Goal: Task Accomplishment & Management: Use online tool/utility

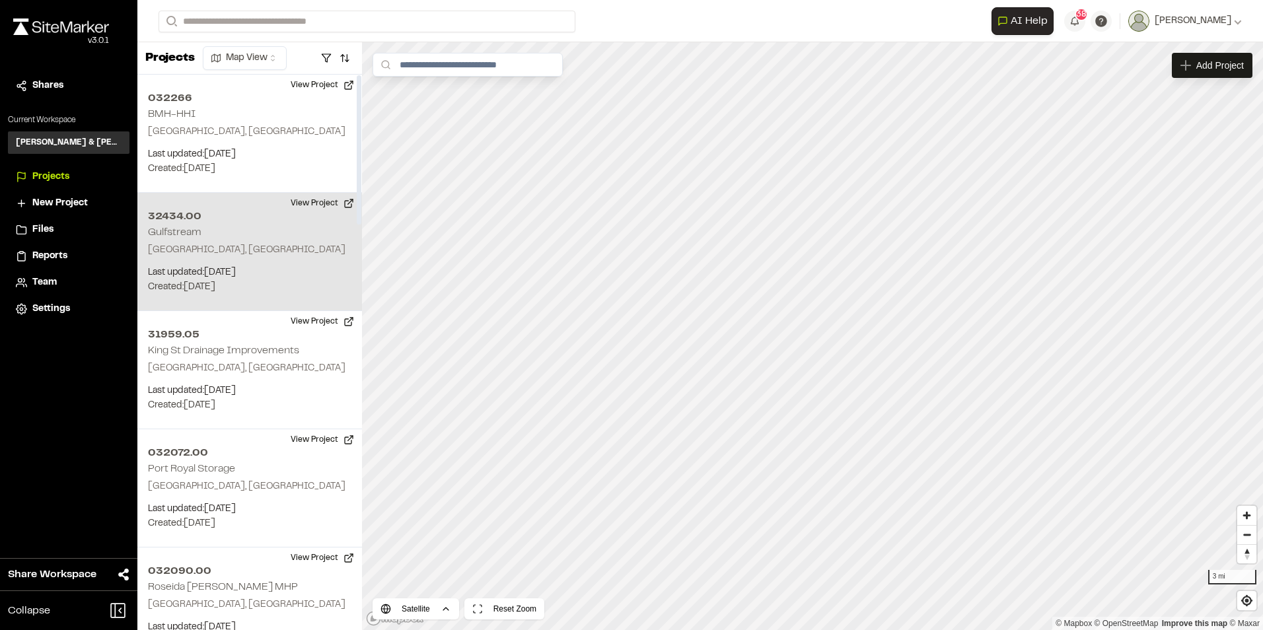
click at [204, 270] on p "Last updated: Sep 30, 2025" at bounding box center [250, 273] width 204 height 15
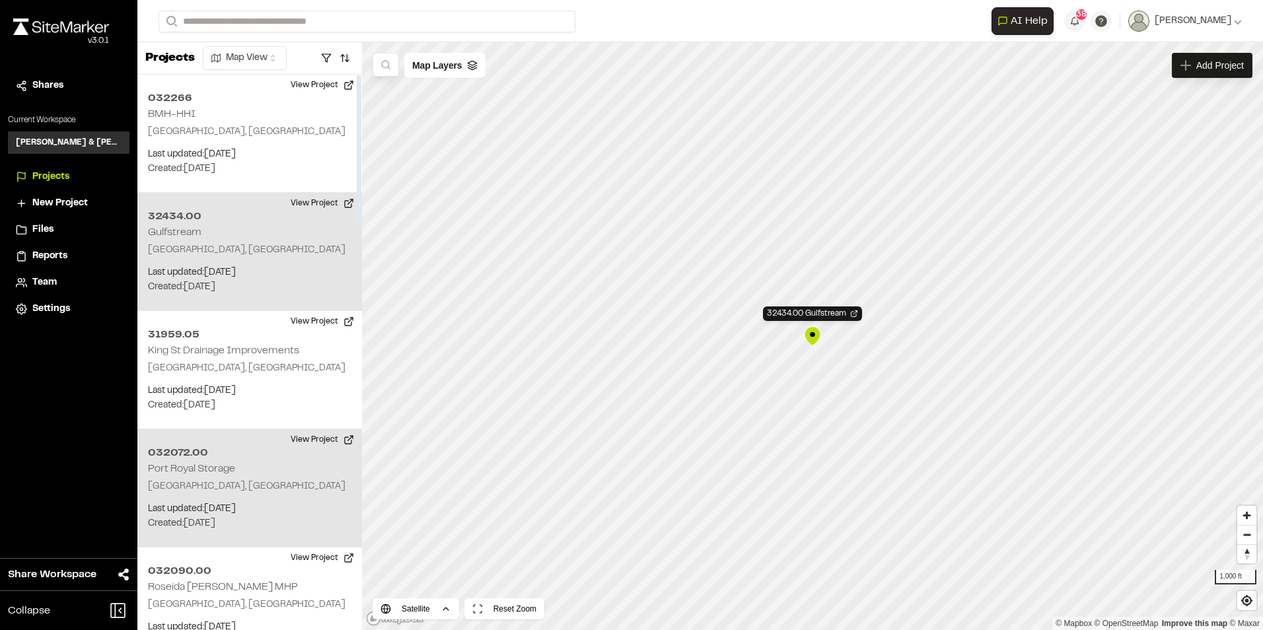
click at [195, 479] on div "032072.00 Port Royal Storage Beaufort, SC Last updated: Sep 29, 2025 Budget: $ …" at bounding box center [249, 489] width 225 height 118
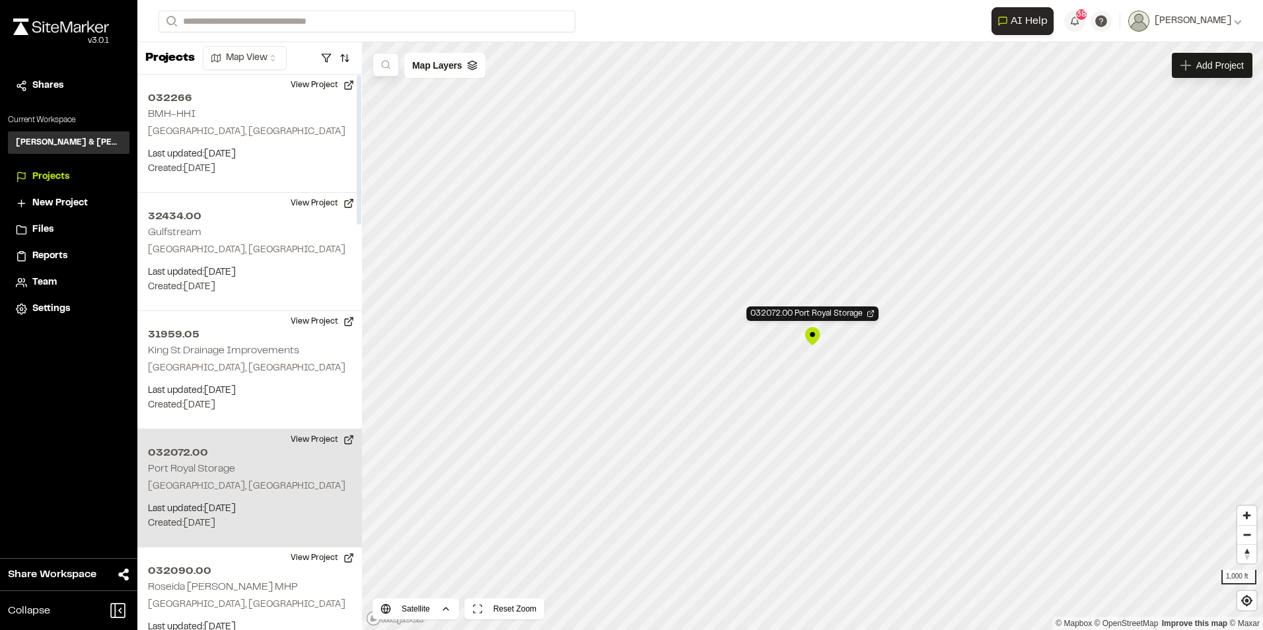
click at [177, 488] on p "Beaufort, SC" at bounding box center [250, 487] width 204 height 15
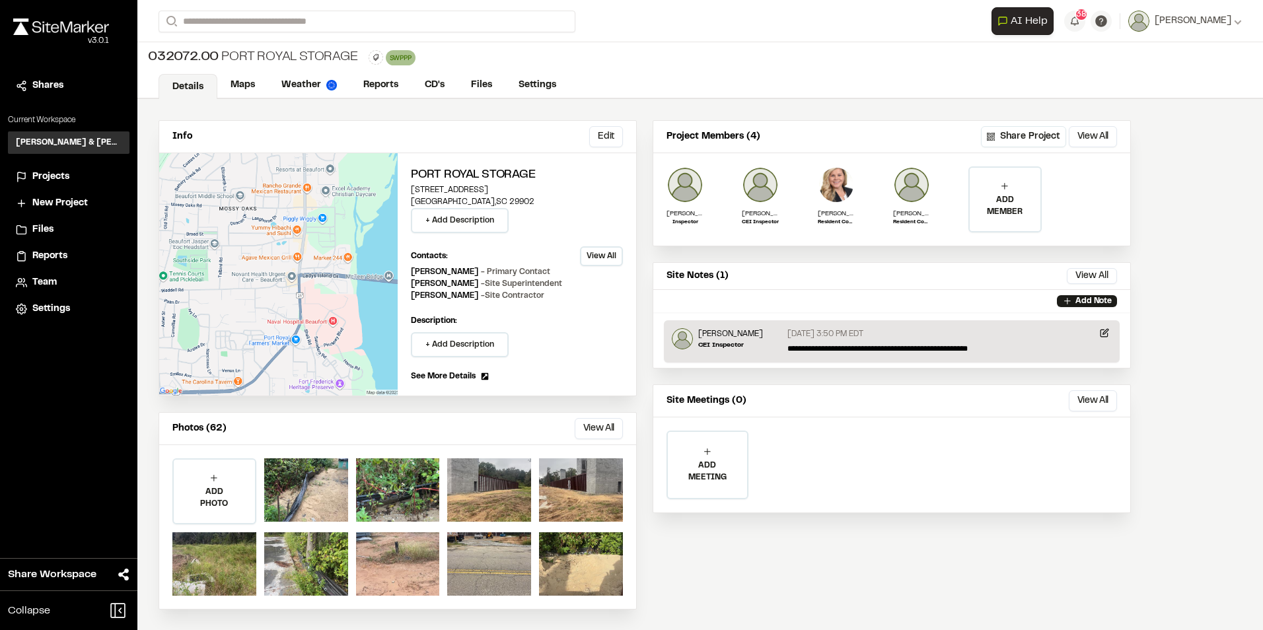
click at [602, 257] on button "View All" at bounding box center [601, 256] width 43 height 20
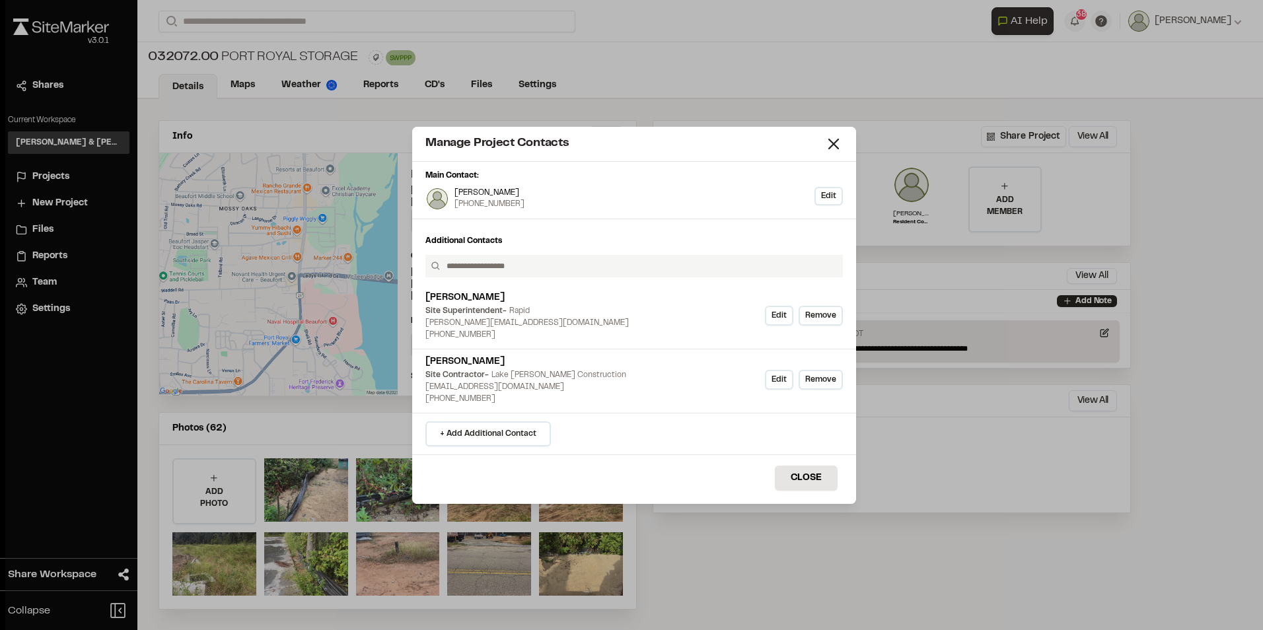
click at [508, 196] on p "Lance Stroble" at bounding box center [490, 193] width 70 height 11
click at [821, 189] on button "Edit" at bounding box center [829, 196] width 28 height 19
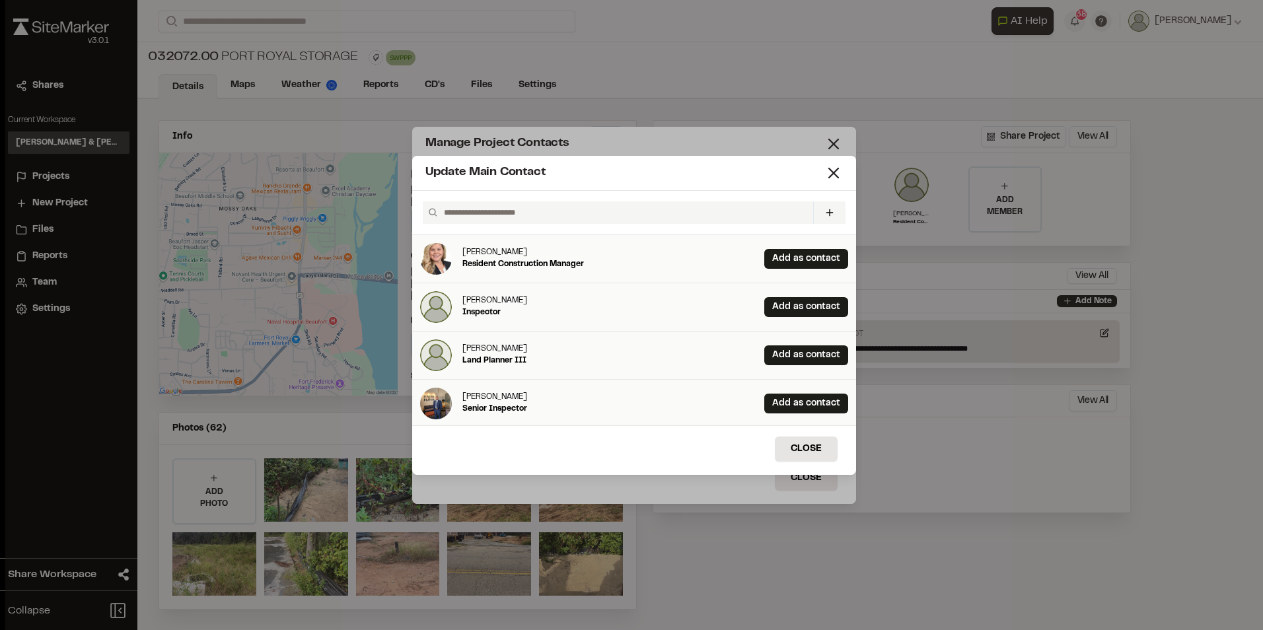
click at [518, 254] on p "Elizabeth Sanders" at bounding box center [524, 252] width 122 height 11
click at [765, 254] on link "Add as contact" at bounding box center [807, 259] width 84 height 20
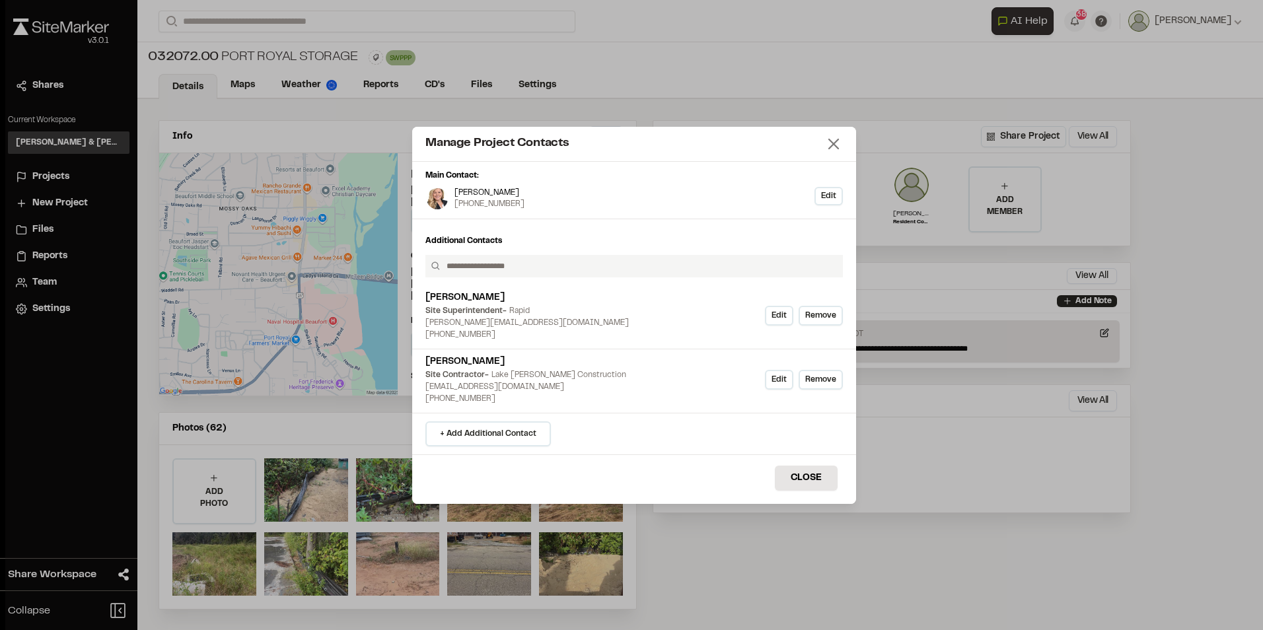
click at [835, 146] on line at bounding box center [833, 143] width 9 height 9
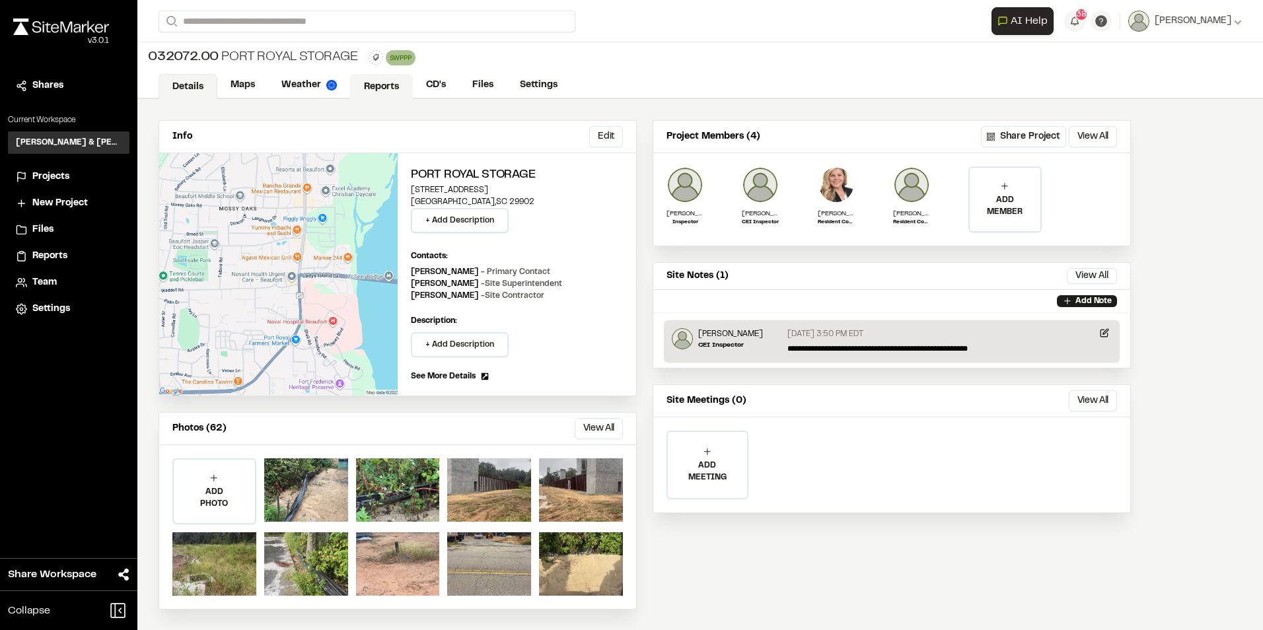
click at [389, 81] on link "Reports" at bounding box center [381, 86] width 63 height 25
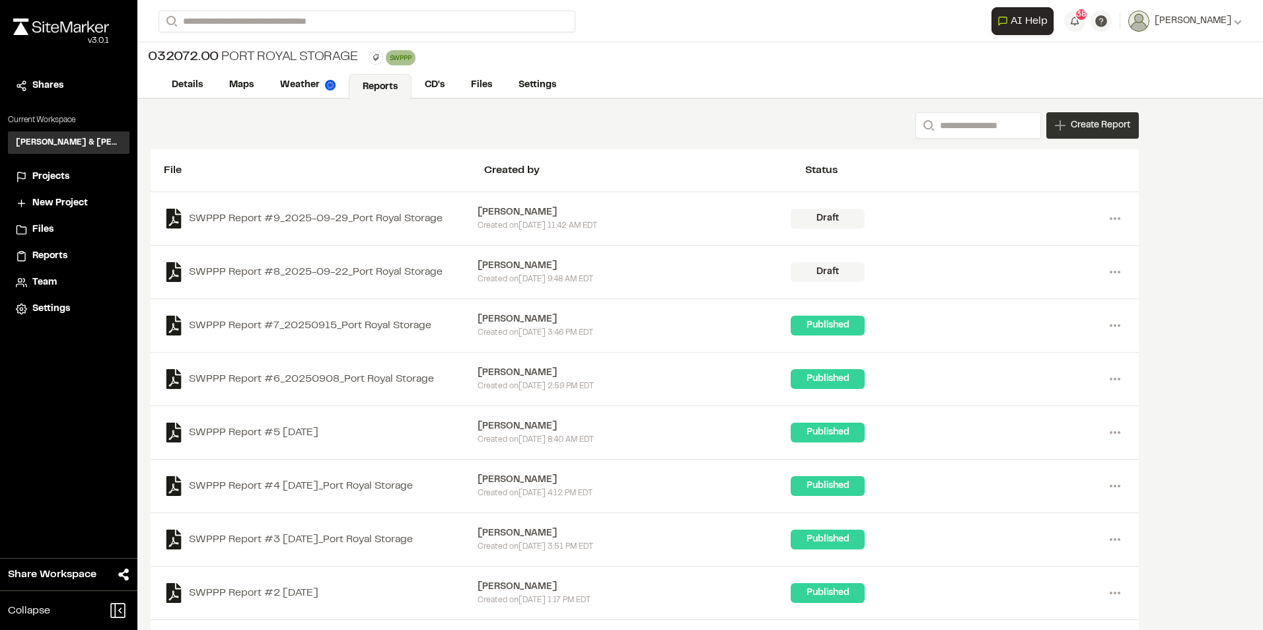
click at [1127, 128] on span "Create Report" at bounding box center [1100, 125] width 59 height 15
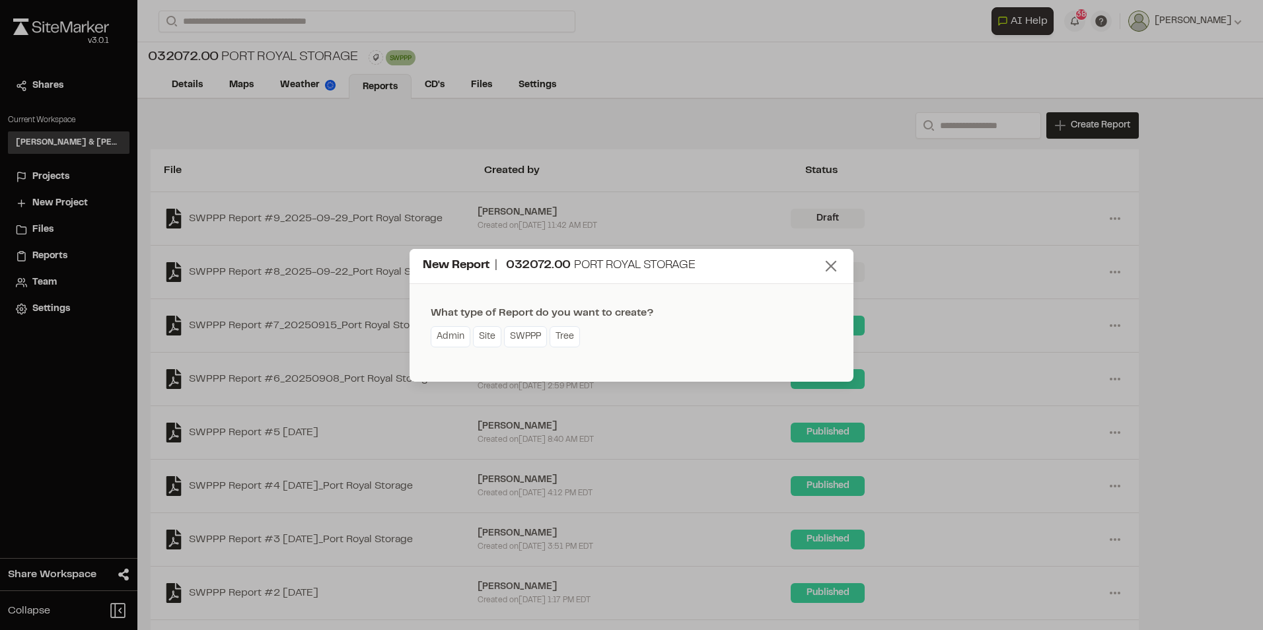
click at [829, 270] on icon at bounding box center [831, 266] width 19 height 19
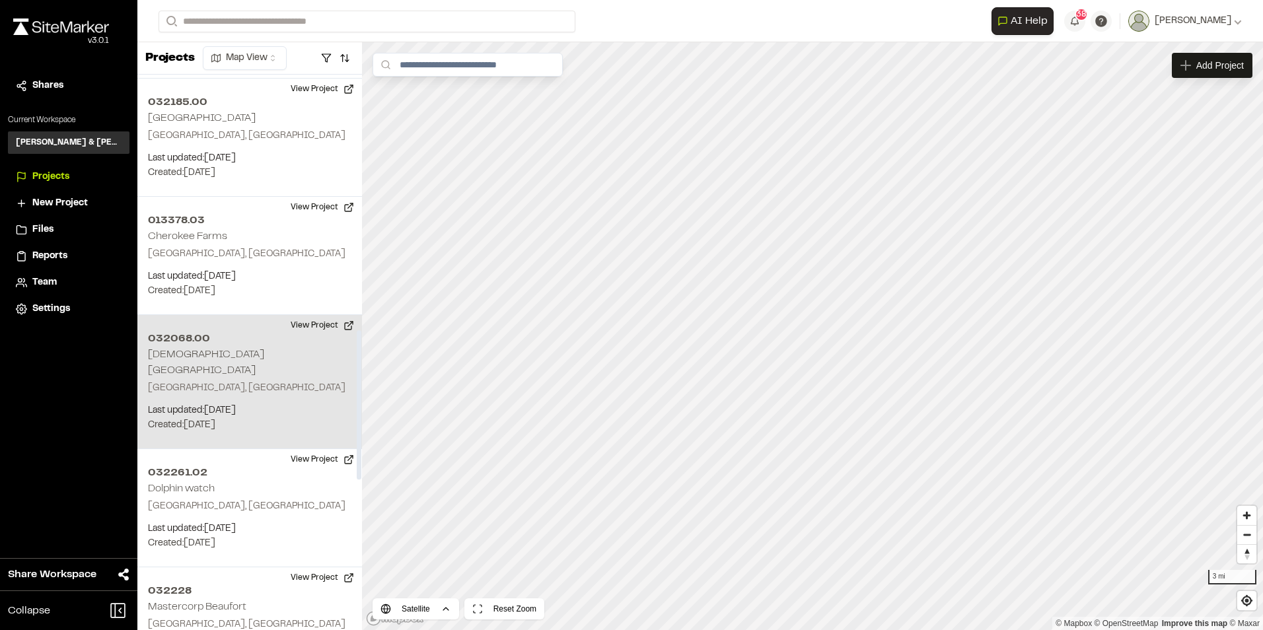
scroll to position [991, 0]
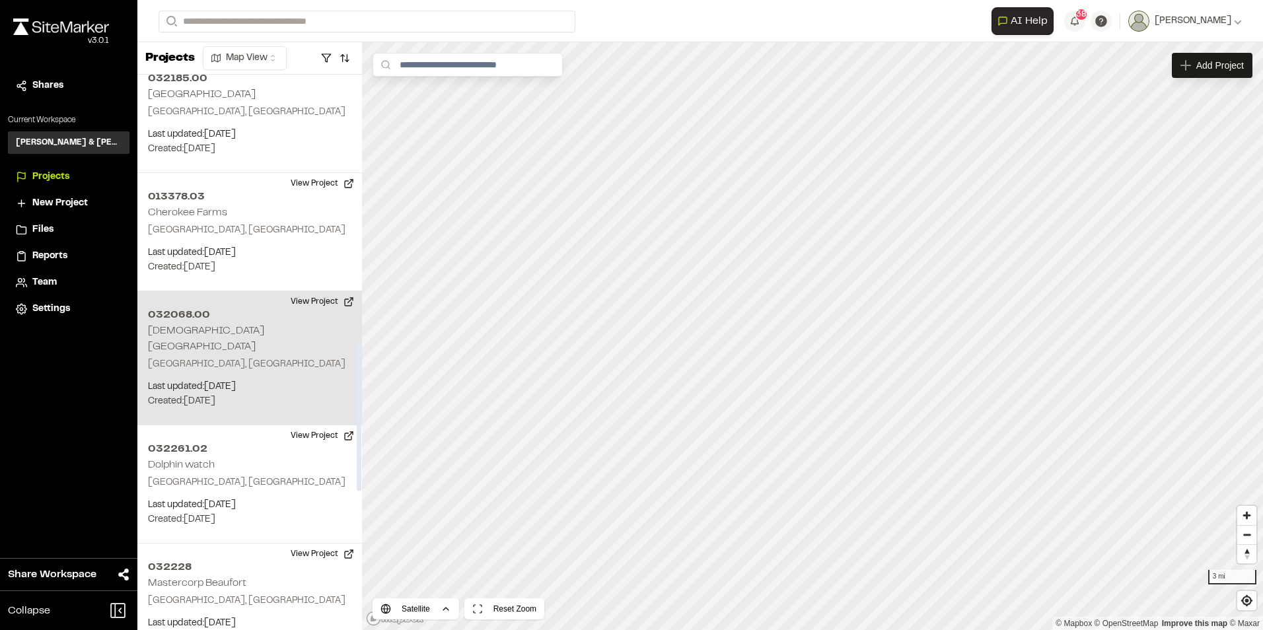
click at [235, 380] on p "Last updated: [DATE]" at bounding box center [250, 387] width 204 height 15
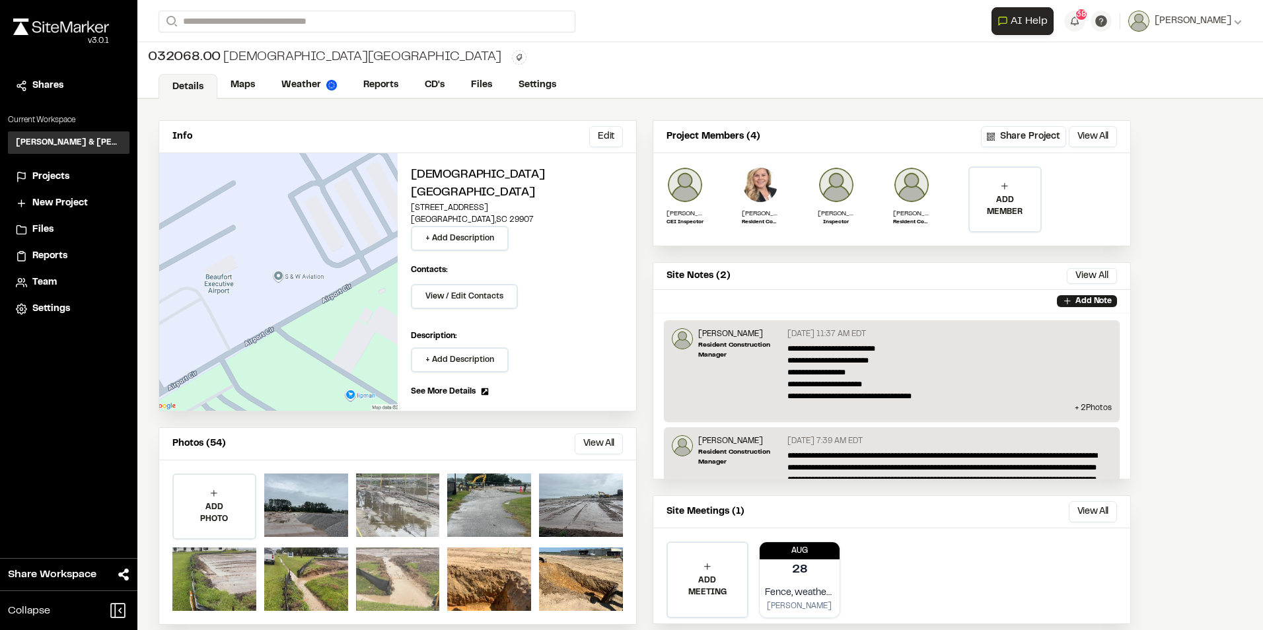
click at [409, 580] on div at bounding box center [398, 579] width 84 height 63
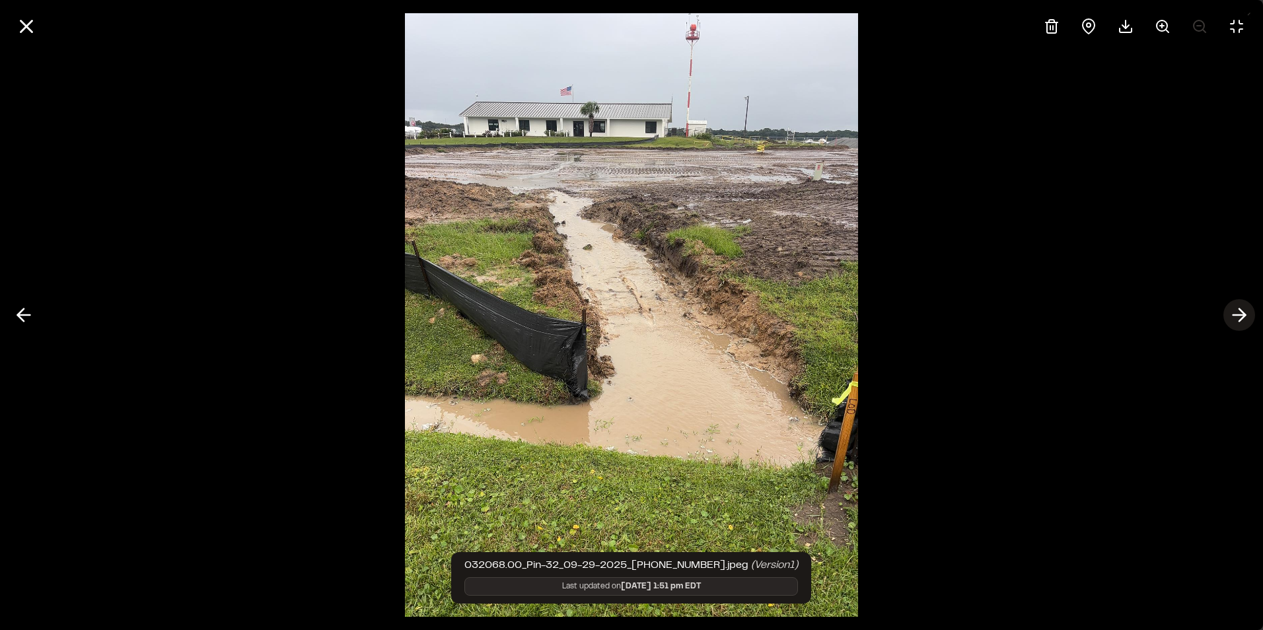
click at [1244, 319] on icon at bounding box center [1239, 315] width 21 height 22
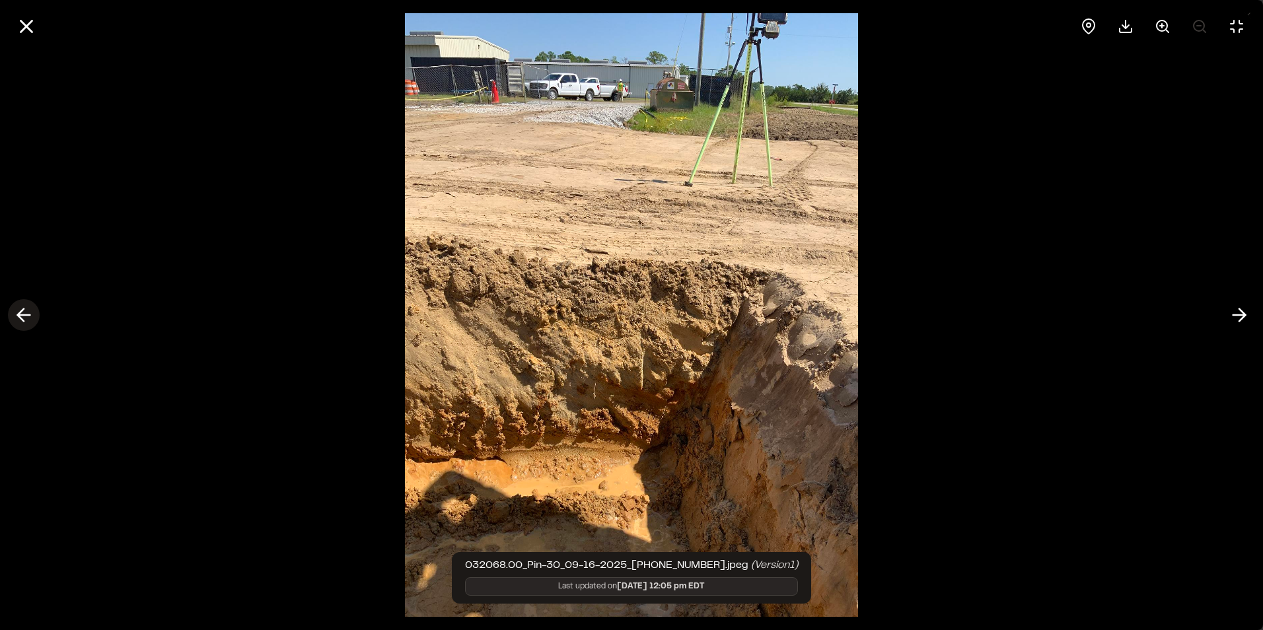
click at [22, 313] on icon at bounding box center [23, 315] width 21 height 22
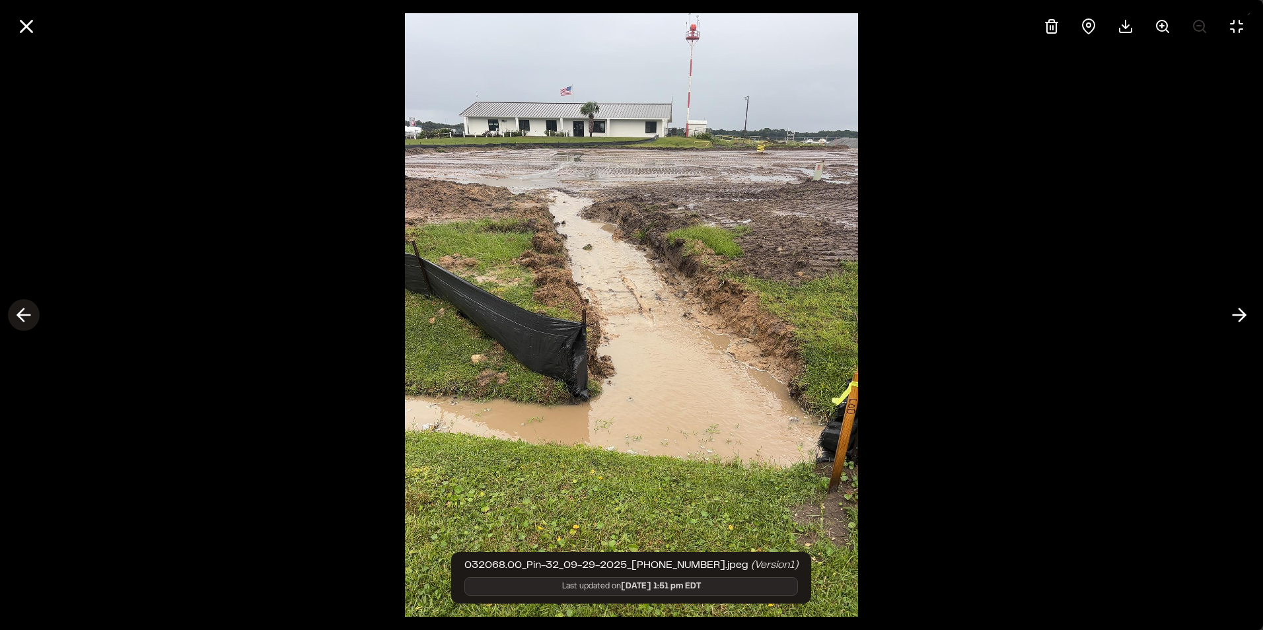
click at [22, 313] on icon at bounding box center [23, 315] width 21 height 22
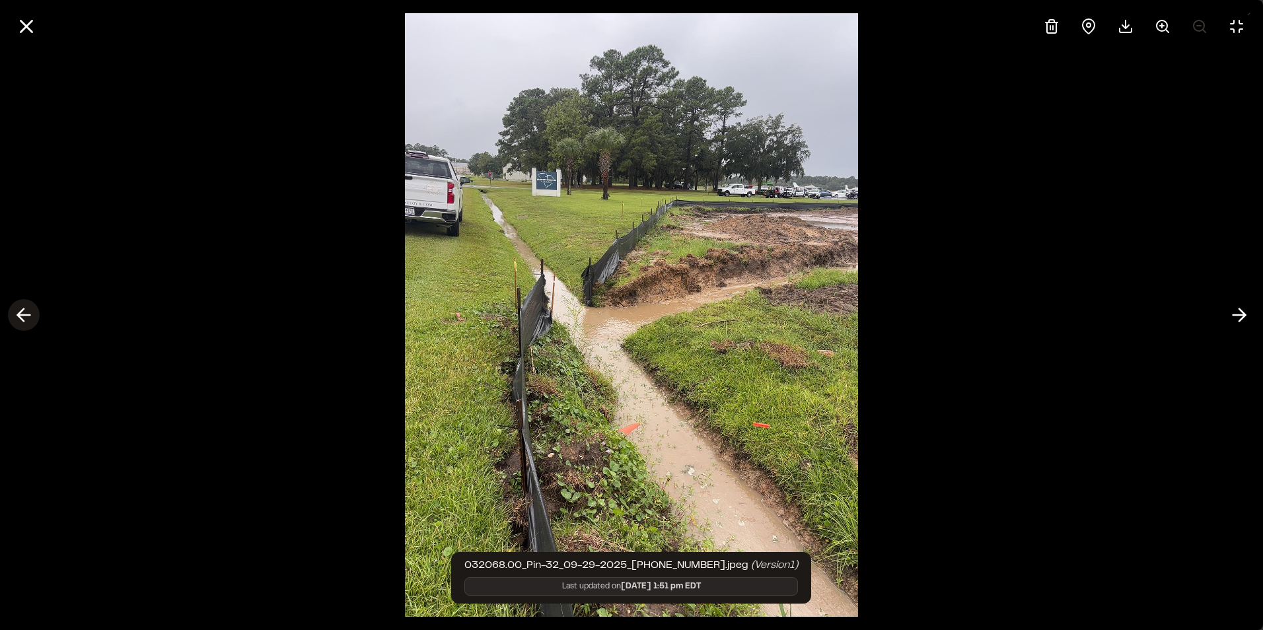
click at [24, 313] on icon at bounding box center [23, 315] width 21 height 22
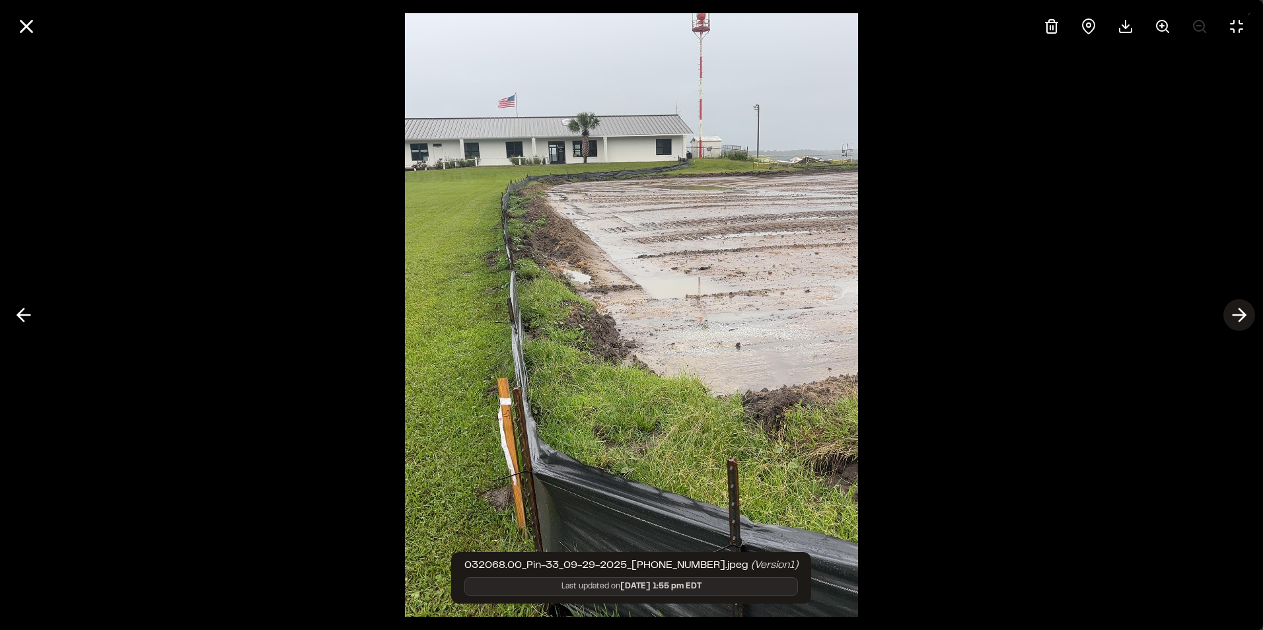
click at [1240, 319] on icon at bounding box center [1239, 315] width 21 height 22
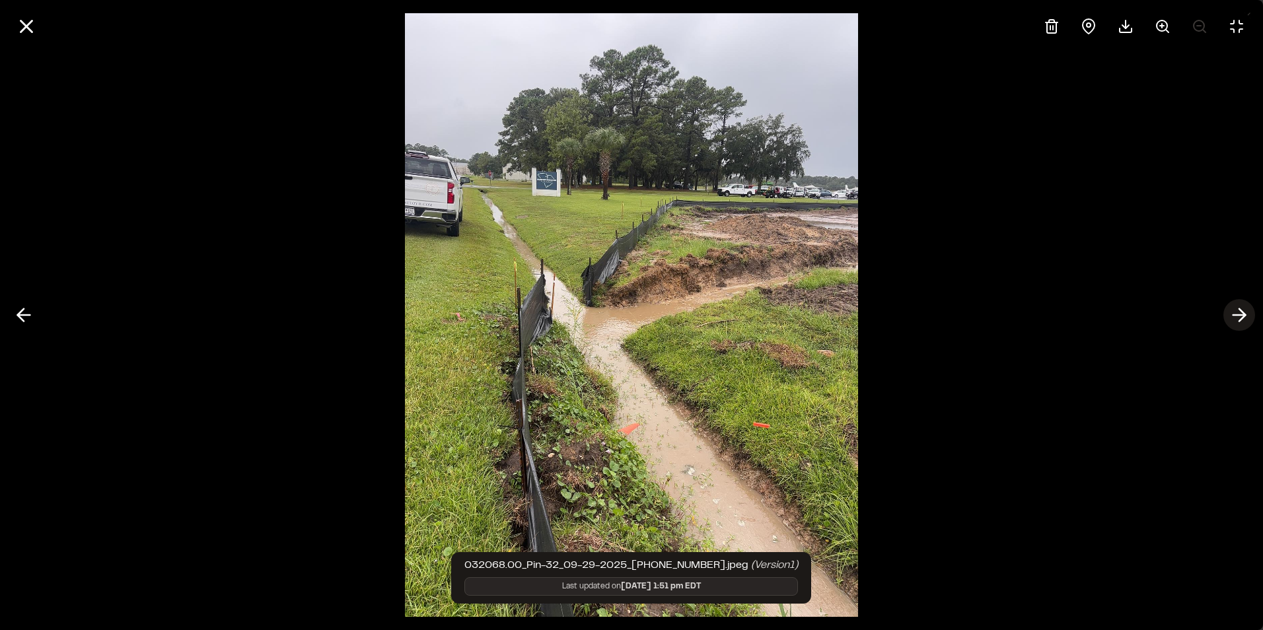
click at [1240, 319] on icon at bounding box center [1239, 315] width 21 height 22
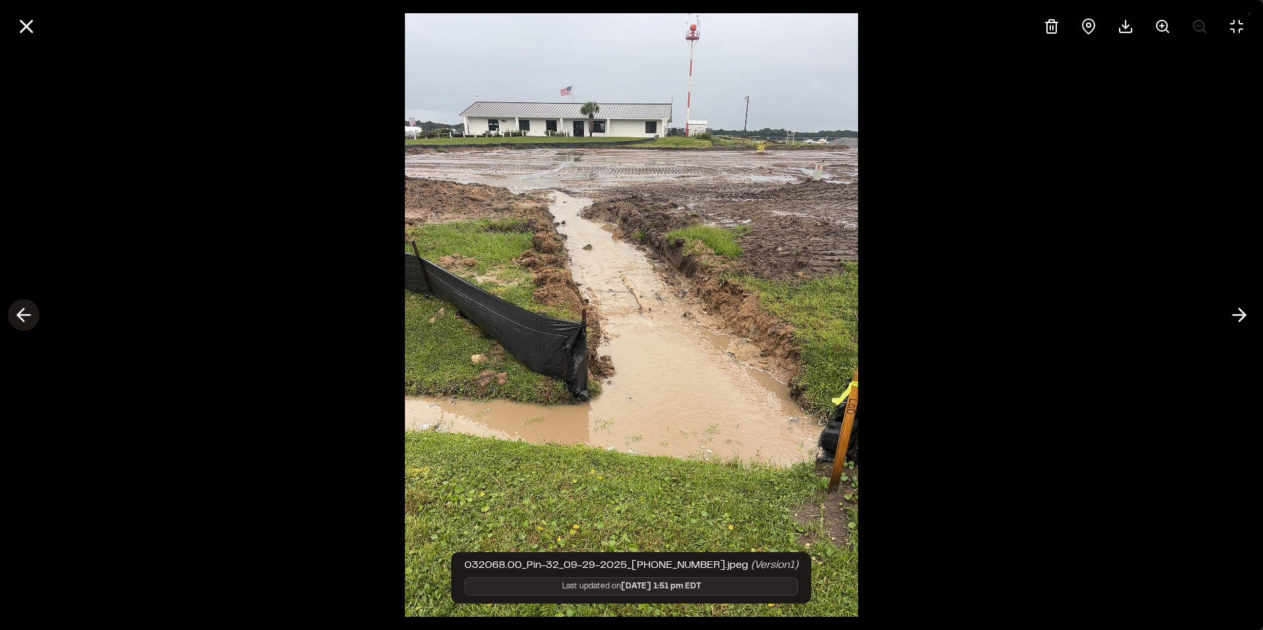
click at [19, 313] on polyline at bounding box center [21, 315] width 6 height 13
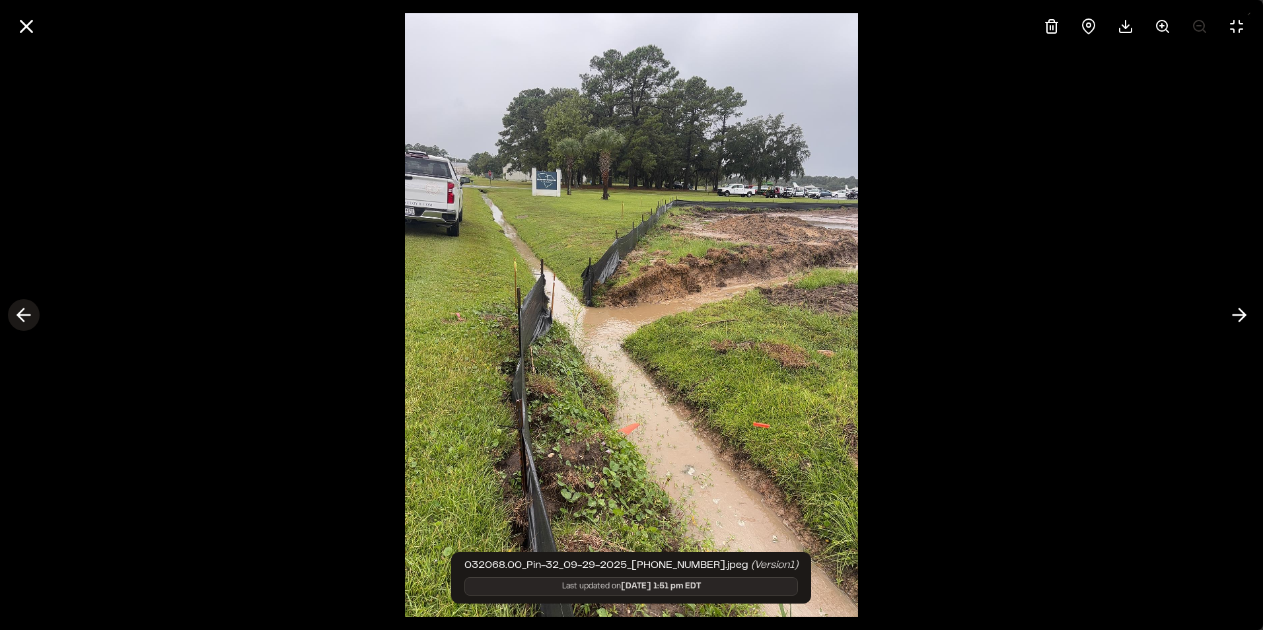
click at [19, 313] on polyline at bounding box center [21, 315] width 6 height 13
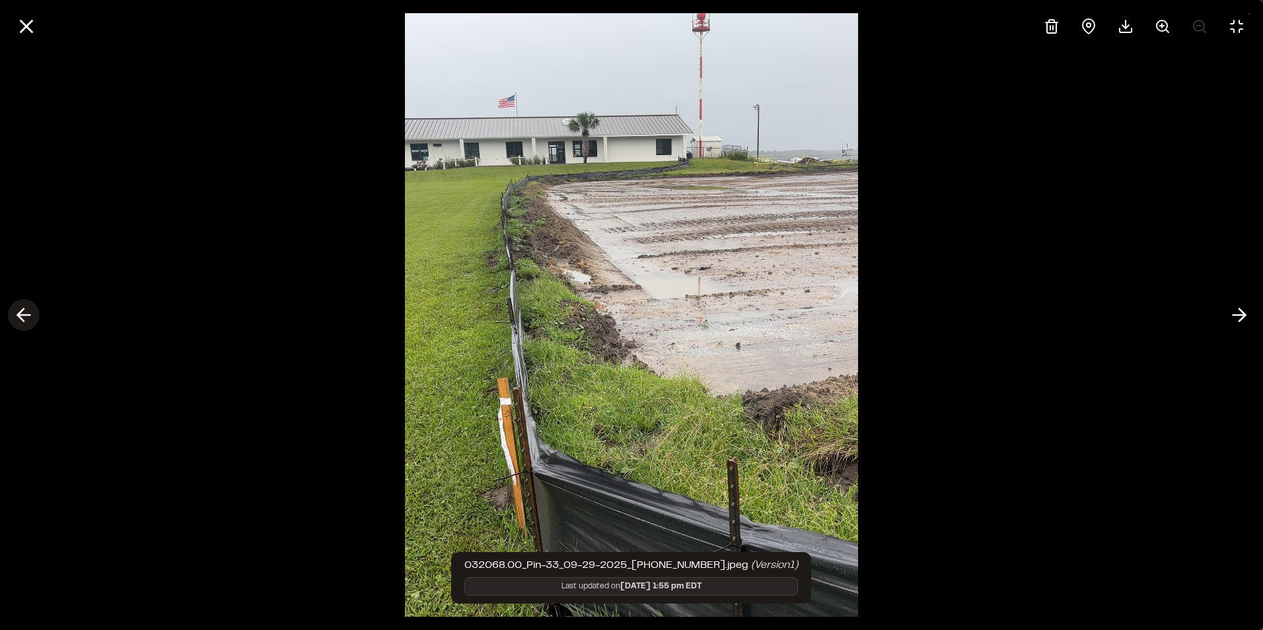
click at [19, 312] on icon at bounding box center [23, 315] width 21 height 22
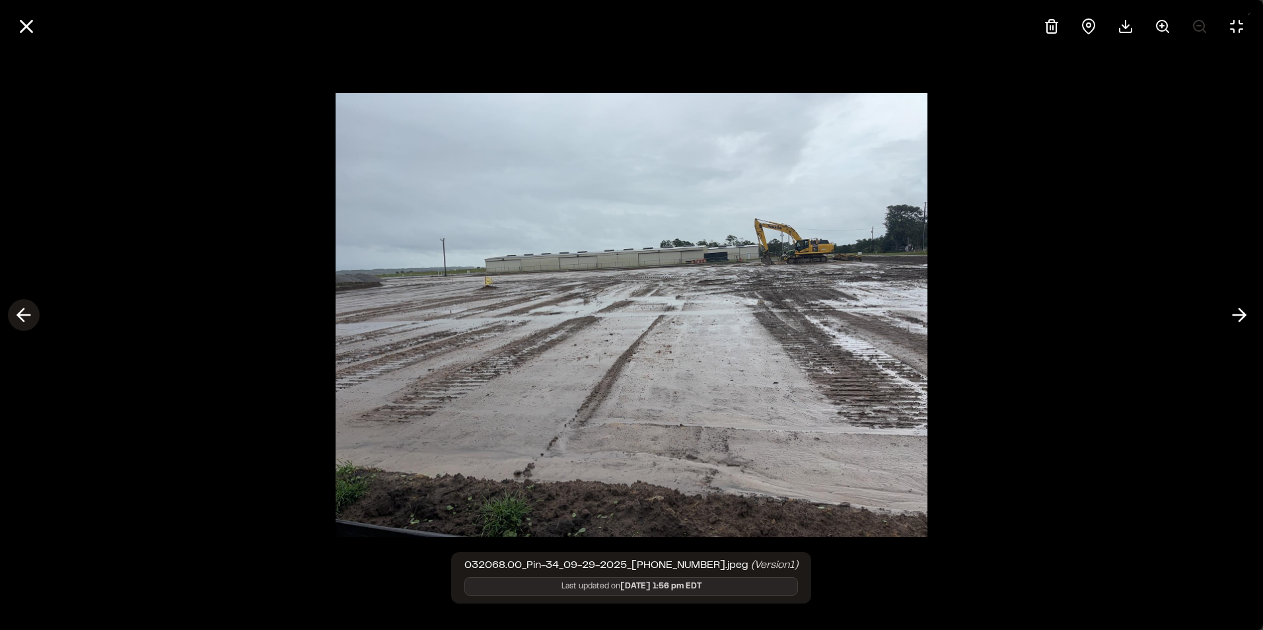
click at [19, 312] on icon at bounding box center [23, 315] width 21 height 22
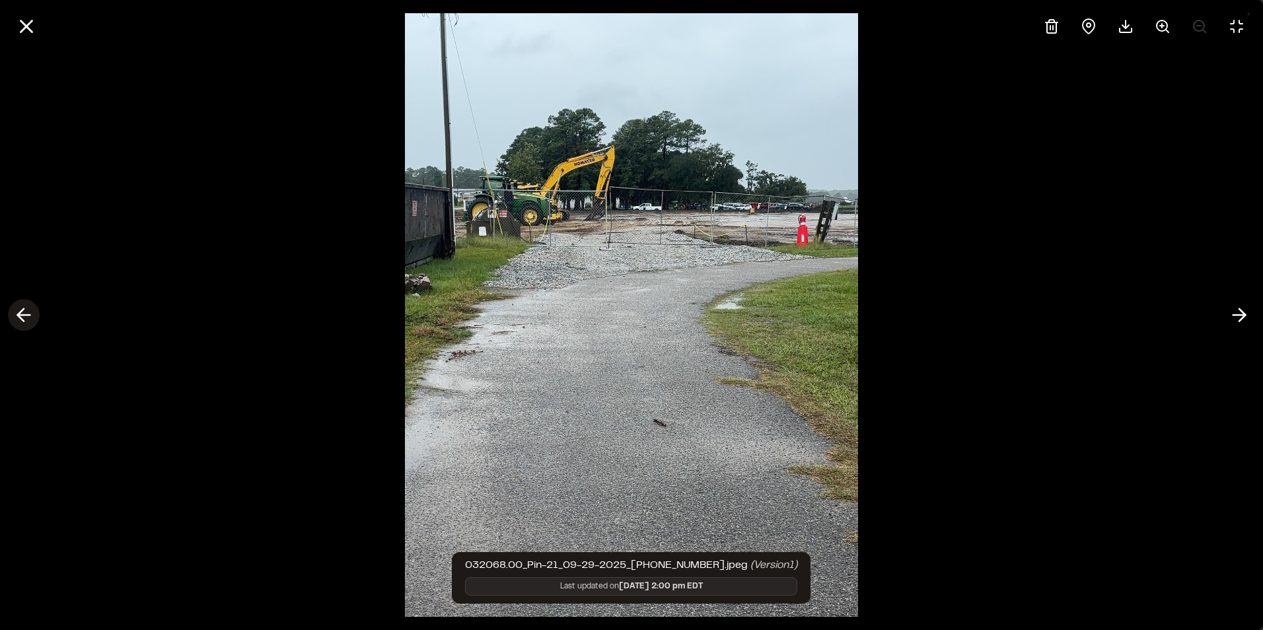
click at [19, 312] on icon at bounding box center [23, 315] width 21 height 22
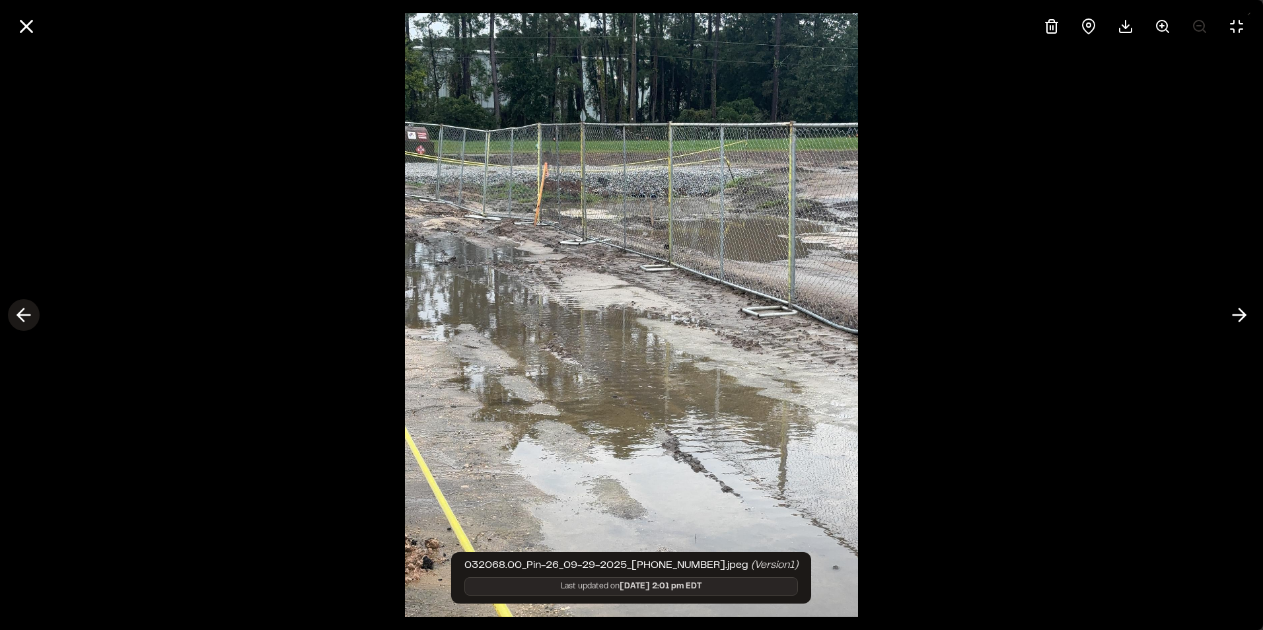
click at [19, 312] on icon at bounding box center [23, 315] width 21 height 22
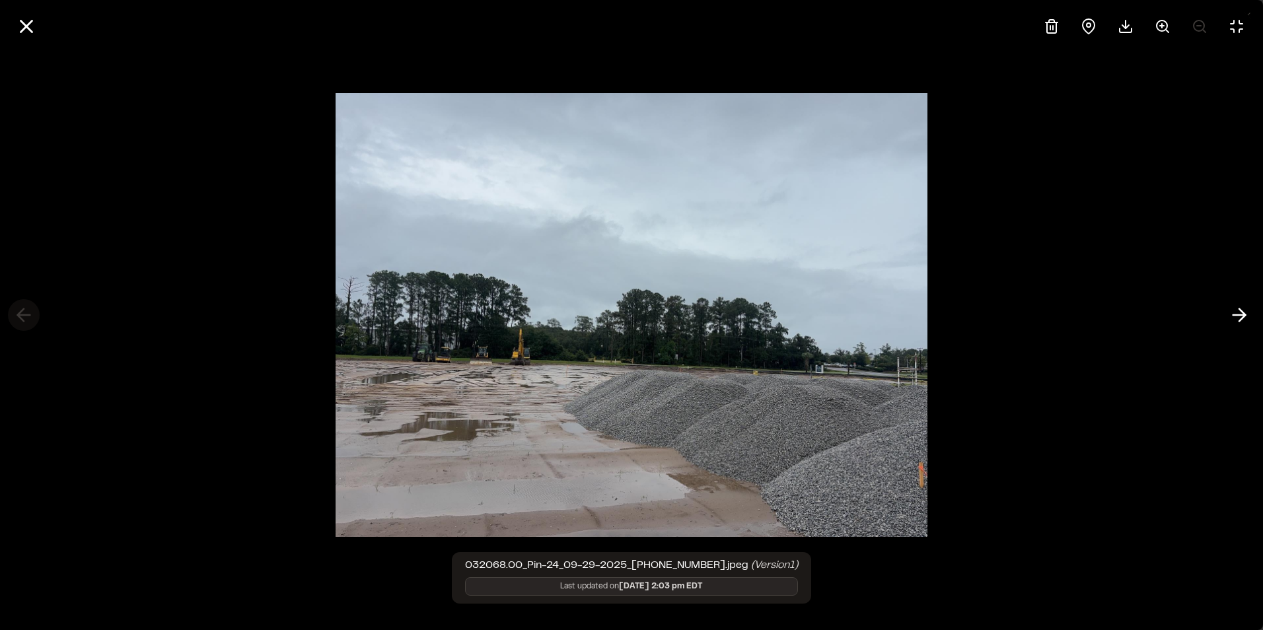
click at [19, 312] on div at bounding box center [631, 315] width 1263 height 630
click at [1242, 319] on polyline at bounding box center [1243, 315] width 6 height 13
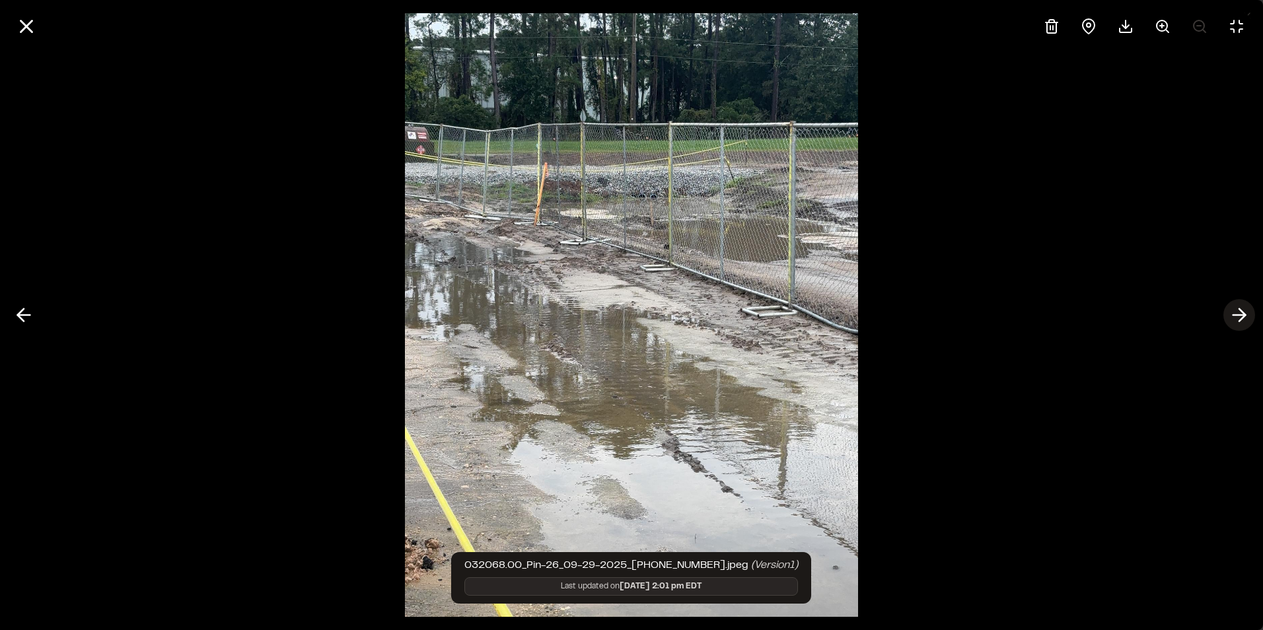
click at [1242, 319] on polyline at bounding box center [1243, 315] width 6 height 13
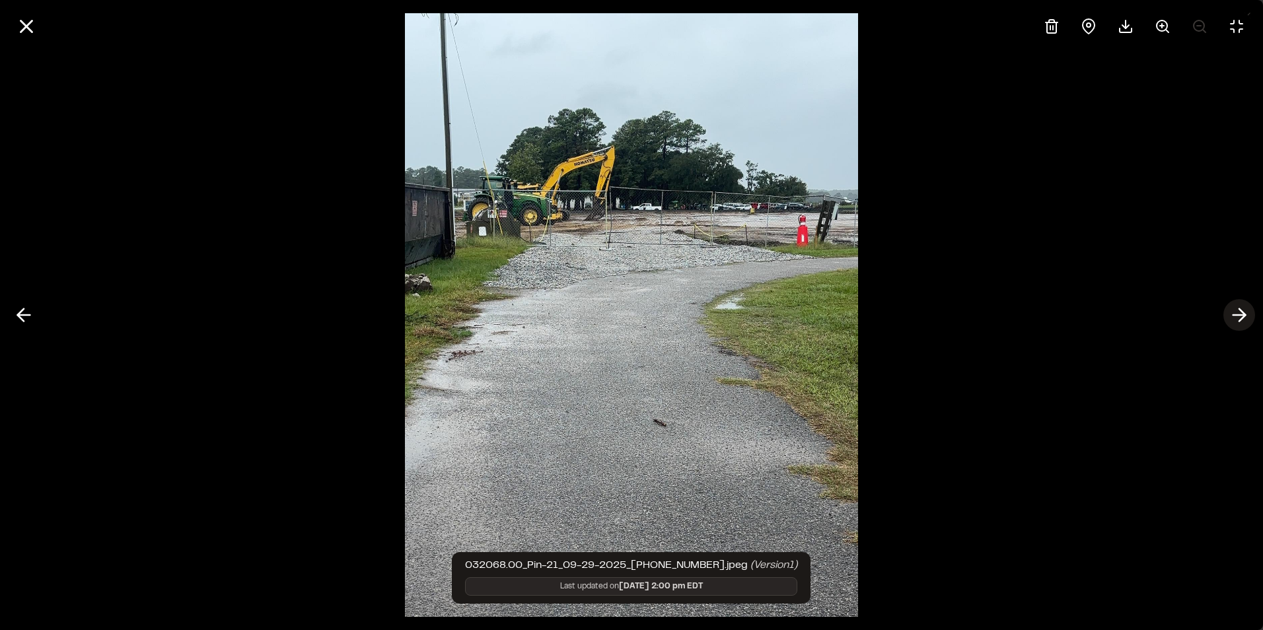
click at [1242, 319] on polyline at bounding box center [1243, 315] width 6 height 13
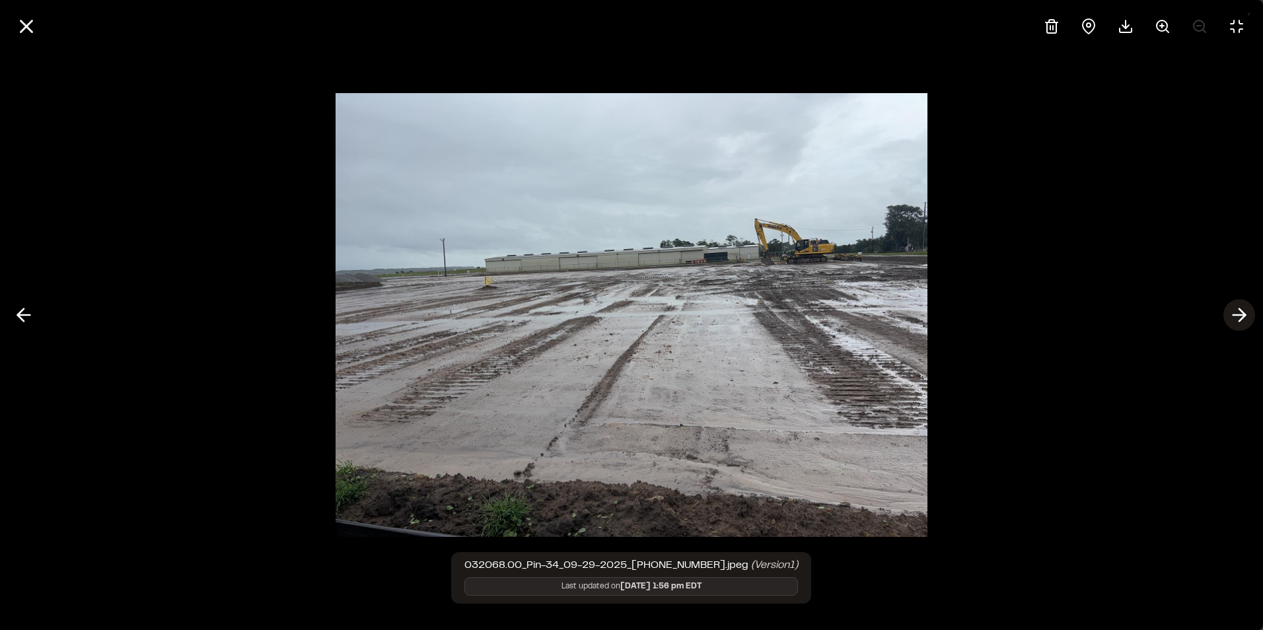
click at [1242, 319] on polyline at bounding box center [1243, 315] width 6 height 13
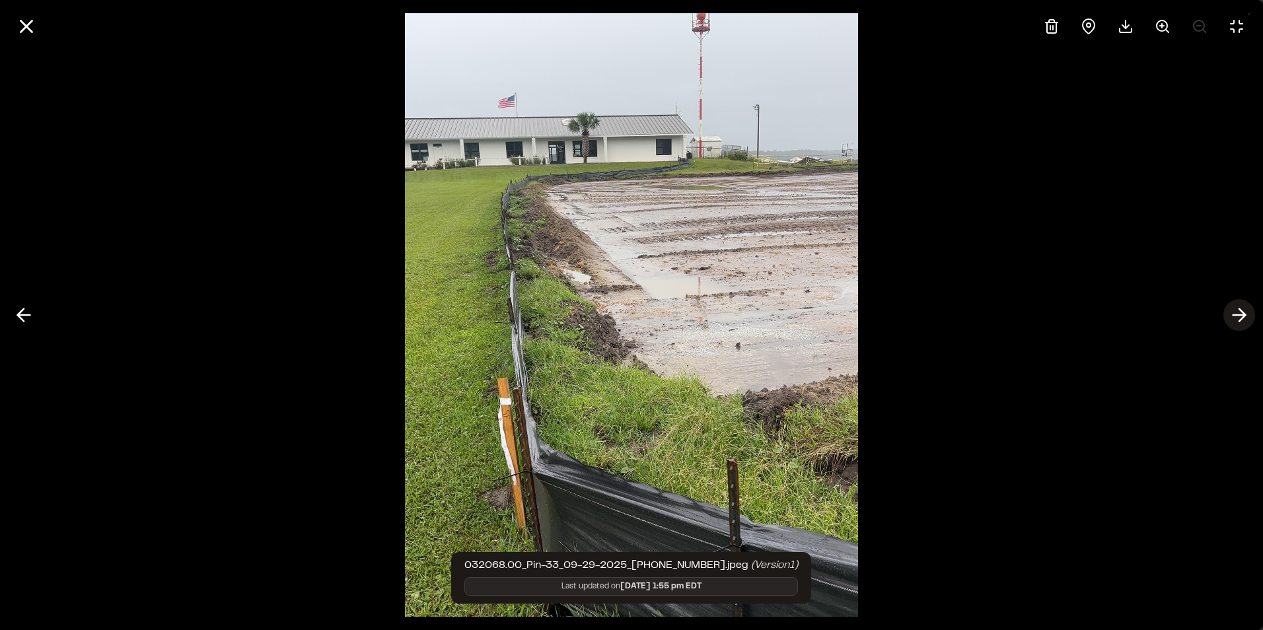
click at [1242, 319] on polyline at bounding box center [1243, 315] width 6 height 13
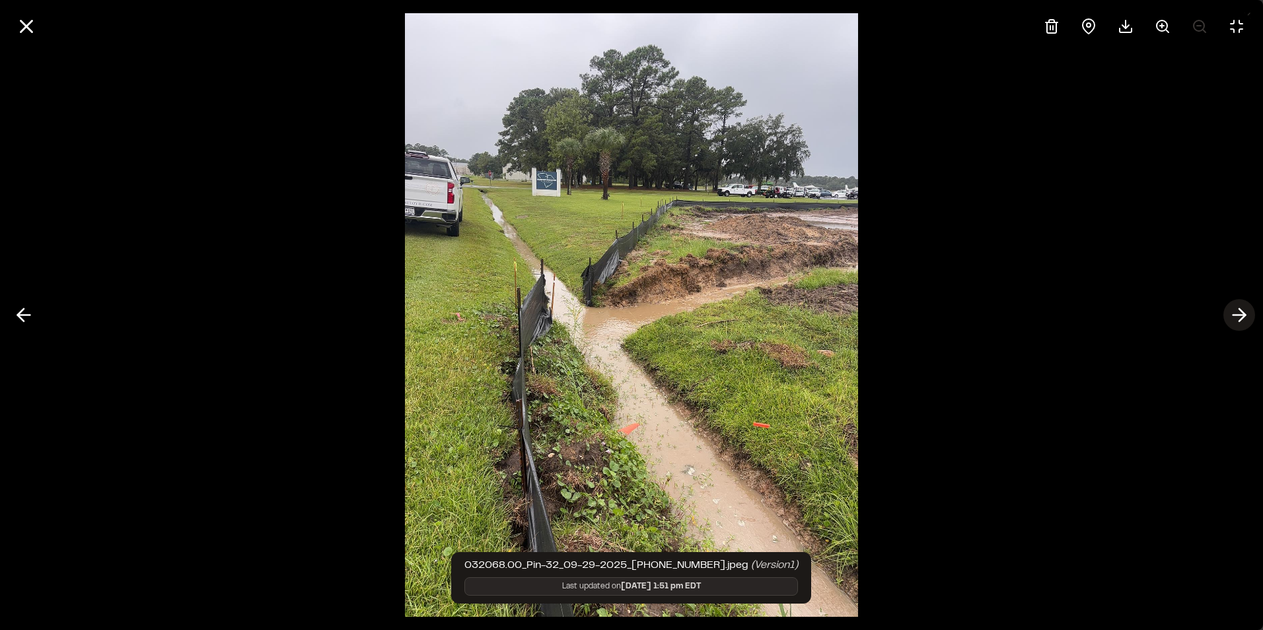
click at [1242, 319] on polyline at bounding box center [1243, 315] width 6 height 13
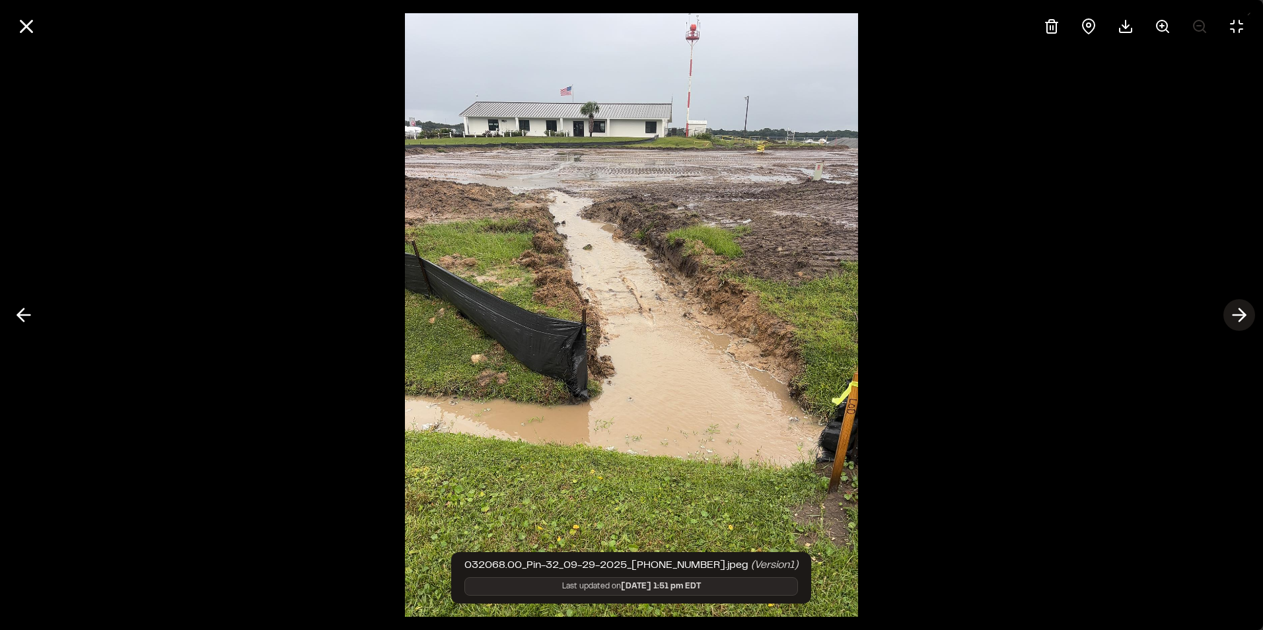
click at [1242, 319] on polyline at bounding box center [1243, 315] width 6 height 13
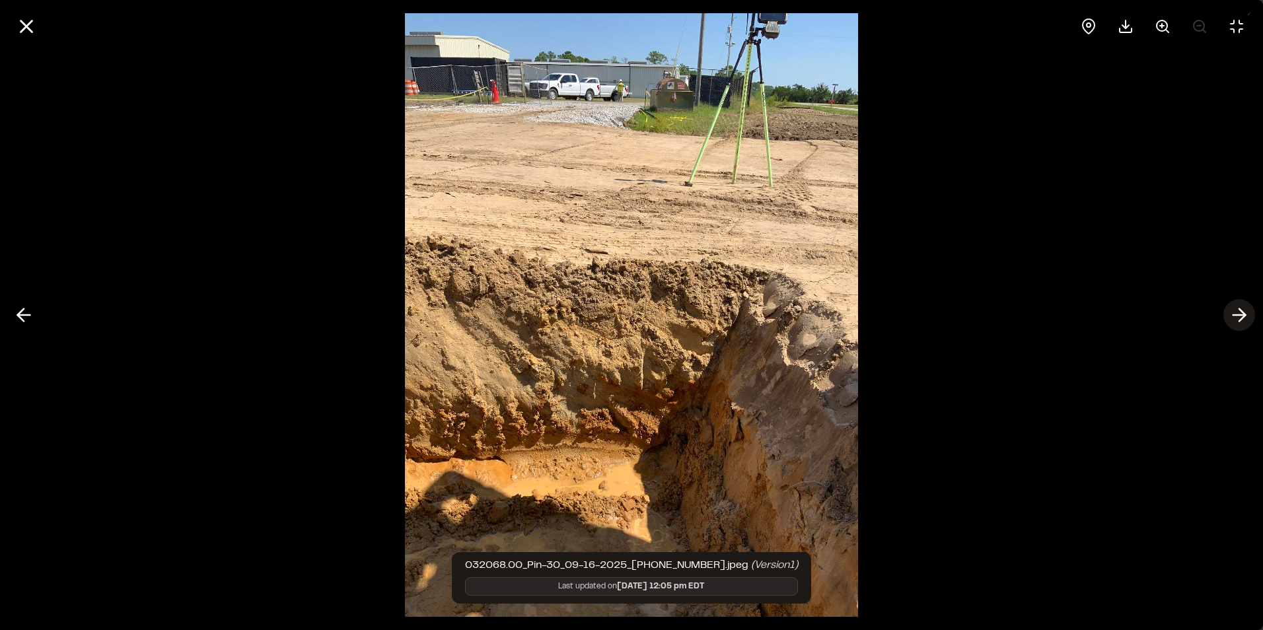
click at [1242, 319] on polyline at bounding box center [1243, 315] width 6 height 13
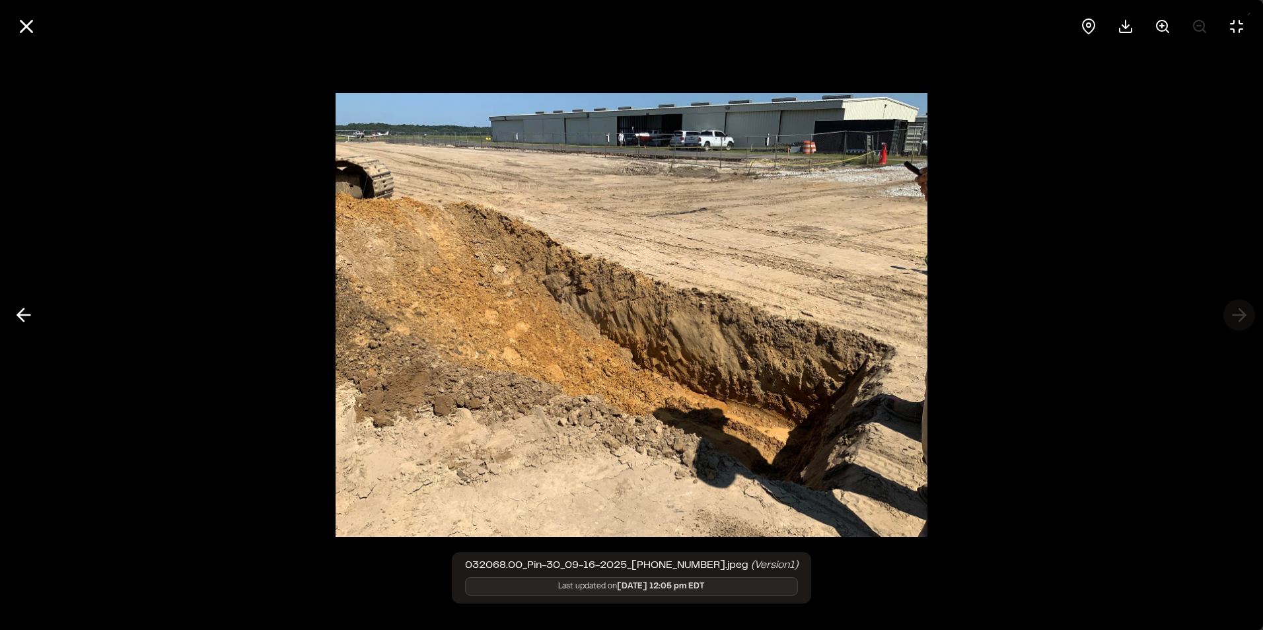
click at [1242, 319] on div at bounding box center [631, 315] width 1263 height 630
click at [30, 16] on icon at bounding box center [26, 26] width 22 height 22
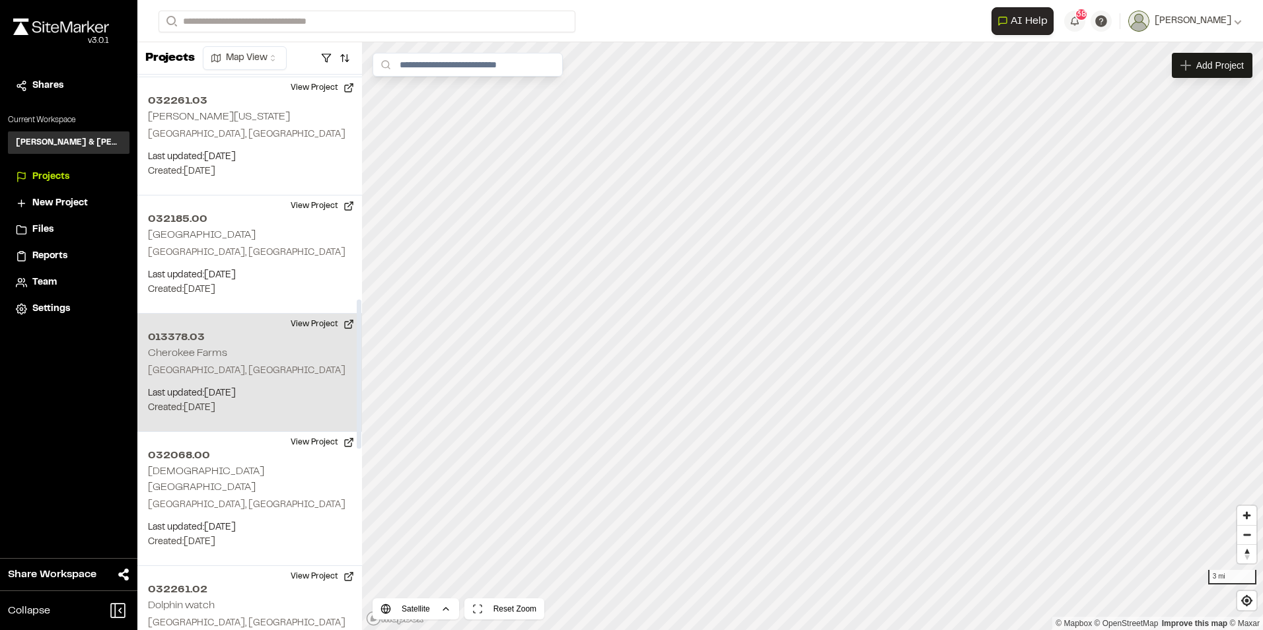
scroll to position [925, 0]
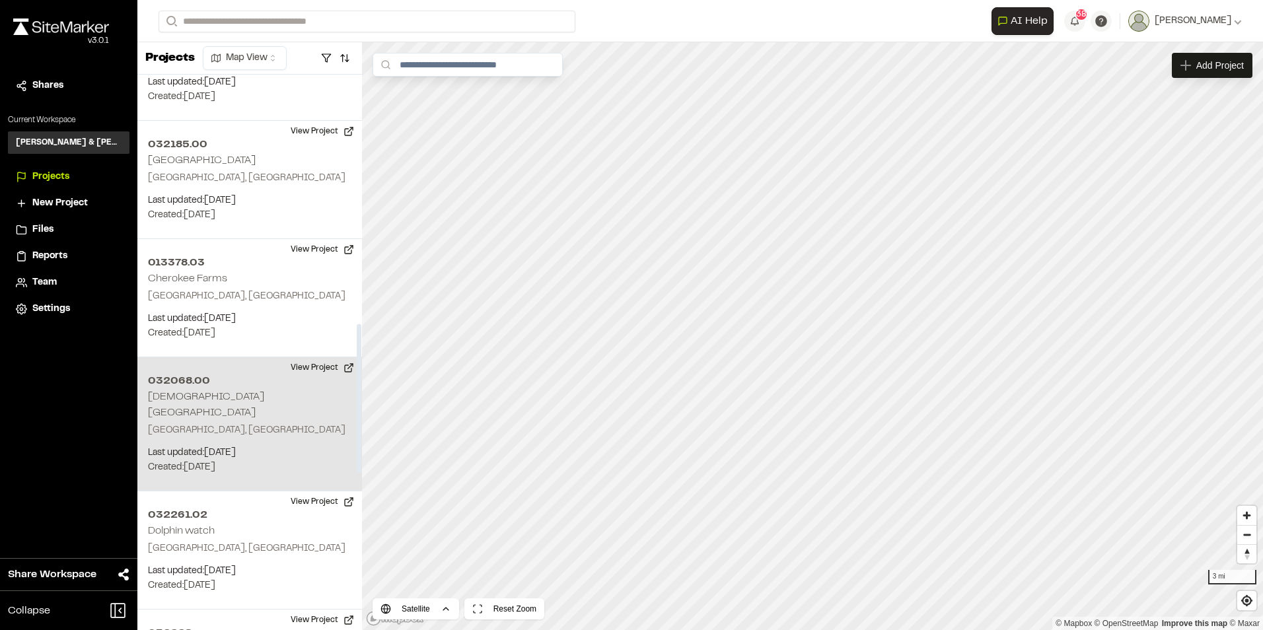
click at [196, 395] on h2 "[DEMOGRAPHIC_DATA][GEOGRAPHIC_DATA]" at bounding box center [206, 405] width 116 height 25
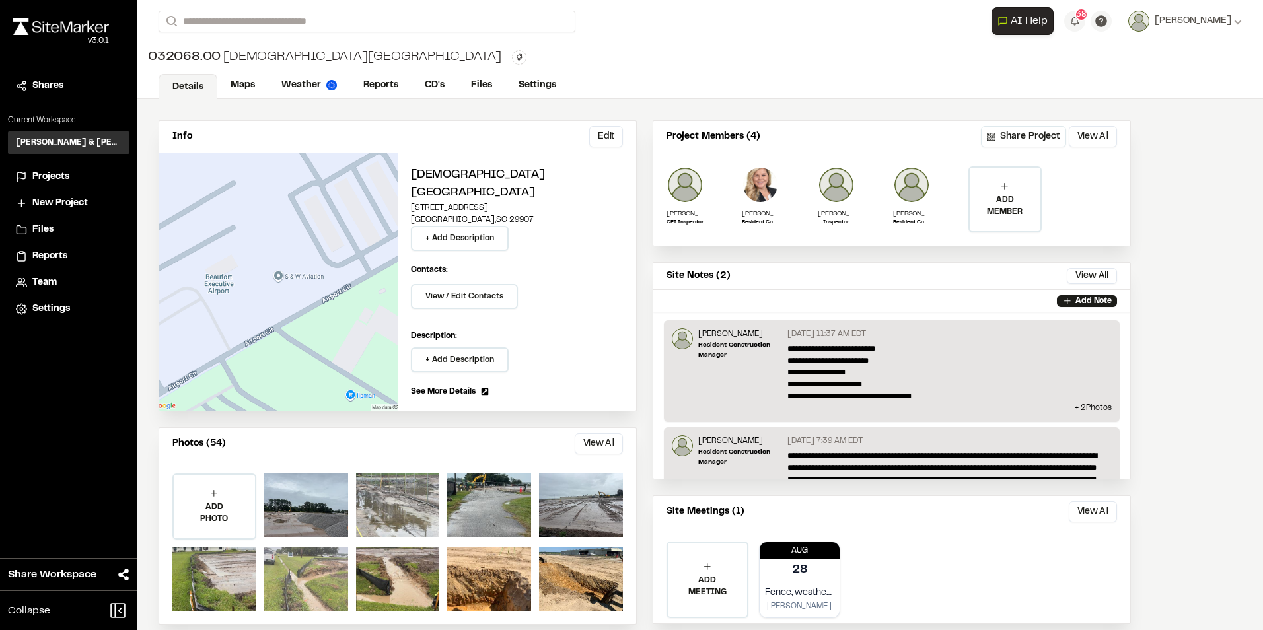
click at [323, 566] on div at bounding box center [306, 579] width 84 height 63
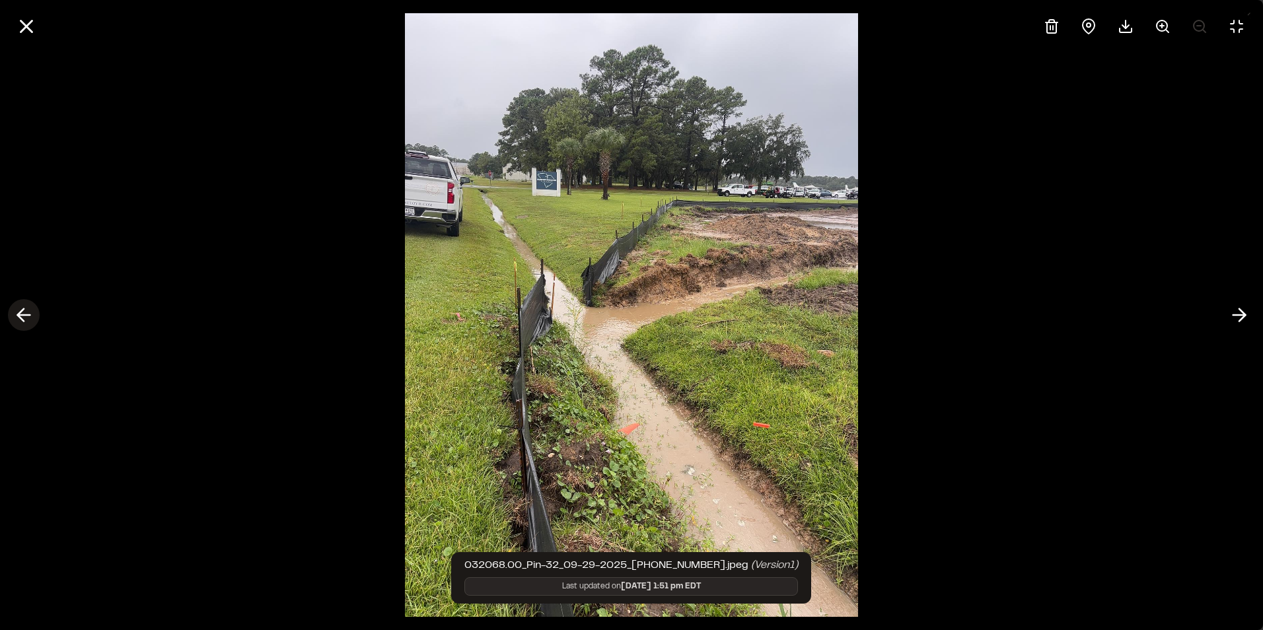
click at [19, 313] on icon at bounding box center [23, 315] width 21 height 22
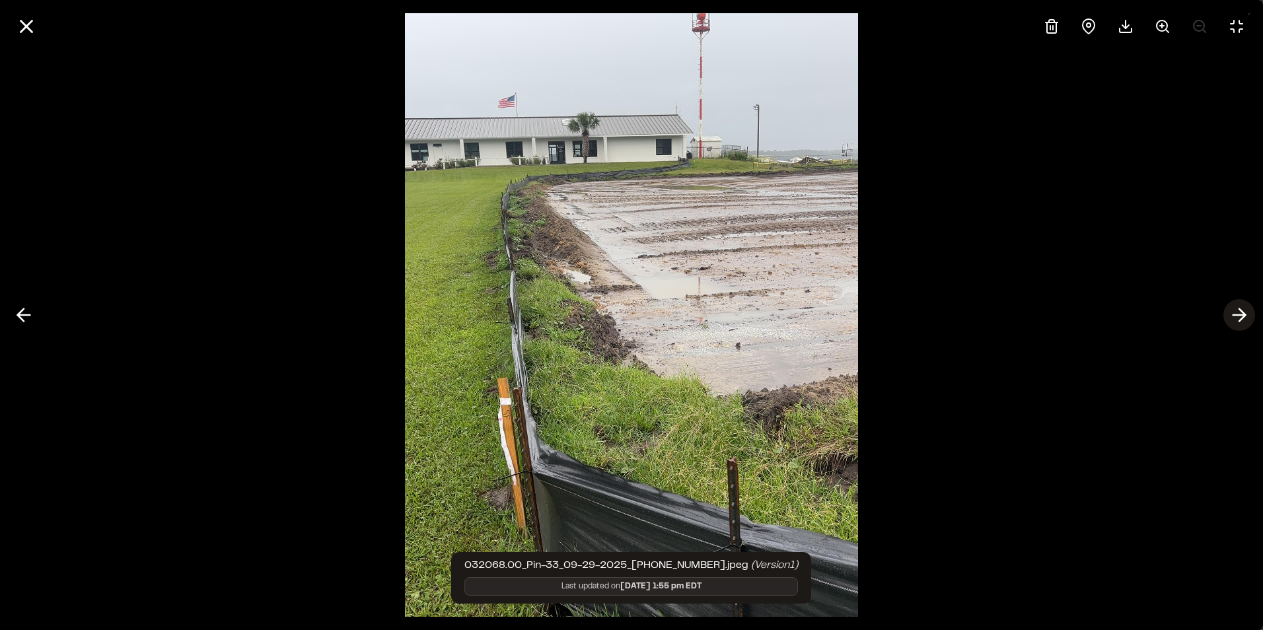
click at [1238, 313] on icon at bounding box center [1239, 315] width 21 height 22
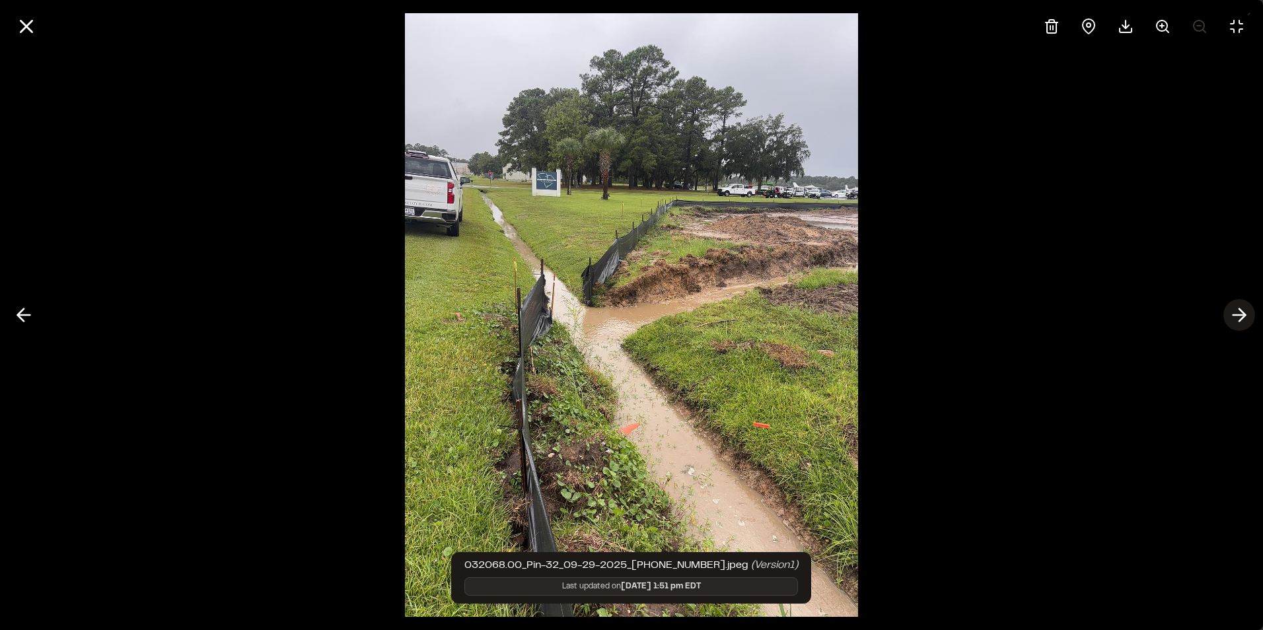
click at [1238, 313] on icon at bounding box center [1239, 315] width 21 height 22
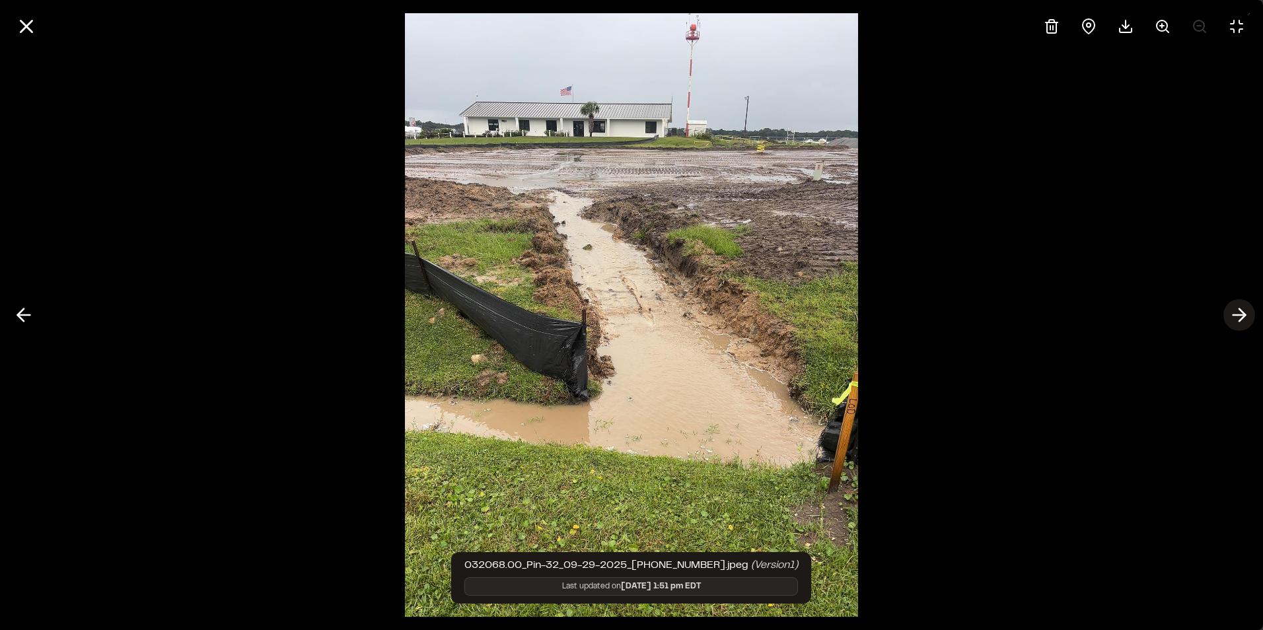
click at [1248, 311] on icon at bounding box center [1239, 315] width 21 height 22
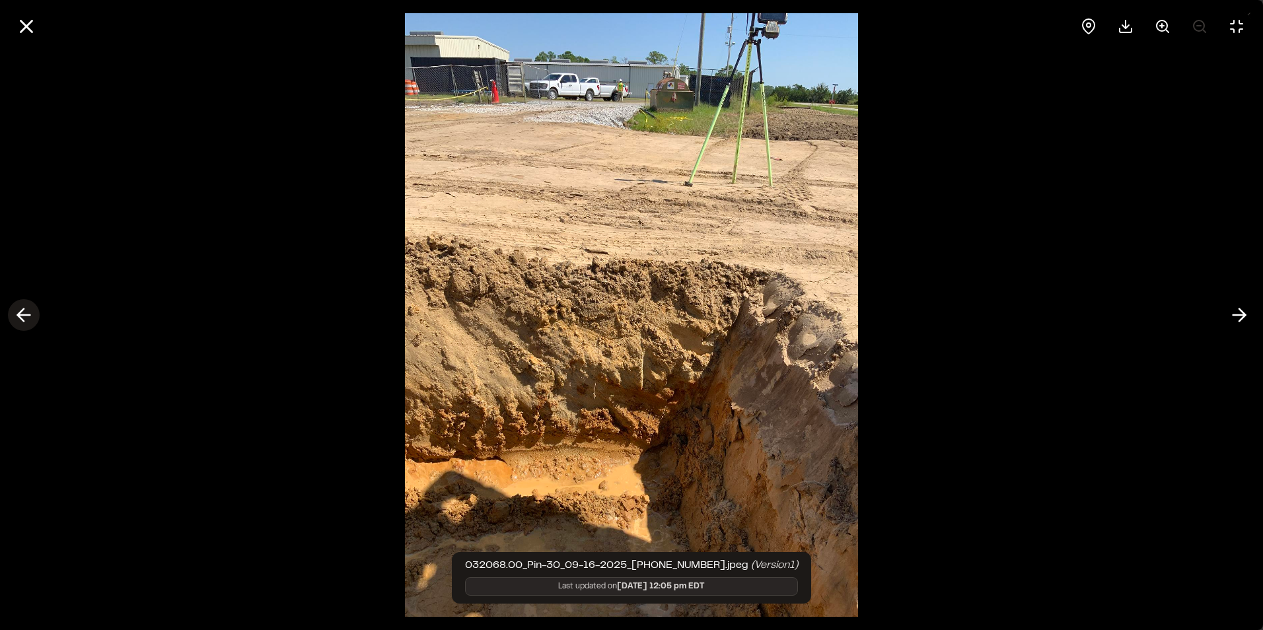
click at [27, 309] on icon at bounding box center [23, 315] width 21 height 22
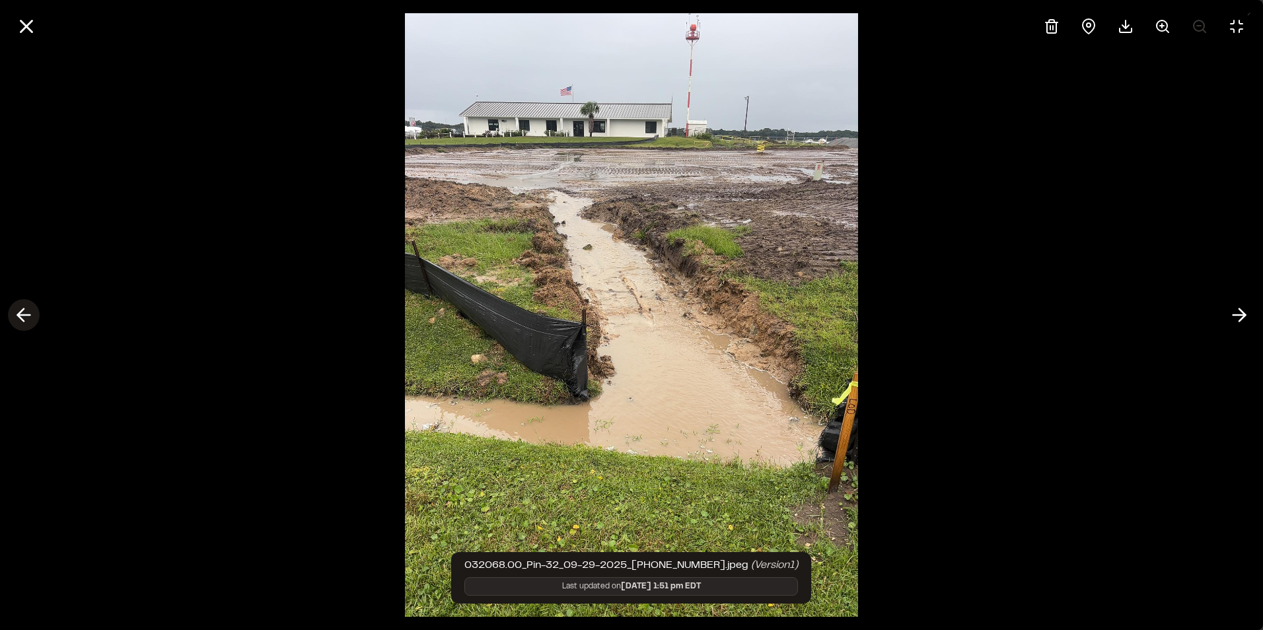
click at [27, 309] on icon at bounding box center [23, 315] width 21 height 22
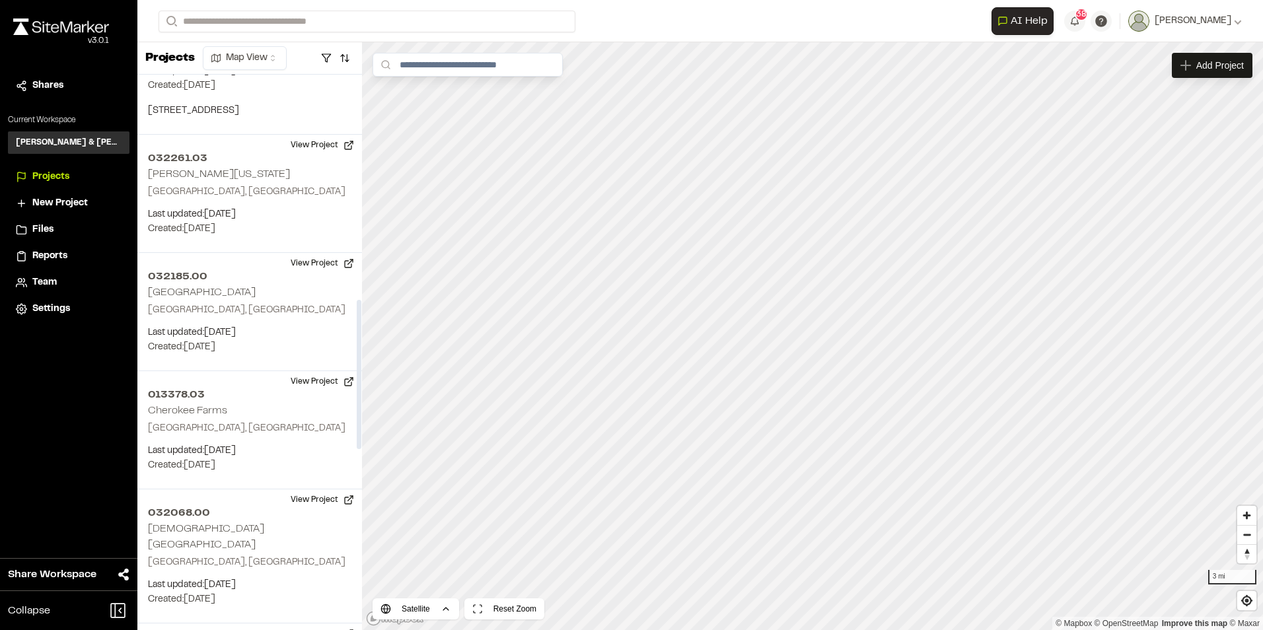
scroll to position [991, 0]
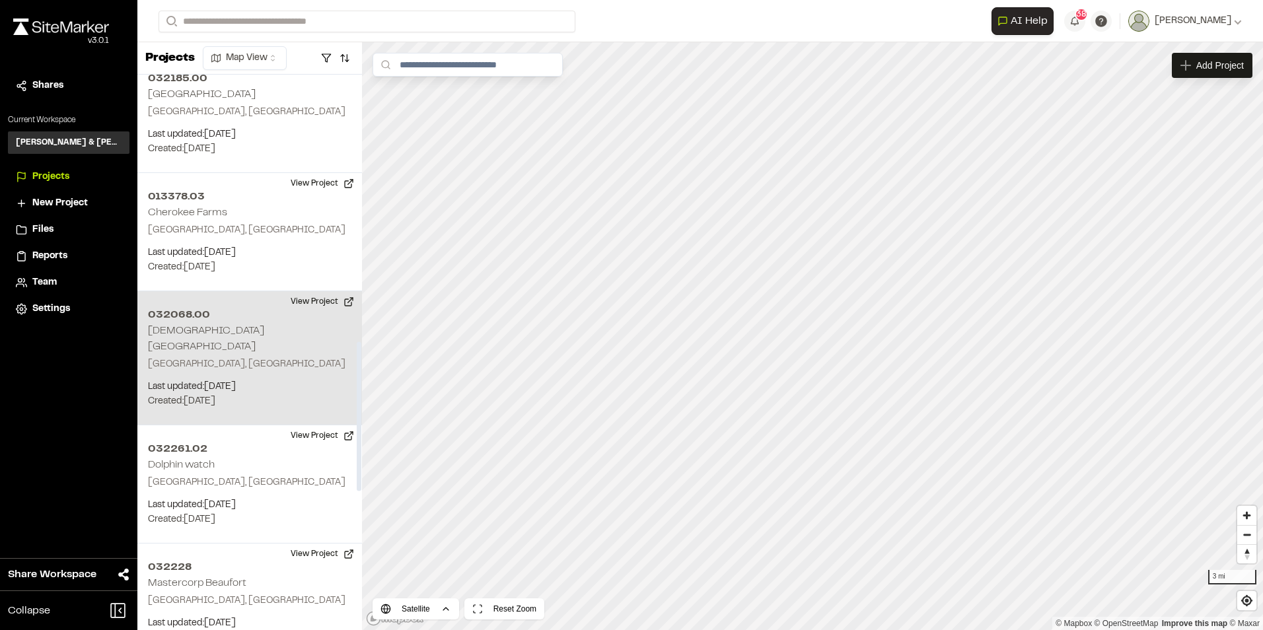
click at [209, 357] on p "[GEOGRAPHIC_DATA], [GEOGRAPHIC_DATA]" at bounding box center [250, 364] width 204 height 15
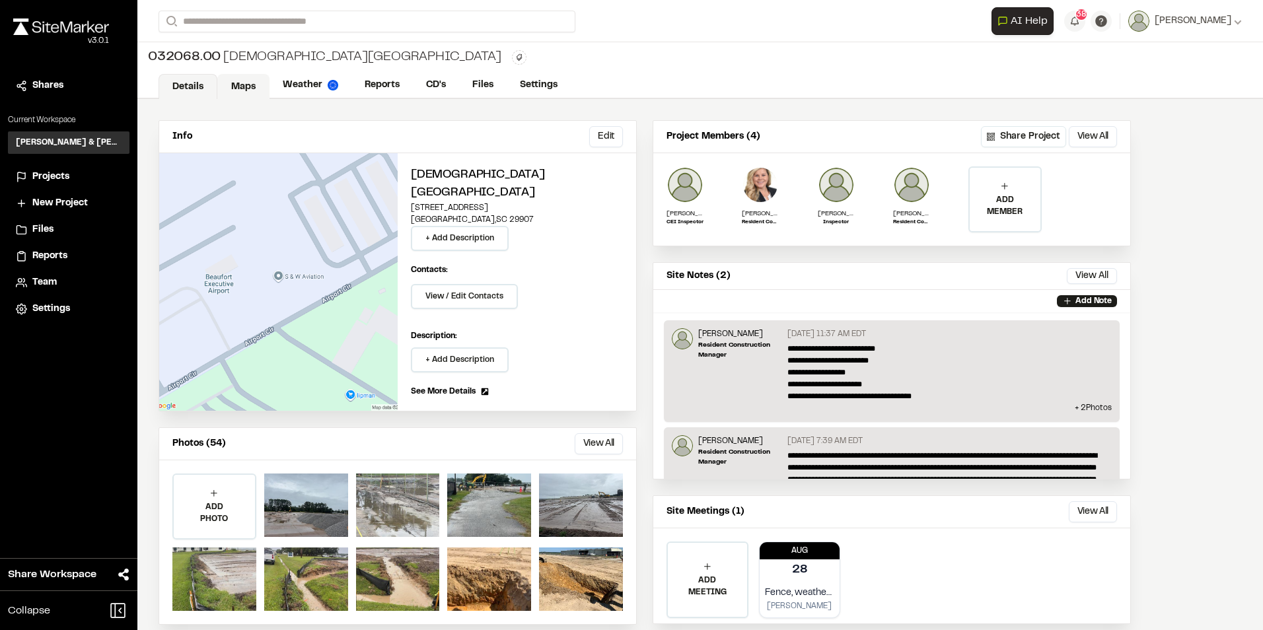
click at [249, 89] on link "Maps" at bounding box center [243, 86] width 52 height 25
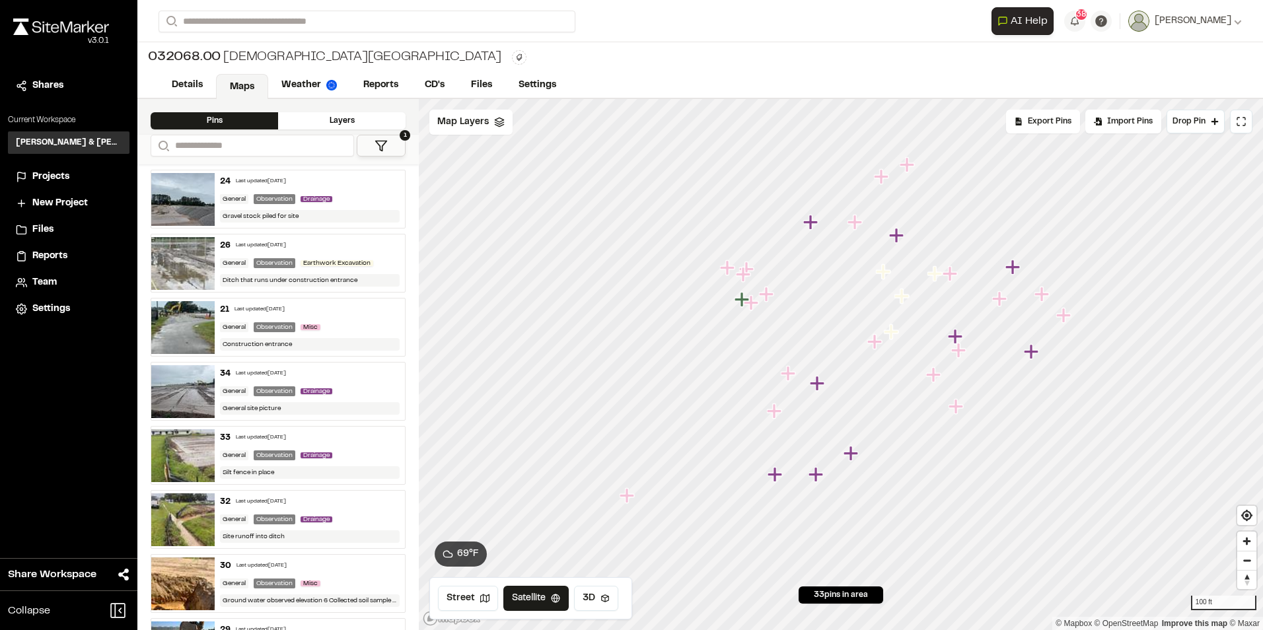
click at [174, 527] on img at bounding box center [182, 520] width 63 height 53
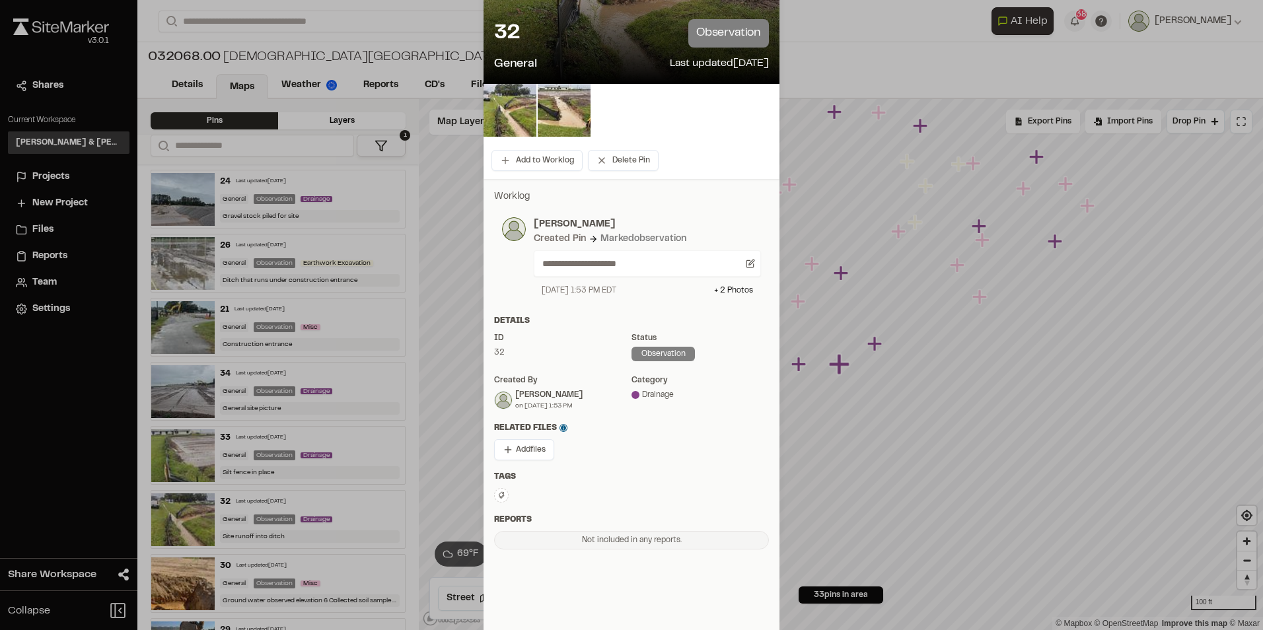
scroll to position [71, 0]
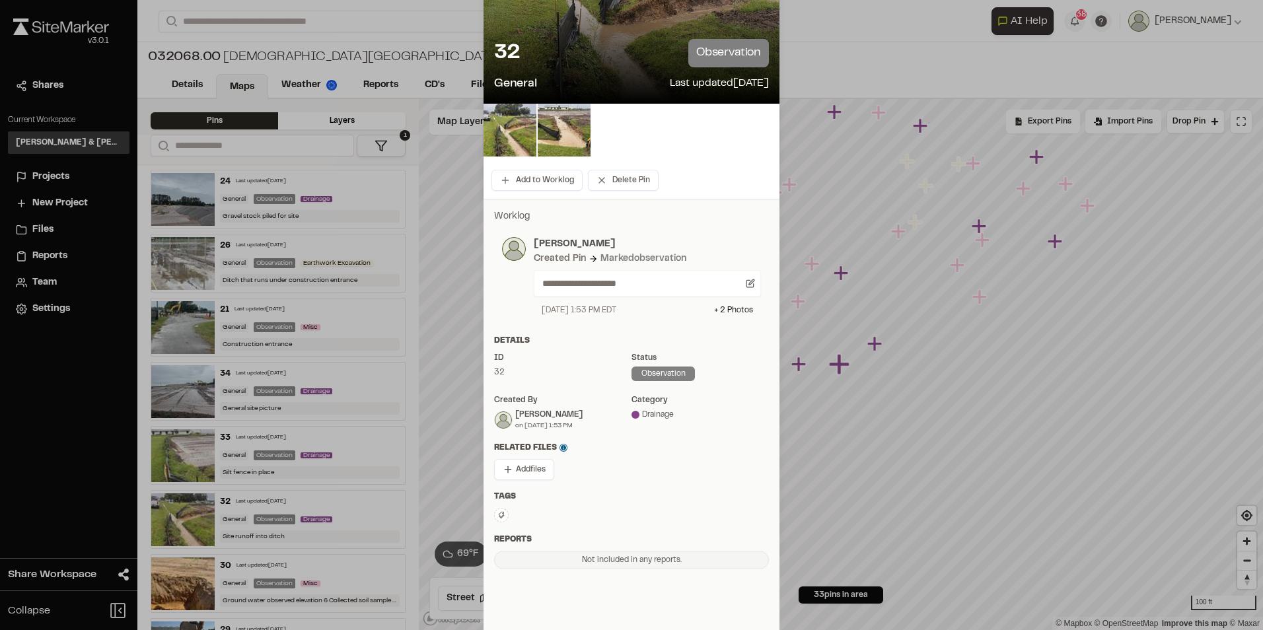
click at [655, 371] on div "observation" at bounding box center [663, 374] width 63 height 15
click at [651, 380] on div "observation" at bounding box center [663, 374] width 63 height 15
click at [749, 281] on icon at bounding box center [750, 283] width 9 height 9
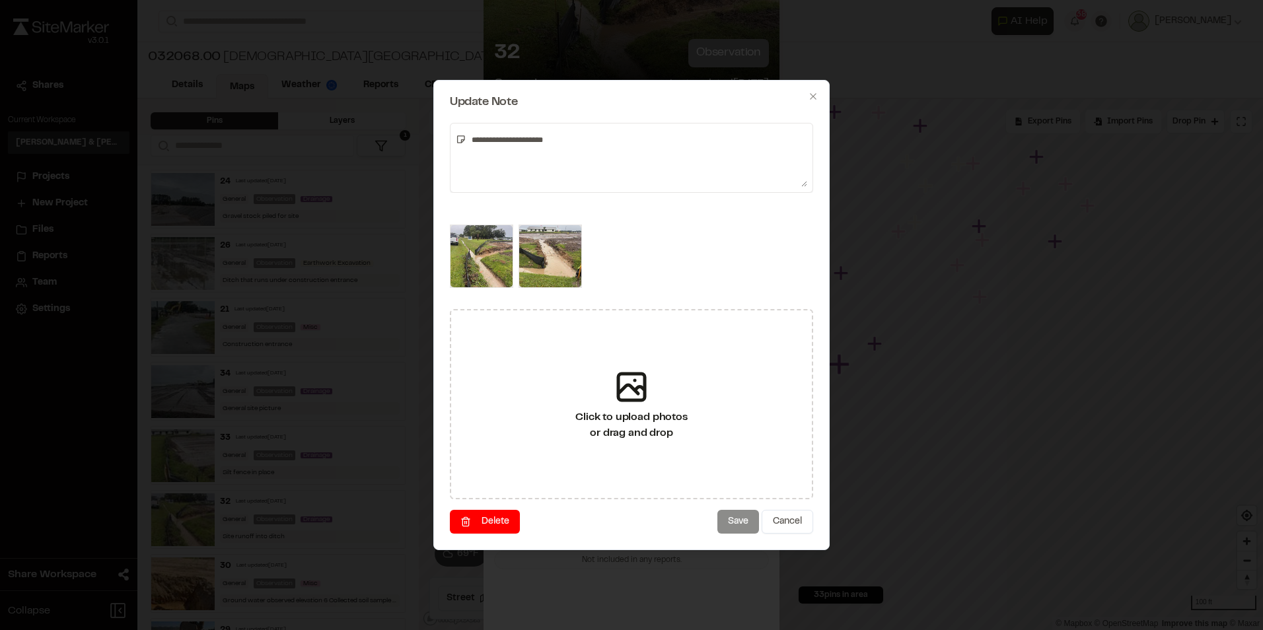
drag, startPoint x: 552, startPoint y: 138, endPoint x: 463, endPoint y: 145, distance: 90.2
click at [463, 145] on div "**********" at bounding box center [631, 158] width 363 height 70
drag, startPoint x: 637, startPoint y: 139, endPoint x: 644, endPoint y: 139, distance: 7.3
click at [698, 134] on textarea "**********" at bounding box center [637, 158] width 341 height 58
type textarea "**********"
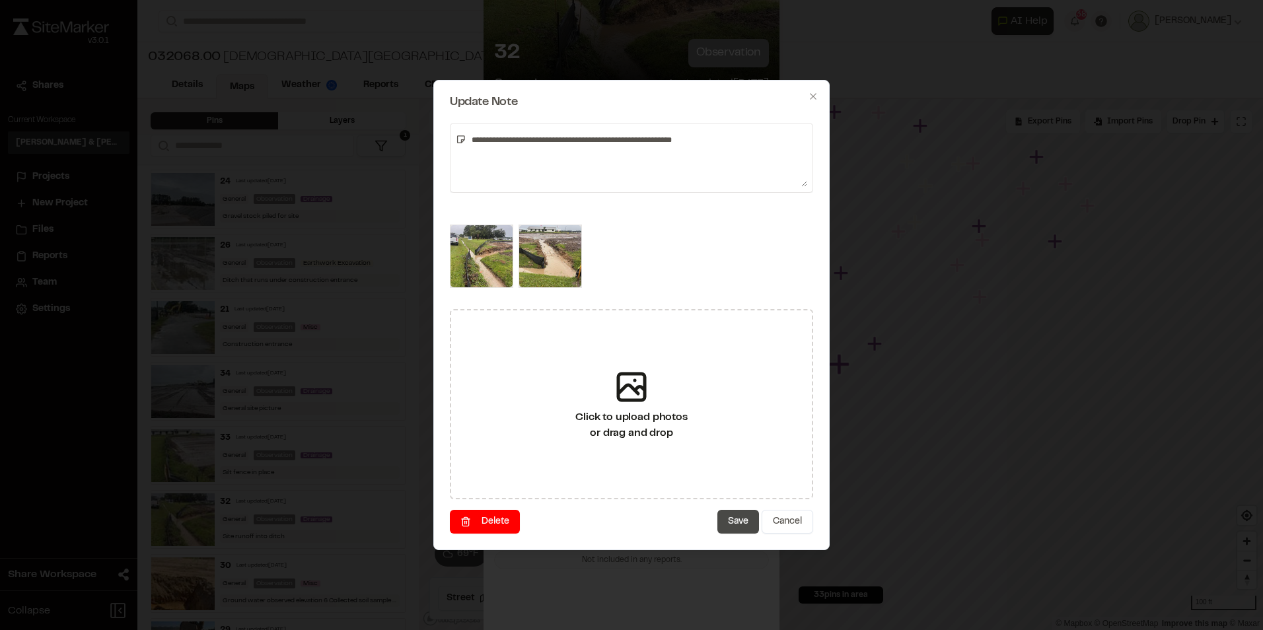
click at [732, 523] on button "Save" at bounding box center [739, 522] width 42 height 24
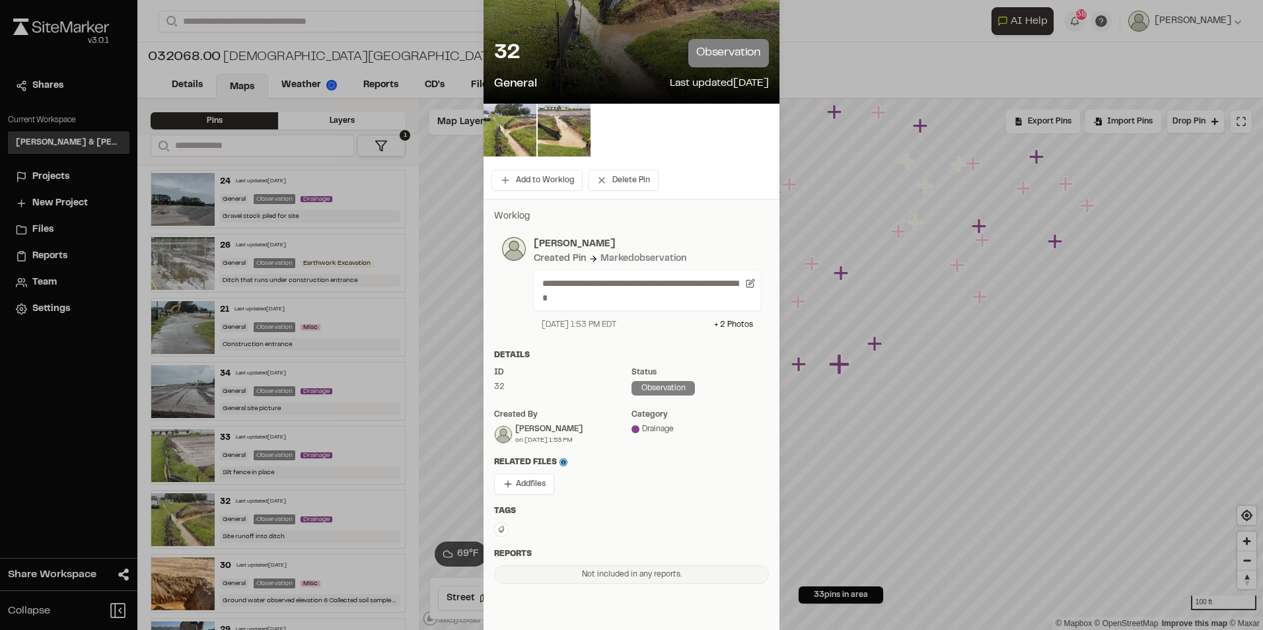
click at [651, 429] on div "Drainage" at bounding box center [700, 430] width 137 height 12
click at [657, 394] on div "observation" at bounding box center [663, 388] width 63 height 15
click at [659, 388] on div "observation" at bounding box center [663, 388] width 63 height 15
drag, startPoint x: 659, startPoint y: 388, endPoint x: 736, endPoint y: 362, distance: 81.5
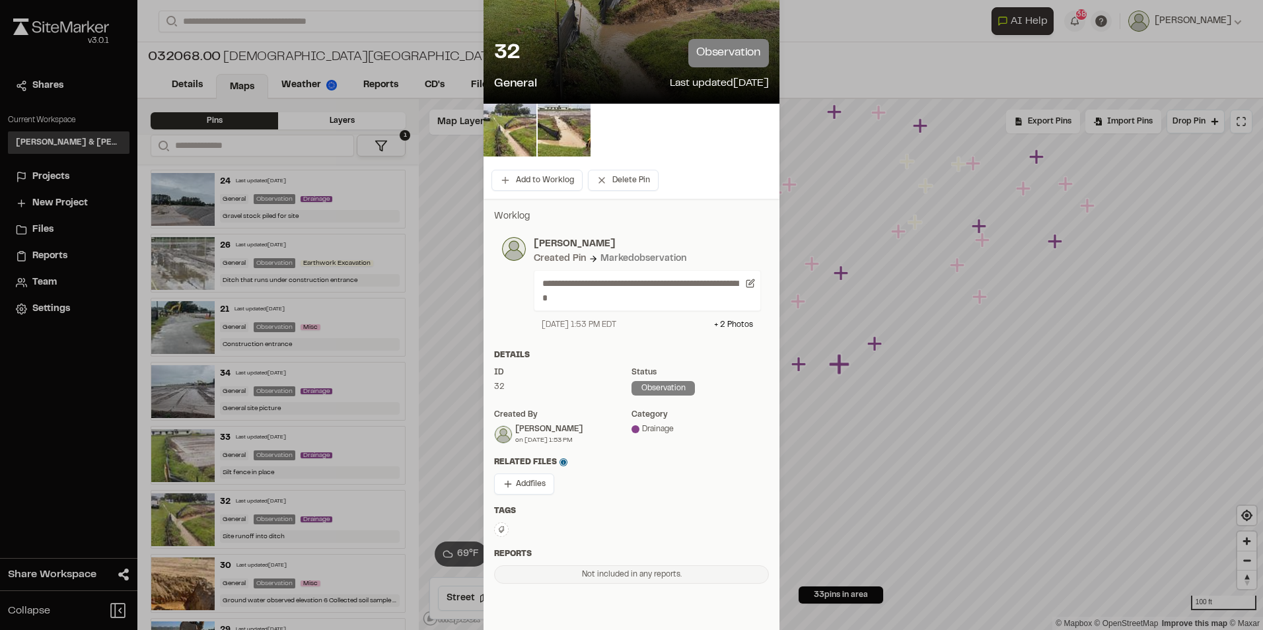
click at [736, 362] on div "Details ID 32 Status observation Created by Joe Gillenwater on 09/29/25 at 1:53…" at bounding box center [632, 403] width 296 height 107
click at [500, 531] on icon at bounding box center [502, 530] width 8 height 8
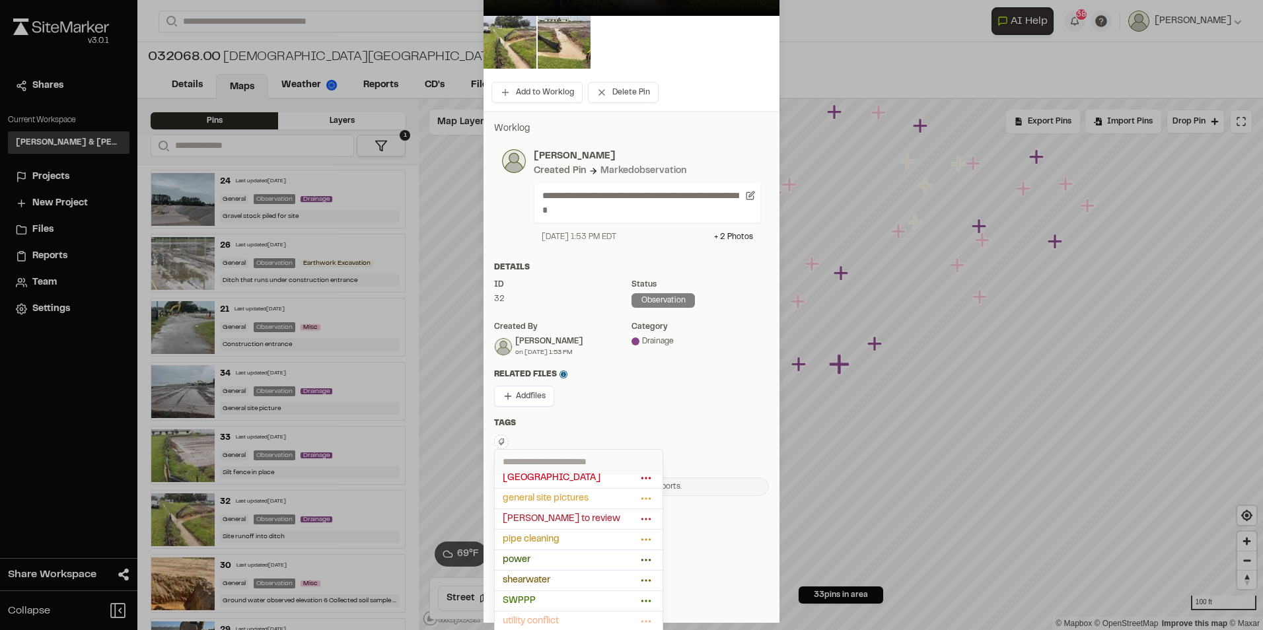
scroll to position [161, 0]
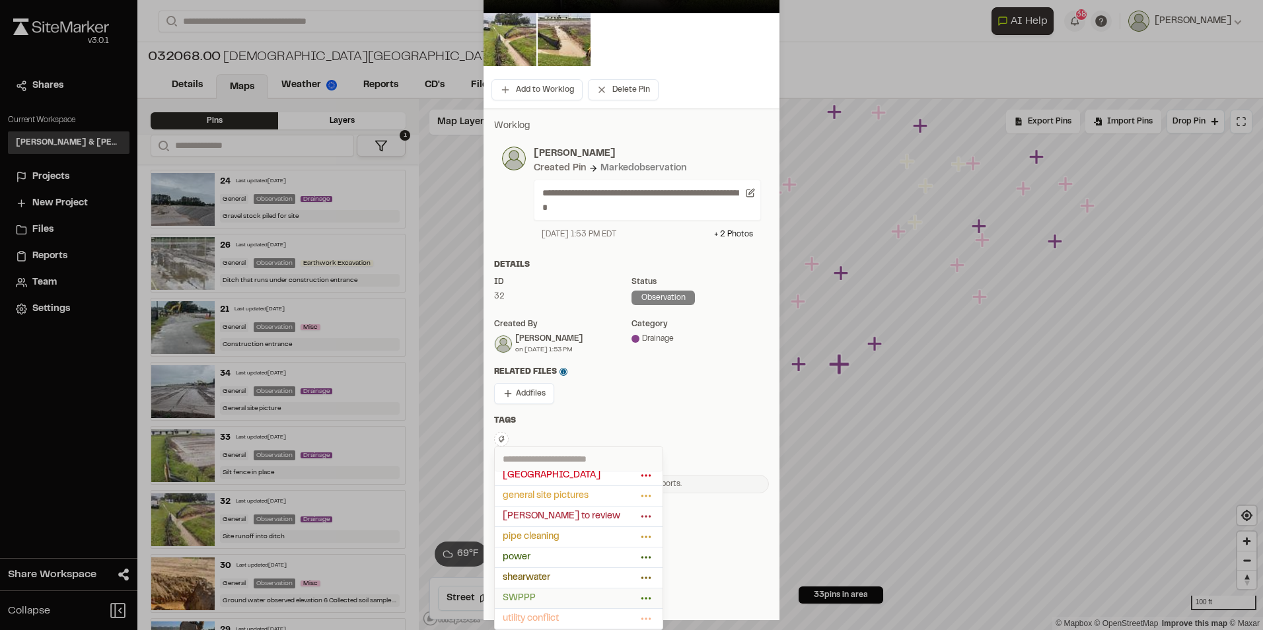
click at [546, 598] on span "SWPPP" at bounding box center [570, 598] width 135 height 15
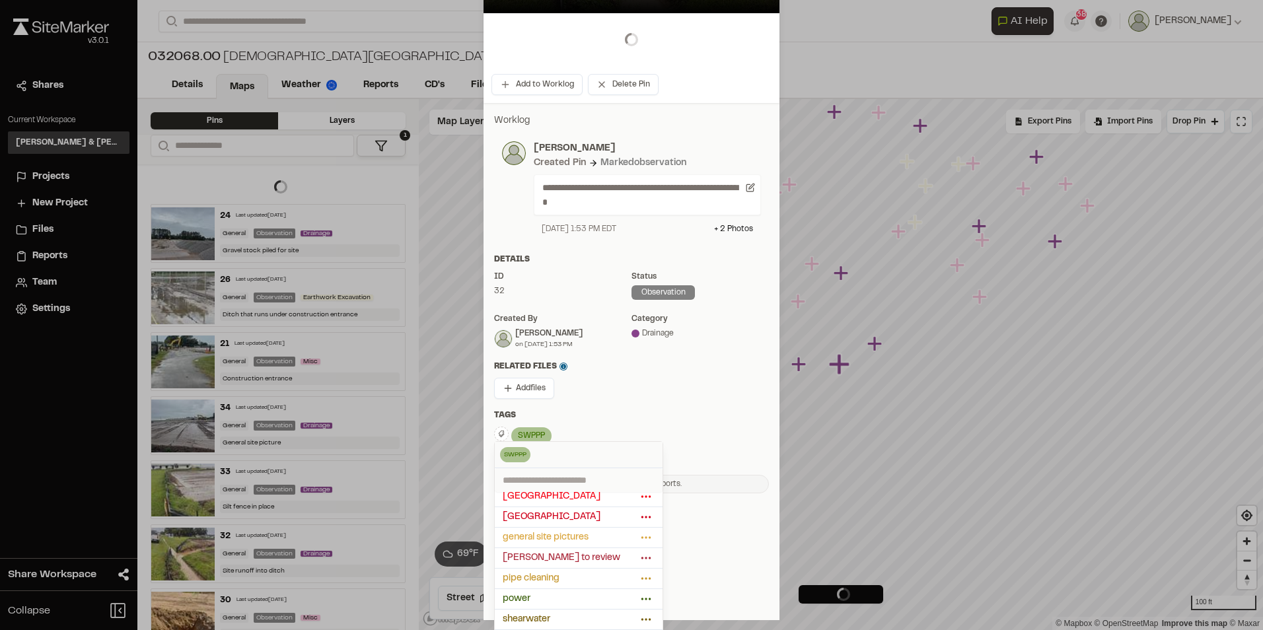
scroll to position [190, 0]
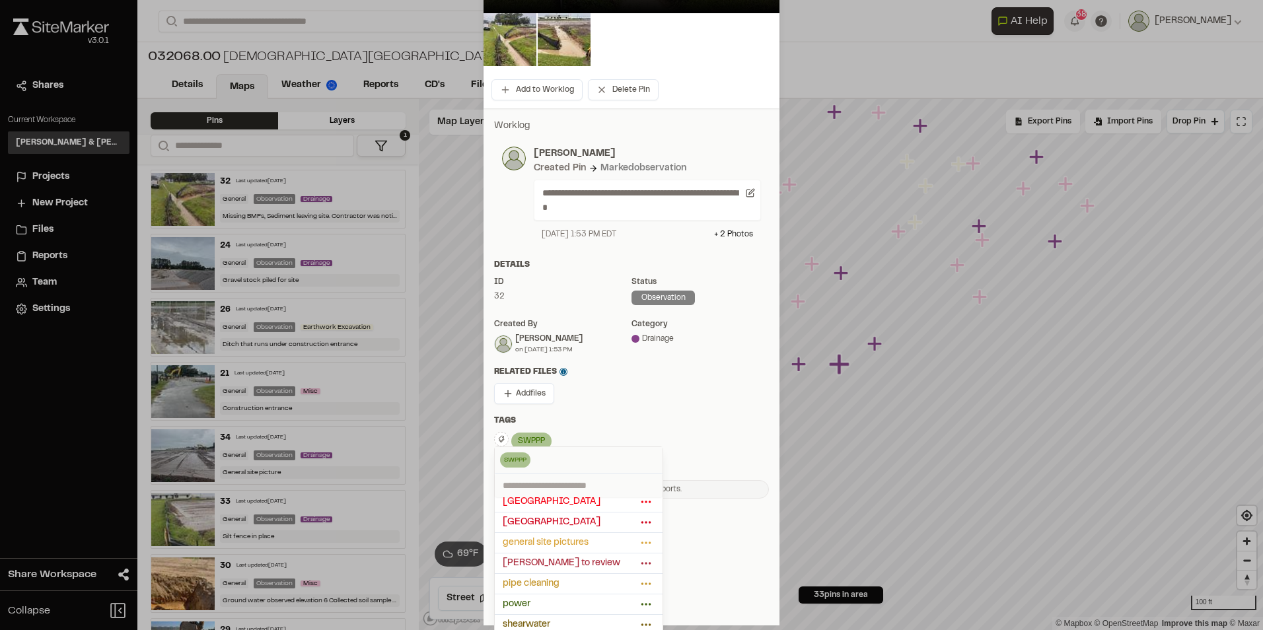
click at [675, 405] on div at bounding box center [631, 154] width 1263 height 630
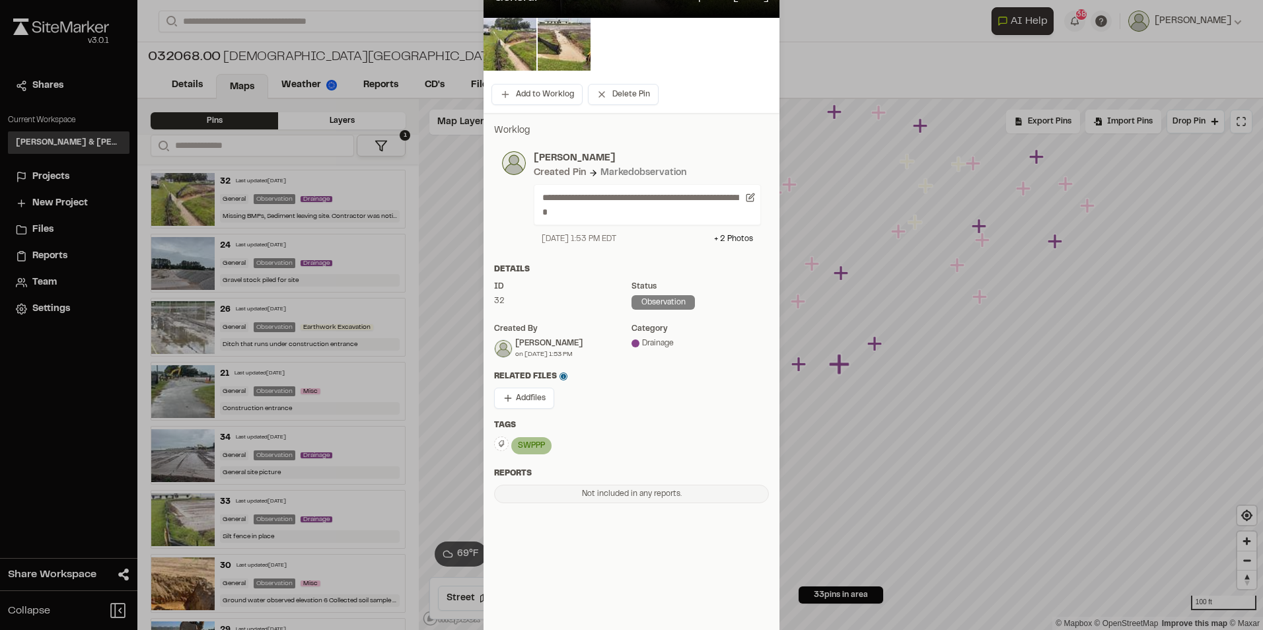
scroll to position [157, 0]
click at [636, 283] on div "Status" at bounding box center [700, 287] width 137 height 12
click at [660, 342] on div "Drainage" at bounding box center [700, 344] width 137 height 12
click at [679, 305] on div "observation" at bounding box center [663, 302] width 63 height 15
click at [679, 295] on div "observation" at bounding box center [663, 302] width 63 height 15
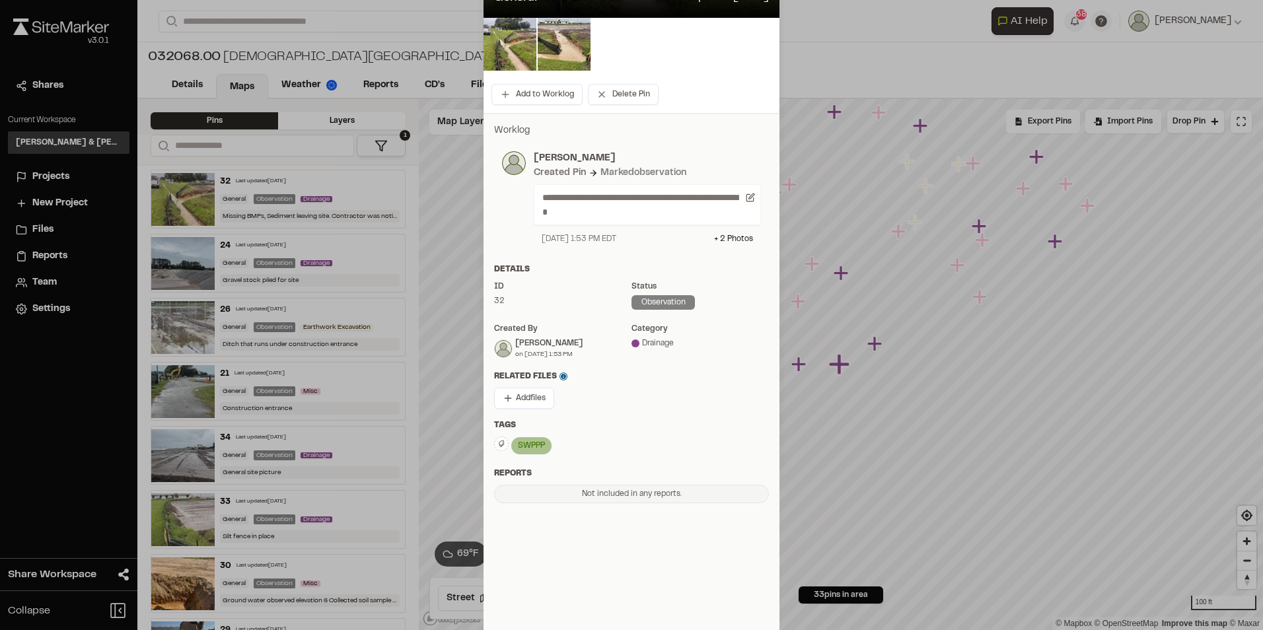
click at [679, 295] on div "observation" at bounding box center [663, 302] width 63 height 15
click at [647, 295] on div "Status observation" at bounding box center [700, 299] width 137 height 37
click at [533, 305] on div "32" at bounding box center [562, 301] width 137 height 12
click at [550, 299] on div "32" at bounding box center [562, 301] width 137 height 12
click at [584, 285] on div "ID" at bounding box center [562, 287] width 137 height 12
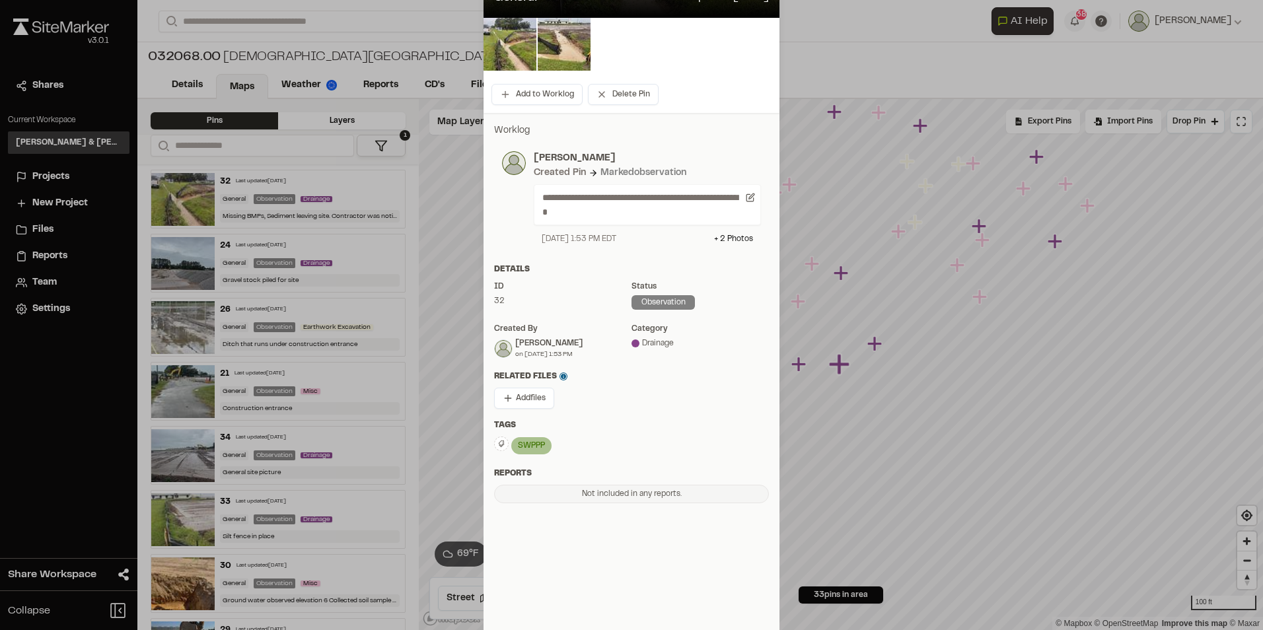
drag, startPoint x: 605, startPoint y: 277, endPoint x: 615, endPoint y: 276, distance: 9.3
click at [607, 277] on div "Details ID 32 Status observation Created by Joe Gillenwater on 09/29/25 at 1:53…" at bounding box center [632, 317] width 296 height 107
drag, startPoint x: 630, startPoint y: 276, endPoint x: 638, endPoint y: 279, distance: 8.6
click at [632, 276] on div "Details ID 32 Status observation Created by Joe Gillenwater on 09/29/25 at 1:53…" at bounding box center [632, 317] width 296 height 107
click at [640, 281] on div "Details ID 32 Status observation Created by Joe Gillenwater on 09/29/25 at 1:53…" at bounding box center [632, 317] width 296 height 107
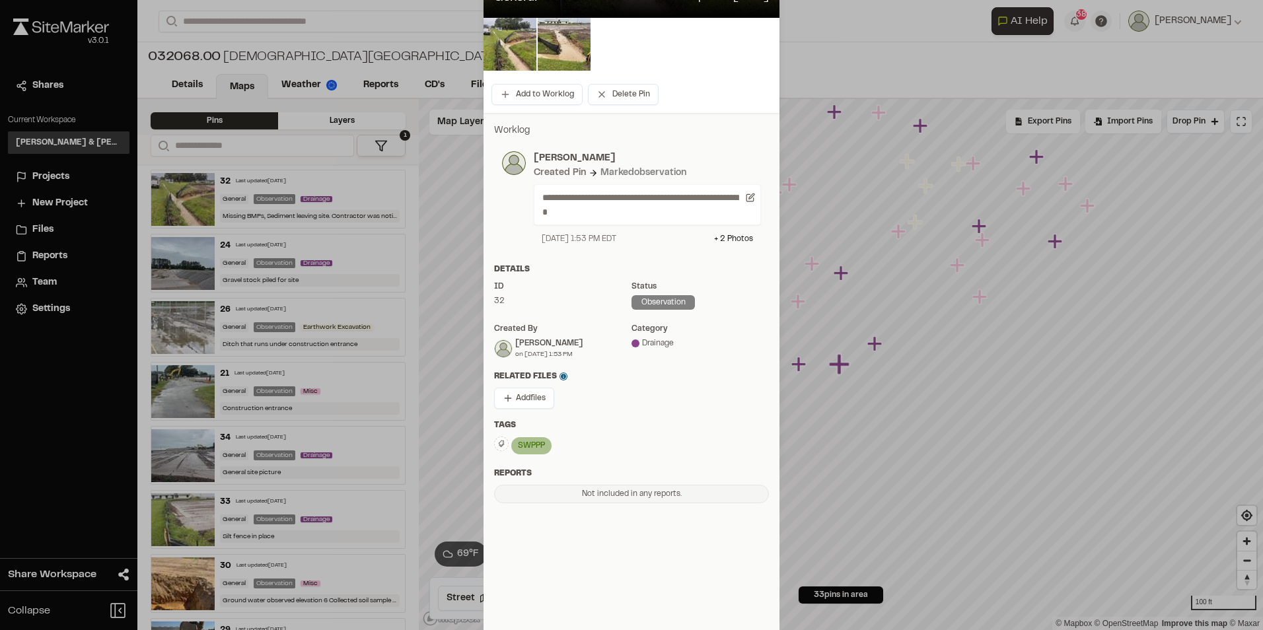
click at [655, 292] on div "Status" at bounding box center [700, 287] width 137 height 12
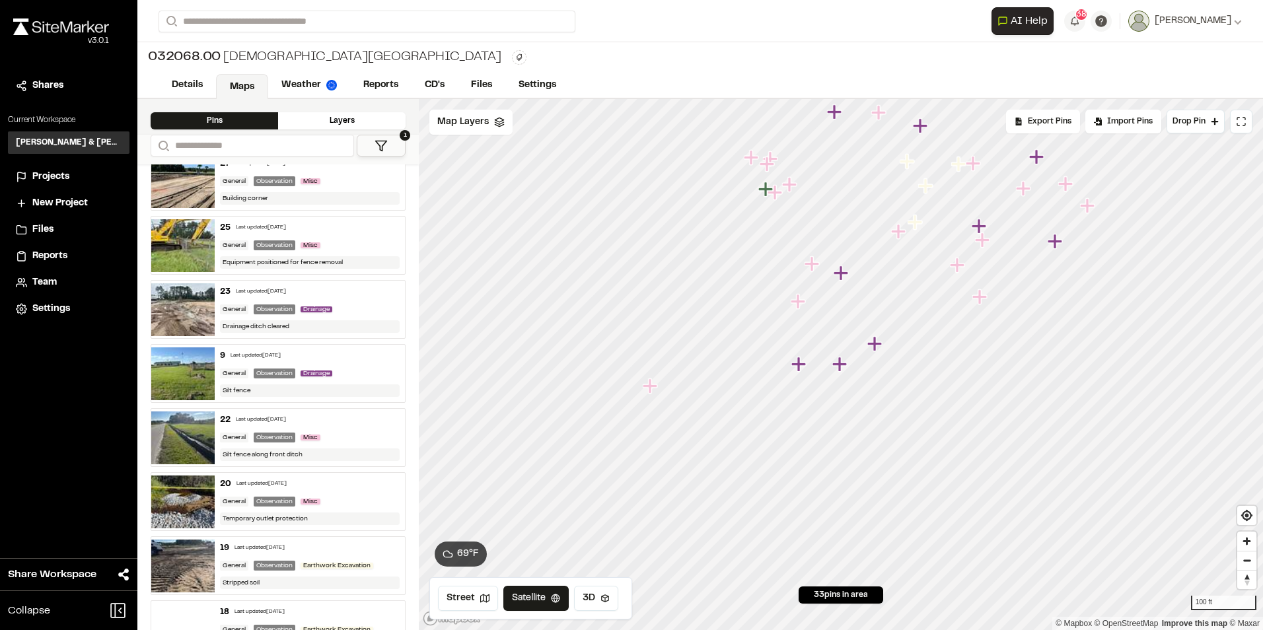
scroll to position [0, 0]
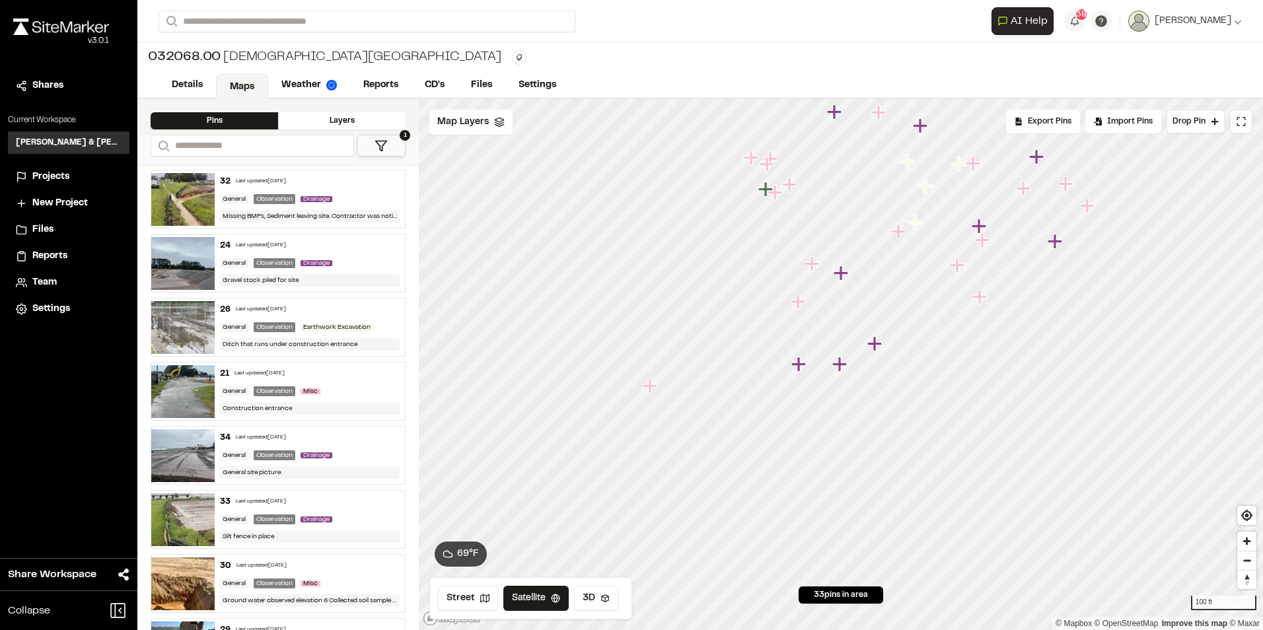
click at [194, 193] on img at bounding box center [182, 199] width 63 height 53
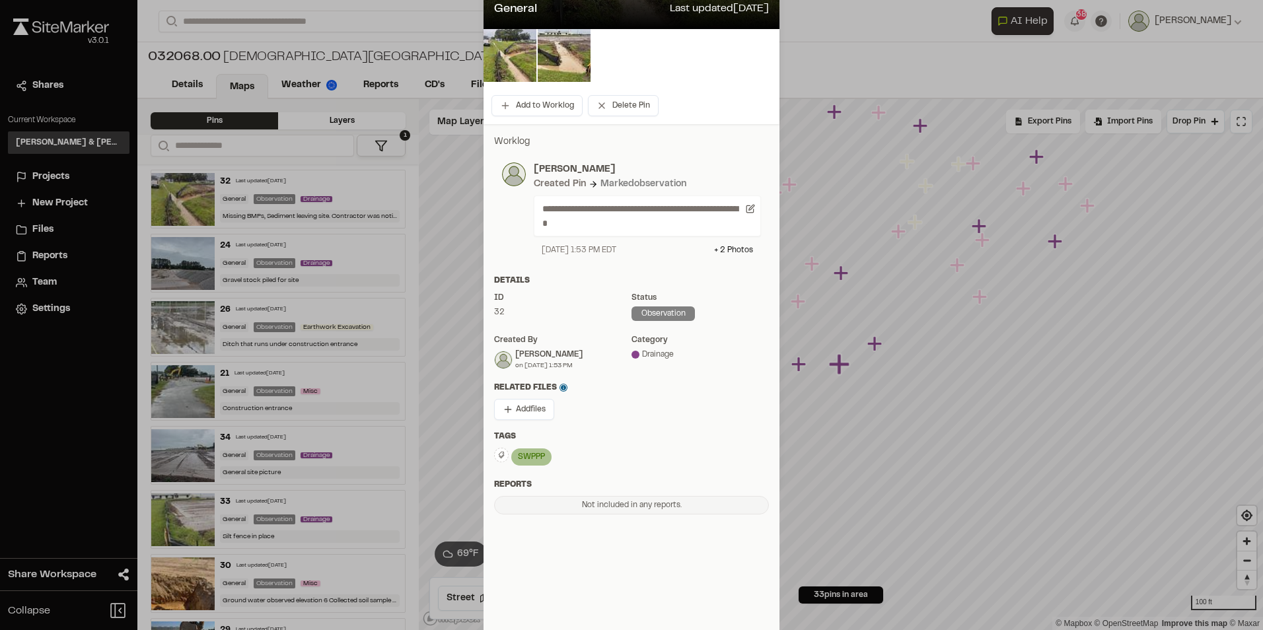
scroll to position [157, 0]
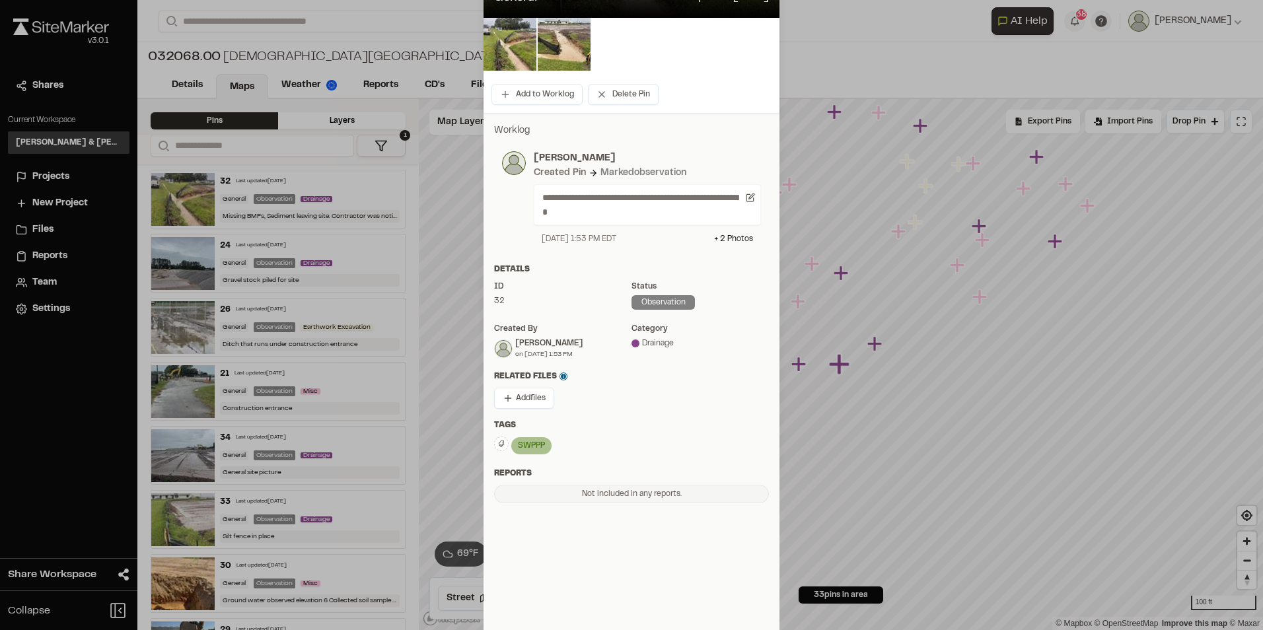
click at [654, 293] on div "Status observation" at bounding box center [700, 299] width 137 height 37
drag, startPoint x: 654, startPoint y: 293, endPoint x: 653, endPoint y: 310, distance: 16.6
click at [653, 310] on div "Status observation" at bounding box center [700, 299] width 137 height 37
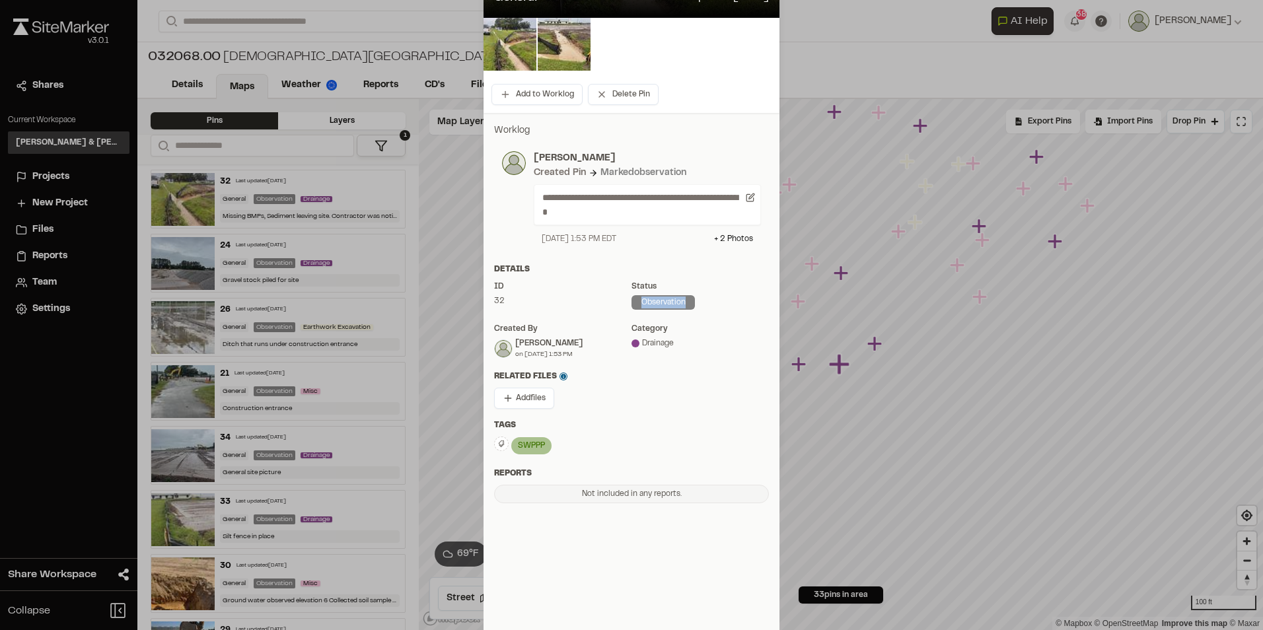
click at [653, 310] on div "Status observation" at bounding box center [700, 299] width 137 height 37
click at [651, 306] on div "observation" at bounding box center [663, 302] width 63 height 15
click at [687, 385] on div "Related Files Add files" at bounding box center [632, 395] width 296 height 49
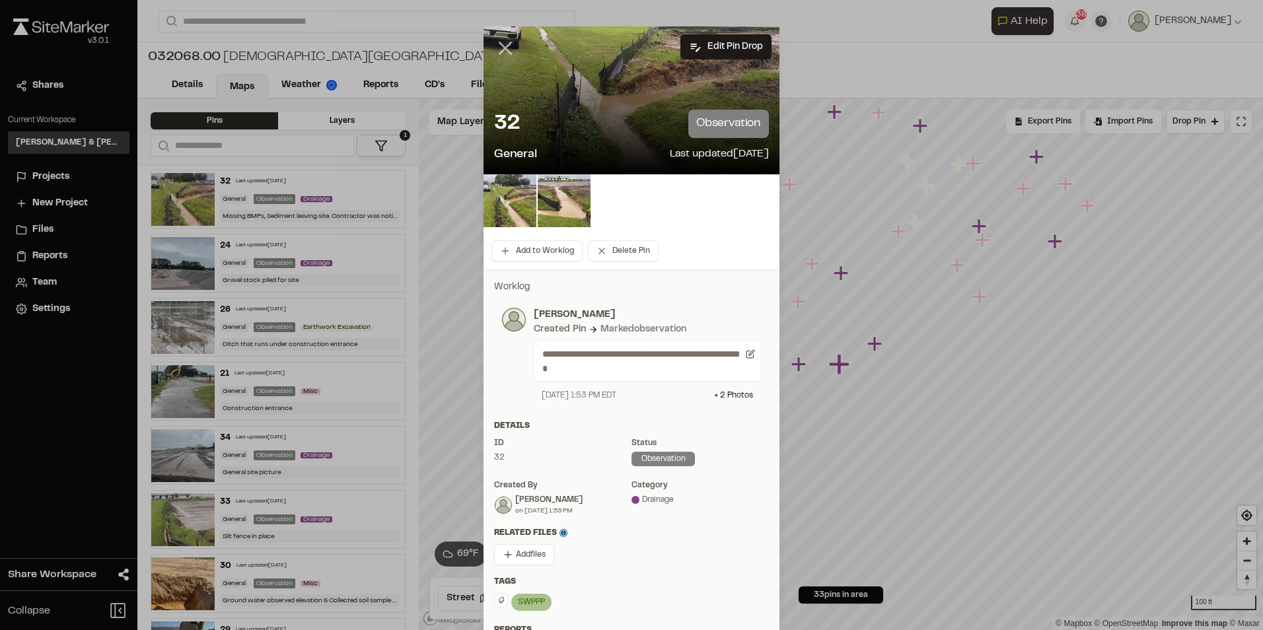
click at [502, 57] on icon at bounding box center [505, 48] width 22 height 22
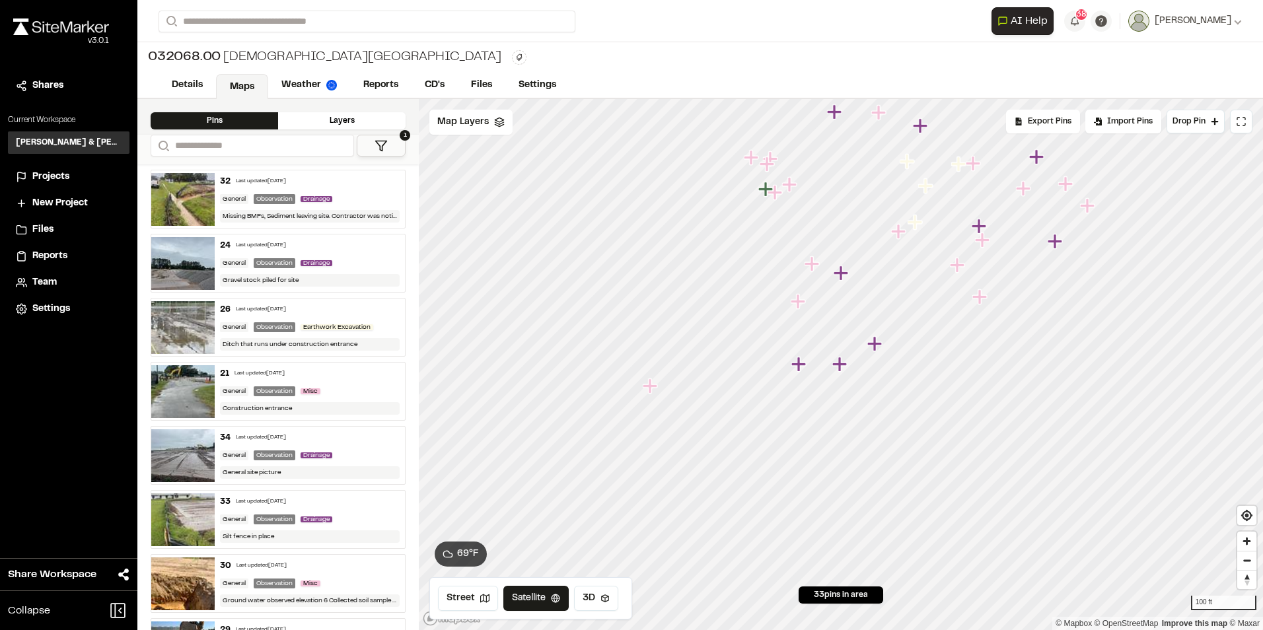
click at [61, 261] on span "Reports" at bounding box center [49, 256] width 35 height 15
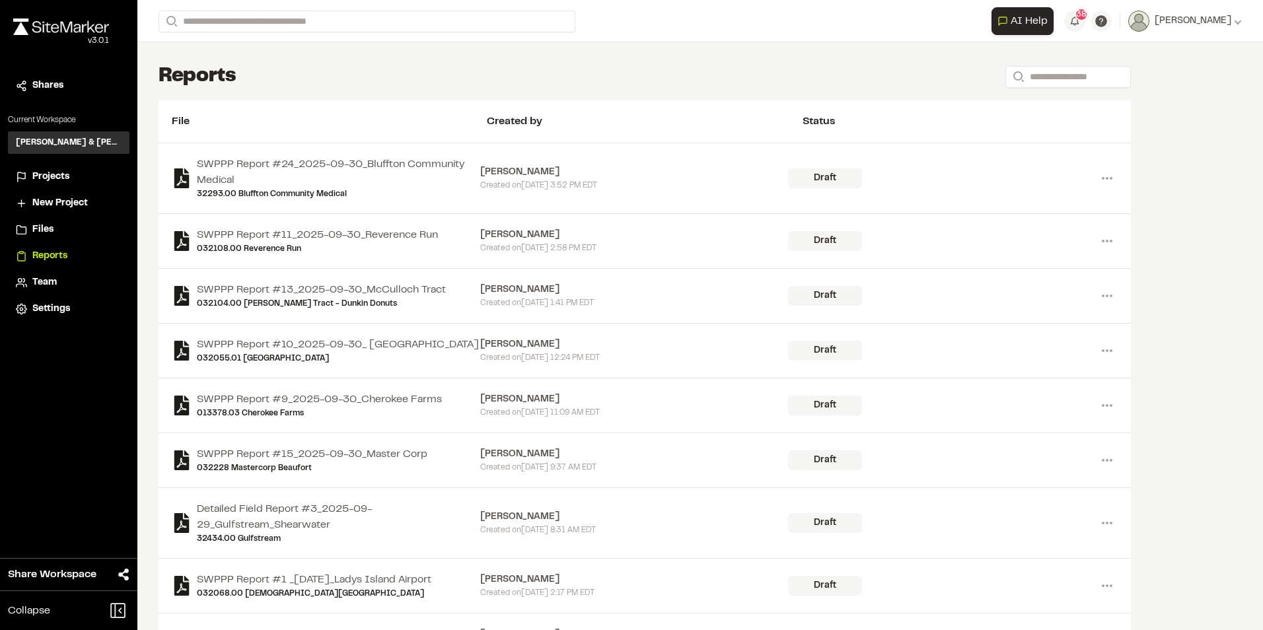
click at [58, 174] on span "Projects" at bounding box center [50, 177] width 37 height 15
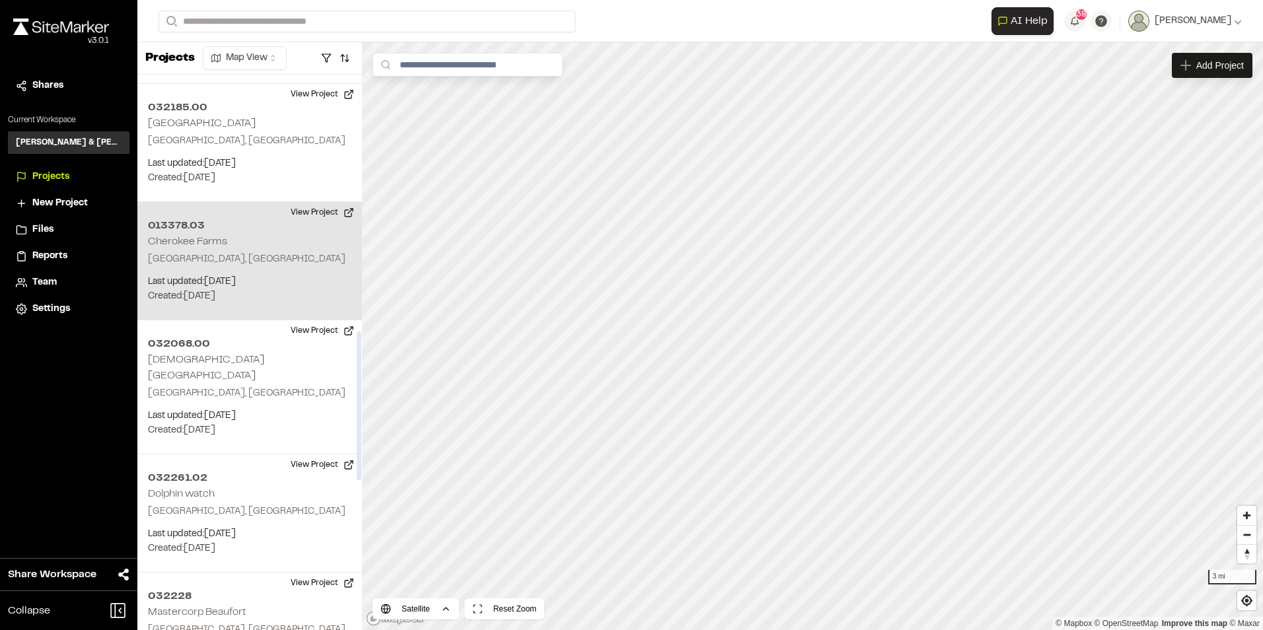
scroll to position [991, 0]
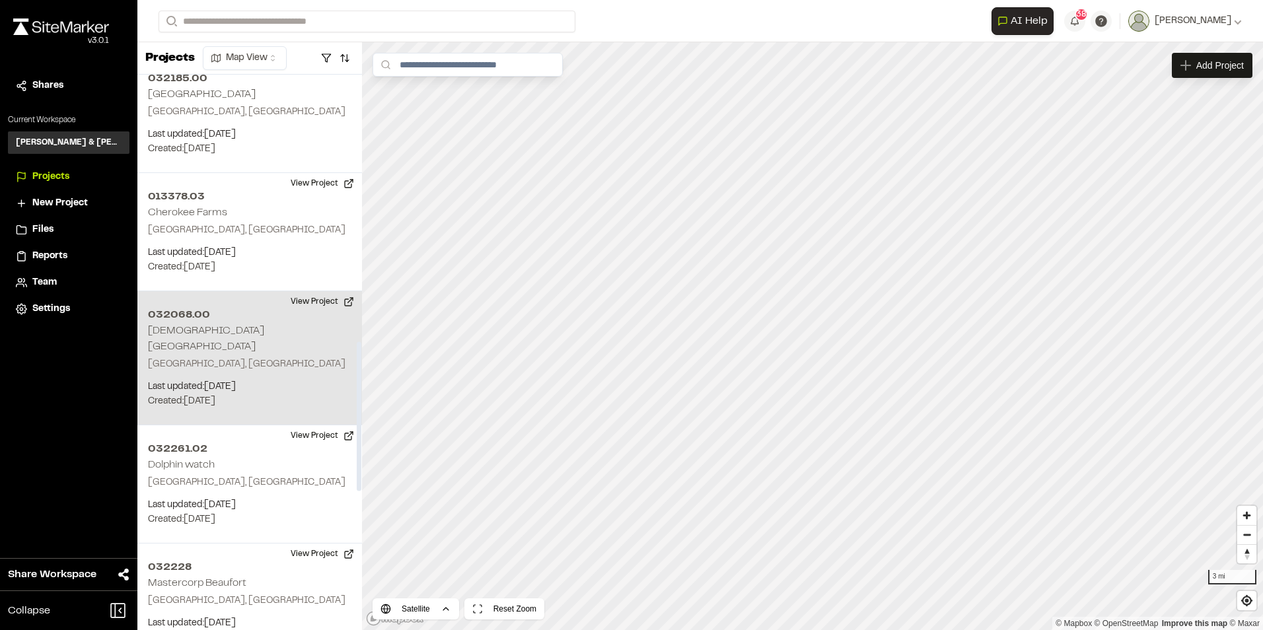
click at [195, 332] on h2 "[DEMOGRAPHIC_DATA][GEOGRAPHIC_DATA]" at bounding box center [206, 338] width 116 height 25
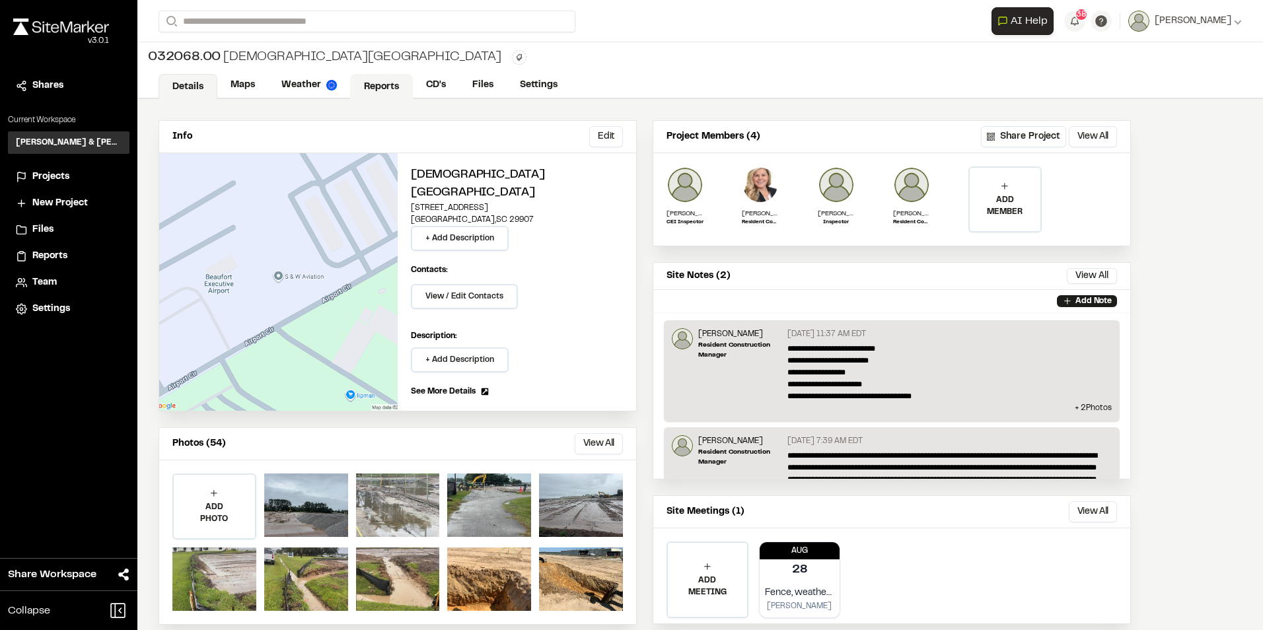
click at [399, 81] on link "Reports" at bounding box center [381, 86] width 63 height 25
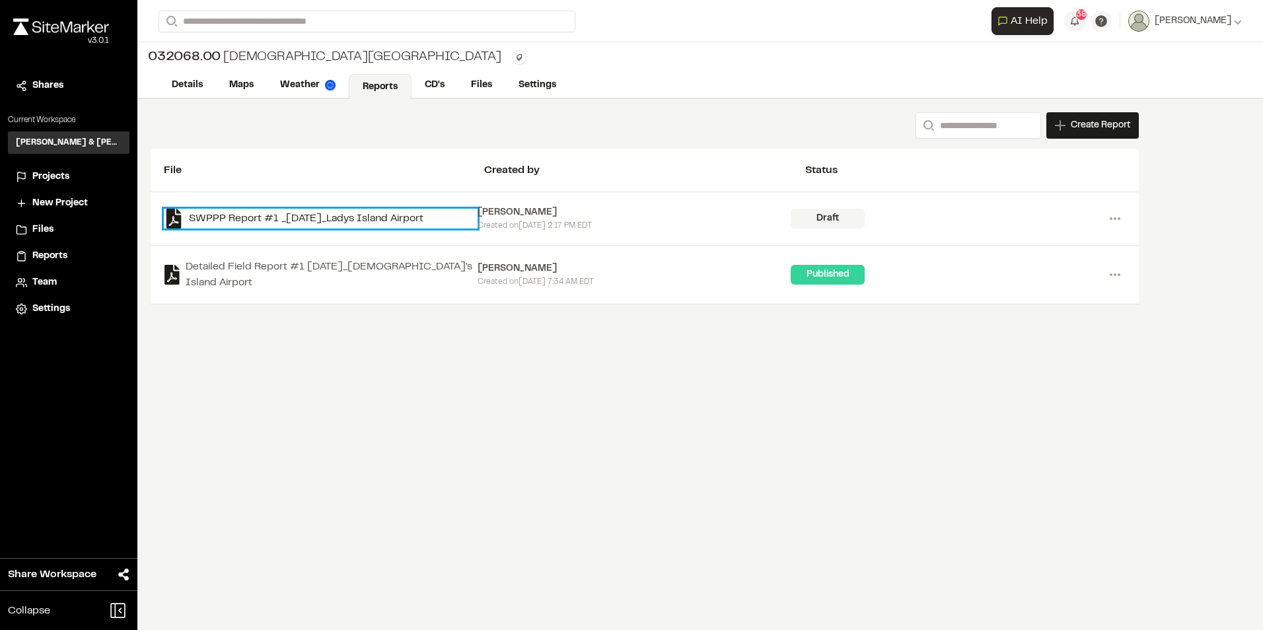
click at [350, 221] on link "SWPPP Report #1 _[DATE]_Ladys Island Airport" at bounding box center [321, 219] width 314 height 20
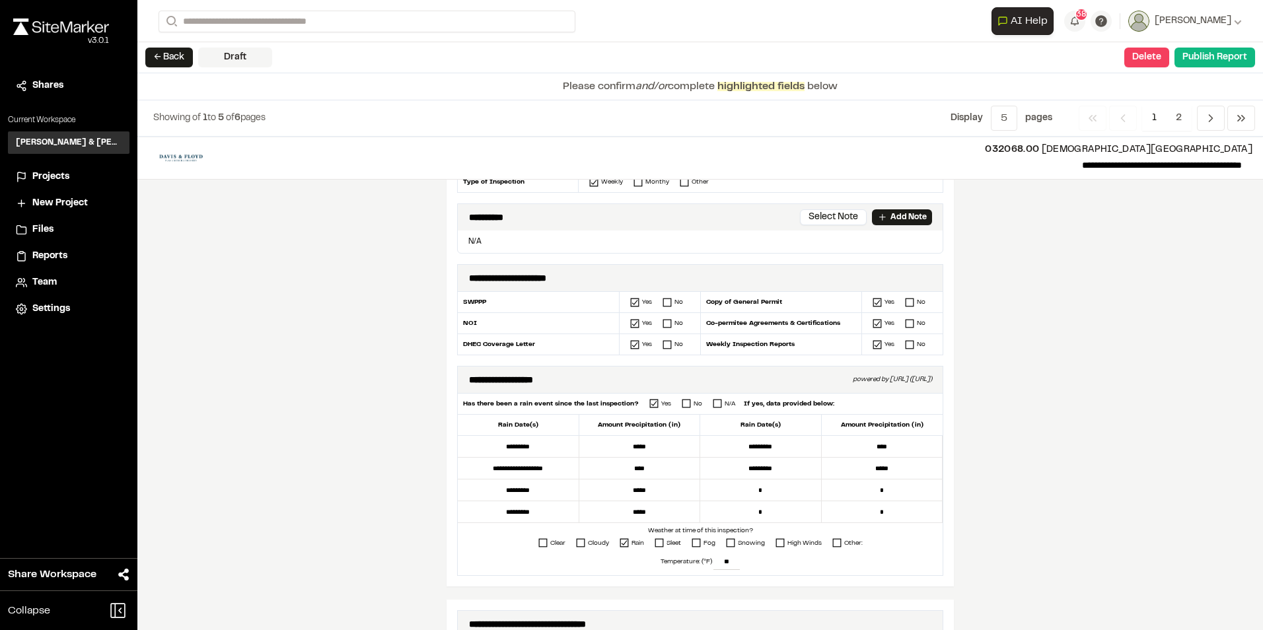
scroll to position [297, 0]
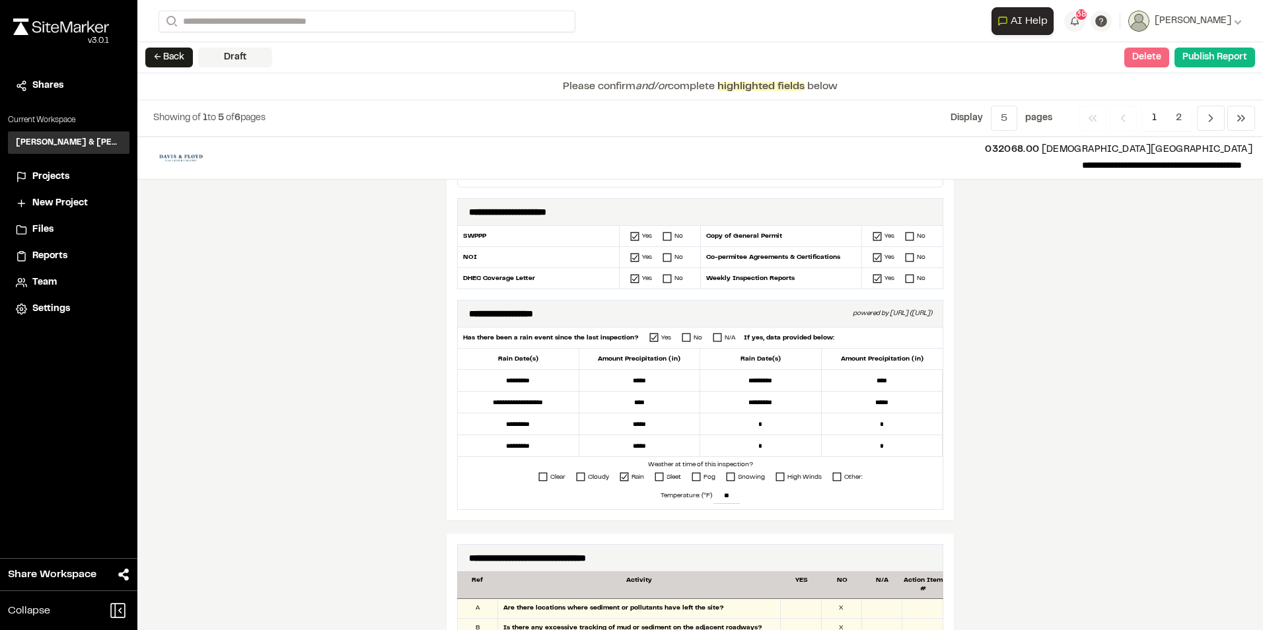
click at [1148, 56] on button "Delete" at bounding box center [1147, 58] width 45 height 20
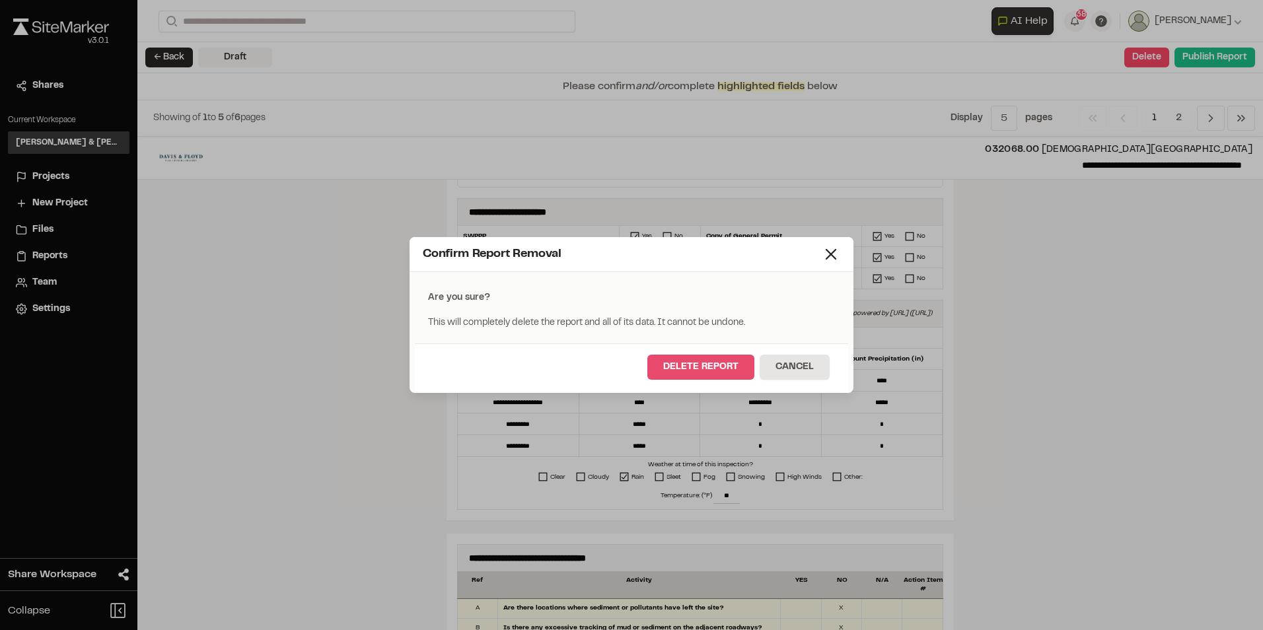
click at [681, 362] on button "Delete Report" at bounding box center [701, 367] width 107 height 25
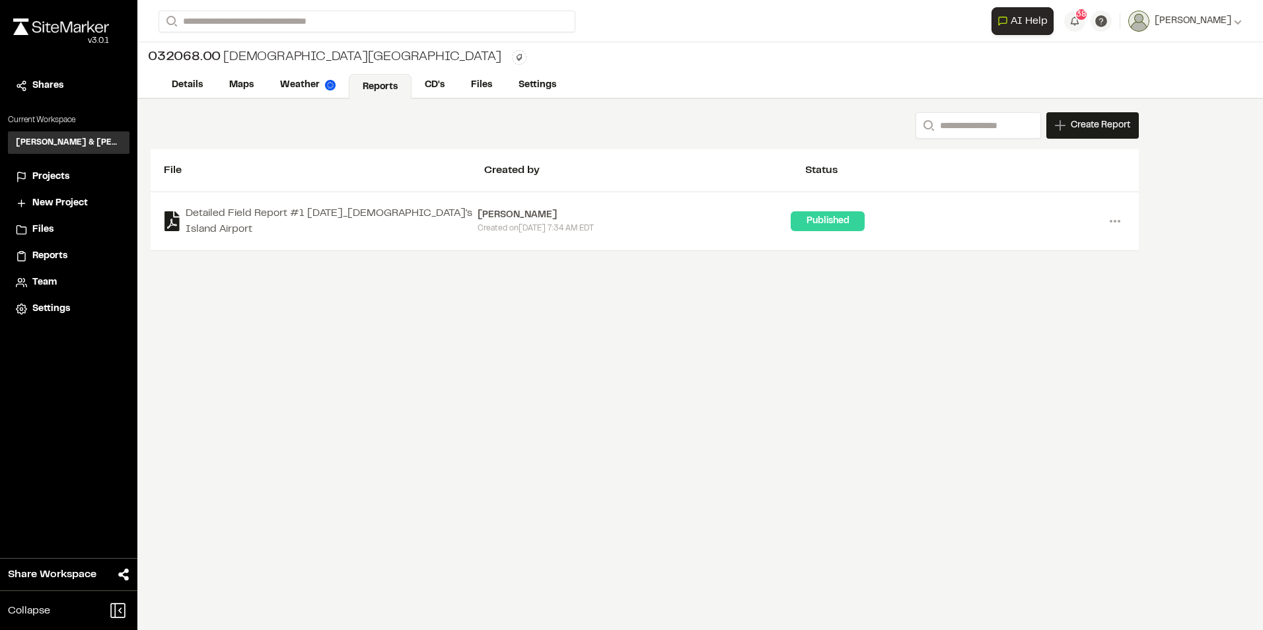
click at [55, 258] on span "Reports" at bounding box center [49, 256] width 35 height 15
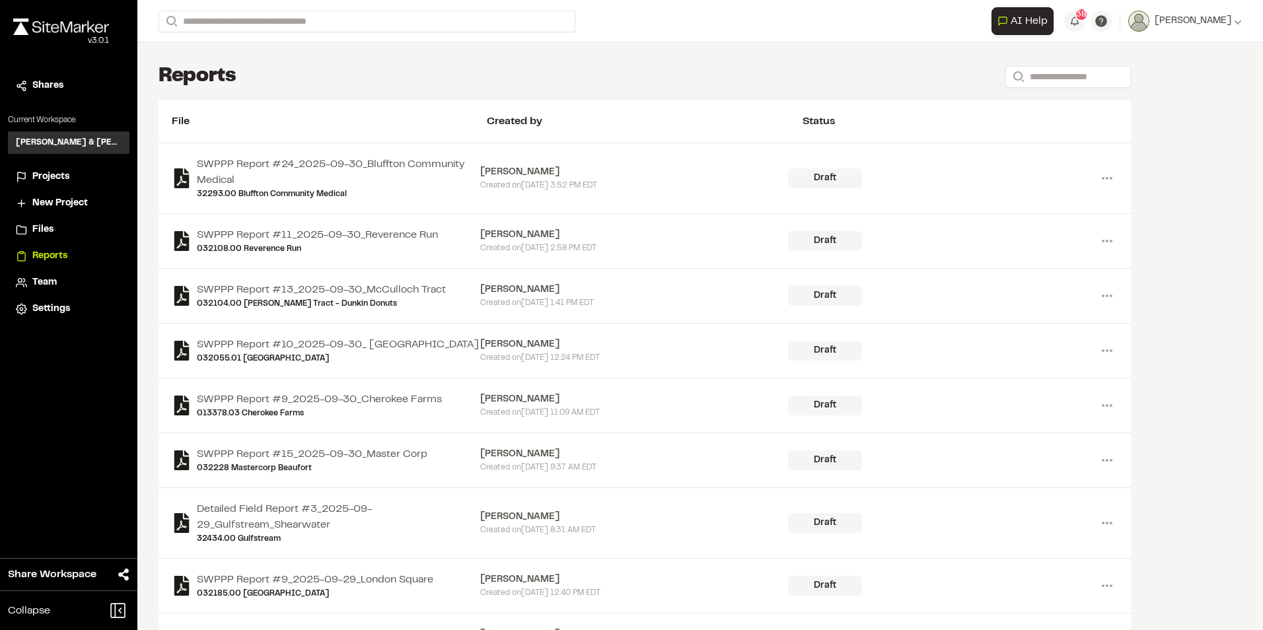
click at [46, 184] on li "Projects" at bounding box center [69, 177] width 122 height 25
click at [50, 176] on span "Projects" at bounding box center [50, 177] width 37 height 15
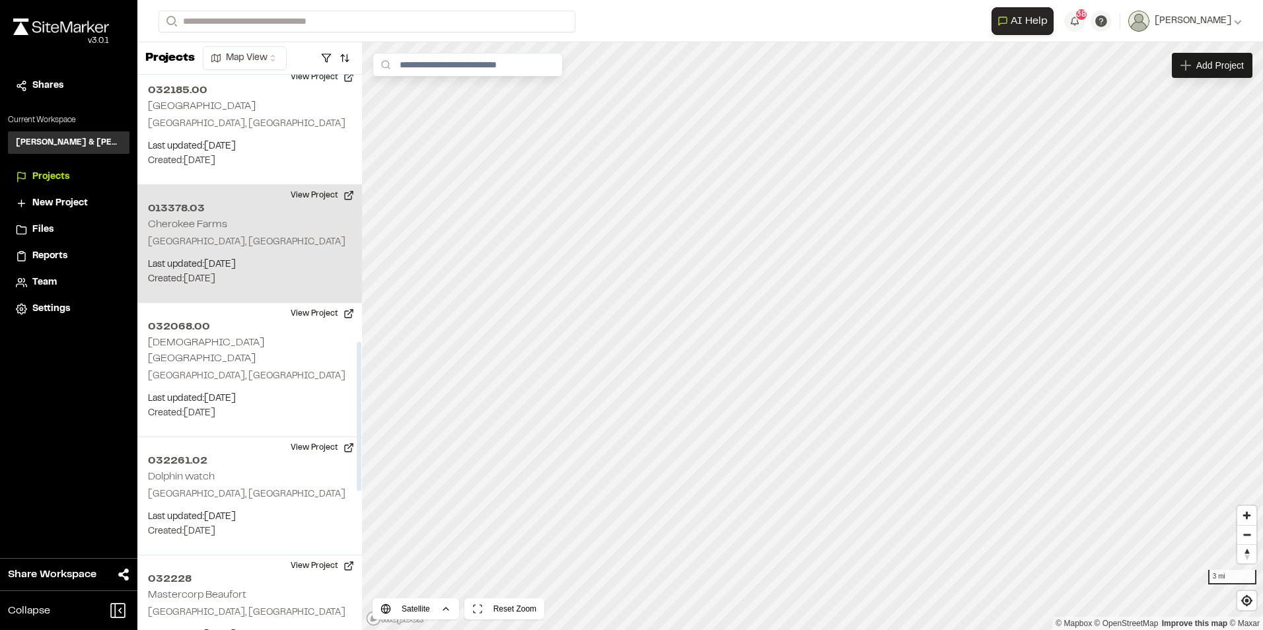
scroll to position [991, 0]
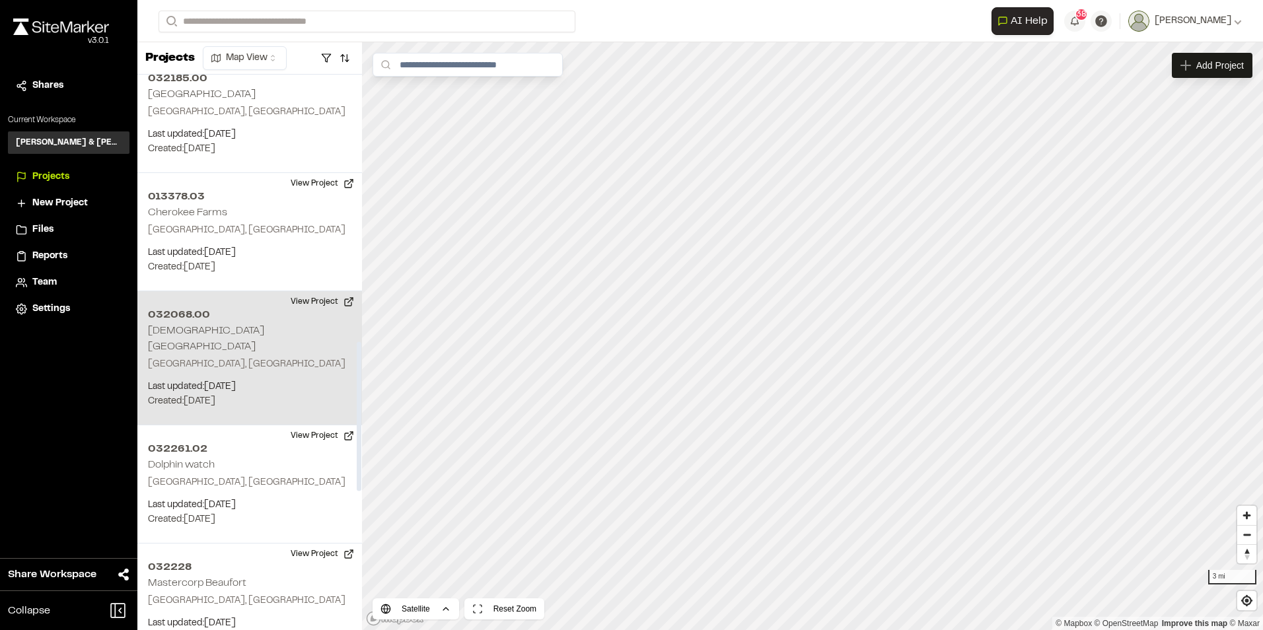
click at [240, 356] on div "032068.00 [DEMOGRAPHIC_DATA][GEOGRAPHIC_DATA], [GEOGRAPHIC_DATA] Last updated: …" at bounding box center [249, 358] width 225 height 134
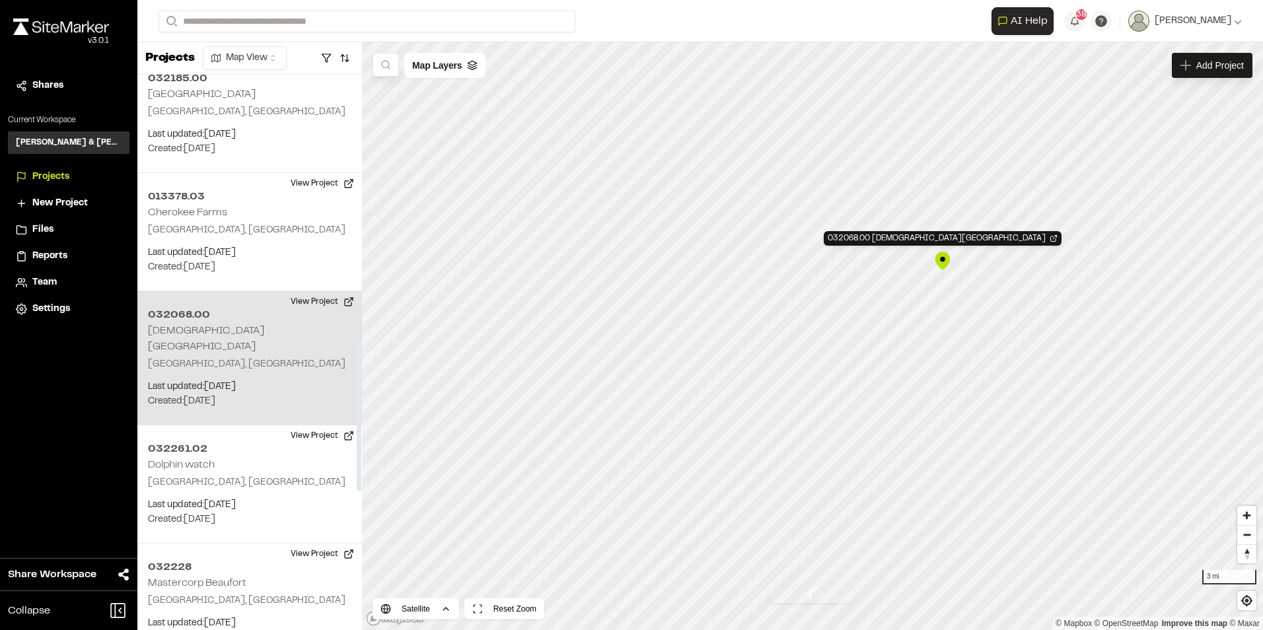
click at [240, 356] on div "032068.00 [DEMOGRAPHIC_DATA][GEOGRAPHIC_DATA], [GEOGRAPHIC_DATA] Last updated: …" at bounding box center [249, 358] width 225 height 134
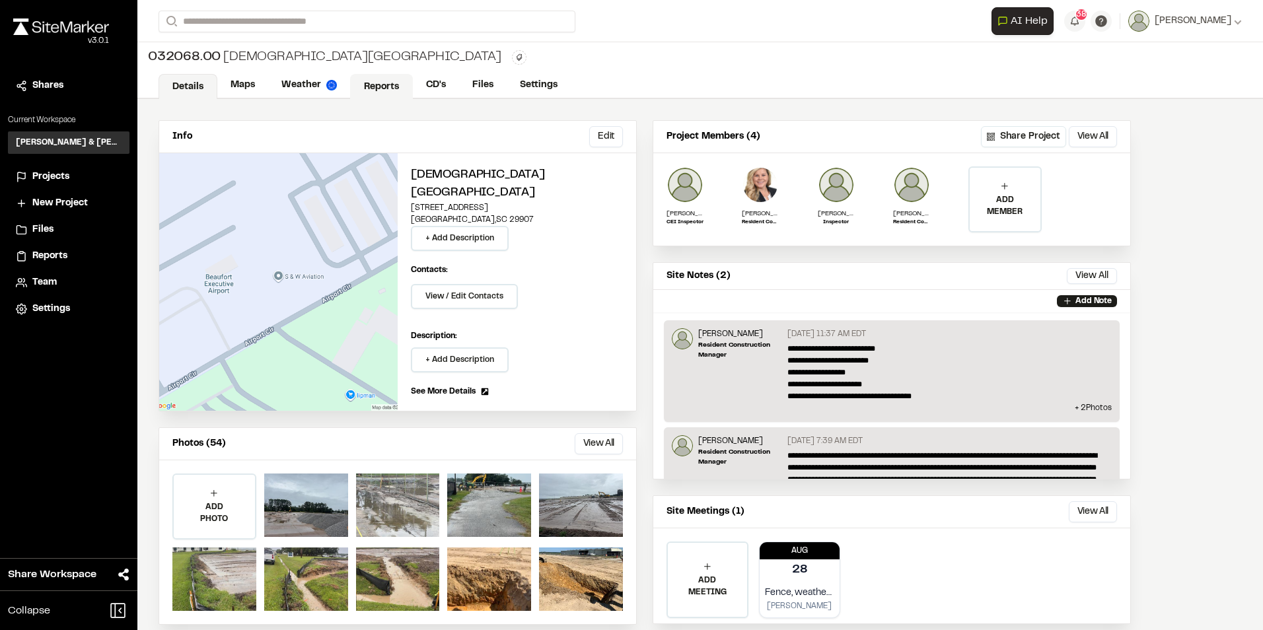
click at [375, 87] on link "Reports" at bounding box center [381, 86] width 63 height 25
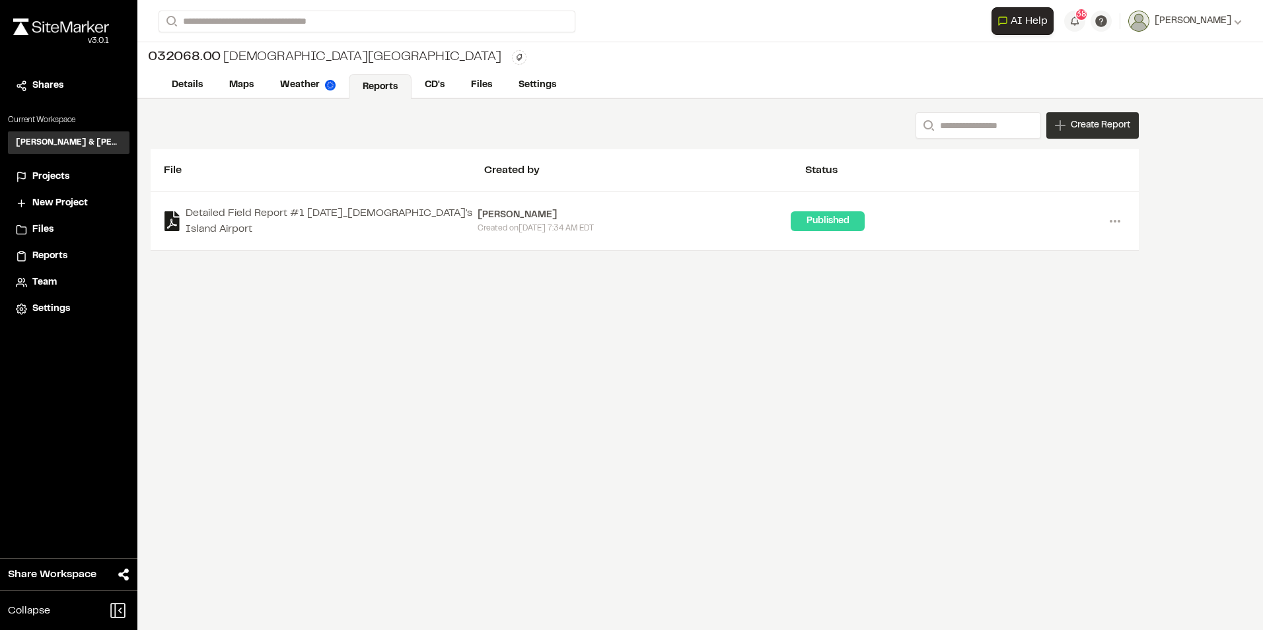
click at [1117, 125] on span "Create Report" at bounding box center [1100, 125] width 59 height 15
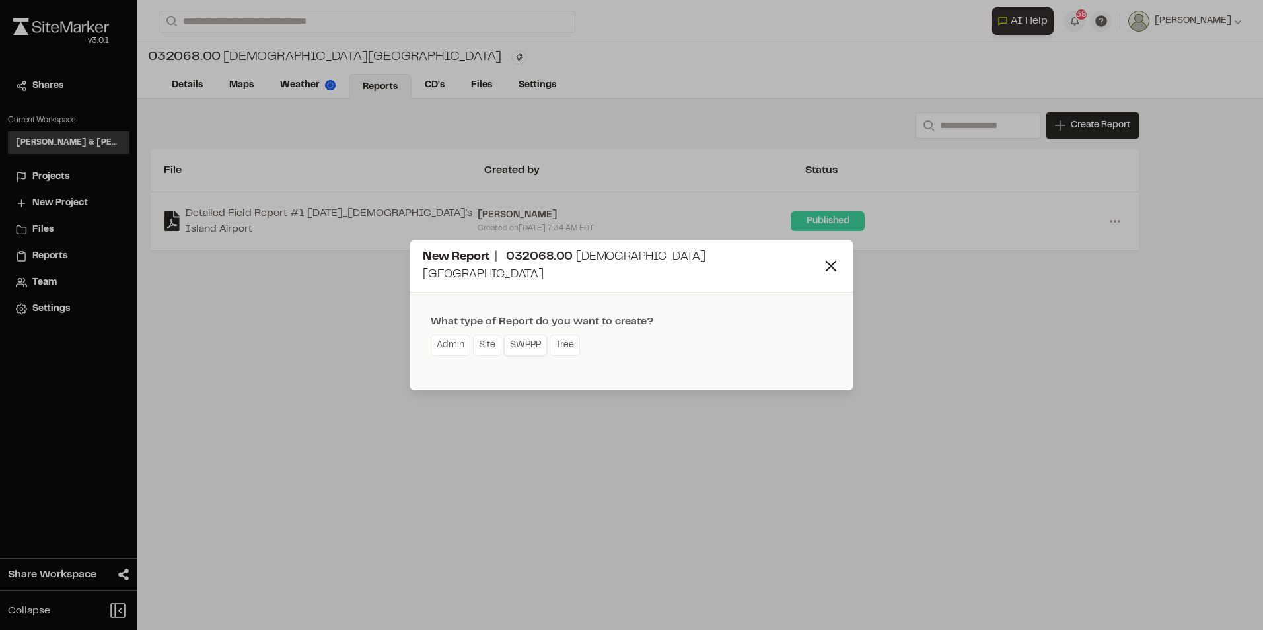
click at [525, 336] on link "SWPPP" at bounding box center [525, 345] width 43 height 21
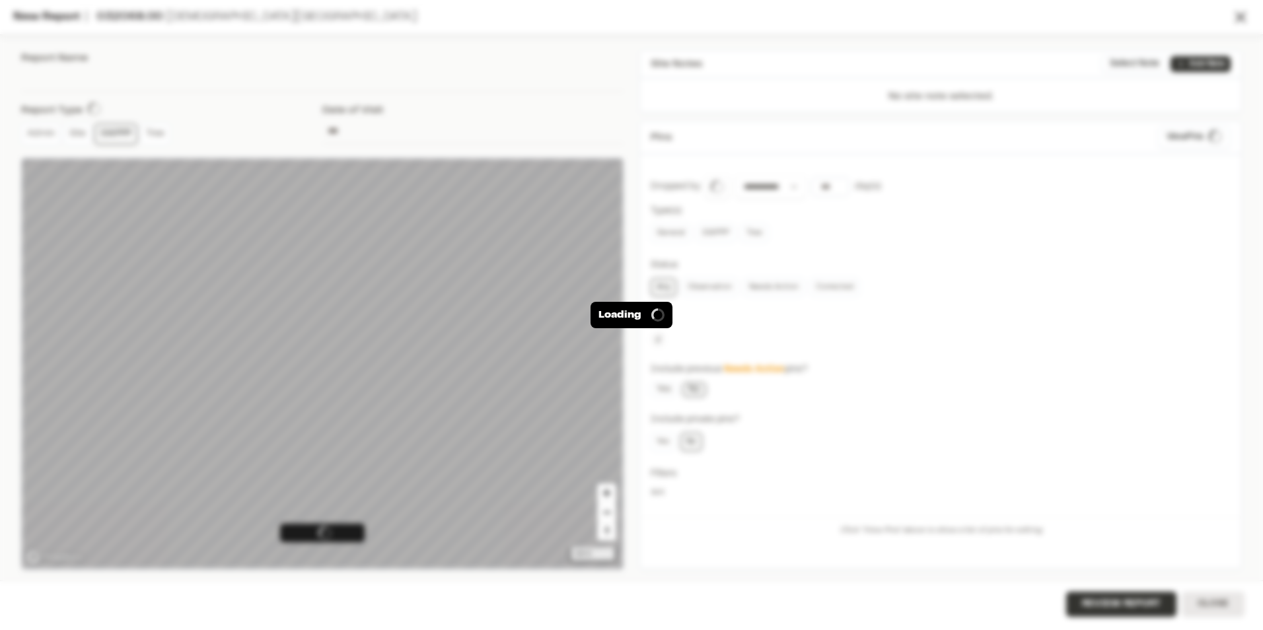
type input "**********"
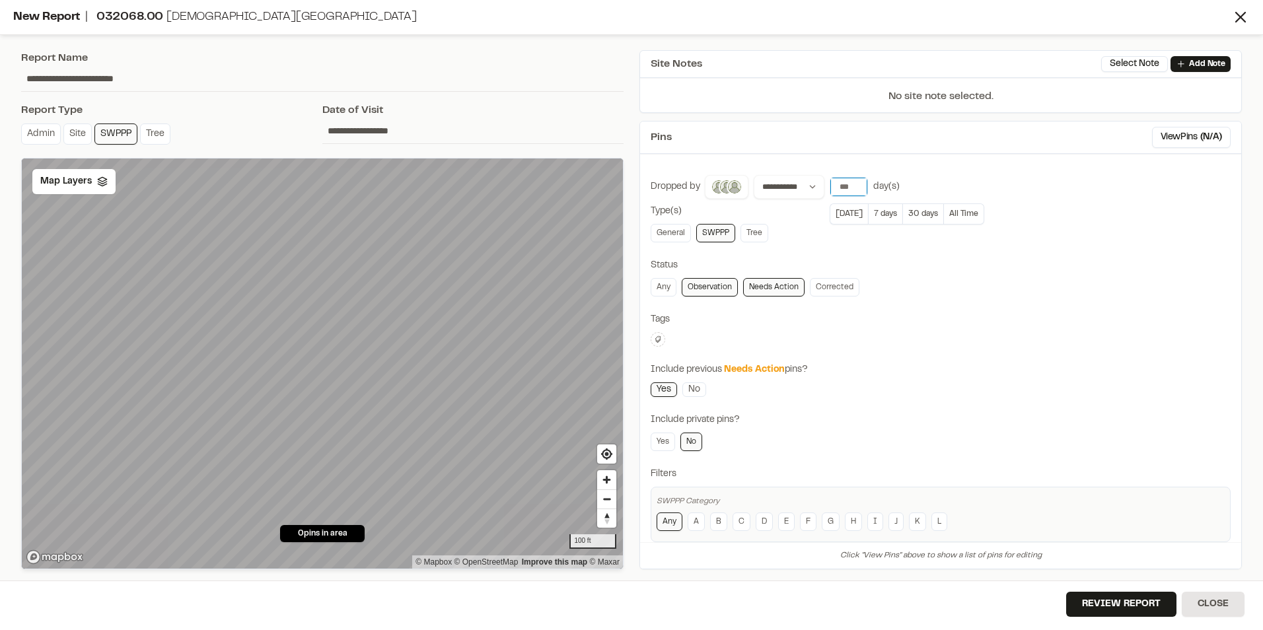
click at [848, 185] on input "number" at bounding box center [849, 187] width 37 height 19
click at [852, 185] on input "***" at bounding box center [849, 187] width 37 height 19
drag, startPoint x: 852, startPoint y: 185, endPoint x: 831, endPoint y: 183, distance: 21.2
click at [831, 183] on input "***" at bounding box center [849, 187] width 37 height 19
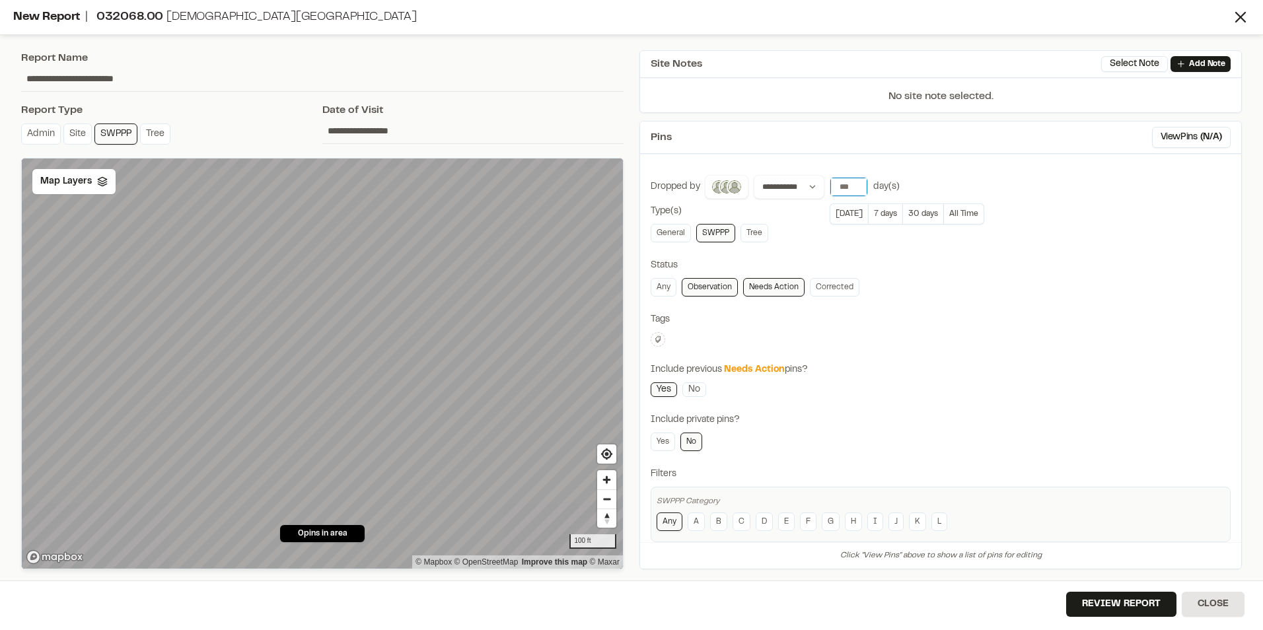
type input "*"
click at [675, 232] on link "General" at bounding box center [671, 233] width 40 height 19
click at [662, 288] on link "Any" at bounding box center [664, 287] width 26 height 19
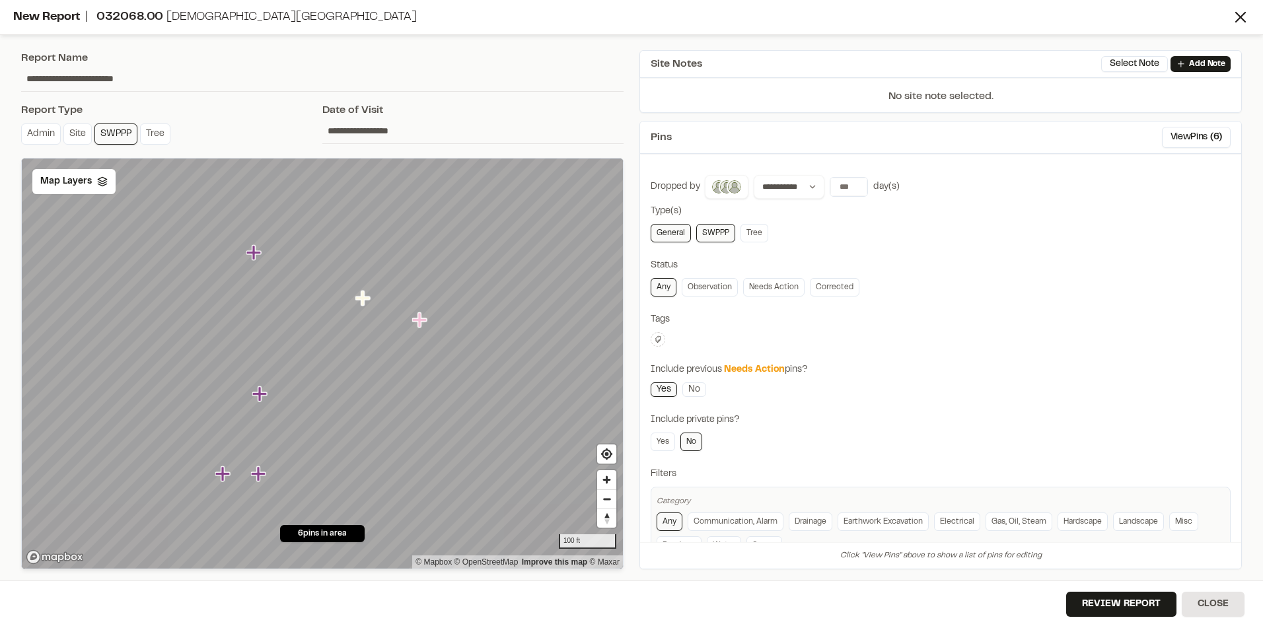
scroll to position [98, 0]
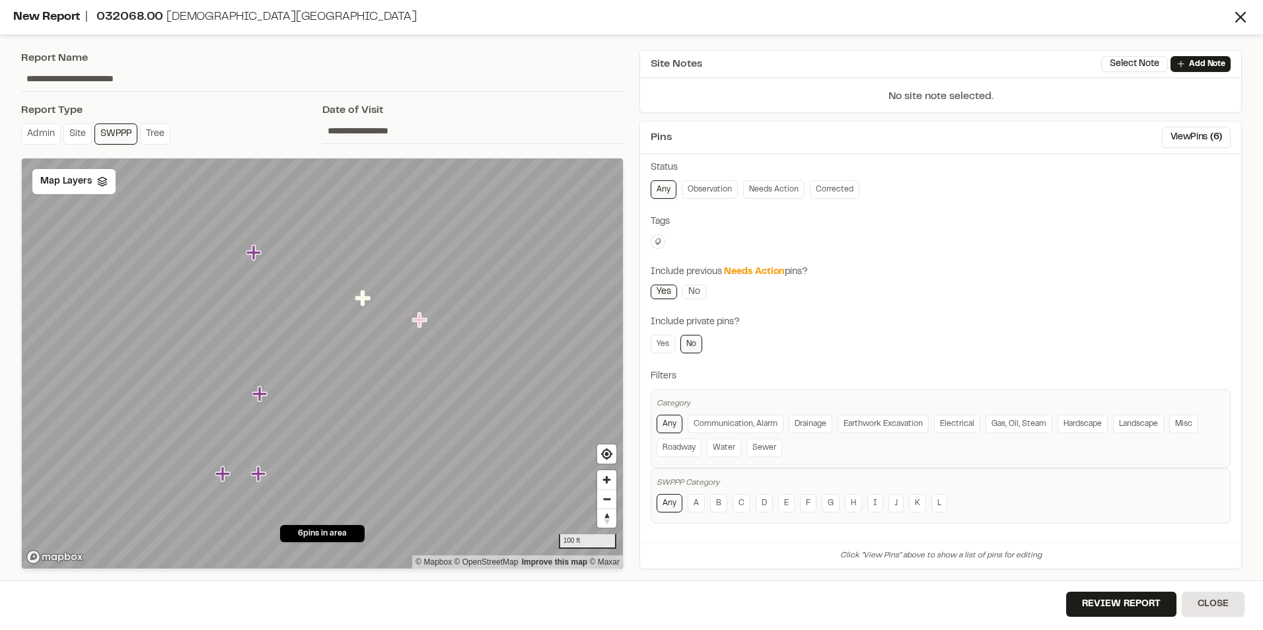
click at [107, 75] on input "**********" at bounding box center [322, 78] width 603 height 25
click at [117, 77] on input "**********" at bounding box center [322, 78] width 603 height 25
click at [130, 77] on input "**********" at bounding box center [322, 78] width 603 height 25
click at [152, 70] on input "**********" at bounding box center [322, 78] width 603 height 25
click at [126, 78] on input "**********" at bounding box center [322, 78] width 603 height 25
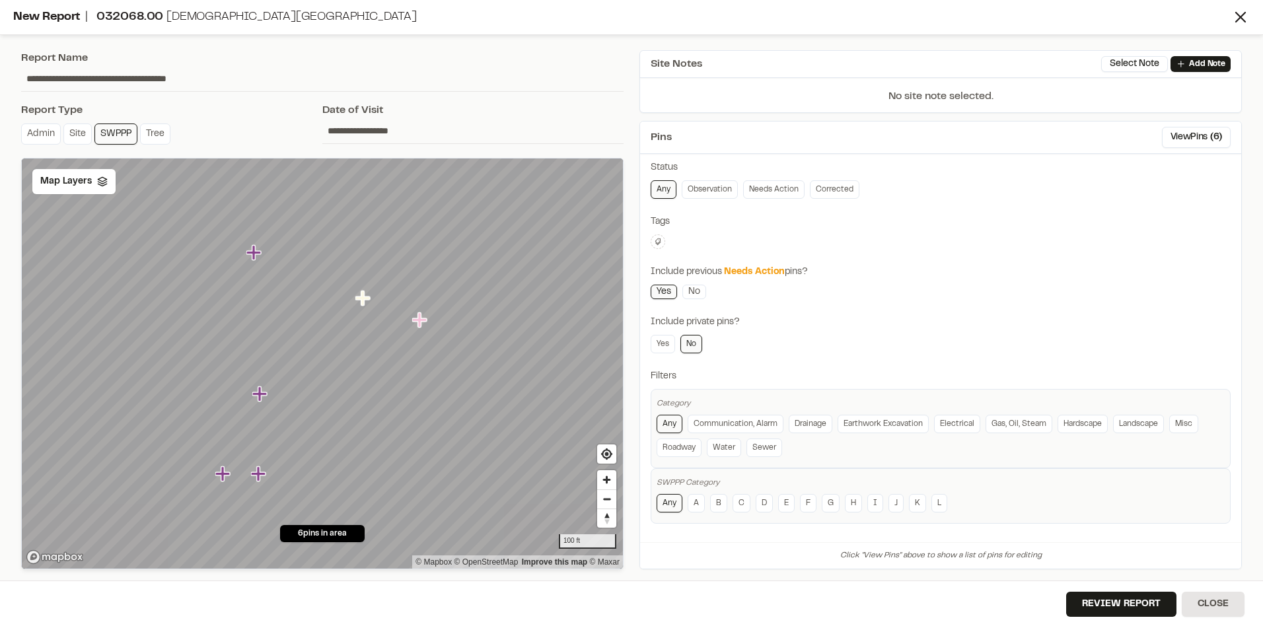
click at [137, 77] on input "**********" at bounding box center [322, 78] width 603 height 25
type input "**********"
click at [352, 130] on input "**********" at bounding box center [472, 130] width 301 height 25
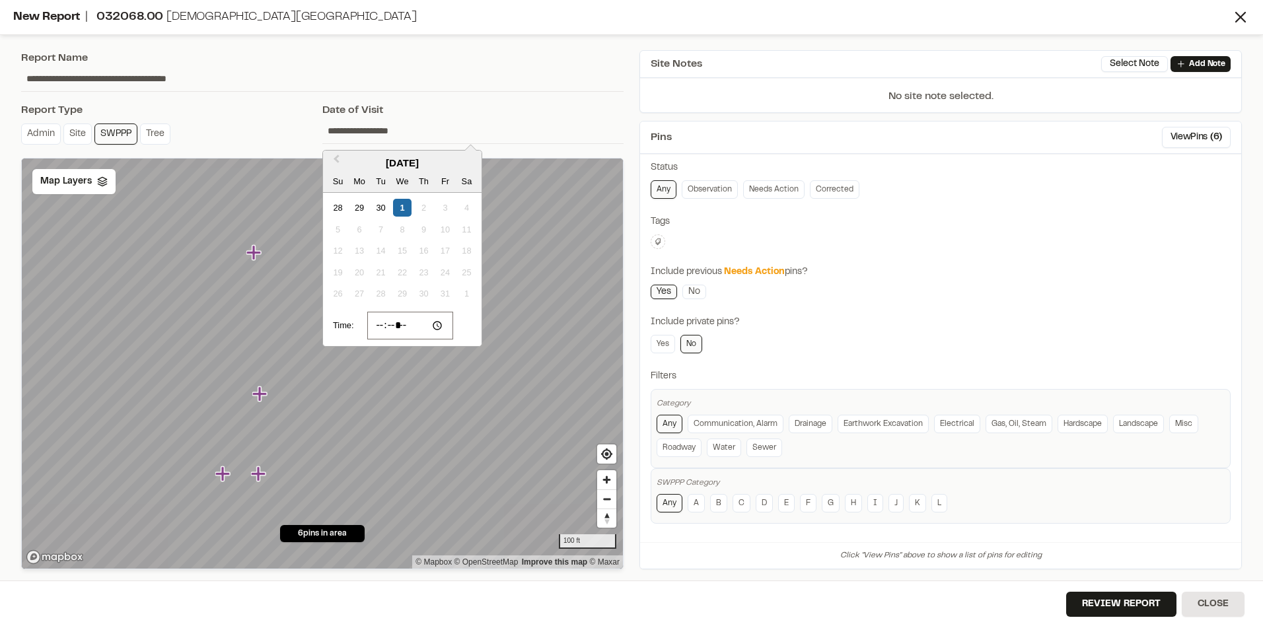
type input "**********"
click at [403, 326] on input "*****" at bounding box center [410, 326] width 87 height 28
click at [383, 209] on div "30" at bounding box center [381, 208] width 18 height 18
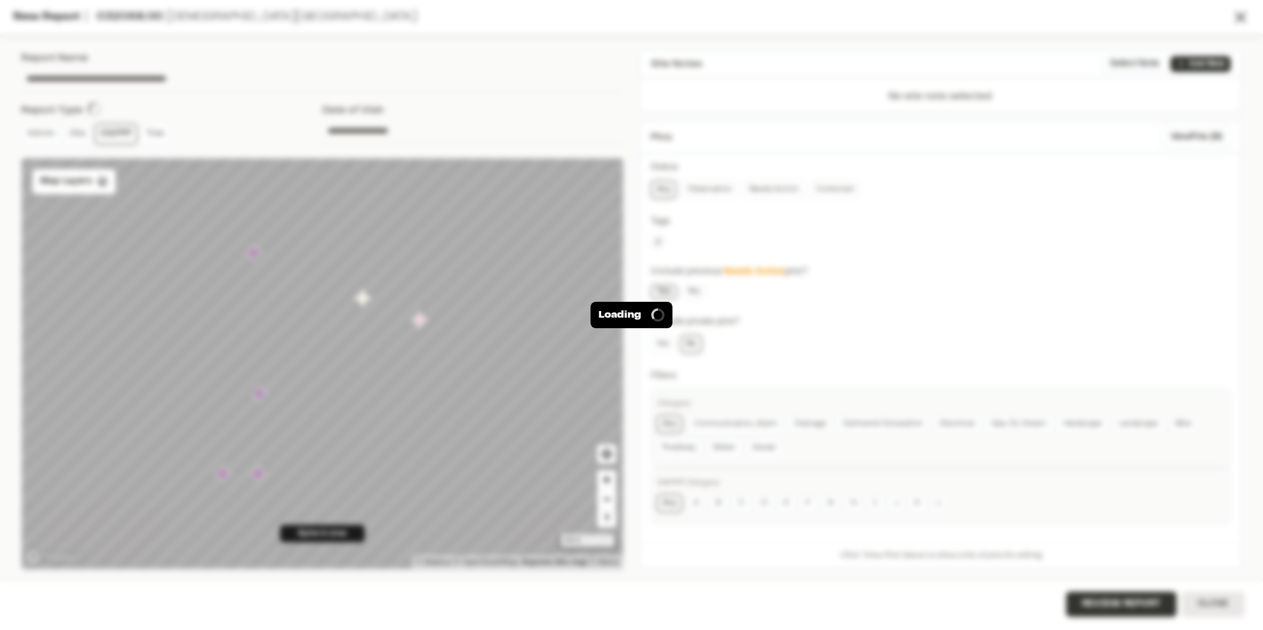
scroll to position [19, 0]
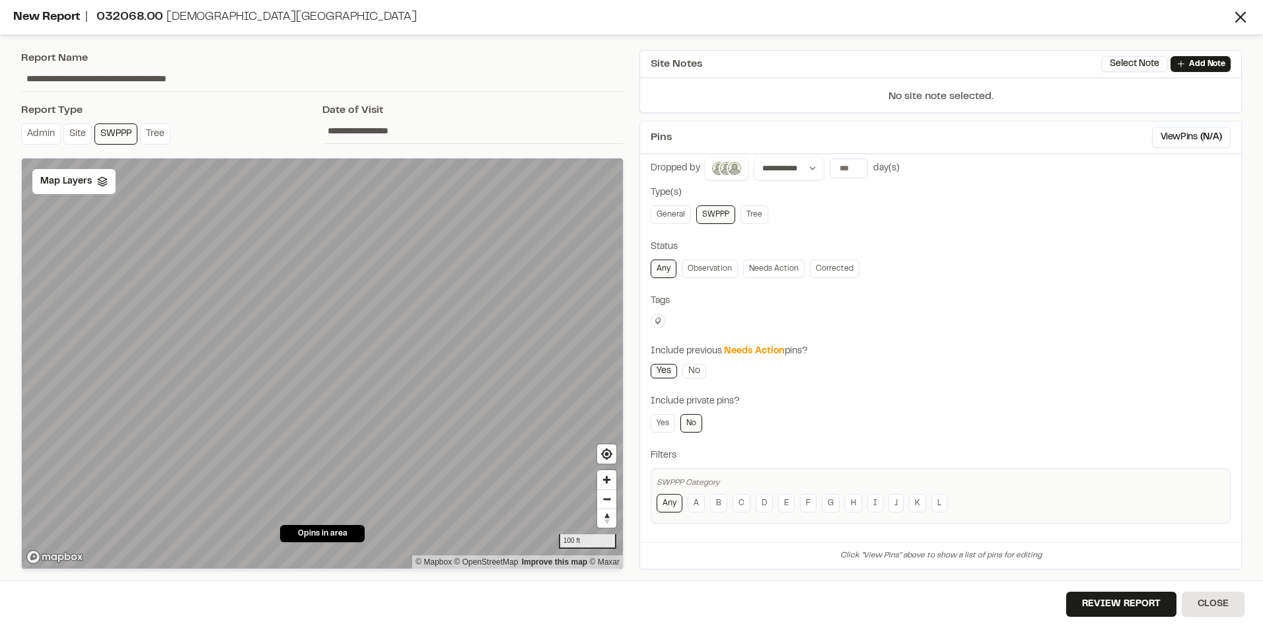
click at [404, 133] on input "**********" at bounding box center [472, 130] width 301 height 25
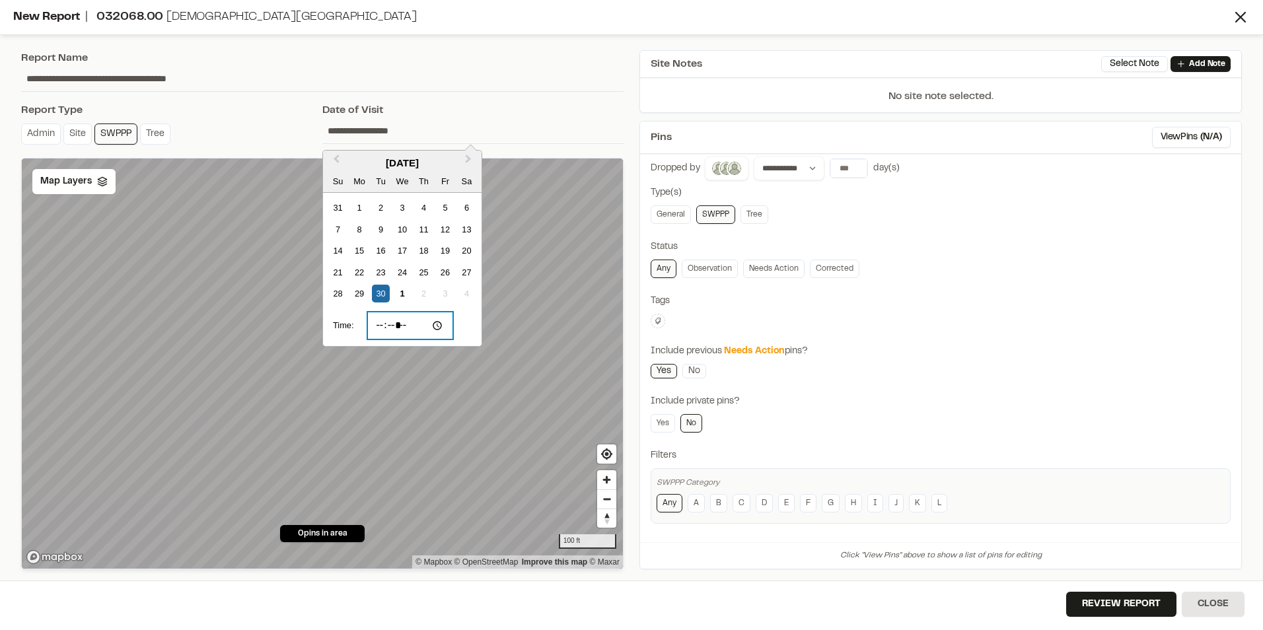
click at [406, 324] on input "*****" at bounding box center [410, 326] width 87 height 28
click at [424, 327] on input "*****" at bounding box center [410, 326] width 87 height 28
click at [416, 325] on input "*****" at bounding box center [410, 326] width 87 height 28
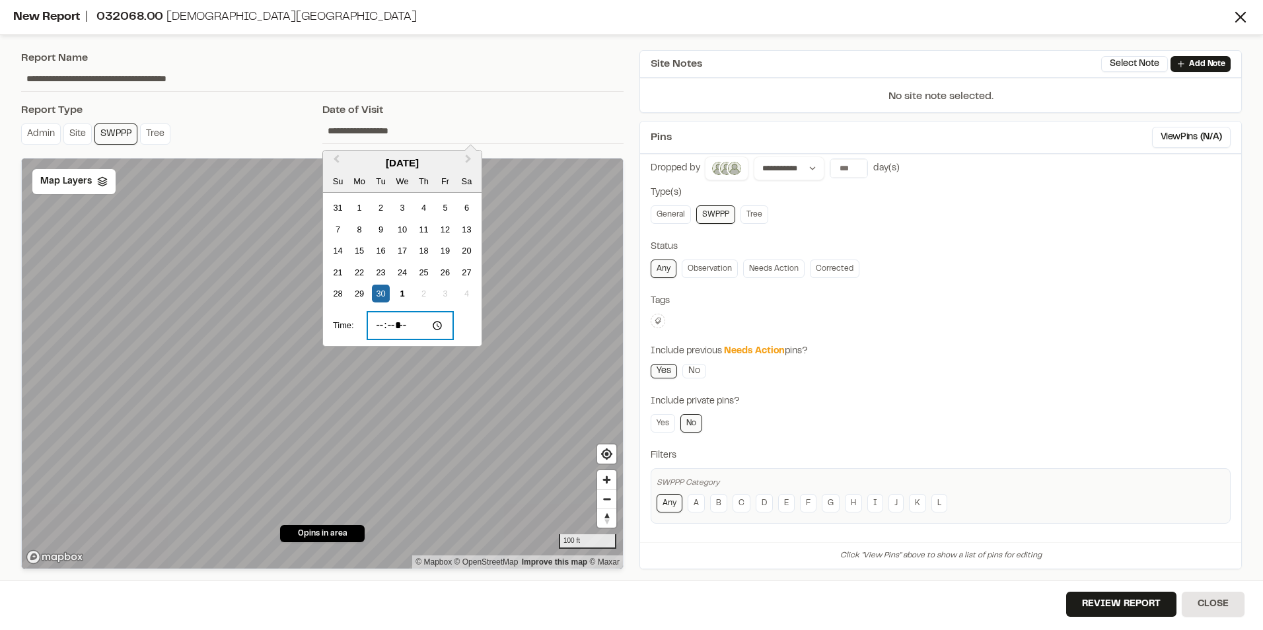
click at [416, 325] on input "*****" at bounding box center [410, 326] width 87 height 28
click at [437, 326] on input "*****" at bounding box center [410, 326] width 87 height 28
click at [422, 325] on input "*****" at bounding box center [410, 326] width 87 height 28
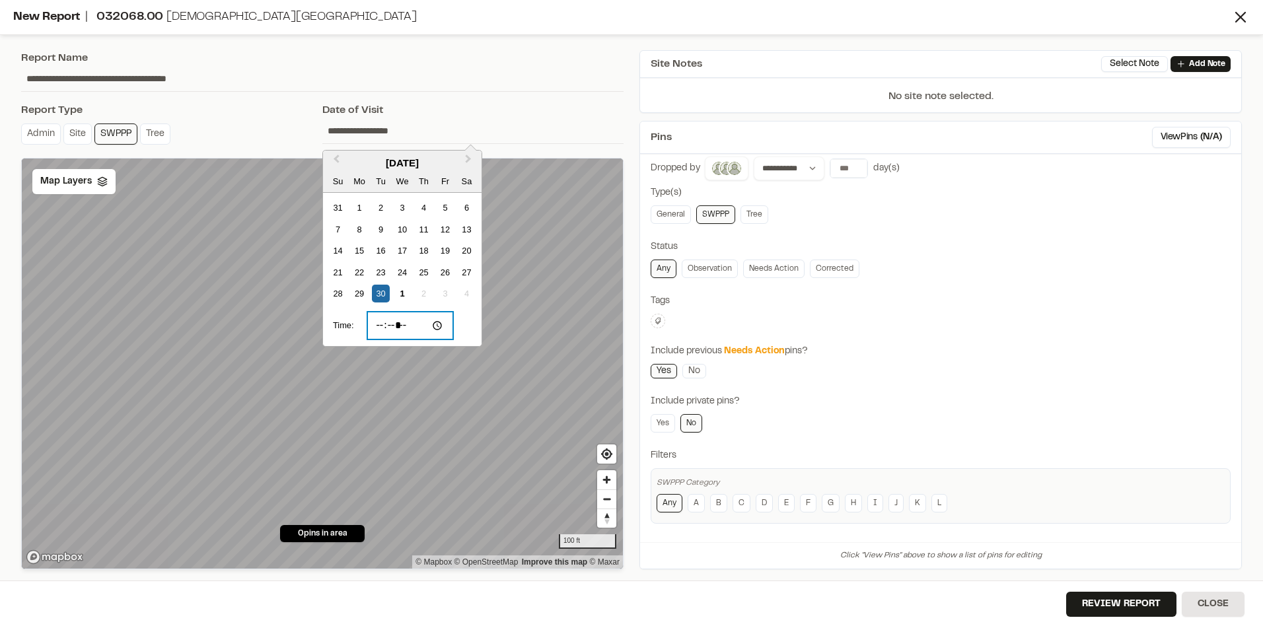
type input "*****"
click at [359, 295] on div "29" at bounding box center [360, 294] width 18 height 18
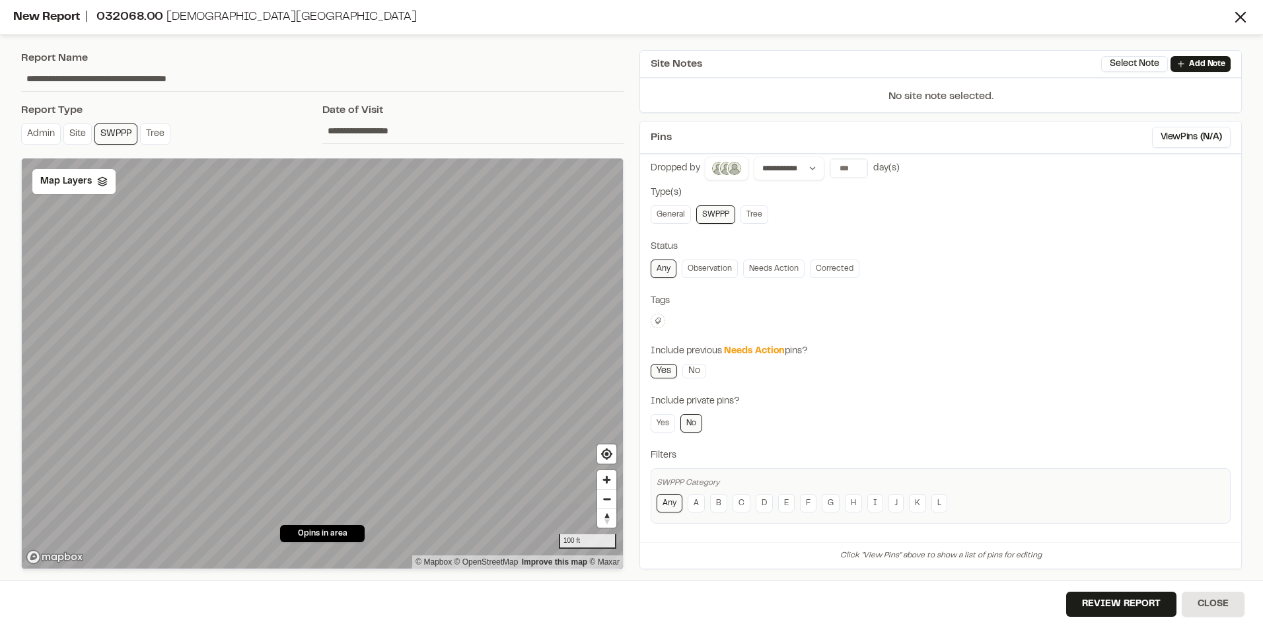
click at [140, 76] on input "**********" at bounding box center [322, 78] width 603 height 25
type input "**********"
click at [658, 319] on icon at bounding box center [659, 321] width 6 height 7
click at [932, 324] on div at bounding box center [631, 315] width 1263 height 630
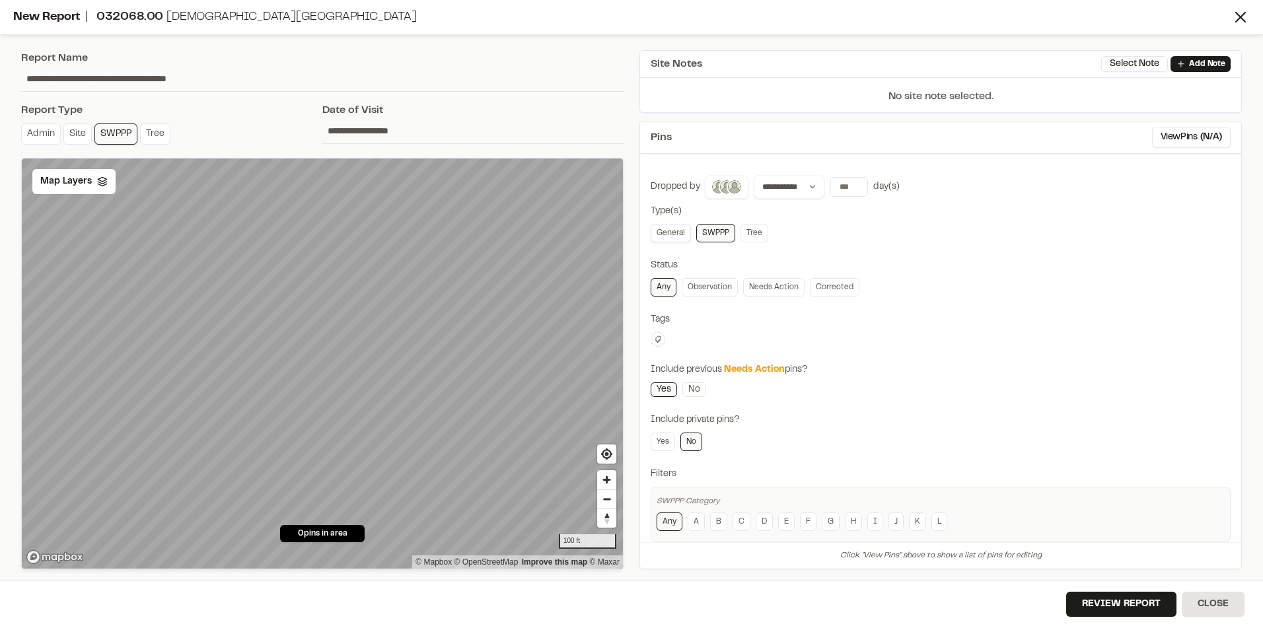
click at [661, 232] on link "General" at bounding box center [671, 233] width 40 height 19
click at [660, 338] on icon at bounding box center [658, 340] width 8 height 8
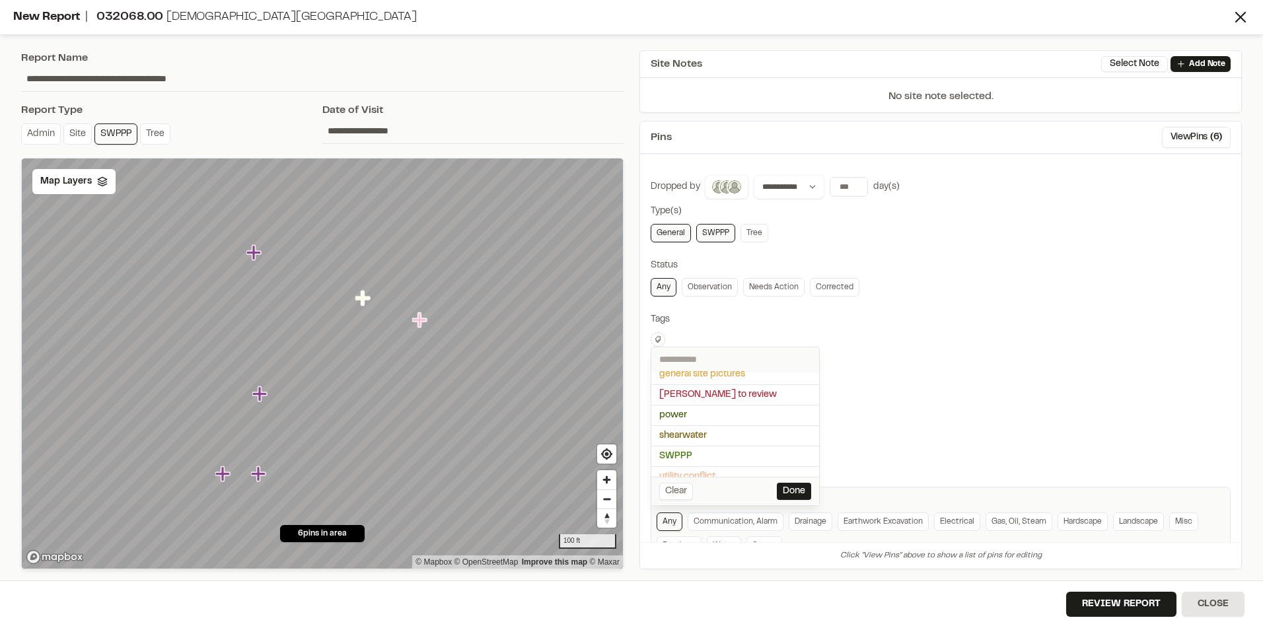
scroll to position [140, 0]
click at [686, 444] on span "SWPPP" at bounding box center [735, 446] width 152 height 15
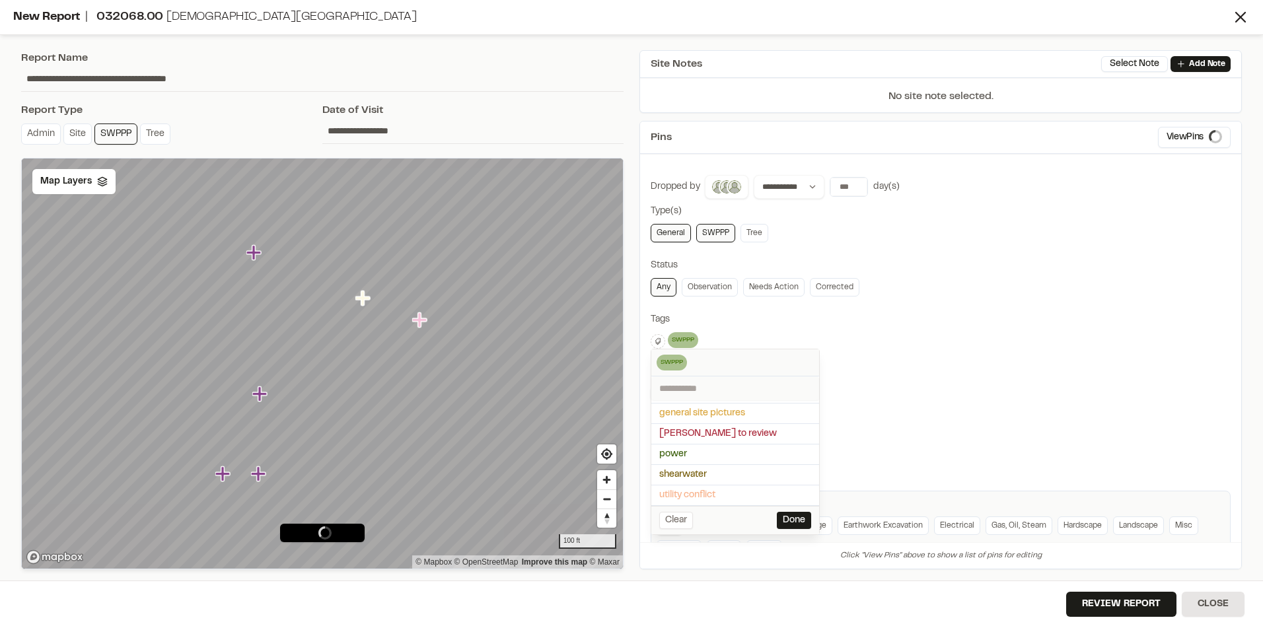
scroll to position [120, 0]
click at [966, 321] on div at bounding box center [631, 315] width 1263 height 630
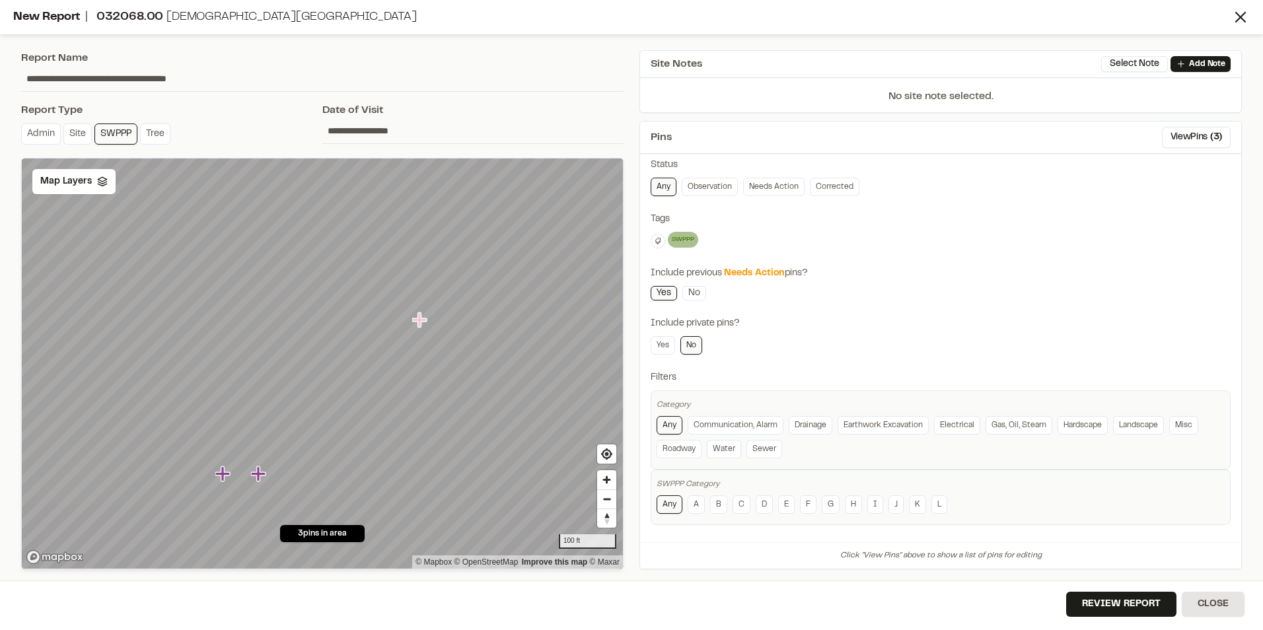
scroll to position [102, 0]
click at [1117, 609] on button "Review Report" at bounding box center [1122, 604] width 110 height 25
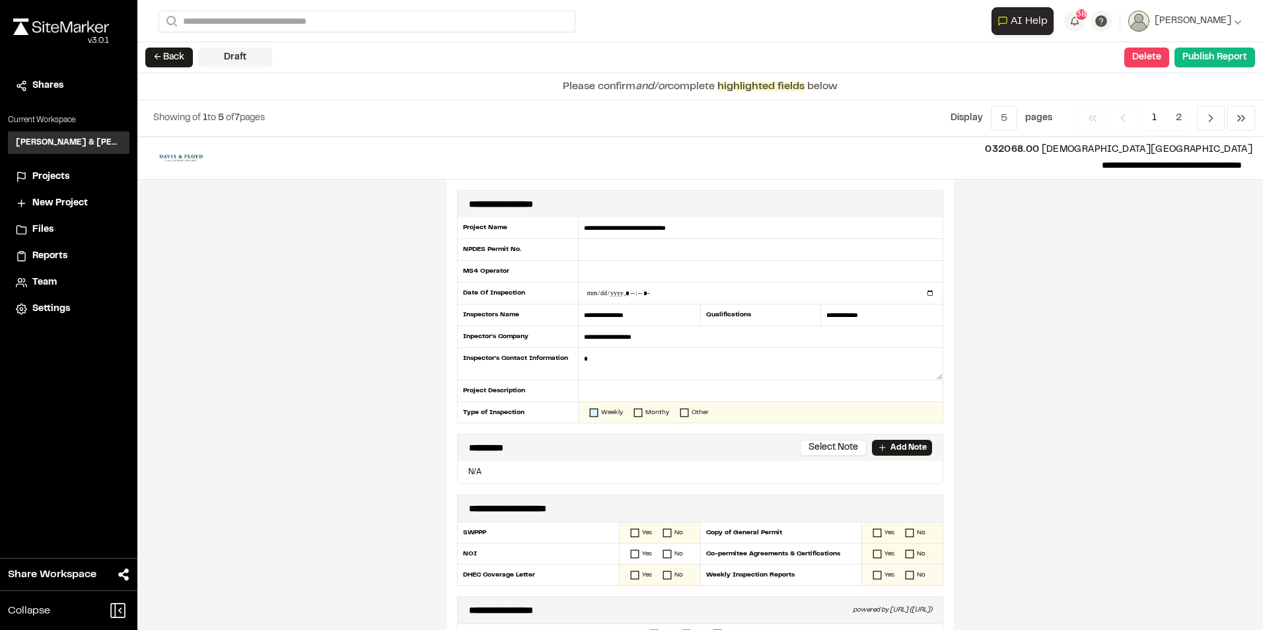
click at [589, 412] on icon at bounding box center [593, 412] width 9 height 9
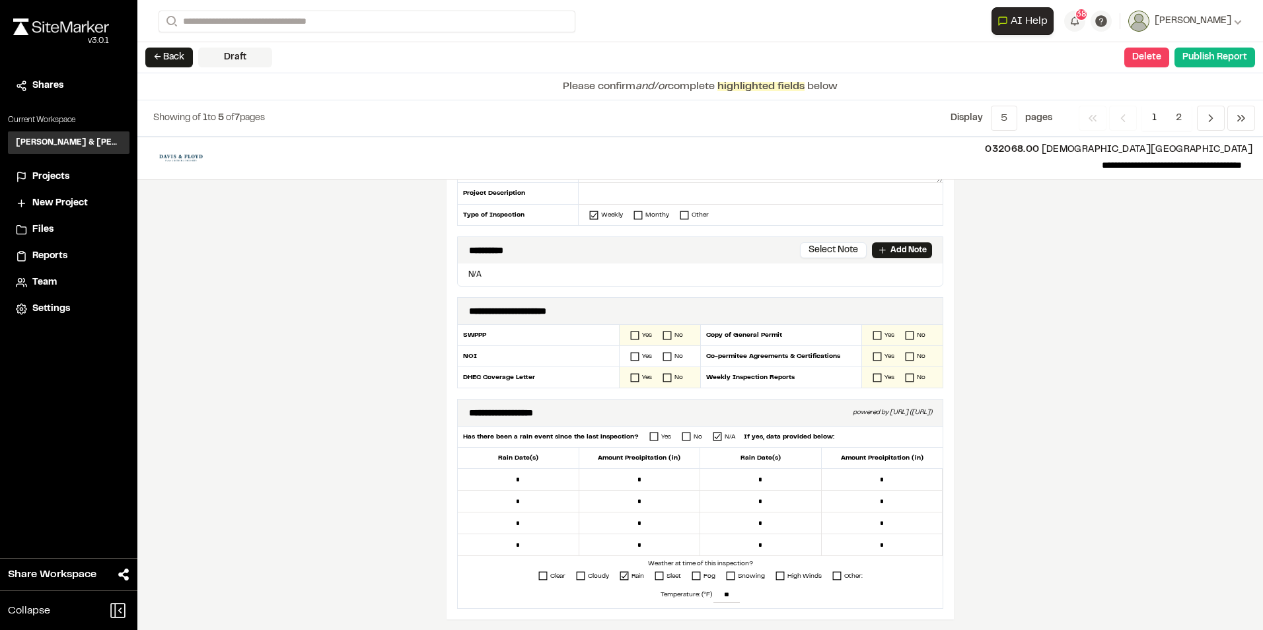
scroll to position [198, 0]
click at [632, 335] on icon at bounding box center [634, 334] width 9 height 9
click at [650, 435] on icon at bounding box center [654, 435] width 9 height 9
click at [873, 332] on icon at bounding box center [877, 334] width 9 height 9
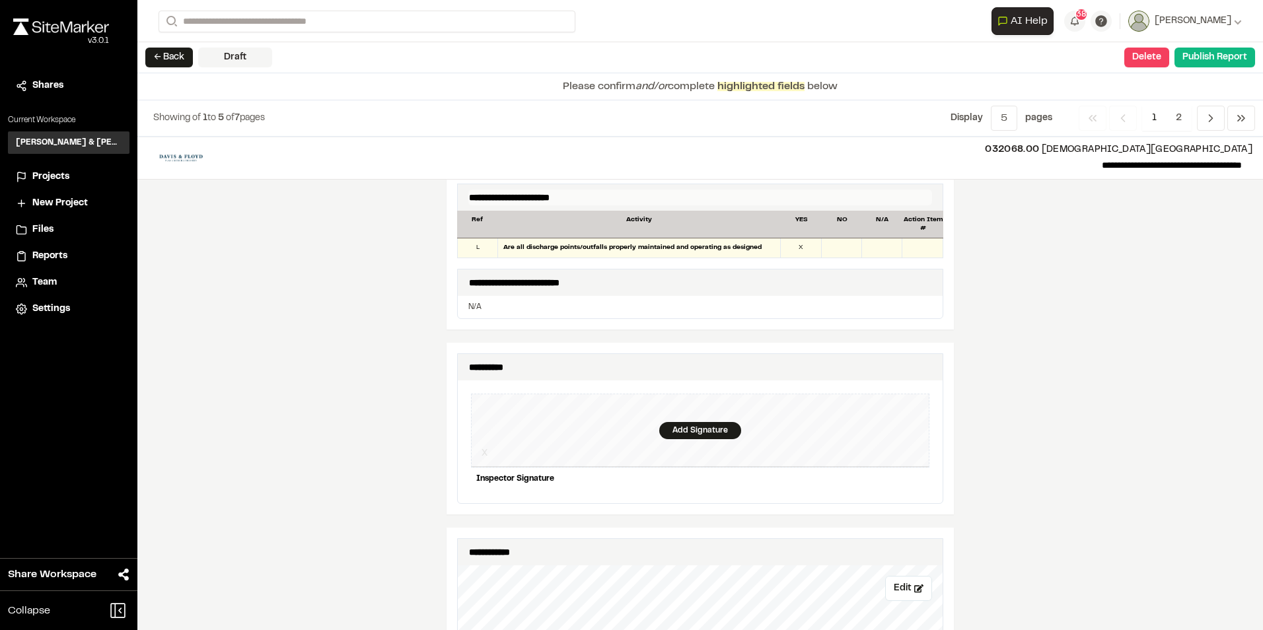
scroll to position [1123, 0]
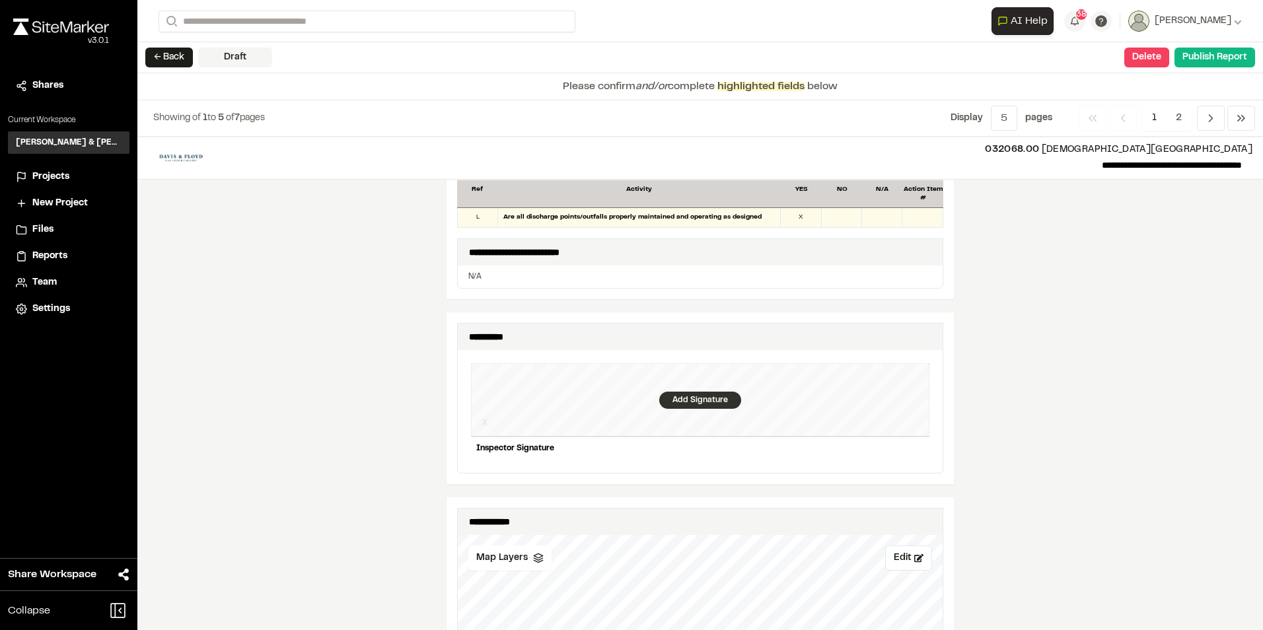
click at [698, 392] on div "Add Signature" at bounding box center [700, 400] width 82 height 17
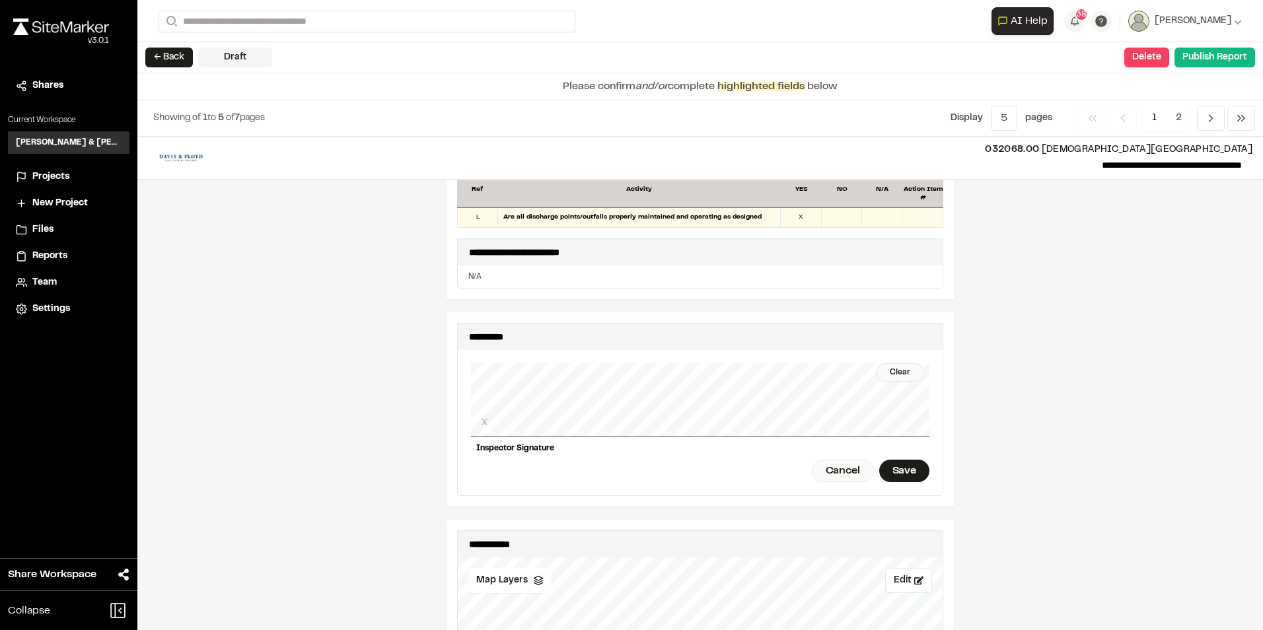
click at [957, 409] on div "**********" at bounding box center [700, 384] width 1126 height 494
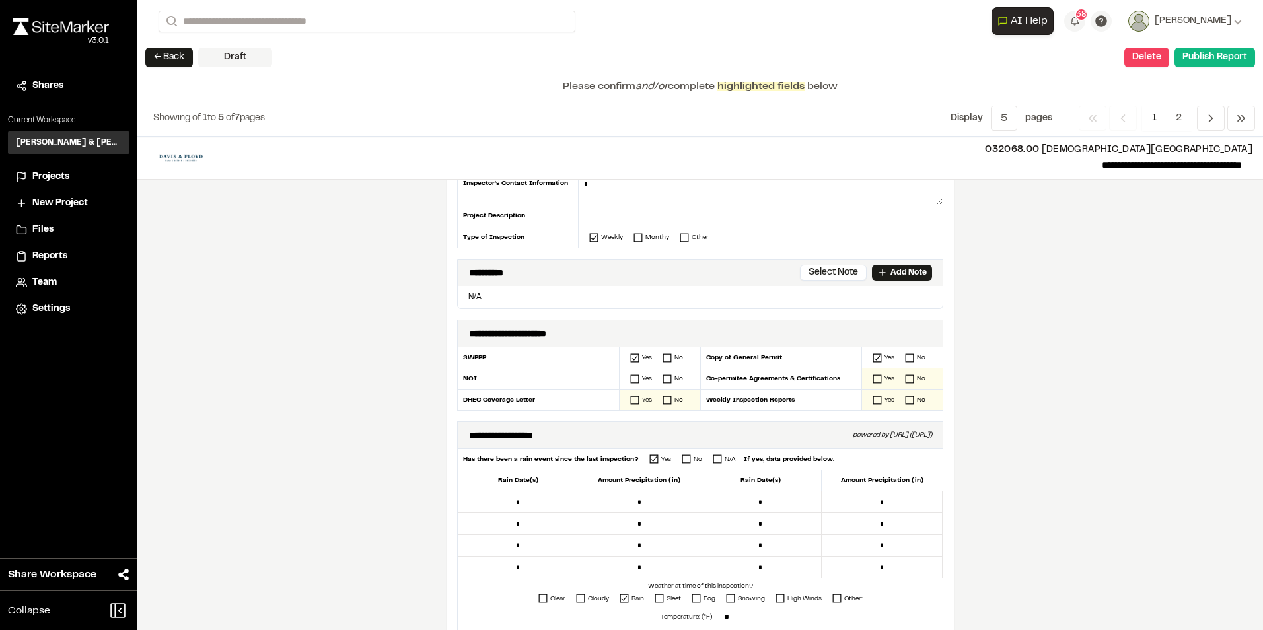
scroll to position [198, 0]
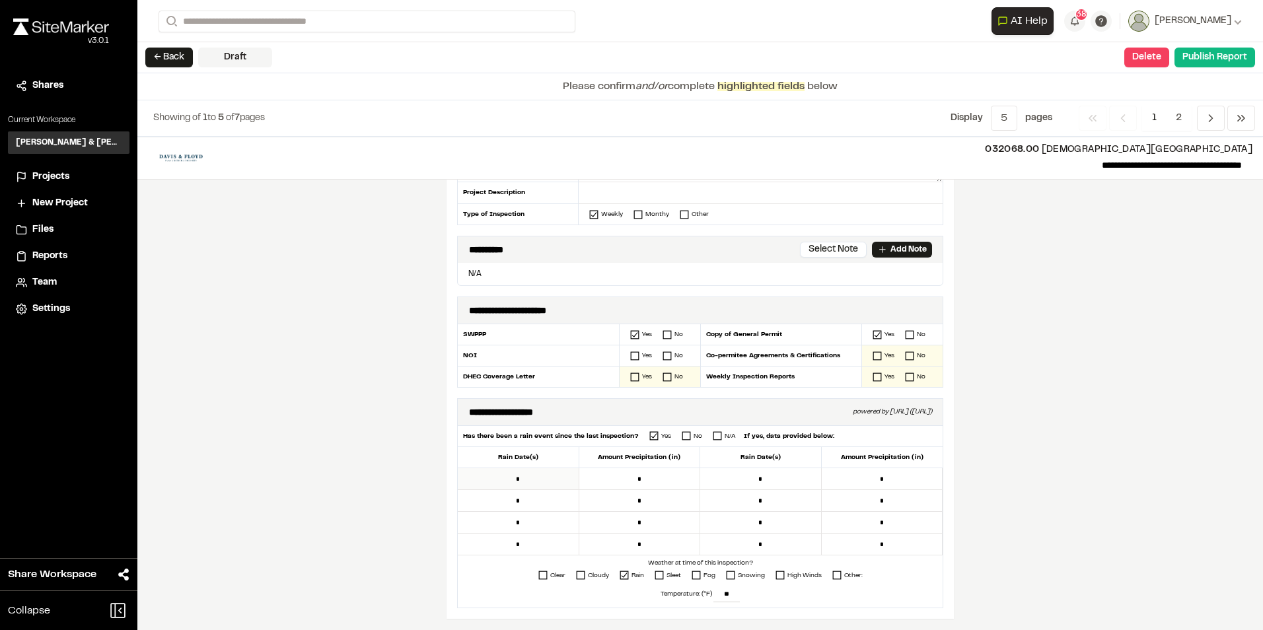
click at [537, 486] on input "*" at bounding box center [519, 480] width 122 height 22
drag, startPoint x: 499, startPoint y: 478, endPoint x: 525, endPoint y: 479, distance: 26.4
click at [500, 478] on input "**********" at bounding box center [519, 480] width 122 height 22
type input "*********"
drag, startPoint x: 677, startPoint y: 475, endPoint x: 603, endPoint y: 476, distance: 74.7
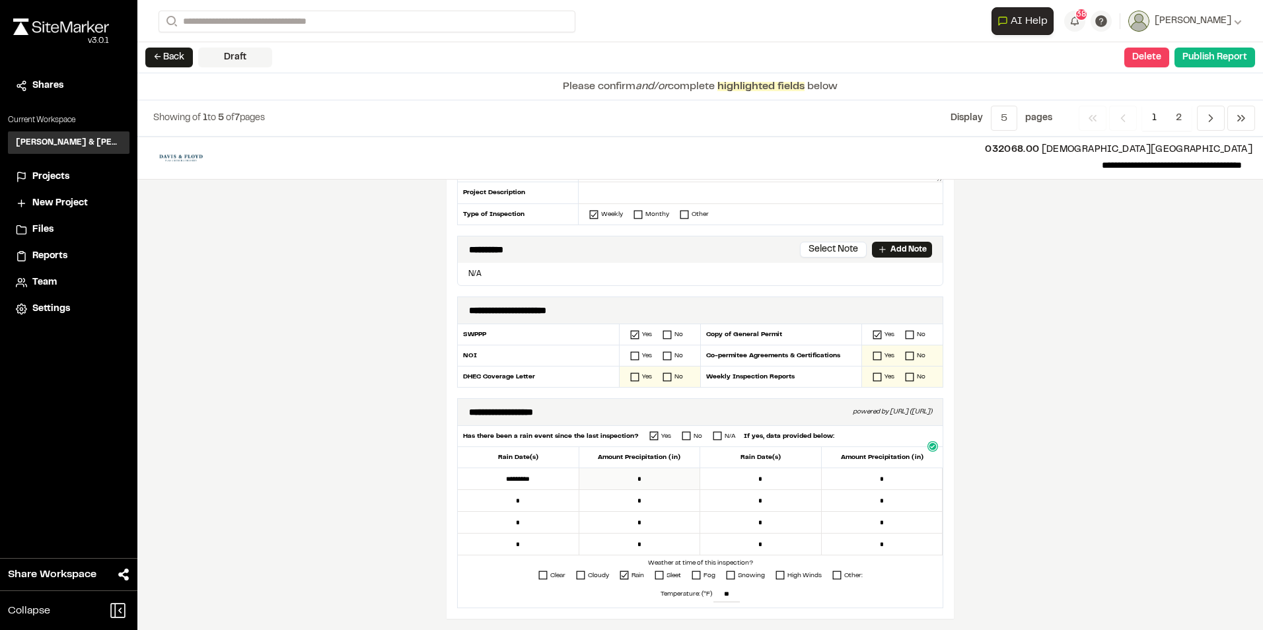
click at [603, 476] on input "*" at bounding box center [641, 480] width 122 height 22
type input "*****"
drag, startPoint x: 534, startPoint y: 494, endPoint x: 443, endPoint y: 508, distance: 91.6
click at [447, 508] on div "**********" at bounding box center [700, 300] width 507 height 638
type input "**********"
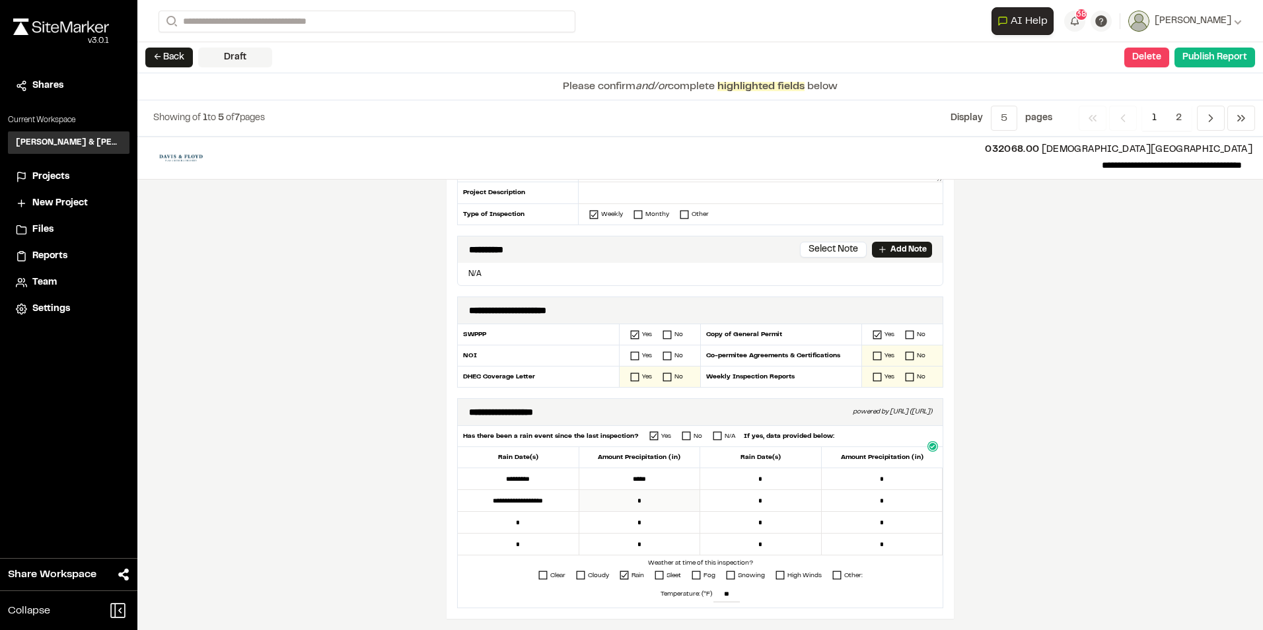
drag, startPoint x: 654, startPoint y: 505, endPoint x: 616, endPoint y: 506, distance: 37.7
click at [616, 506] on input "*" at bounding box center [641, 501] width 122 height 22
type input "*****"
drag, startPoint x: 535, startPoint y: 527, endPoint x: 473, endPoint y: 525, distance: 62.2
click at [473, 525] on input "*" at bounding box center [519, 523] width 122 height 22
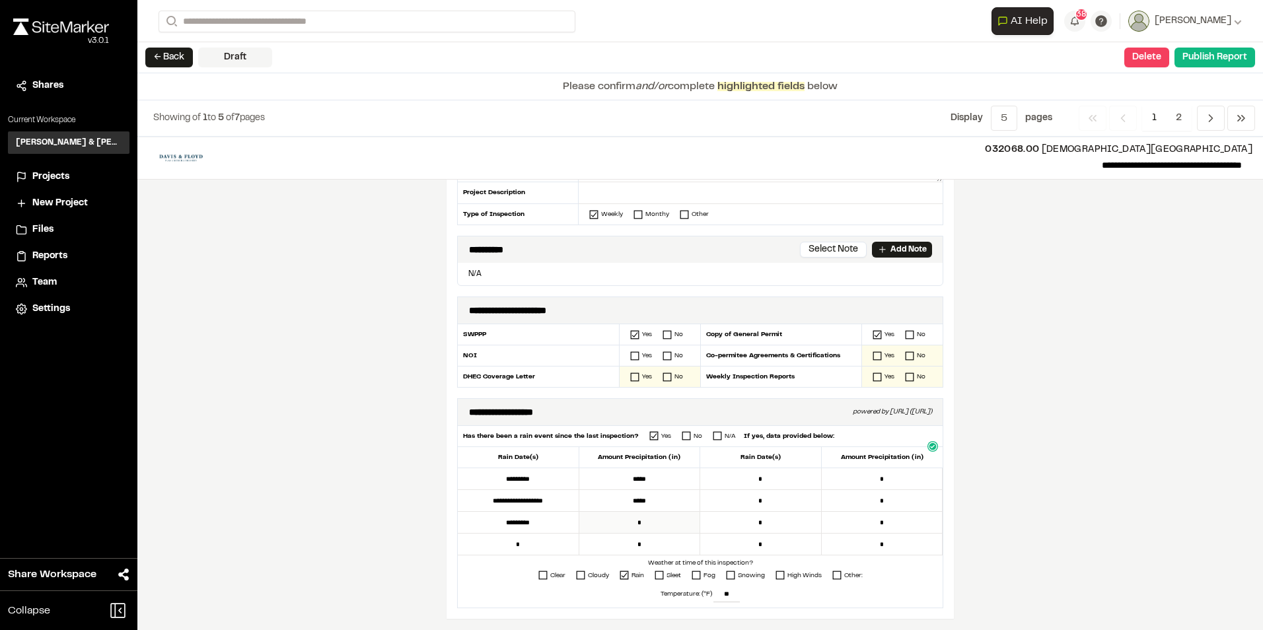
type input "*********"
drag, startPoint x: 642, startPoint y: 519, endPoint x: 621, endPoint y: 521, distance: 20.6
click at [621, 521] on input "*" at bounding box center [641, 523] width 122 height 22
type input "*****"
click at [543, 544] on input "*" at bounding box center [519, 545] width 122 height 22
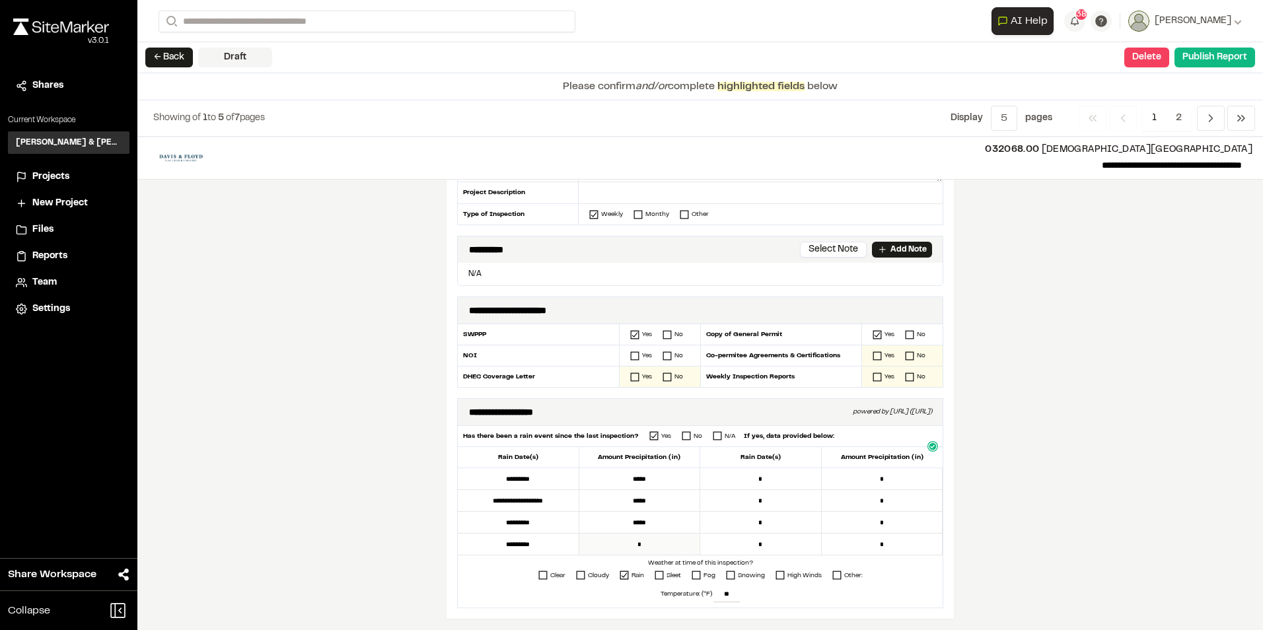
type input "*********"
drag, startPoint x: 665, startPoint y: 543, endPoint x: 607, endPoint y: 548, distance: 58.3
click at [607, 548] on input "*" at bounding box center [641, 545] width 122 height 22
type input "*****"
drag, startPoint x: 772, startPoint y: 482, endPoint x: 721, endPoint y: 484, distance: 50.9
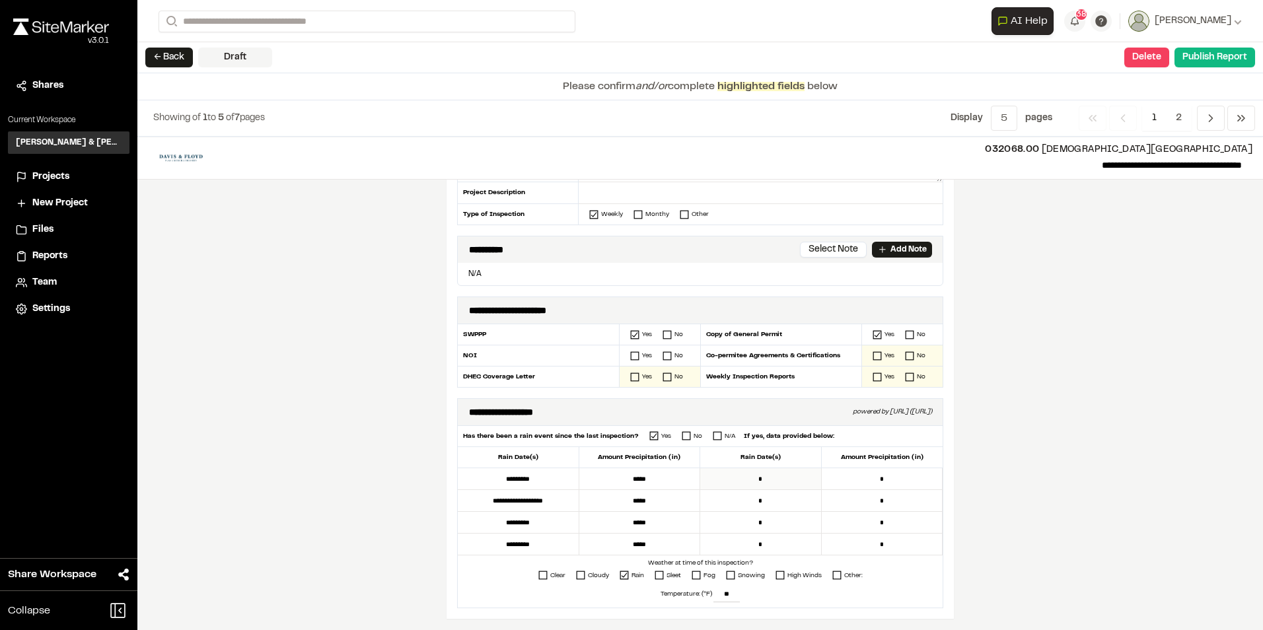
click at [721, 484] on input "*" at bounding box center [761, 480] width 122 height 22
type input "*****"
drag, startPoint x: 779, startPoint y: 498, endPoint x: 685, endPoint y: 501, distance: 93.9
click at [685, 501] on div "**********" at bounding box center [700, 512] width 485 height 87
drag, startPoint x: 917, startPoint y: 480, endPoint x: 806, endPoint y: 470, distance: 111.5
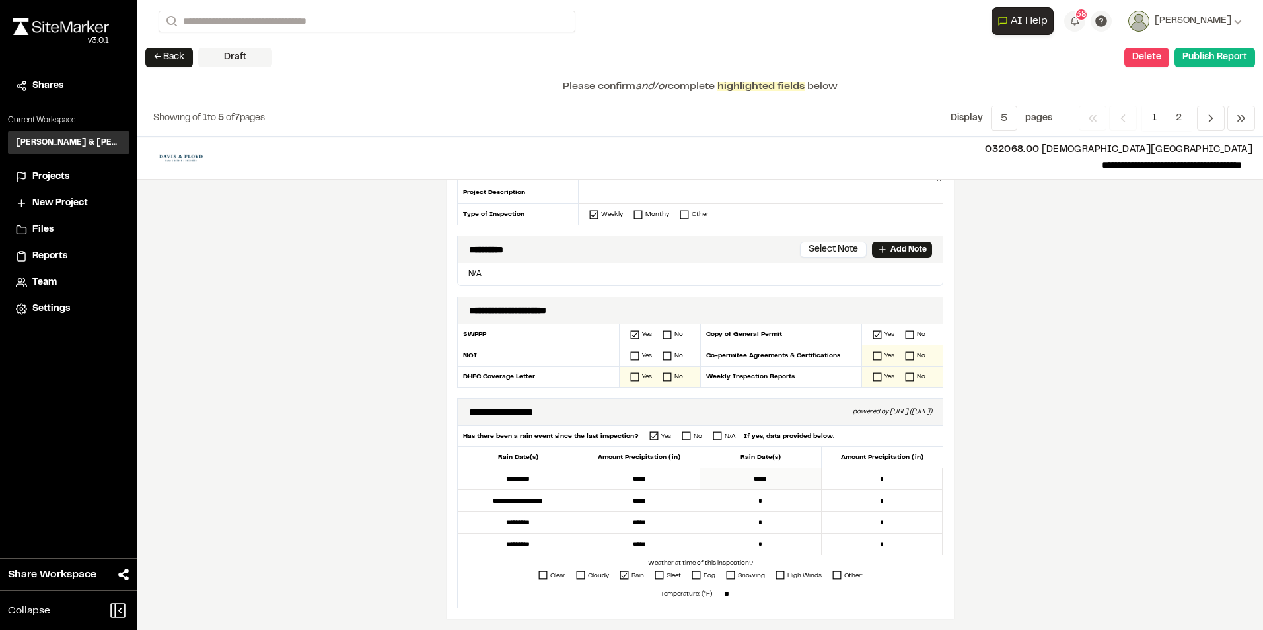
click at [806, 470] on div "***** * * * * * * *" at bounding box center [821, 512] width 243 height 87
type input "*****"
drag, startPoint x: 896, startPoint y: 507, endPoint x: 829, endPoint y: 503, distance: 66.9
click at [829, 503] on input "*" at bounding box center [883, 501] width 122 height 22
type input "*****"
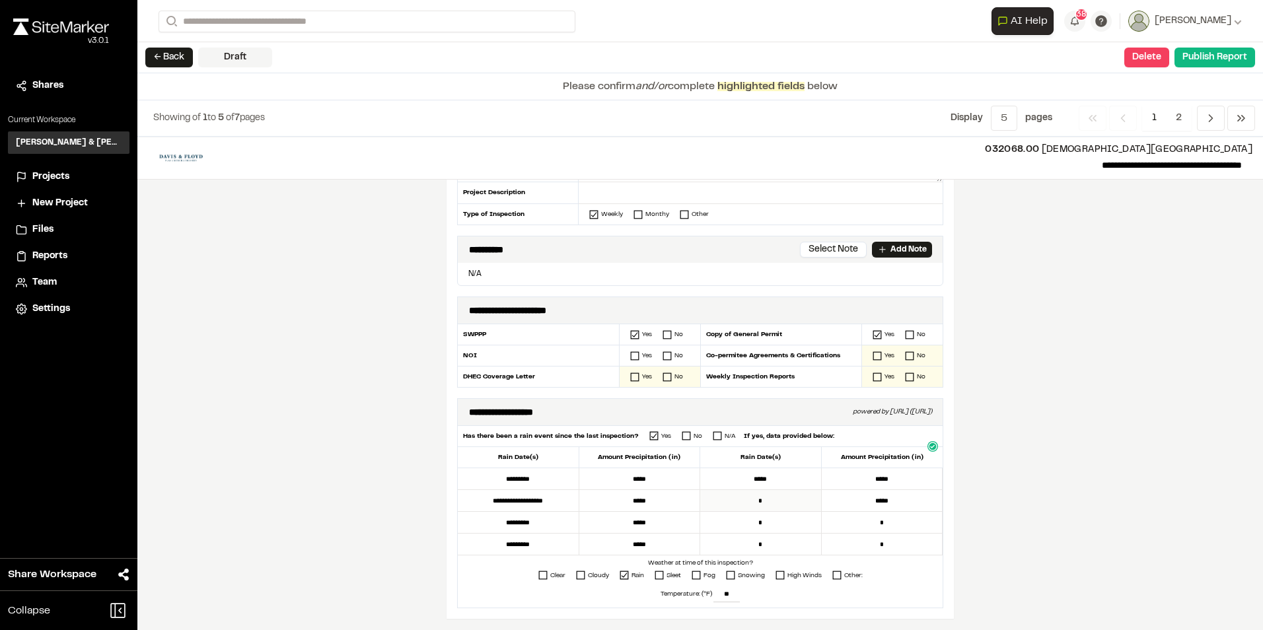
drag, startPoint x: 778, startPoint y: 503, endPoint x: 732, endPoint y: 507, distance: 45.8
click at [732, 507] on input "*" at bounding box center [761, 501] width 122 height 22
type input "*********"
drag, startPoint x: 712, startPoint y: 473, endPoint x: 686, endPoint y: 473, distance: 25.8
click at [686, 473] on div "**********" at bounding box center [700, 512] width 485 height 87
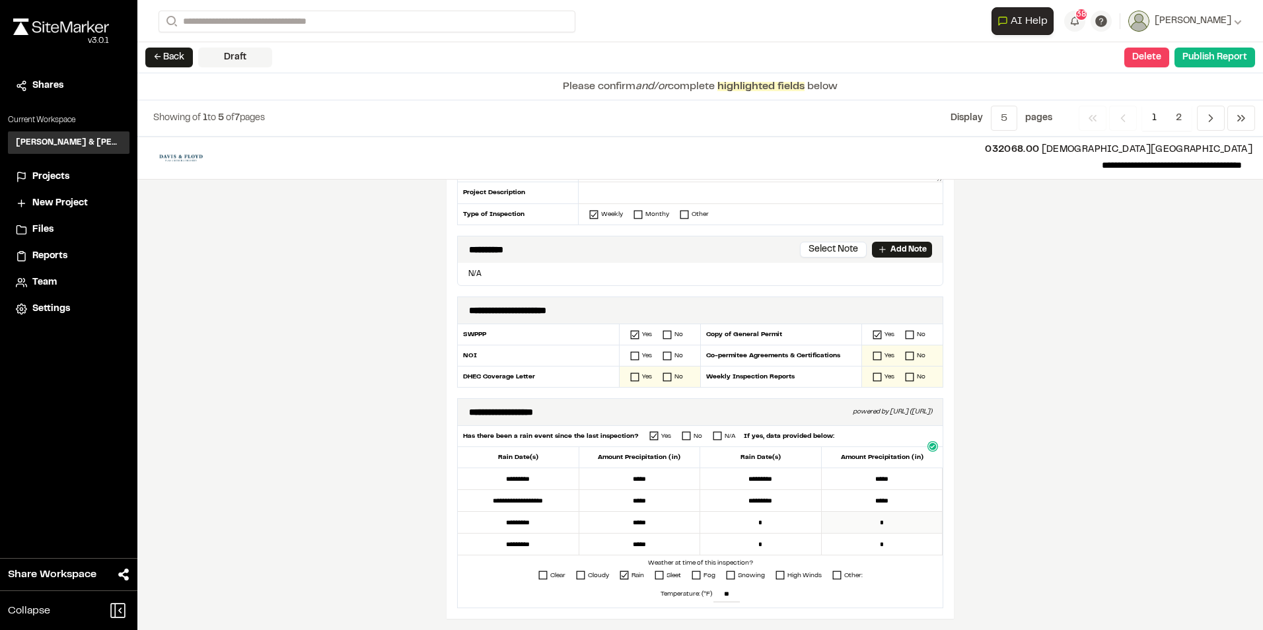
type input "*********"
click at [835, 519] on input "*" at bounding box center [883, 523] width 122 height 22
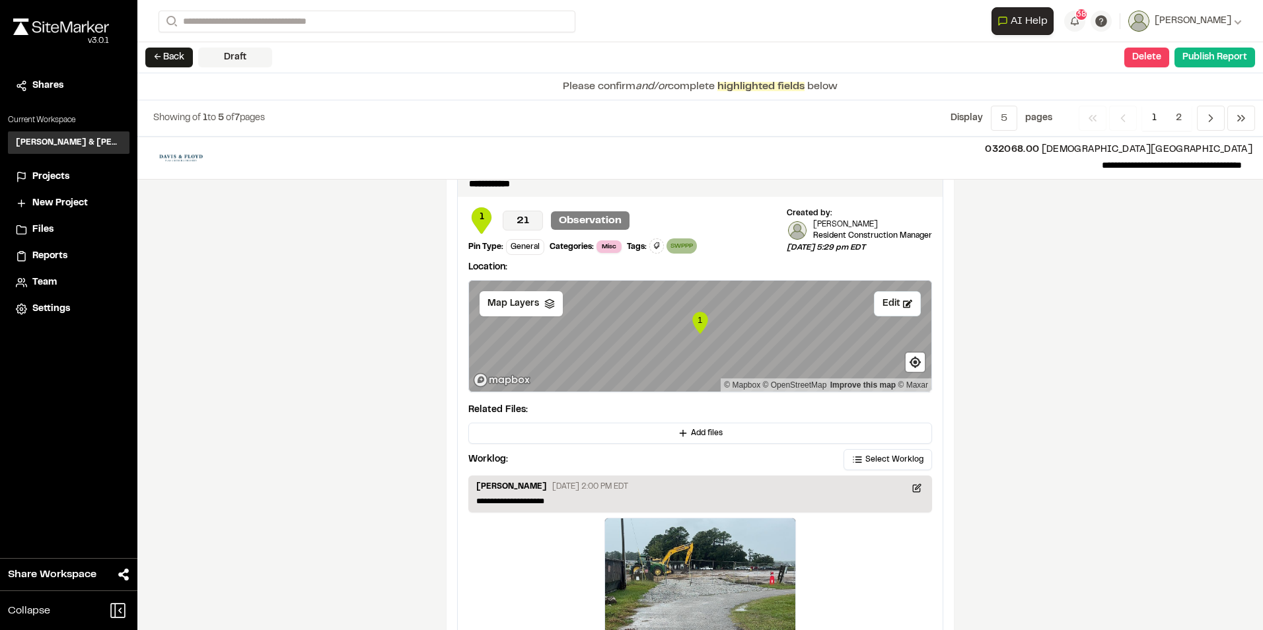
scroll to position [2235, 0]
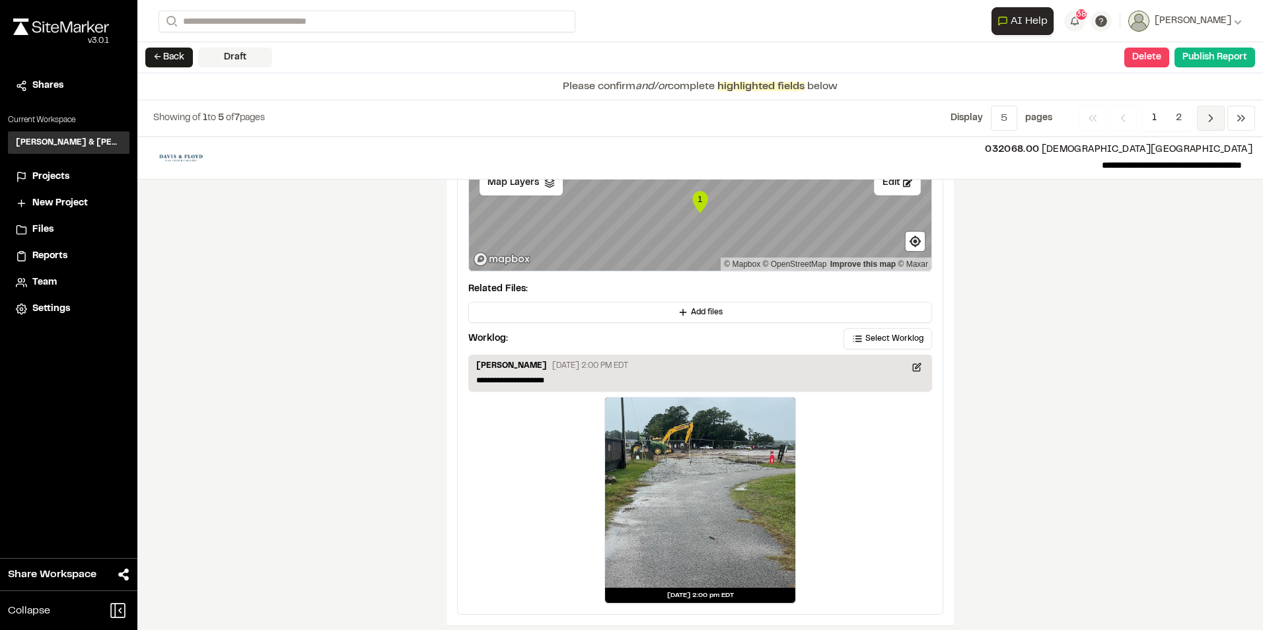
click at [1216, 123] on icon "Navigation" at bounding box center [1211, 118] width 13 height 13
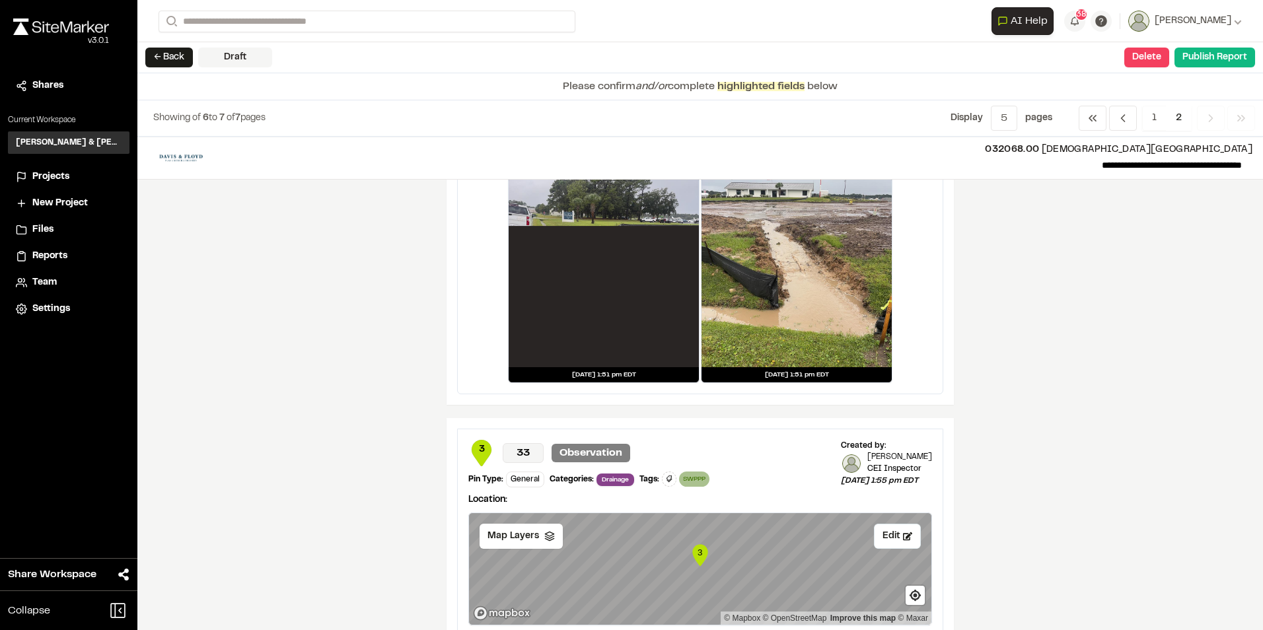
scroll to position [463, 0]
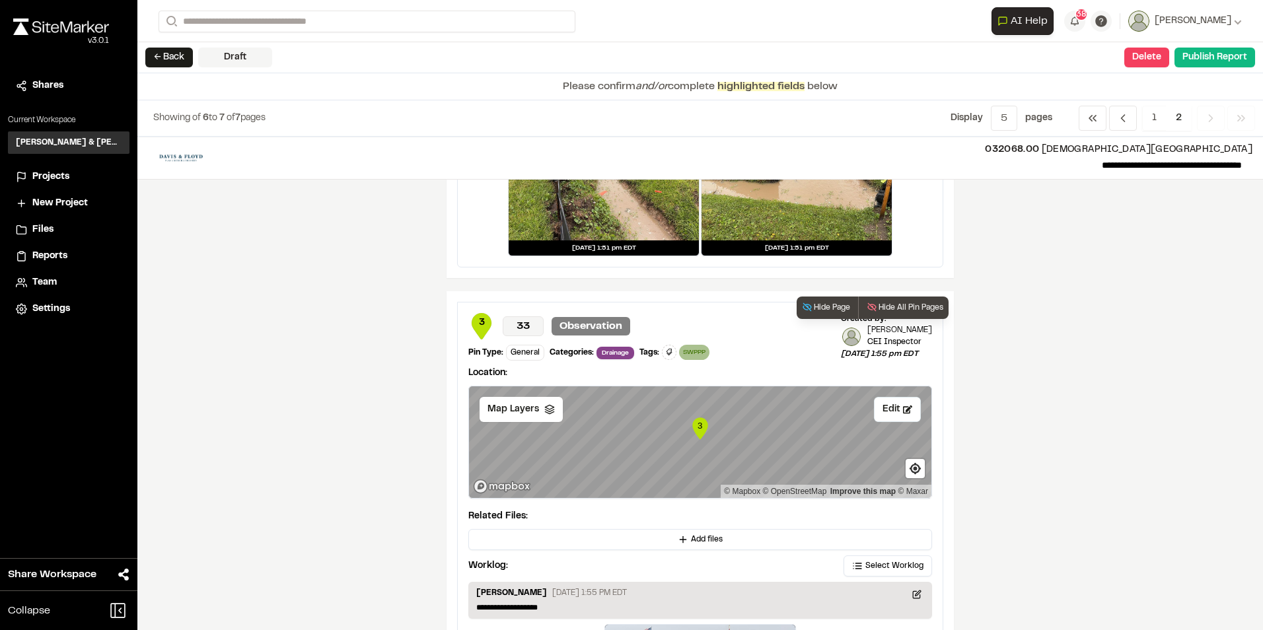
click at [619, 352] on span "Drainage" at bounding box center [616, 353] width 38 height 13
click at [576, 349] on div "Categories:" at bounding box center [572, 353] width 44 height 12
click at [520, 350] on div "General" at bounding box center [525, 353] width 38 height 16
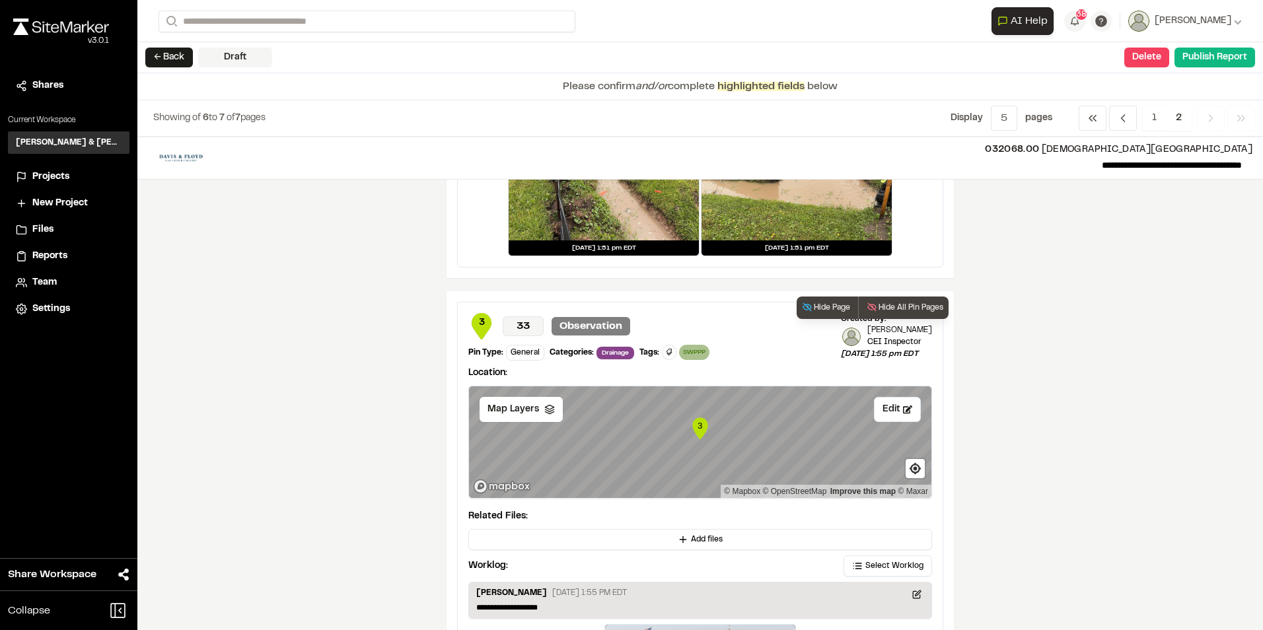
drag, startPoint x: 520, startPoint y: 350, endPoint x: 526, endPoint y: 369, distance: 19.4
click at [526, 369] on p "Location:" at bounding box center [701, 373] width 464 height 15
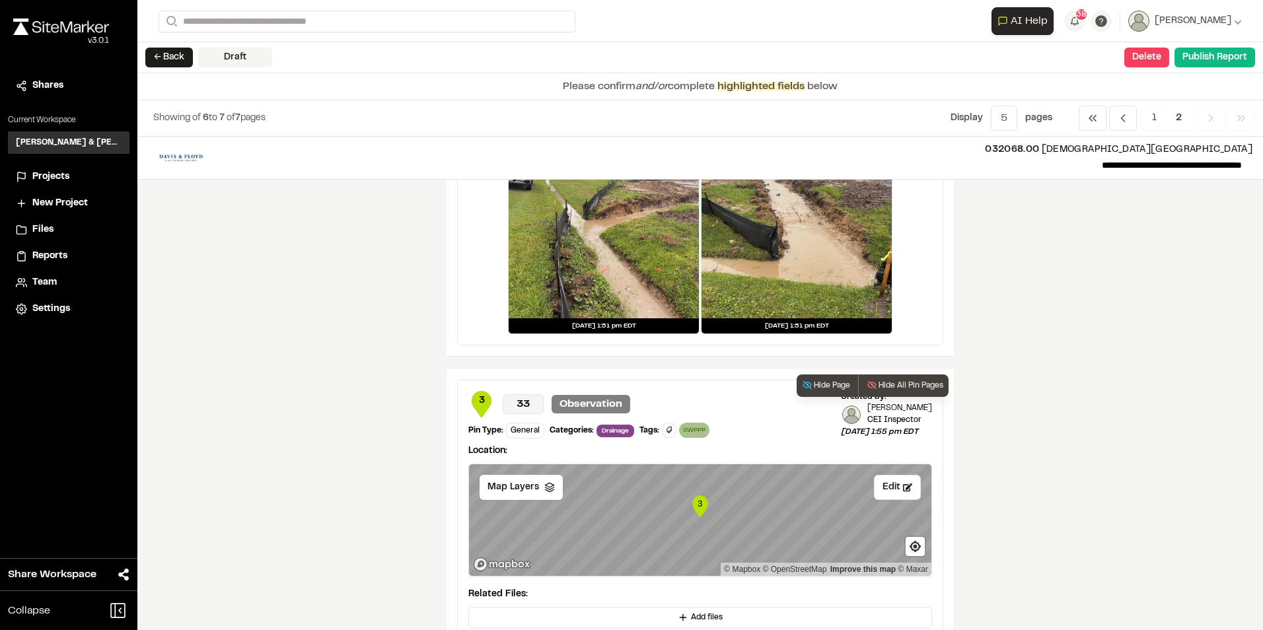
scroll to position [396, 0]
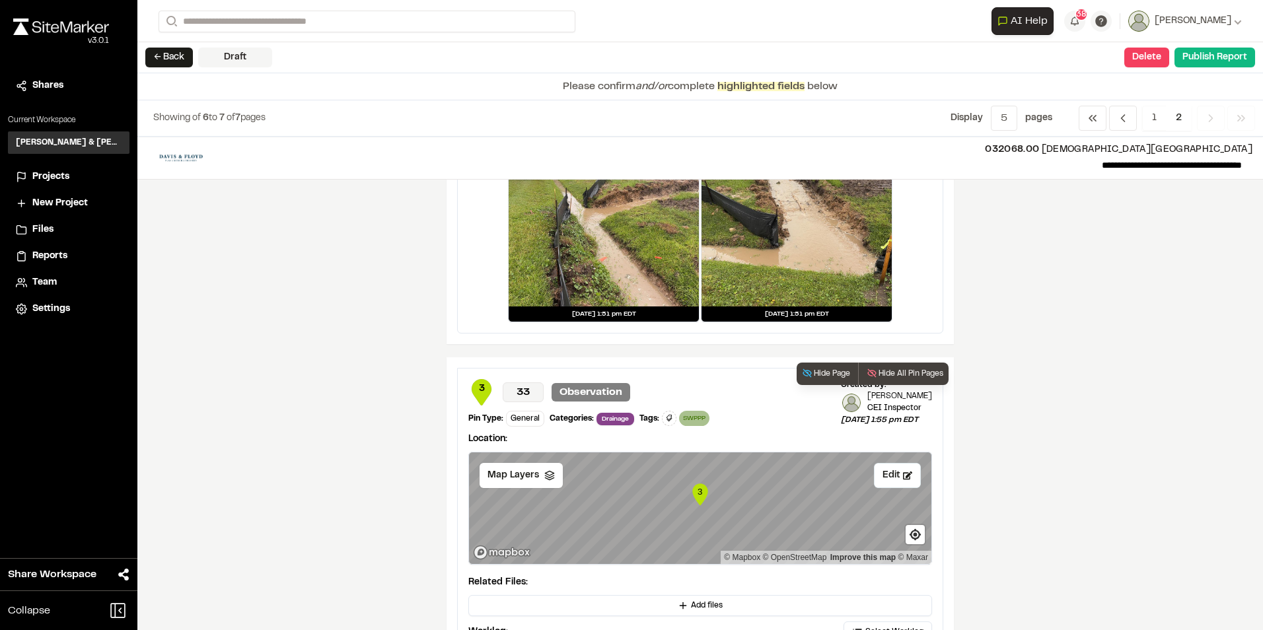
click at [759, 410] on div "3 33 Observation Pin Type: General Categories: Drainage Tags: SWPPP Delete Rena…" at bounding box center [650, 403] width 362 height 48
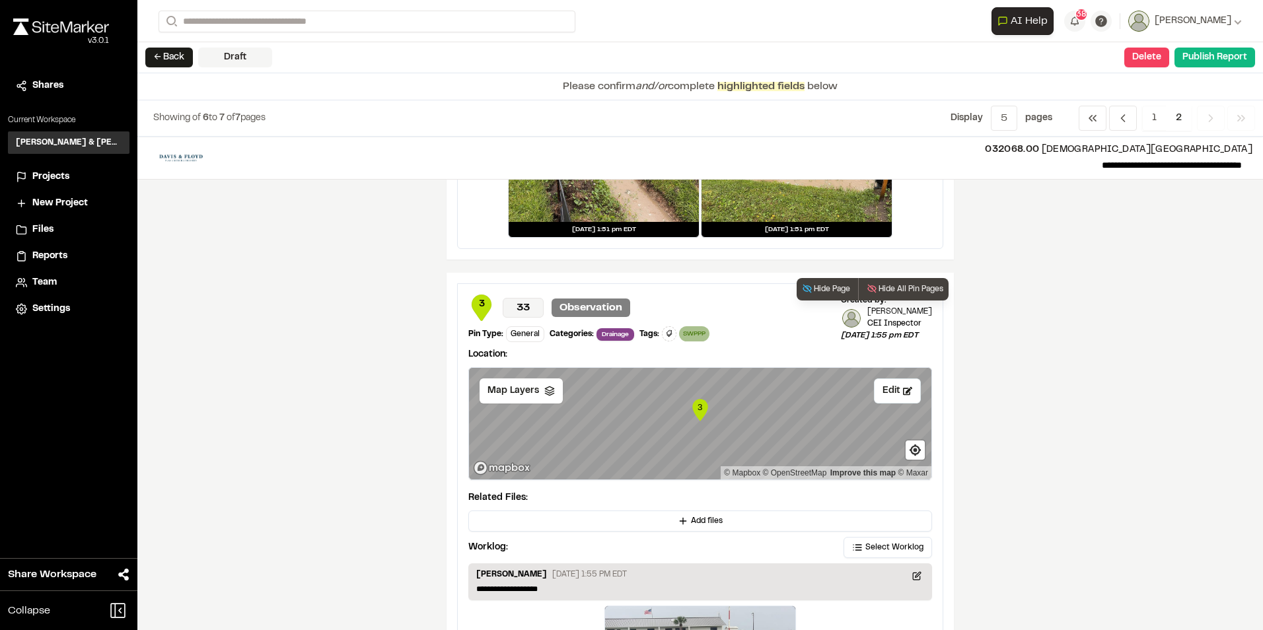
scroll to position [463, 0]
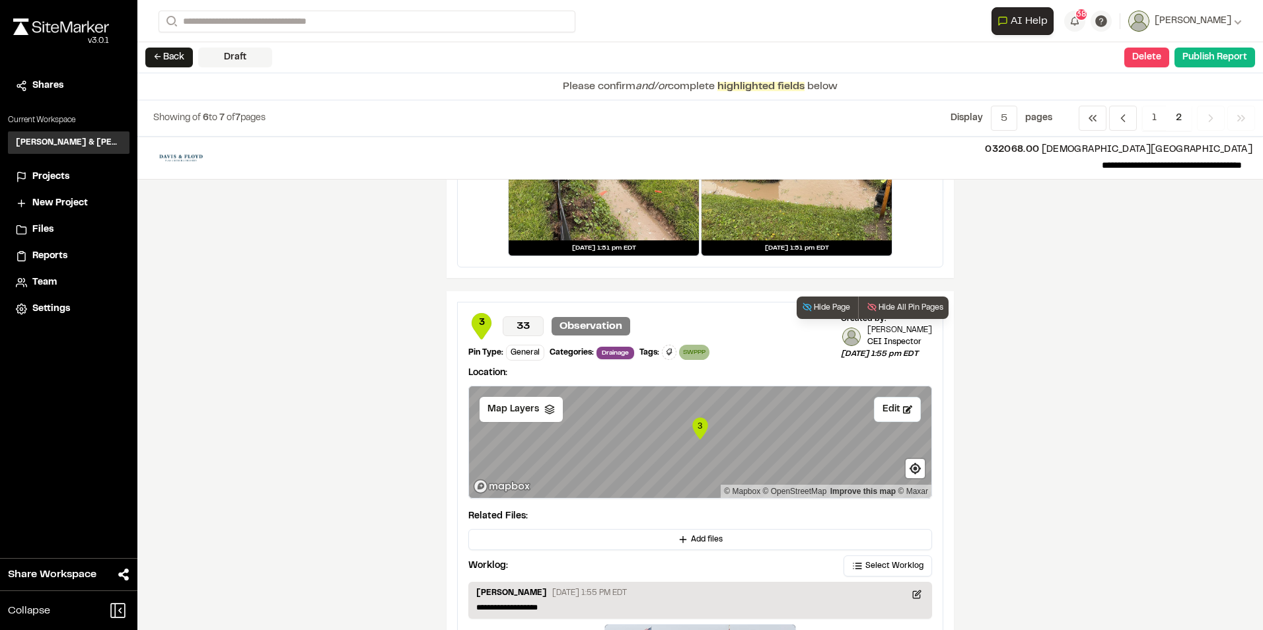
click at [576, 326] on p "Observation" at bounding box center [591, 326] width 79 height 19
drag, startPoint x: 576, startPoint y: 326, endPoint x: 566, endPoint y: 323, distance: 10.3
click at [576, 324] on p "Observation" at bounding box center [591, 326] width 79 height 19
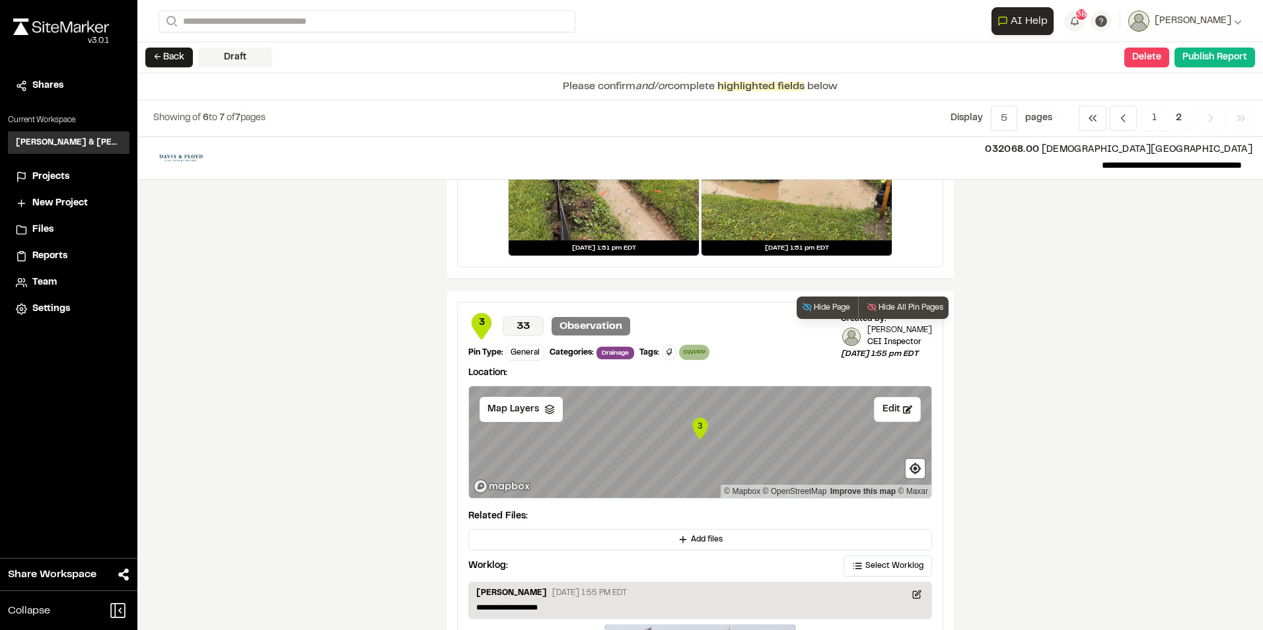
click at [482, 327] on span "3" at bounding box center [482, 323] width 26 height 15
click at [483, 344] on div "3 33 Observation Pin Type: General Categories: Drainage Tags: SWPPP Delete Rena…" at bounding box center [650, 337] width 362 height 48
click at [510, 348] on div "General" at bounding box center [525, 353] width 38 height 16
click at [558, 350] on div "Categories:" at bounding box center [572, 353] width 44 height 12
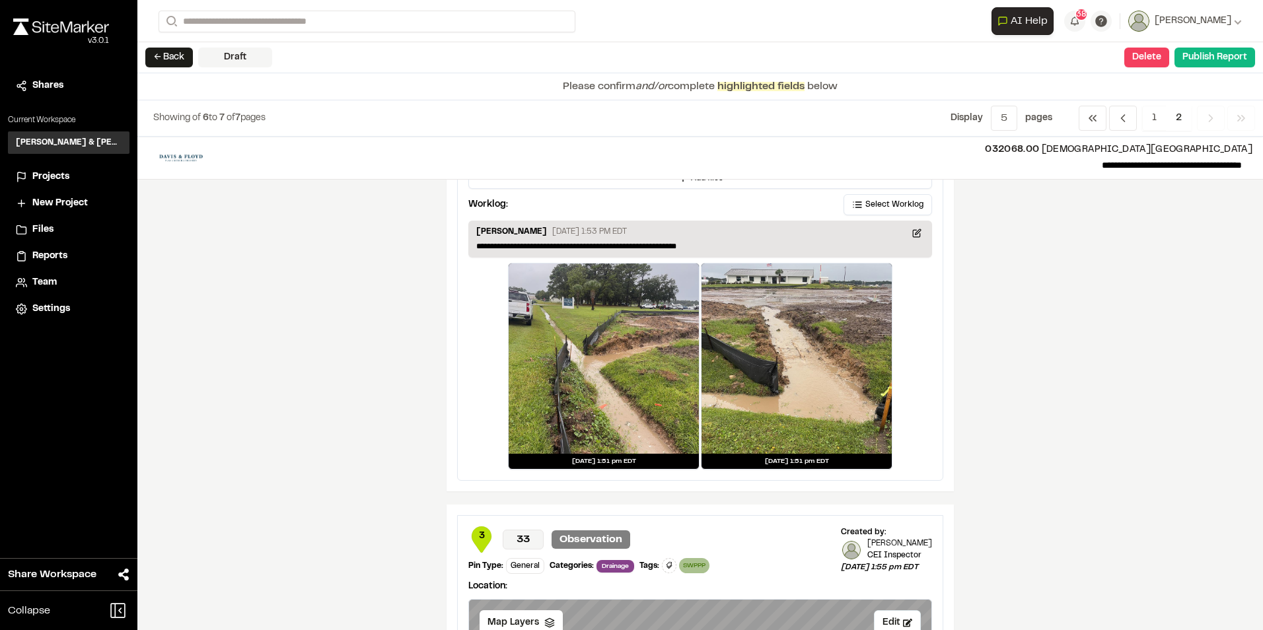
scroll to position [264, 0]
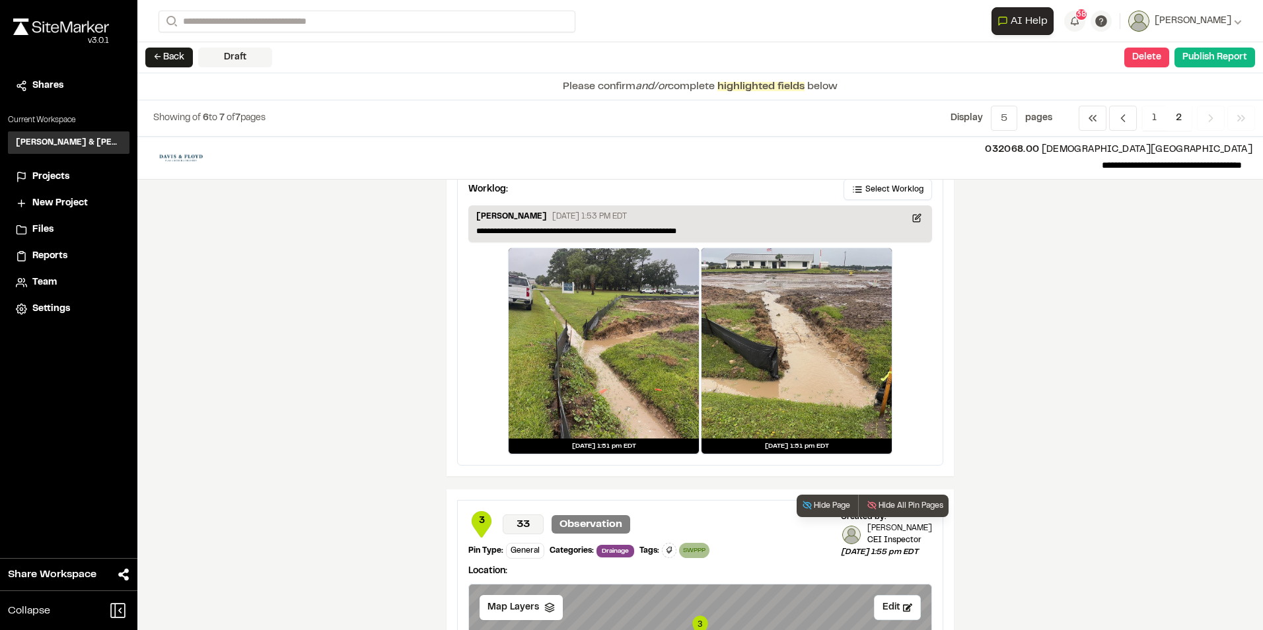
click at [667, 548] on icon at bounding box center [670, 550] width 6 height 7
click at [663, 548] on div at bounding box center [631, 315] width 1263 height 630
click at [605, 550] on span "Drainage" at bounding box center [616, 551] width 38 height 13
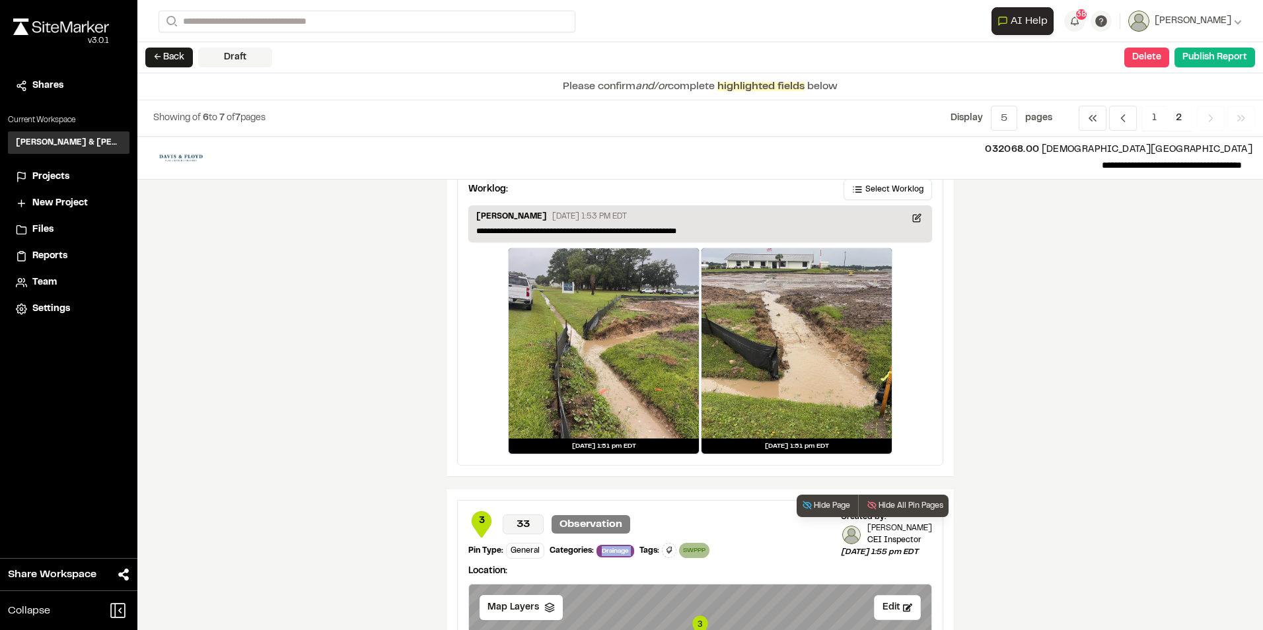
click at [605, 550] on span "Drainage" at bounding box center [616, 551] width 38 height 13
drag, startPoint x: 605, startPoint y: 550, endPoint x: 529, endPoint y: 546, distance: 76.1
click at [529, 546] on div "General" at bounding box center [525, 551] width 38 height 16
click at [529, 547] on div "General" at bounding box center [525, 551] width 38 height 16
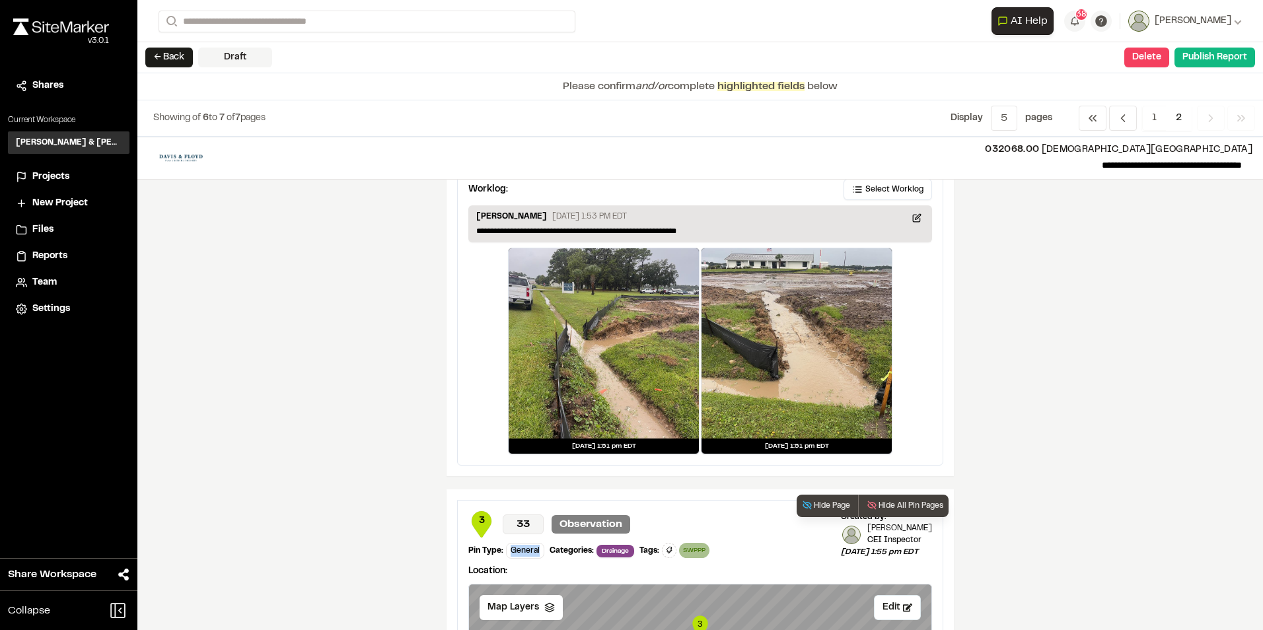
click at [529, 547] on div "General" at bounding box center [525, 551] width 38 height 16
click at [531, 550] on div "General" at bounding box center [525, 551] width 38 height 16
drag, startPoint x: 533, startPoint y: 551, endPoint x: 498, endPoint y: 548, distance: 35.8
click at [498, 548] on div "Pin Type: General" at bounding box center [507, 551] width 76 height 16
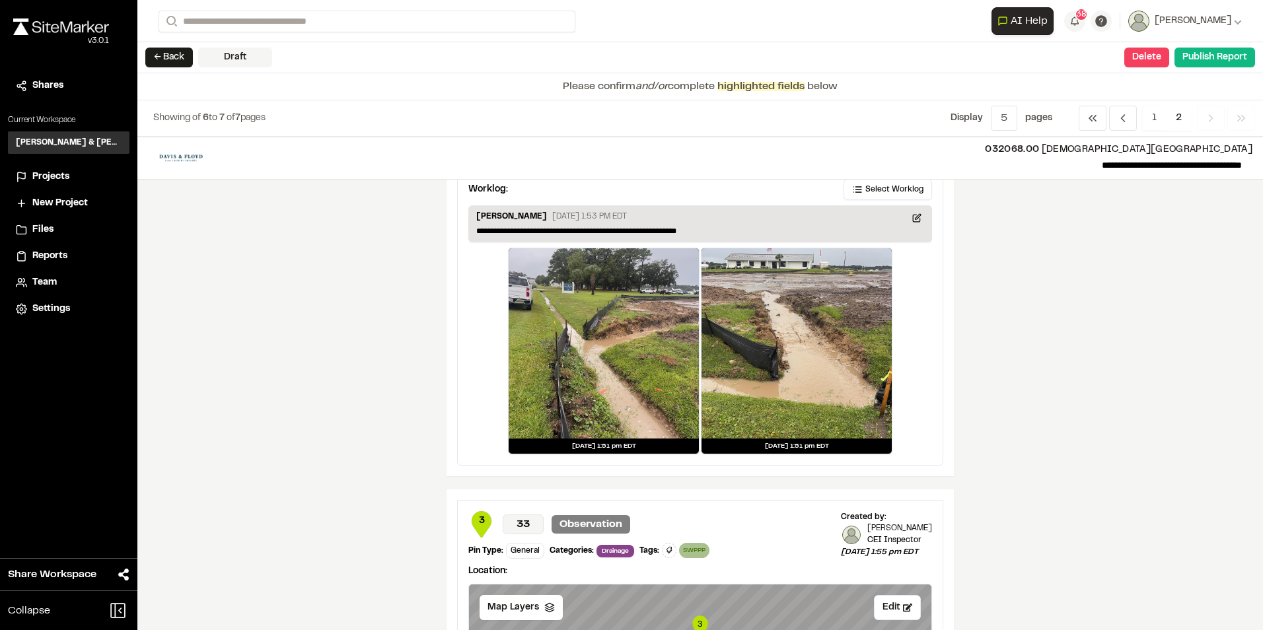
drag, startPoint x: 498, startPoint y: 548, endPoint x: 292, endPoint y: 416, distance: 244.3
click at [292, 416] on div "**********" at bounding box center [700, 384] width 1126 height 494
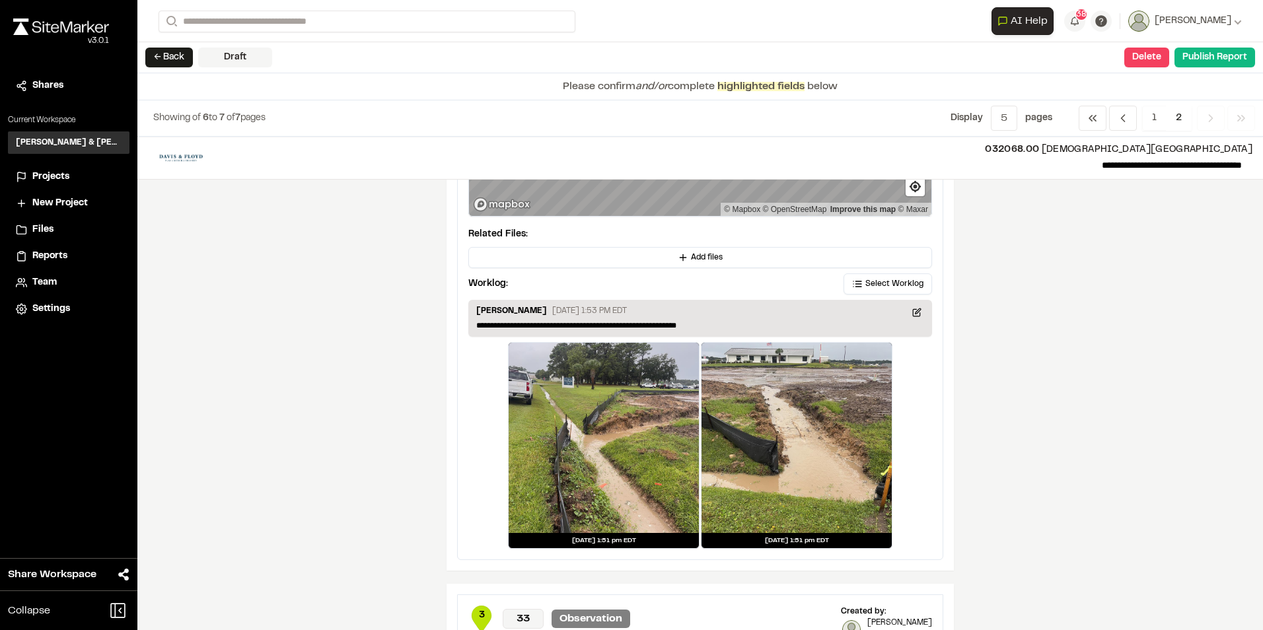
scroll to position [236, 0]
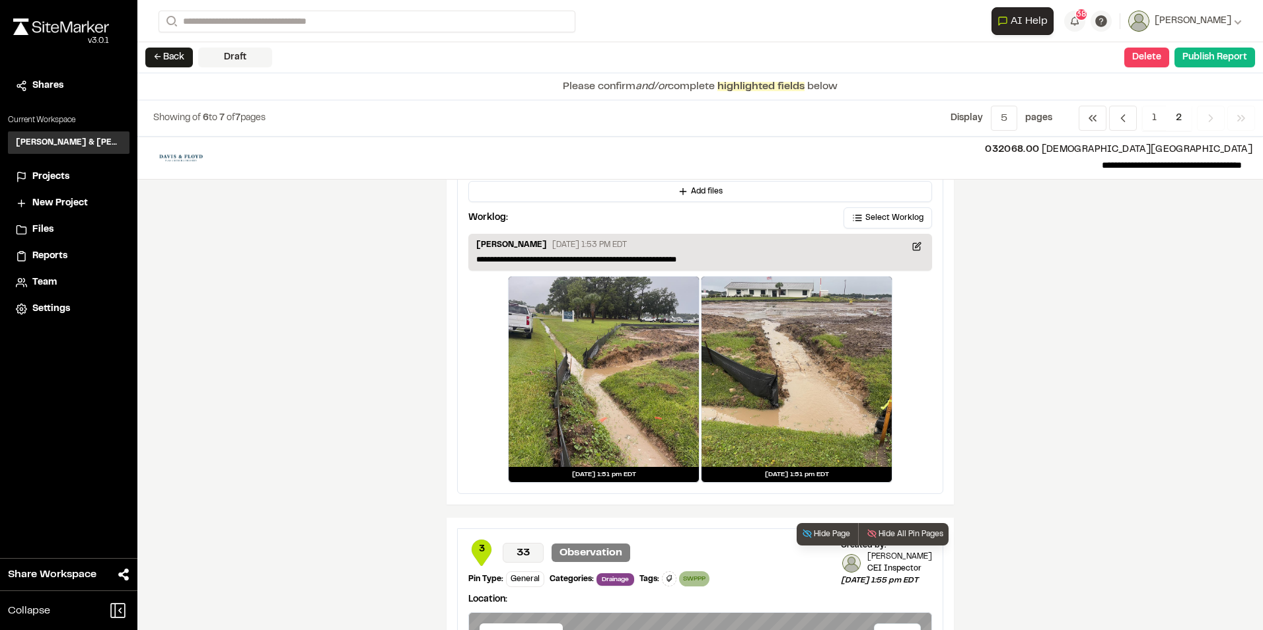
click at [525, 577] on div "General" at bounding box center [525, 580] width 38 height 16
click at [524, 552] on p "33" at bounding box center [523, 553] width 41 height 20
click at [595, 546] on p "Observation" at bounding box center [591, 553] width 79 height 19
click at [473, 594] on p "Location:" at bounding box center [701, 600] width 464 height 15
click at [645, 573] on div "Tags: SWPPP Delete Rename Edit Color Delete Tag Are you sure you want to delete…" at bounding box center [676, 580] width 73 height 14
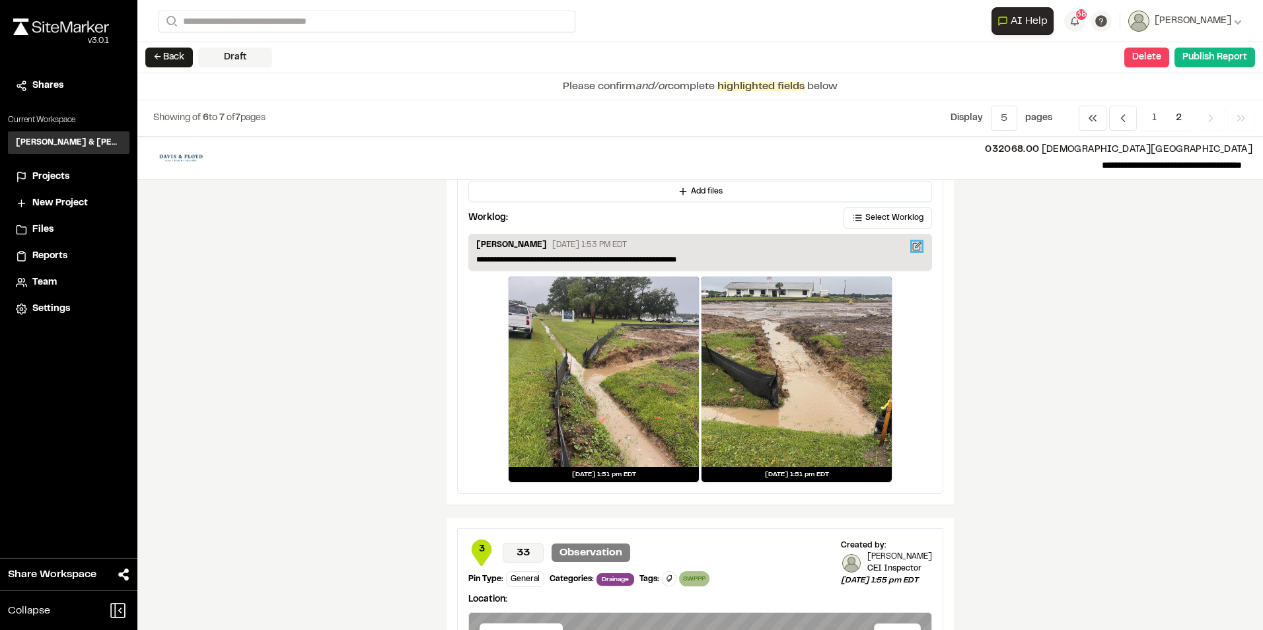
click at [916, 248] on icon at bounding box center [918, 245] width 5 height 5
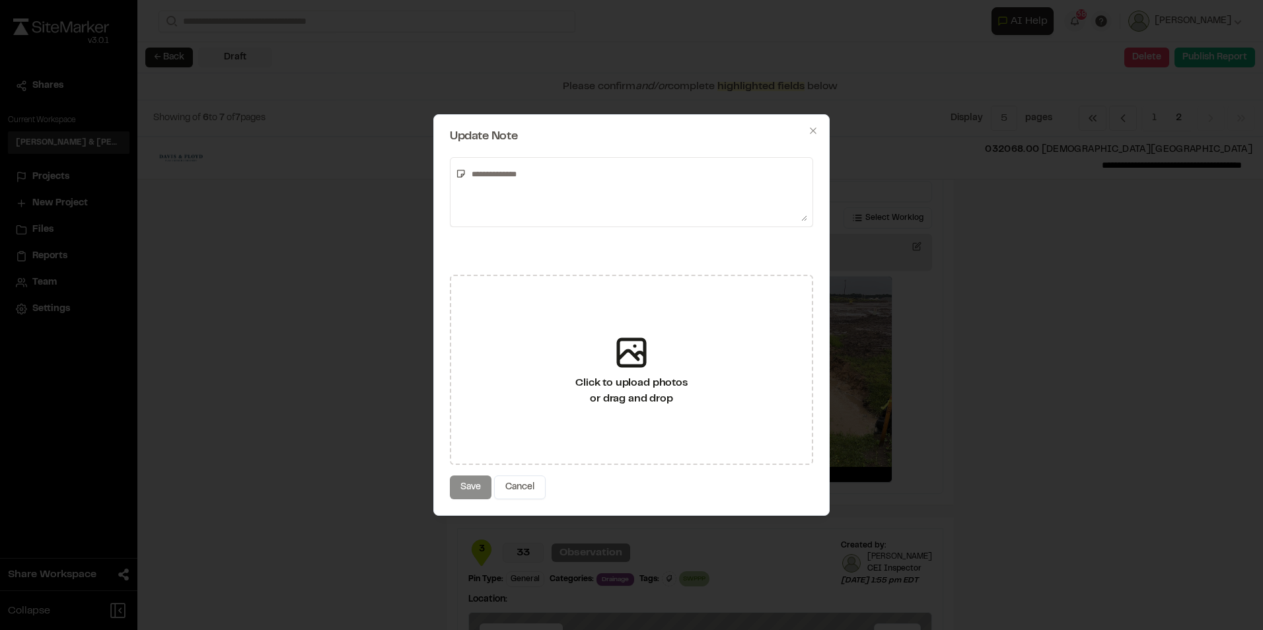
type textarea "**********"
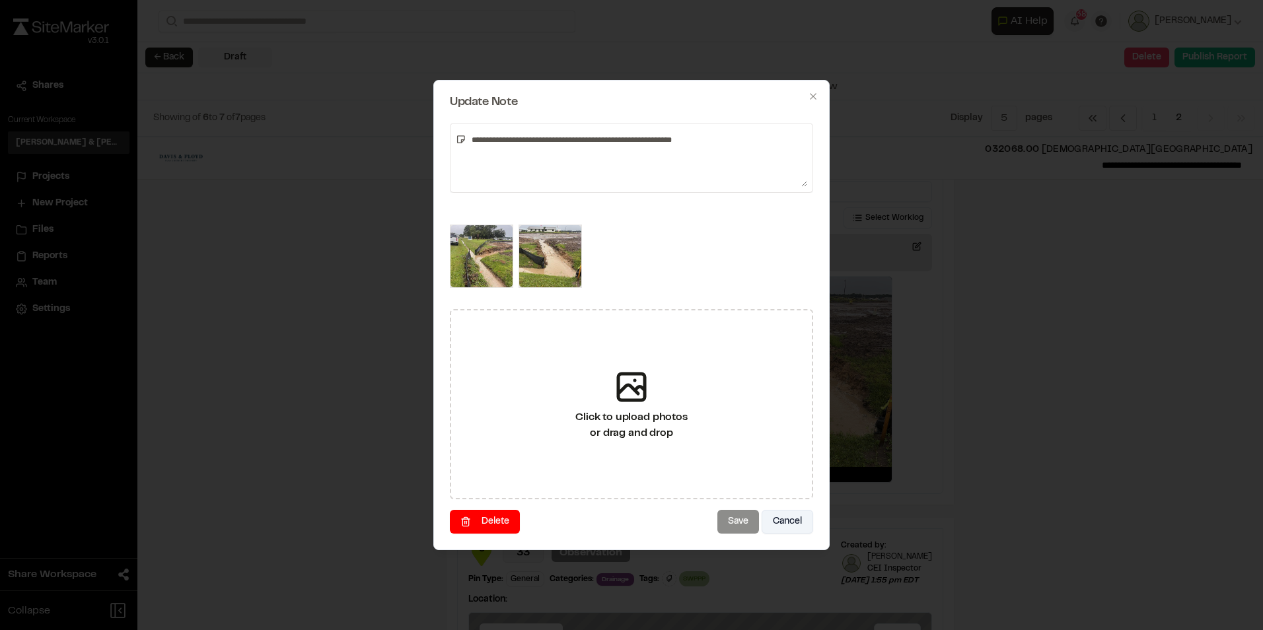
click at [793, 522] on button "Cancel" at bounding box center [788, 522] width 52 height 24
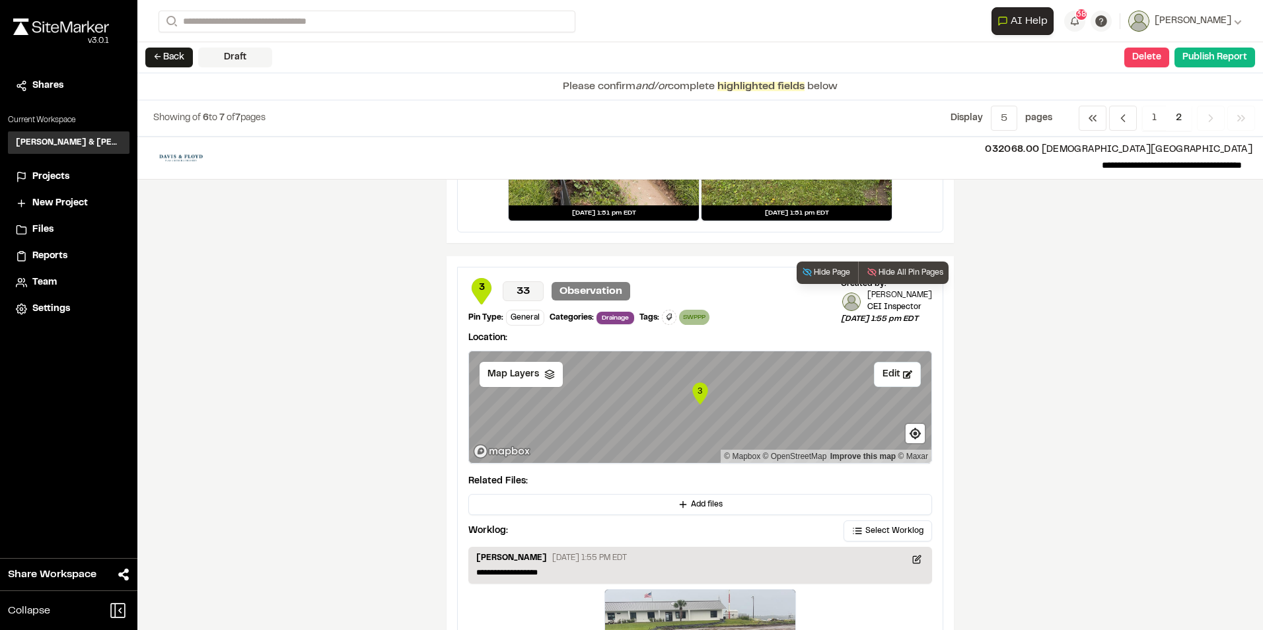
scroll to position [500, 0]
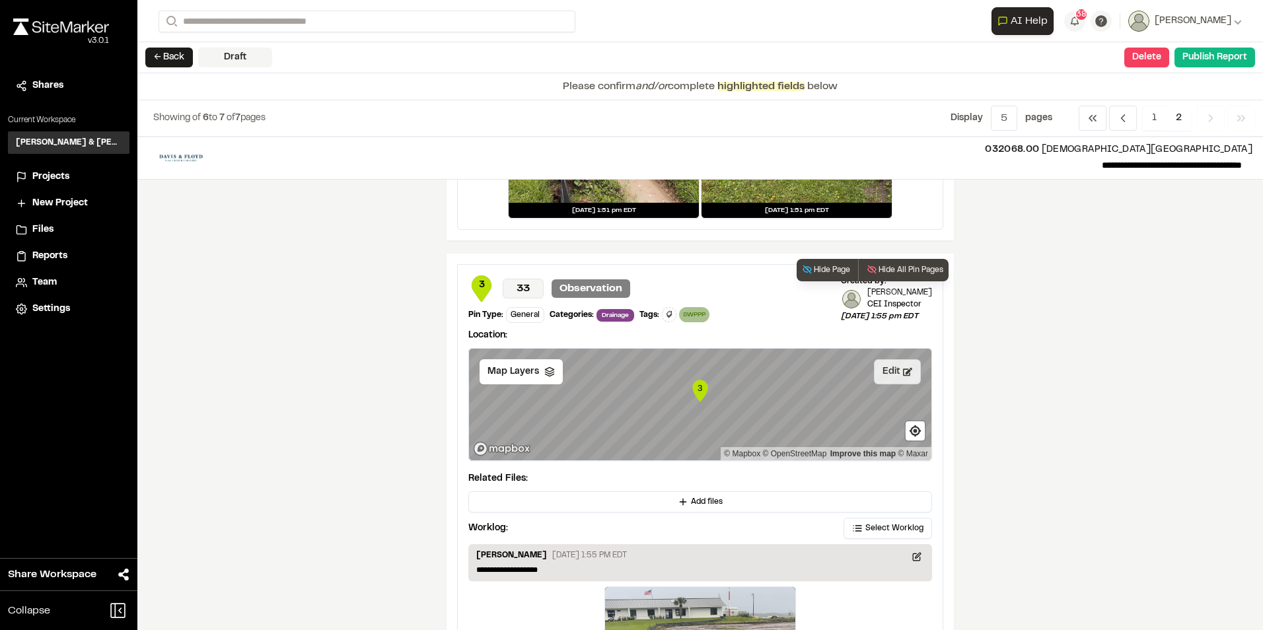
click at [895, 376] on button "Edit" at bounding box center [897, 371] width 47 height 25
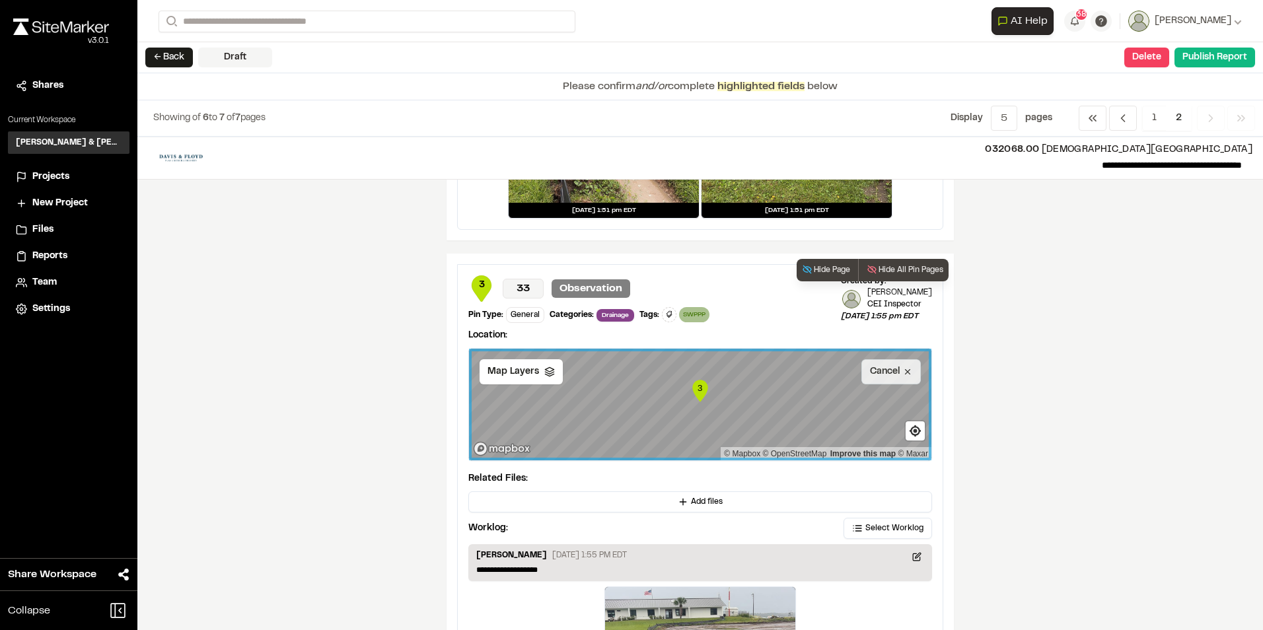
click at [895, 376] on button "Cancel" at bounding box center [891, 371] width 59 height 25
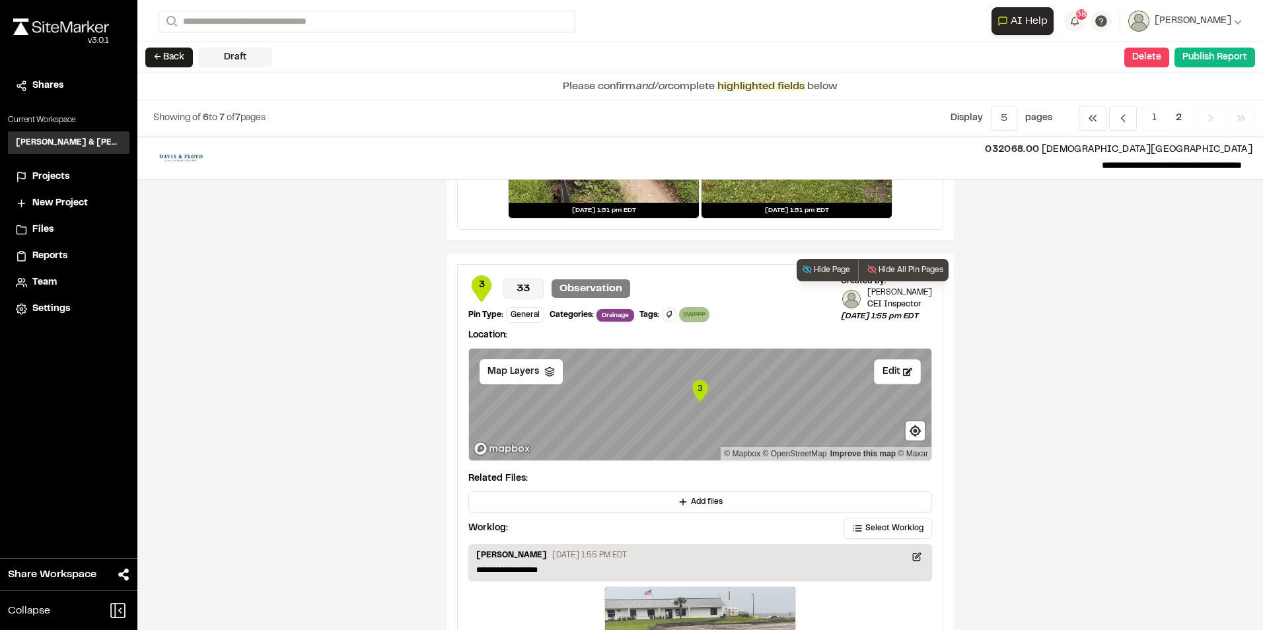
click at [905, 552] on div "[PERSON_NAME] [DATE] 1:55 PM EDT" at bounding box center [700, 557] width 448 height 15
click at [913, 552] on icon at bounding box center [917, 556] width 9 height 9
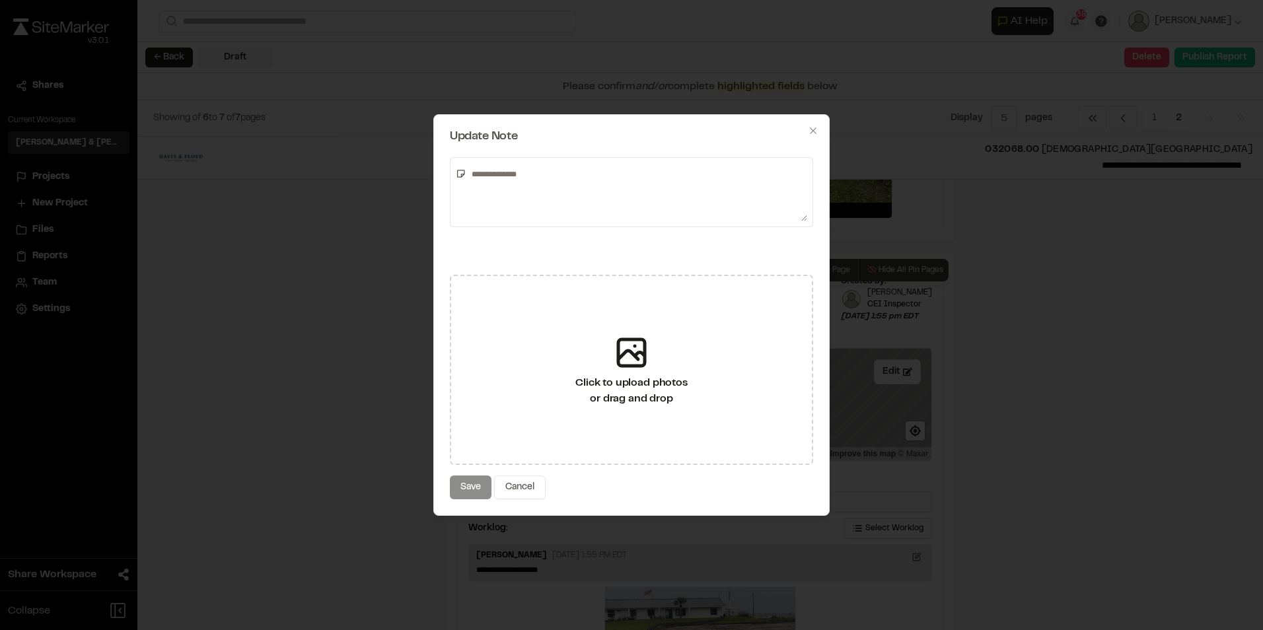
type textarea "**********"
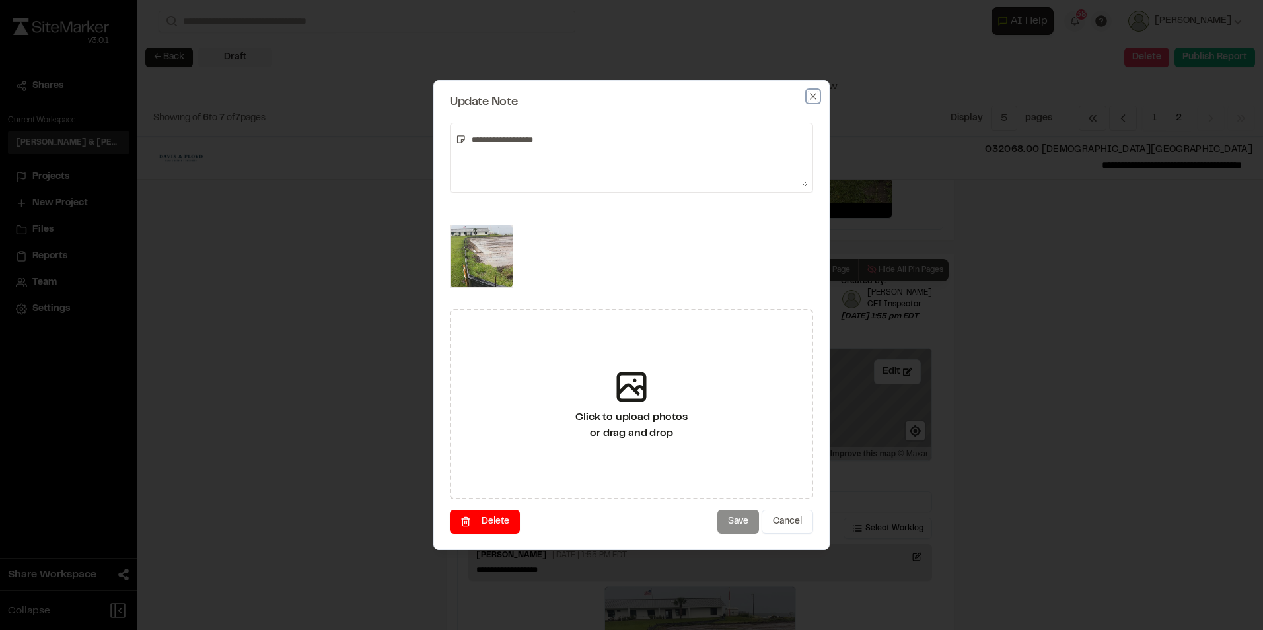
click at [814, 98] on icon "button" at bounding box center [813, 96] width 11 height 11
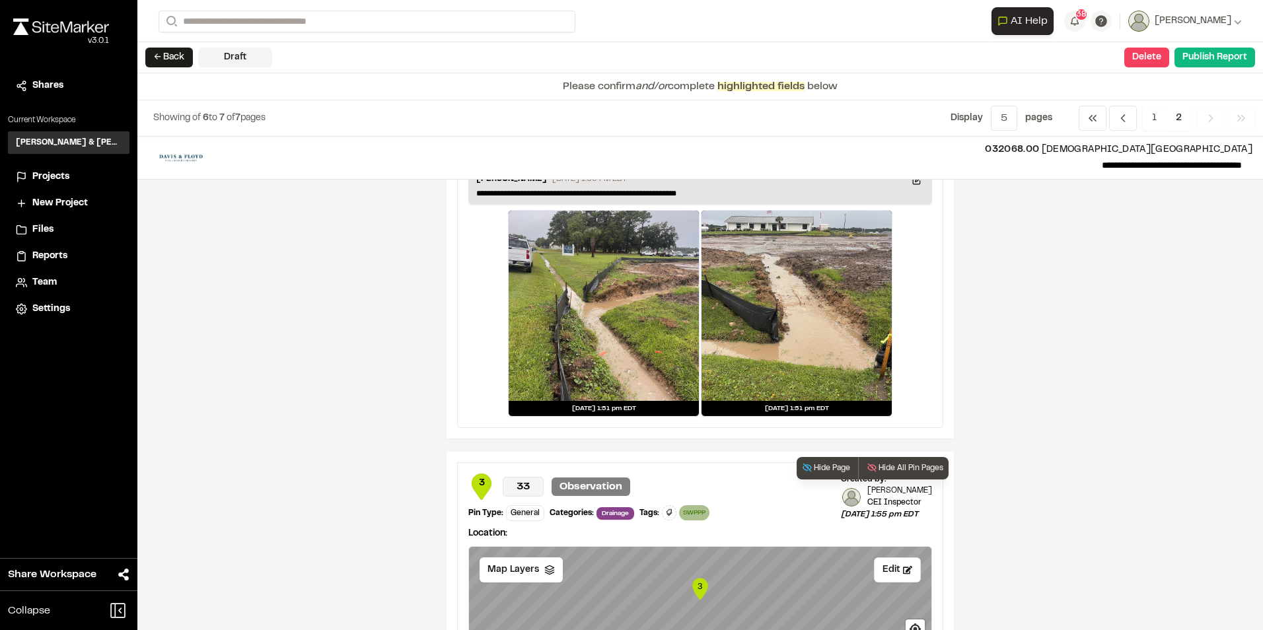
scroll to position [104, 0]
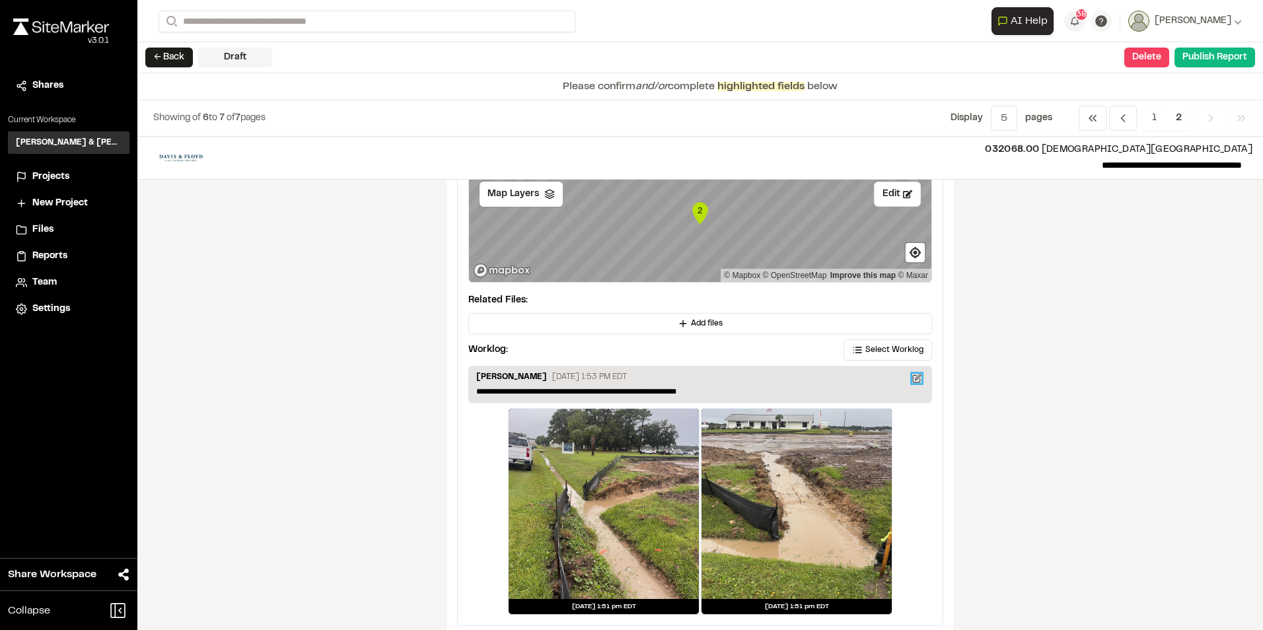
click at [913, 377] on icon at bounding box center [917, 378] width 9 height 9
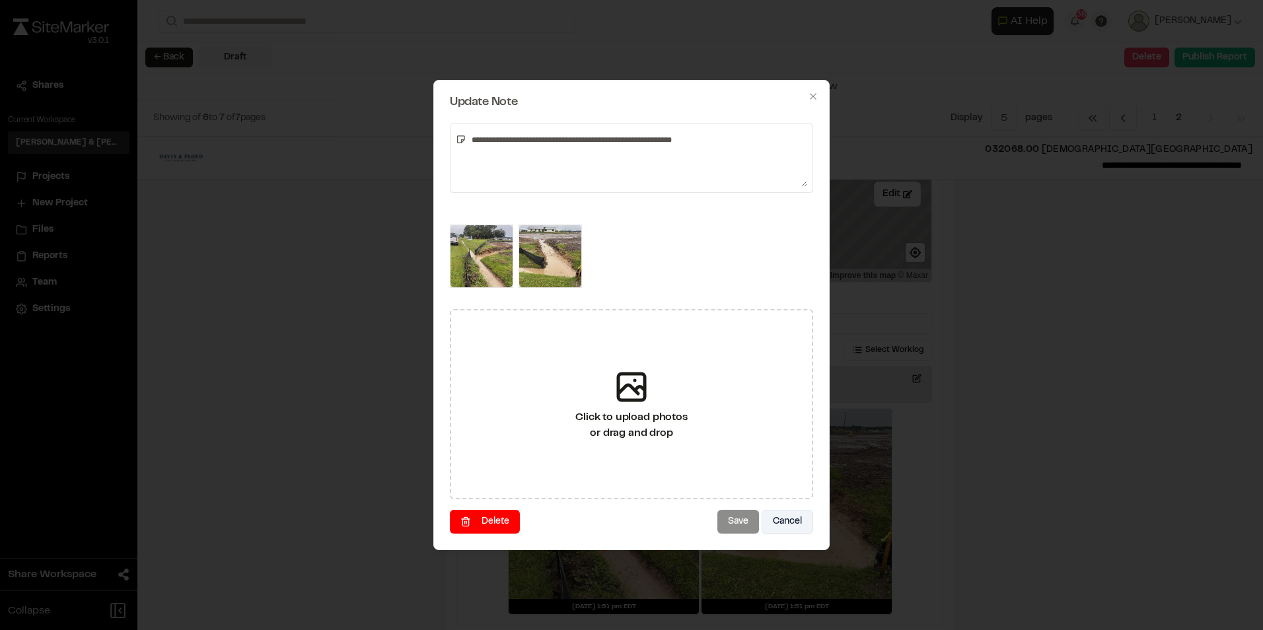
click at [777, 518] on button "Cancel" at bounding box center [788, 522] width 52 height 24
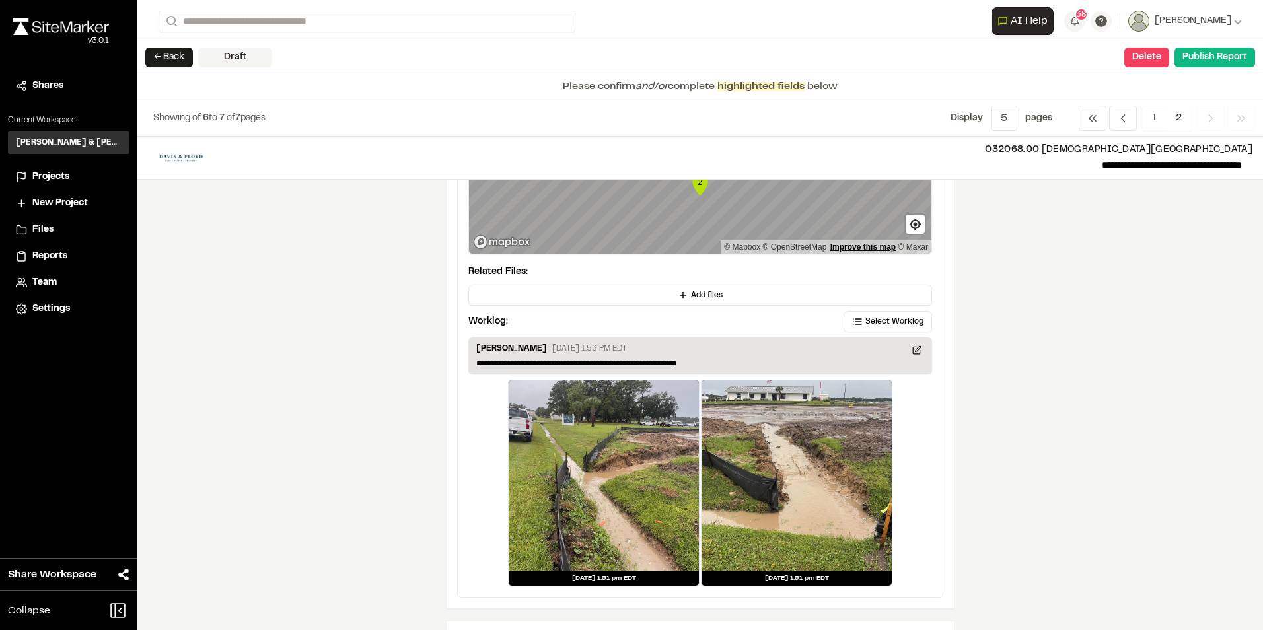
scroll to position [0, 0]
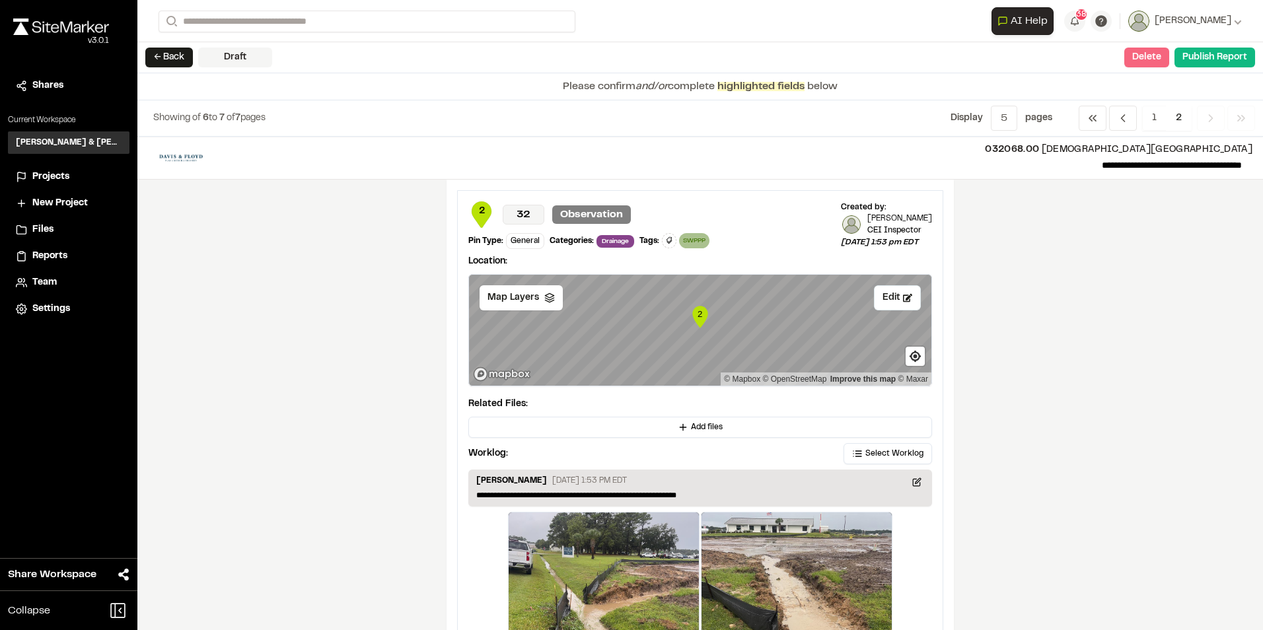
click at [1139, 54] on button "Delete" at bounding box center [1147, 58] width 45 height 20
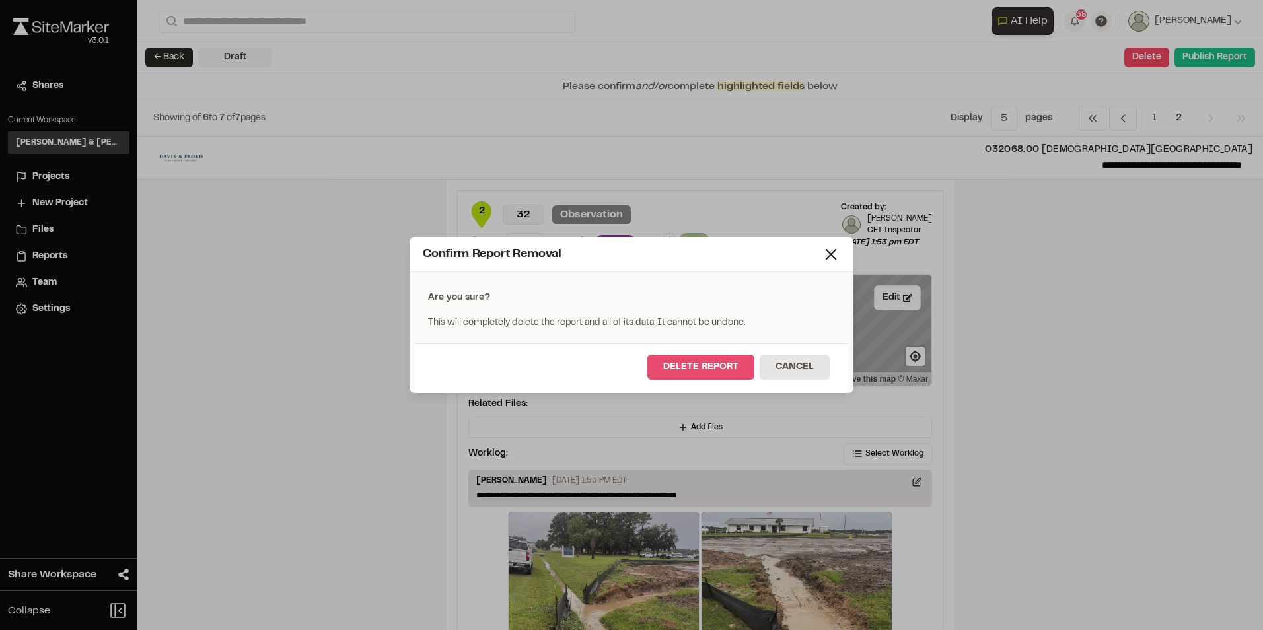
click at [669, 364] on button "Delete Report" at bounding box center [701, 367] width 107 height 25
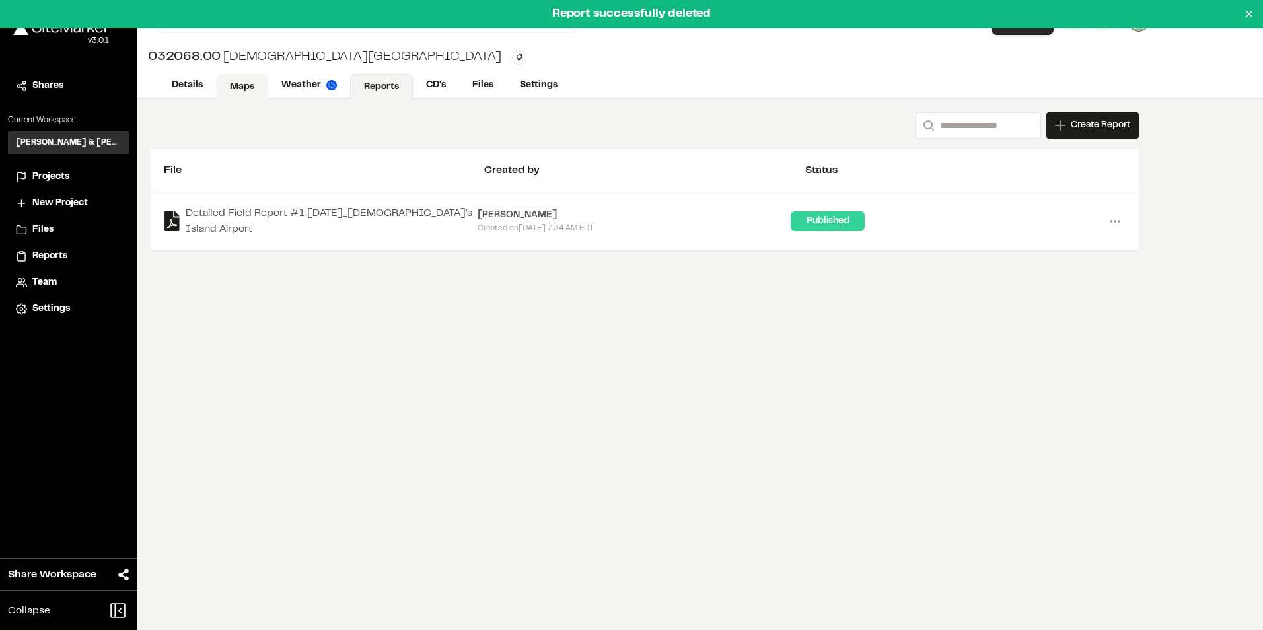
click at [239, 85] on link "Maps" at bounding box center [242, 86] width 52 height 25
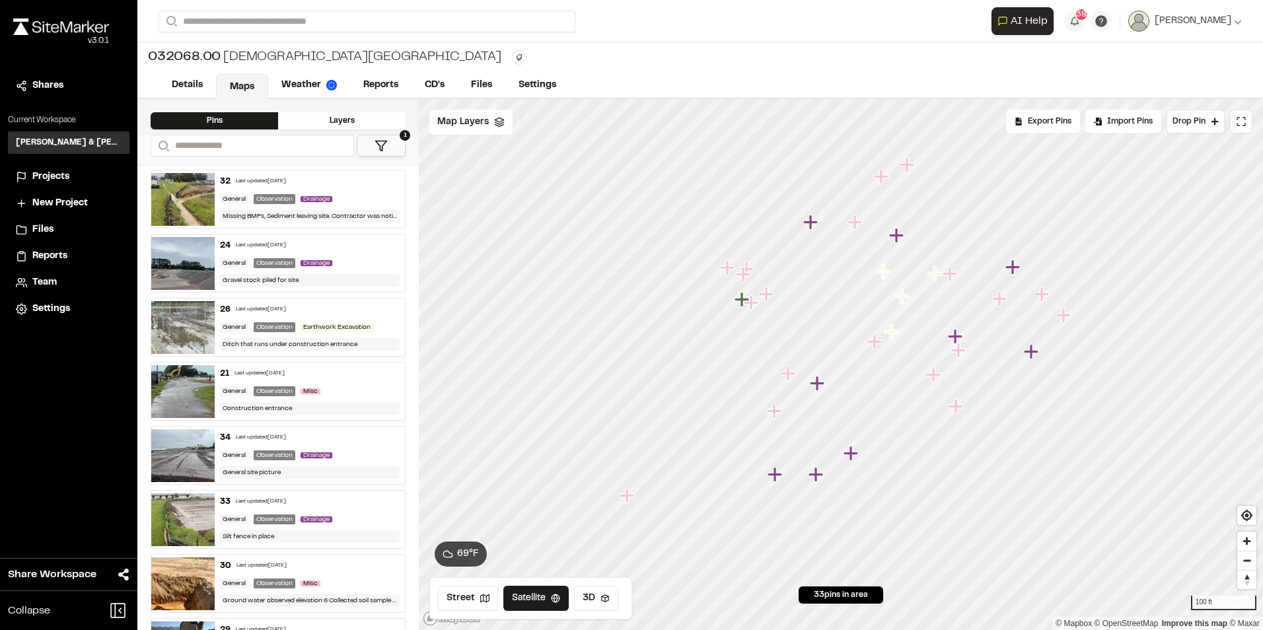
click at [220, 194] on div "General" at bounding box center [234, 199] width 28 height 10
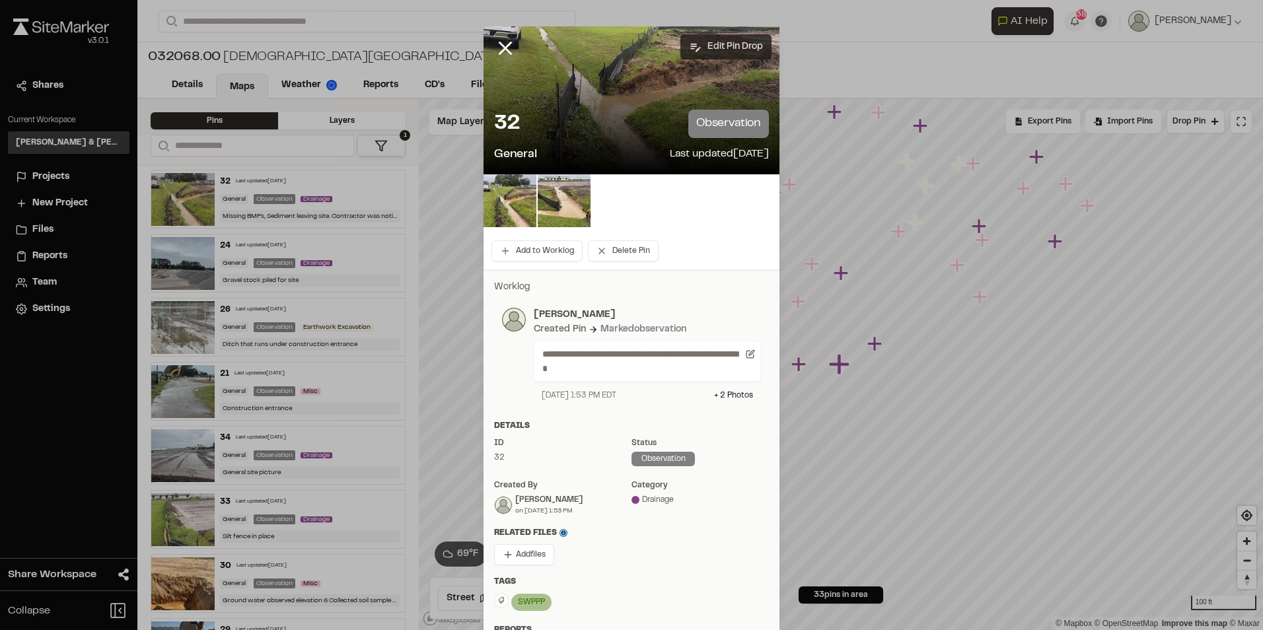
click at [731, 41] on button "Edit Pin Drop" at bounding box center [726, 46] width 91 height 25
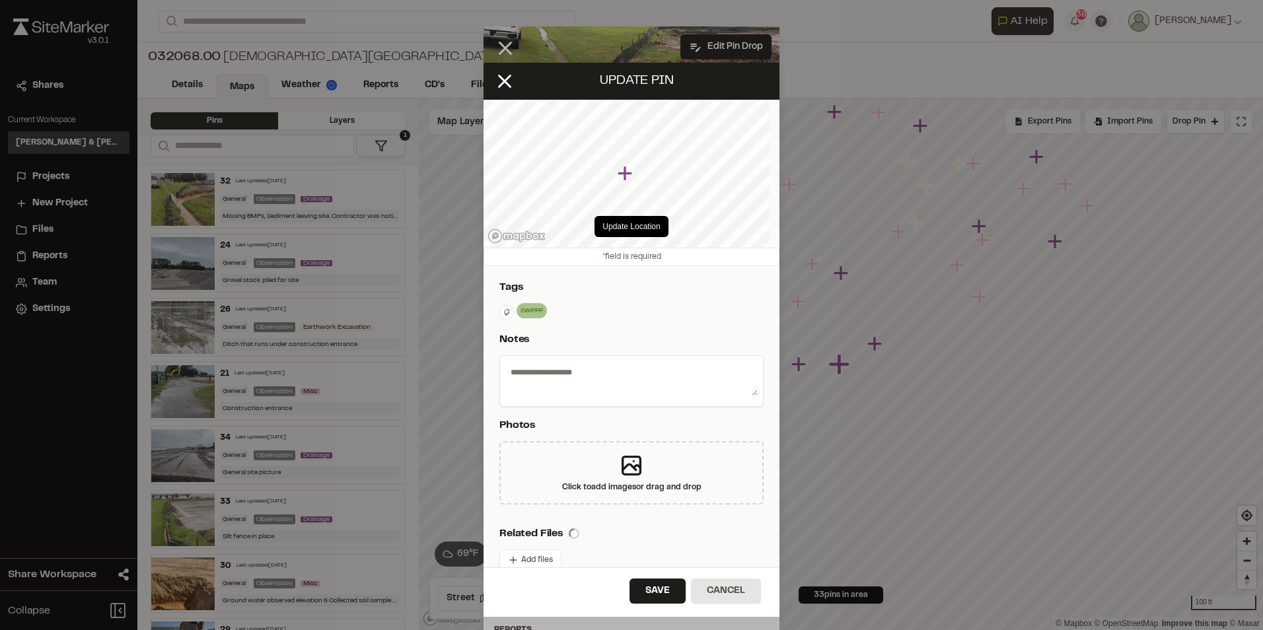
type textarea "**********"
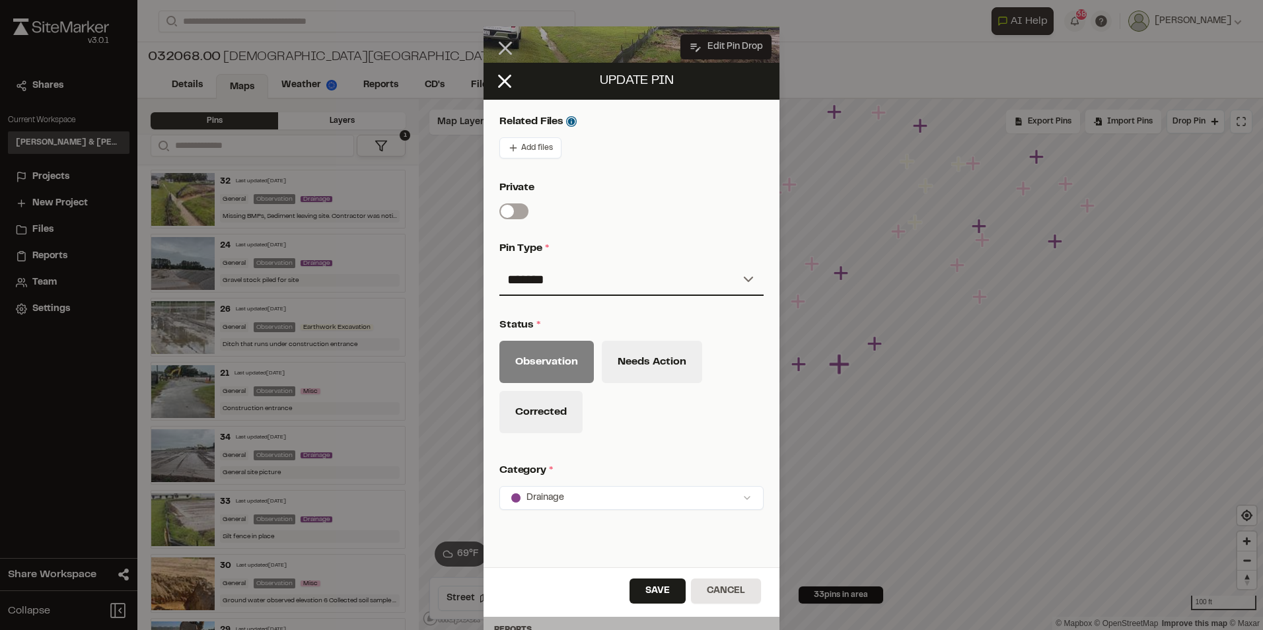
scroll to position [529, 0]
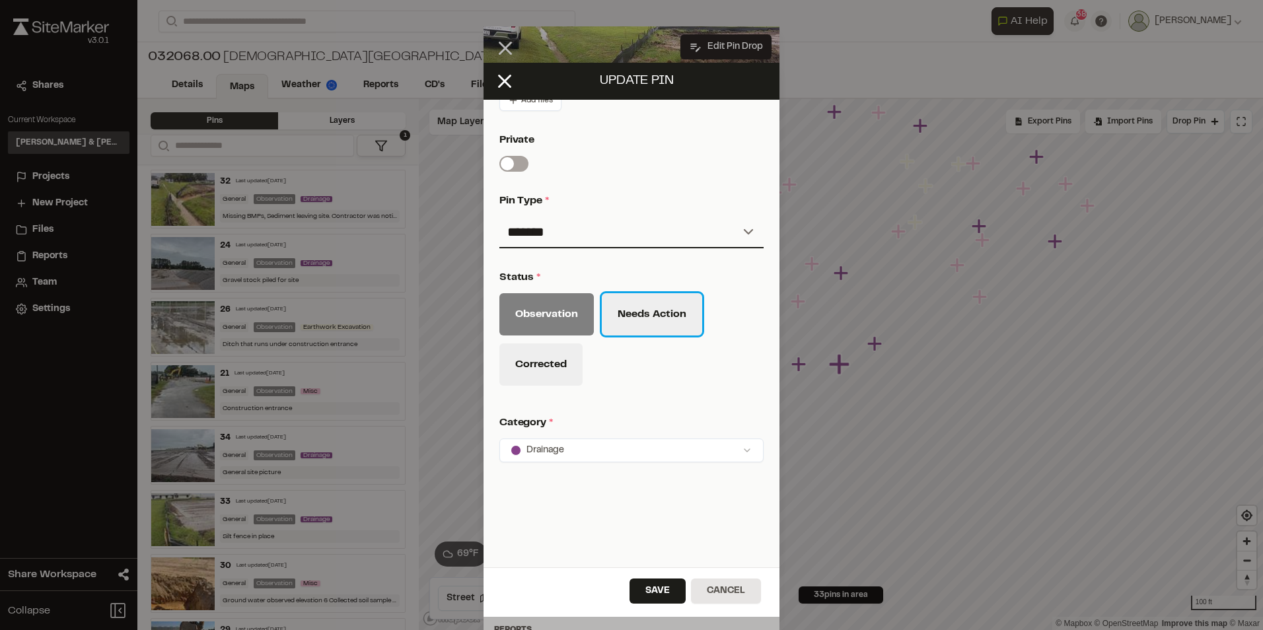
click at [648, 303] on button "Needs Action" at bounding box center [652, 314] width 100 height 42
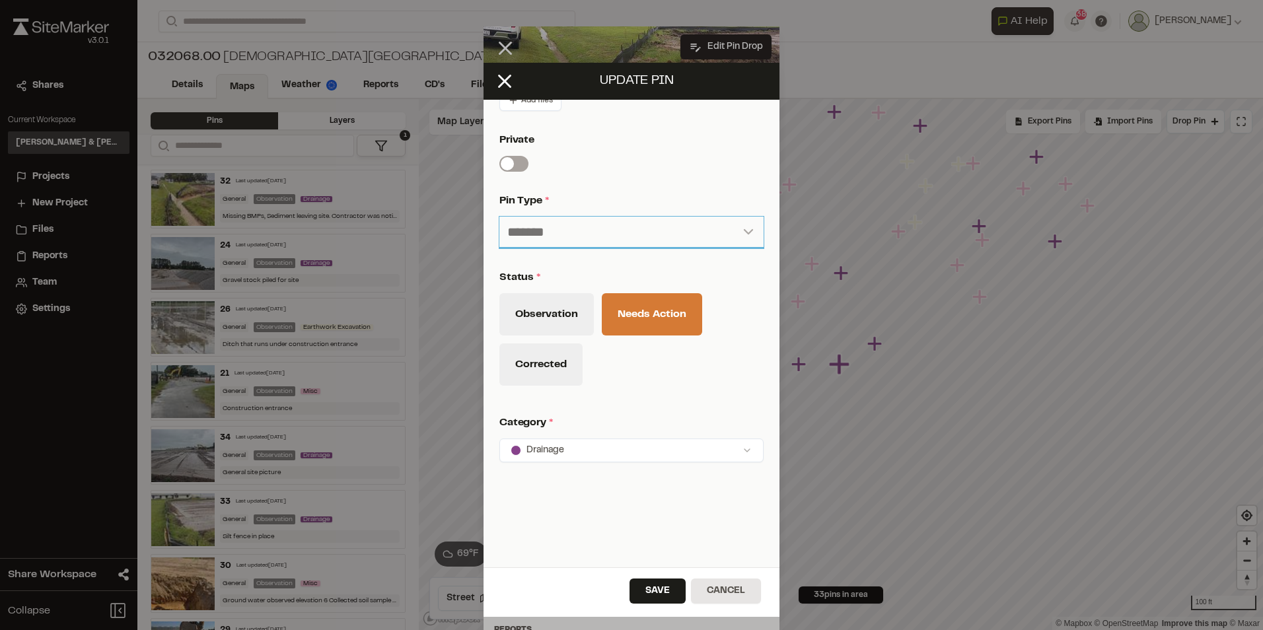
click at [644, 232] on select "**********" at bounding box center [632, 233] width 264 height 32
select select "****"
click at [500, 217] on select "**********" at bounding box center [632, 233] width 264 height 32
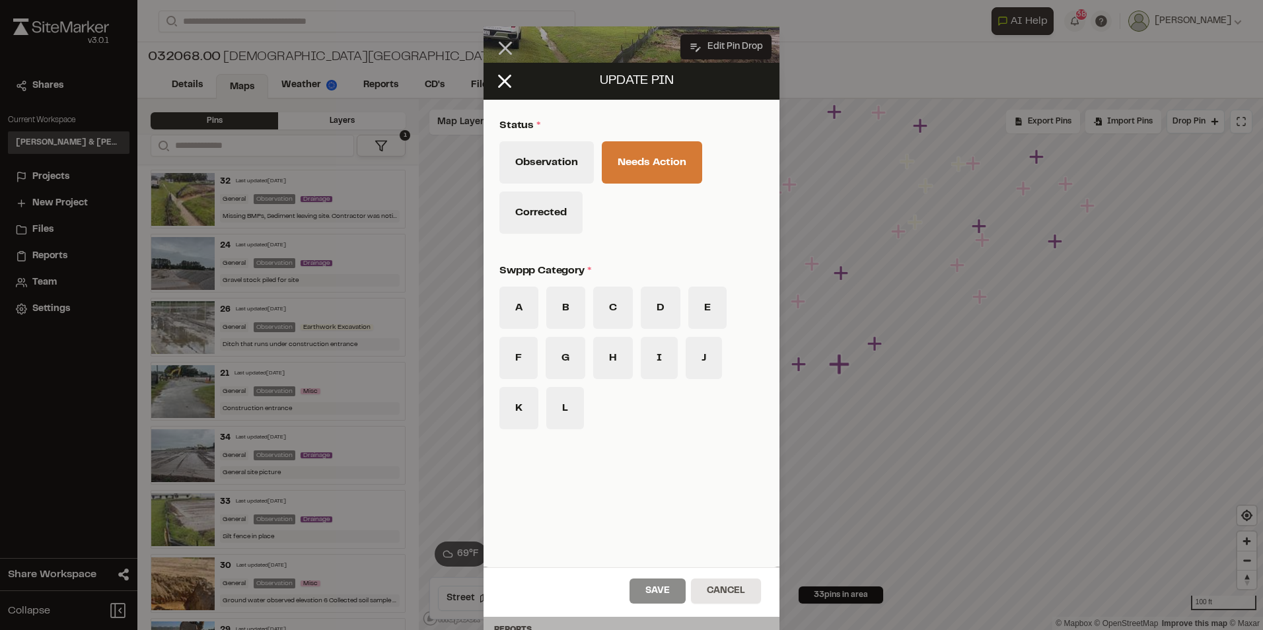
scroll to position [690, 0]
click at [522, 351] on button "F" at bounding box center [519, 358] width 38 height 42
click at [657, 597] on button "Save" at bounding box center [658, 591] width 56 height 25
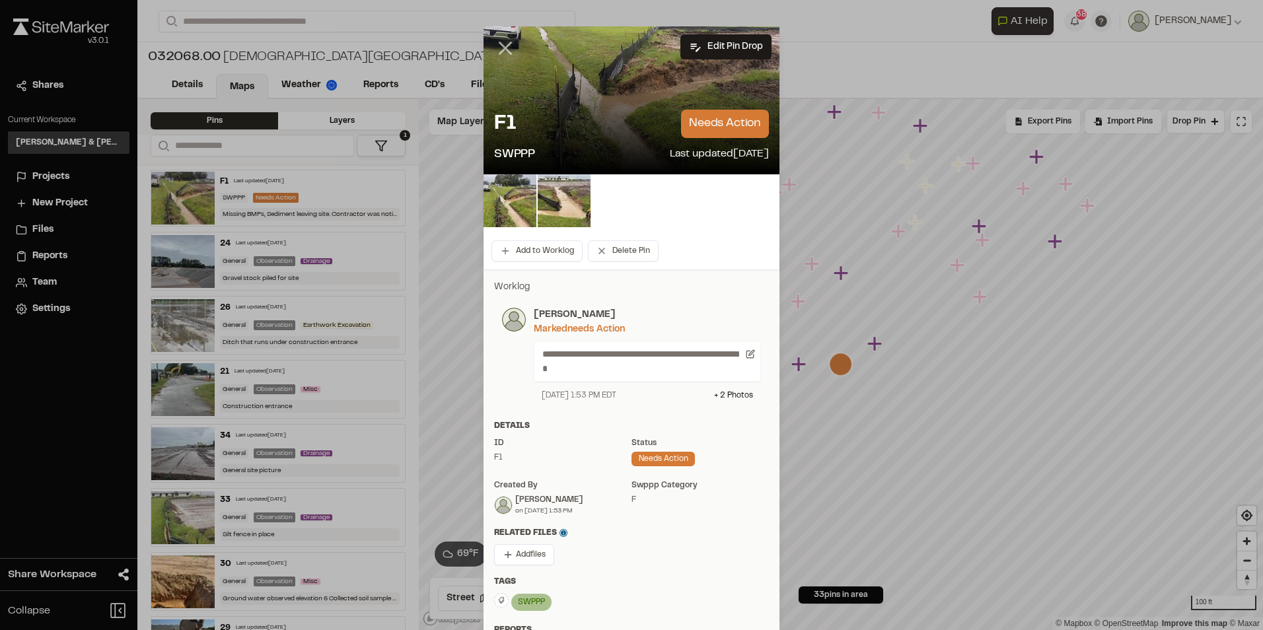
click at [503, 46] on line at bounding box center [505, 48] width 11 height 11
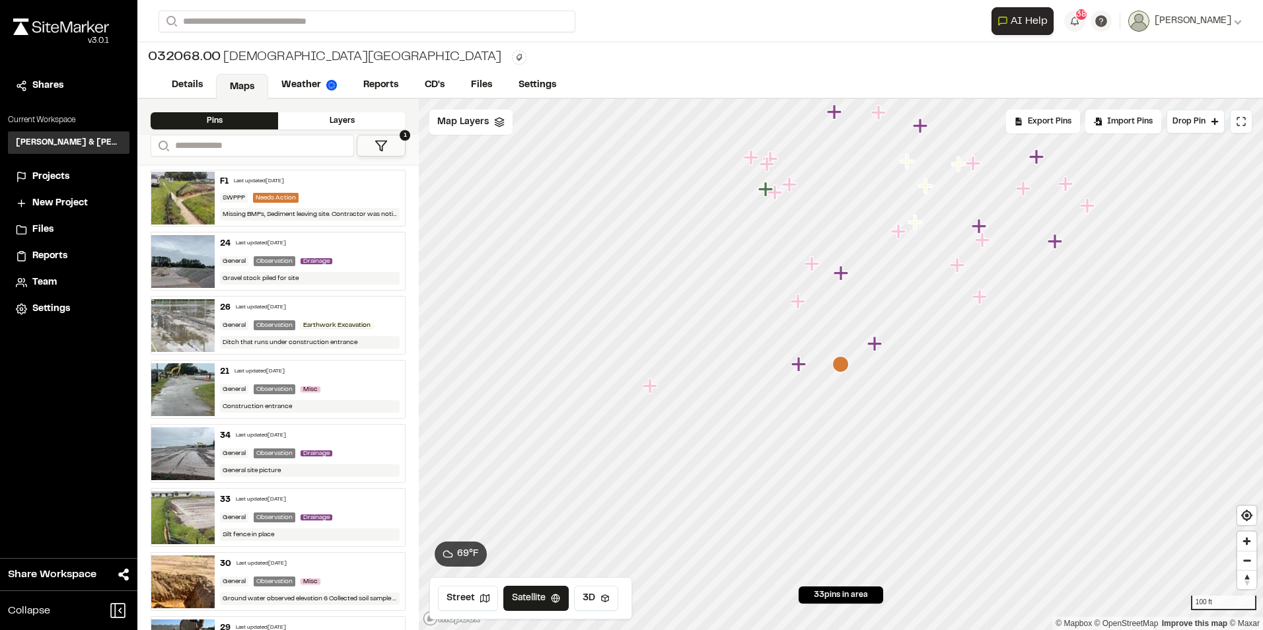
click at [324, 179] on div "F1 Last updated [DATE]" at bounding box center [310, 182] width 180 height 12
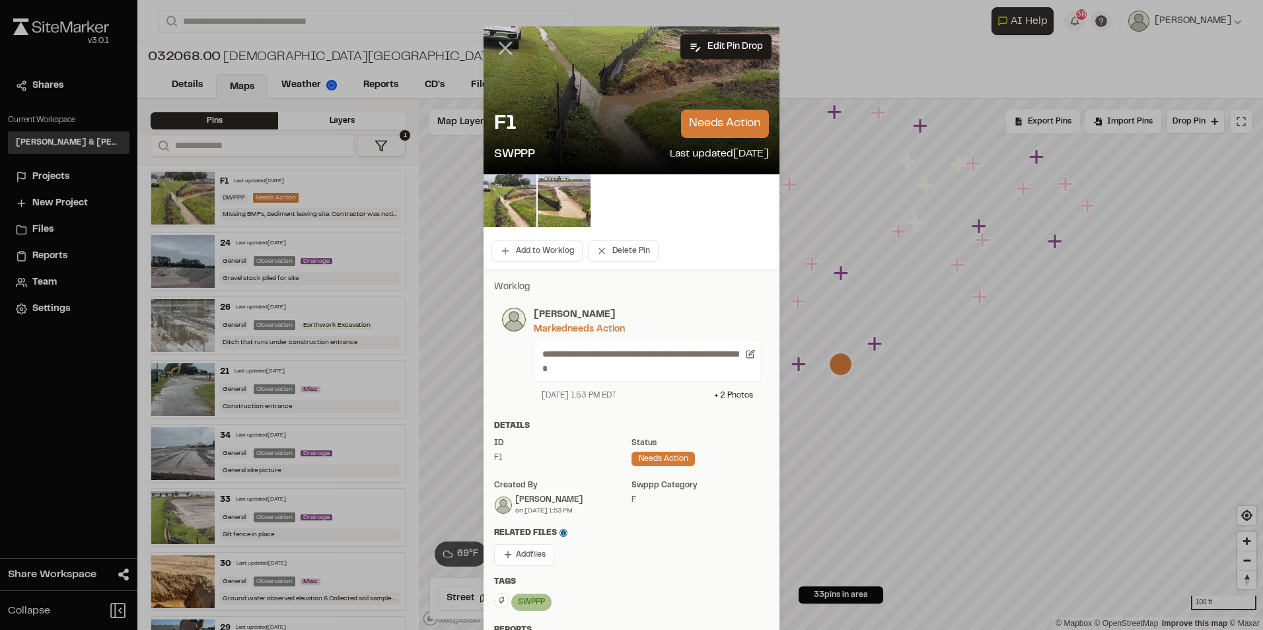
click at [506, 49] on icon at bounding box center [505, 48] width 22 height 22
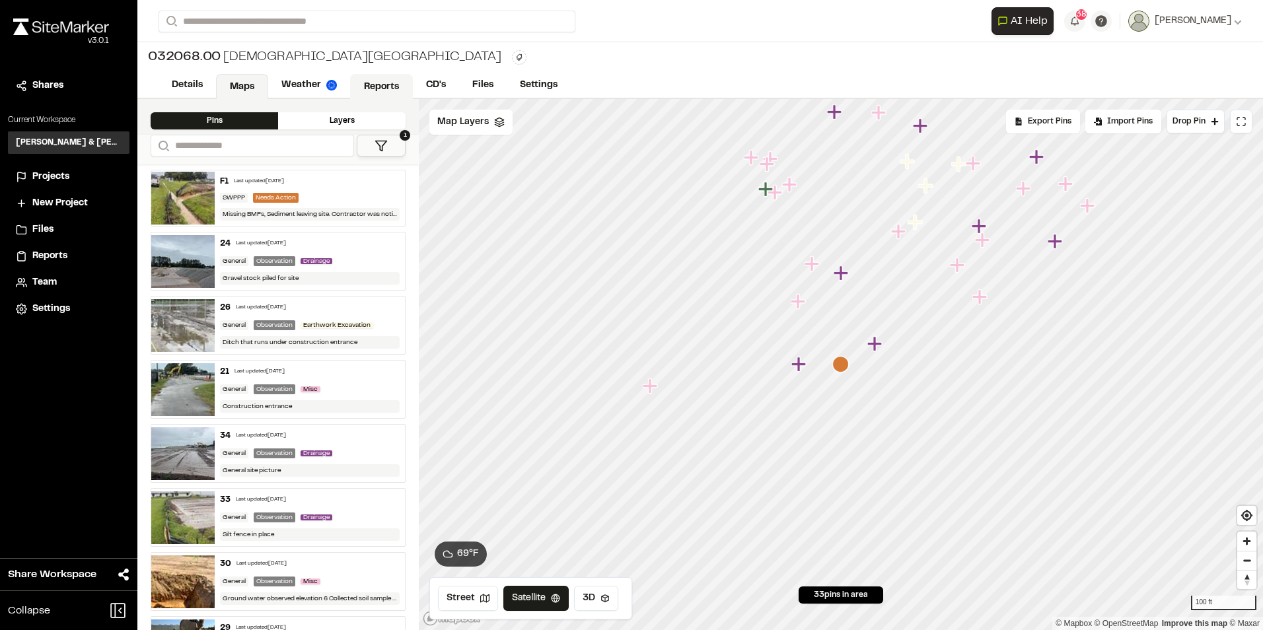
click at [379, 83] on link "Reports" at bounding box center [381, 86] width 63 height 25
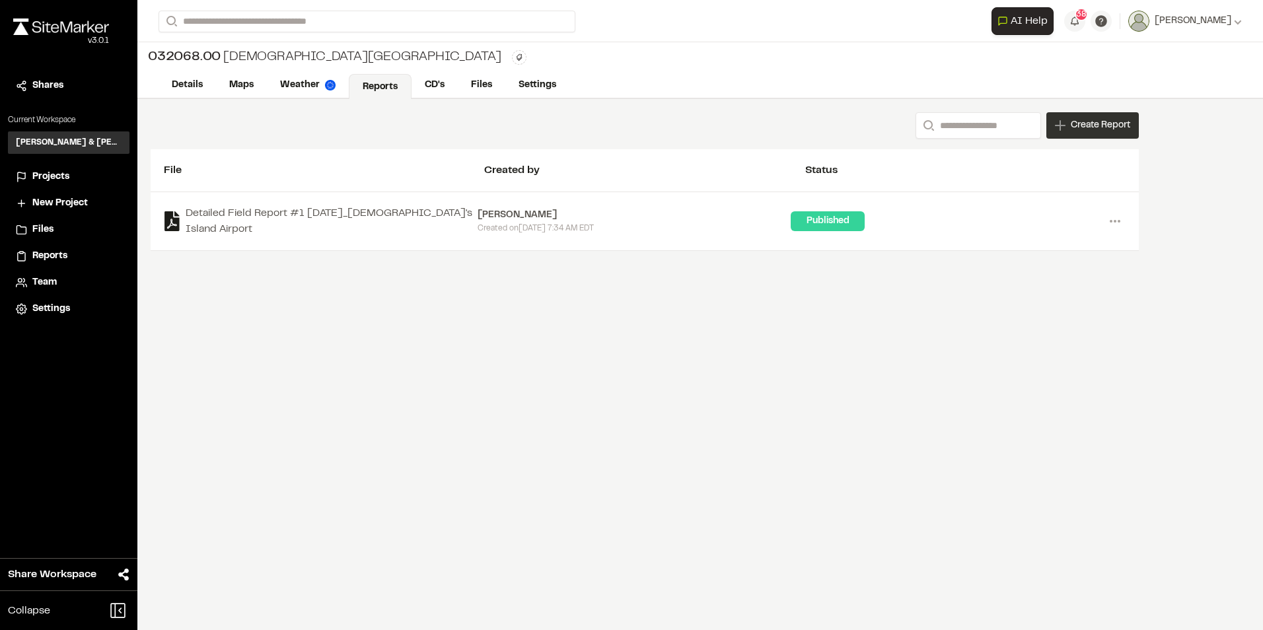
click at [1117, 117] on div "Create Report" at bounding box center [1093, 125] width 93 height 26
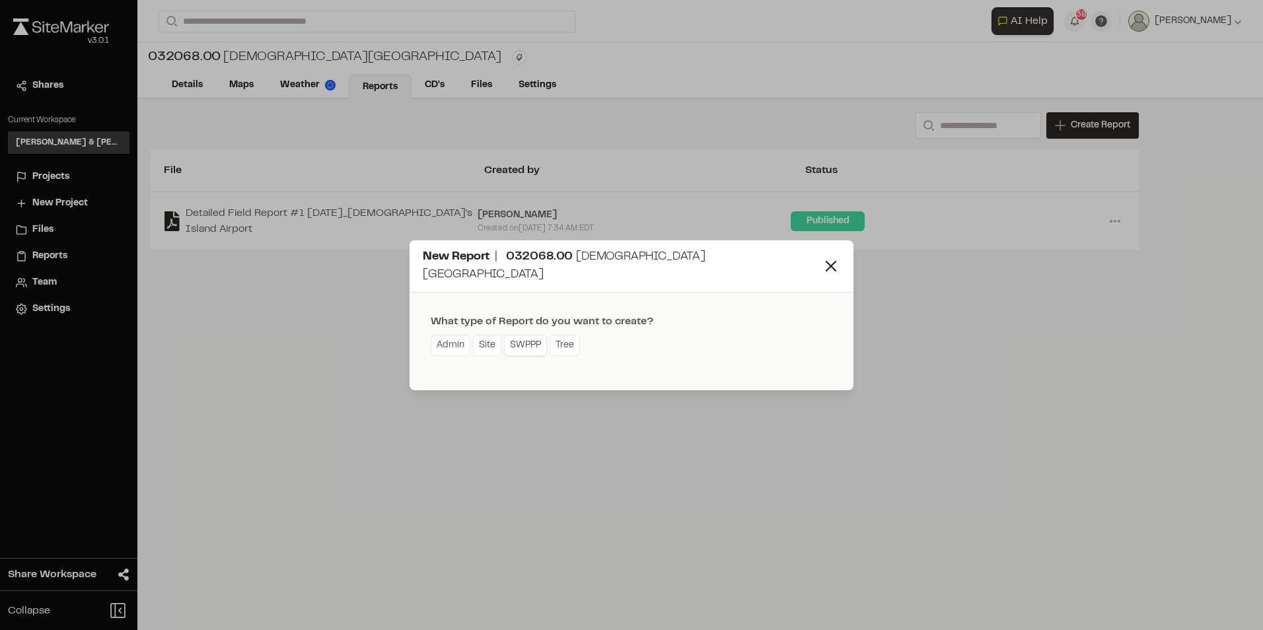
click at [521, 337] on link "SWPPP" at bounding box center [525, 345] width 43 height 21
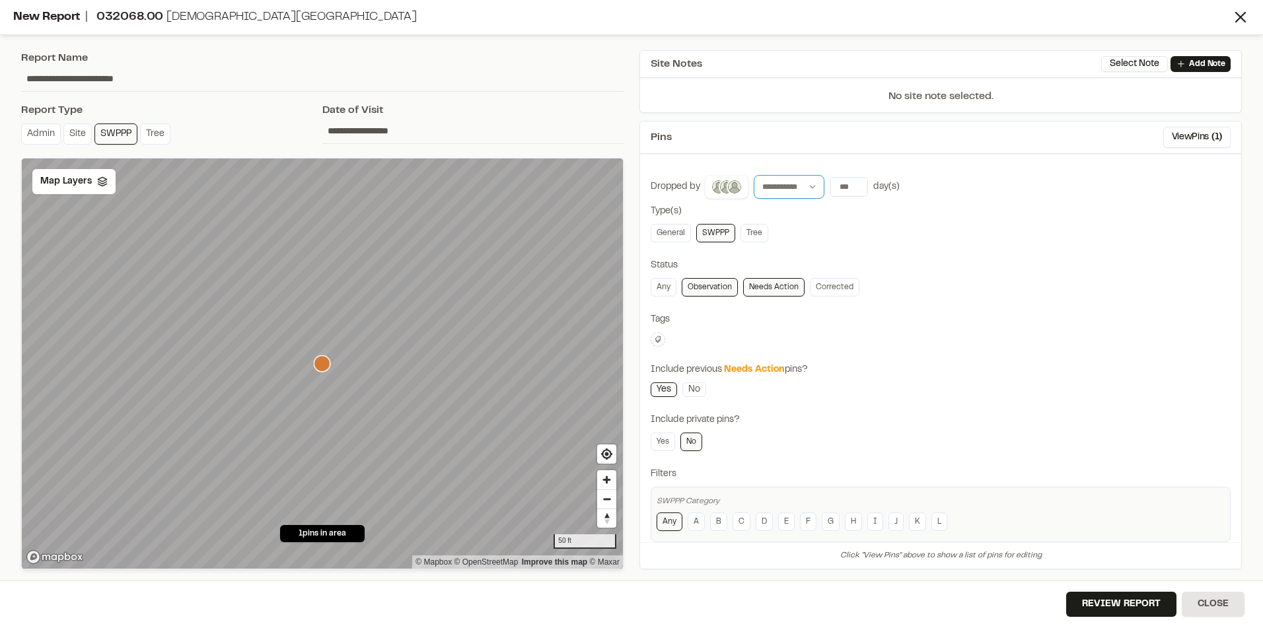
click at [808, 185] on select "**********" at bounding box center [789, 187] width 71 height 24
click at [846, 184] on input "***" at bounding box center [849, 187] width 37 height 19
click at [872, 209] on button "7 days" at bounding box center [885, 214] width 34 height 21
click at [680, 235] on link "General" at bounding box center [671, 233] width 40 height 19
click at [669, 285] on link "Any" at bounding box center [664, 287] width 26 height 19
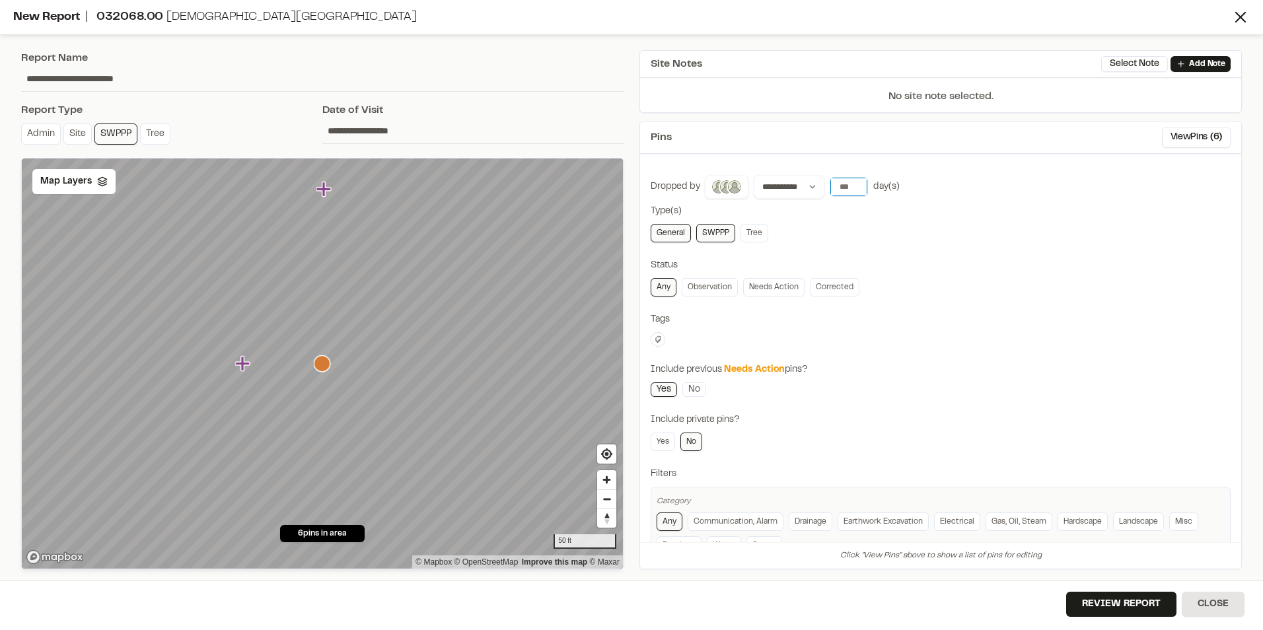
click at [857, 186] on input "*" at bounding box center [849, 187] width 37 height 19
click at [857, 186] on input "**" at bounding box center [849, 187] width 37 height 19
click at [856, 189] on input "*" at bounding box center [849, 187] width 37 height 19
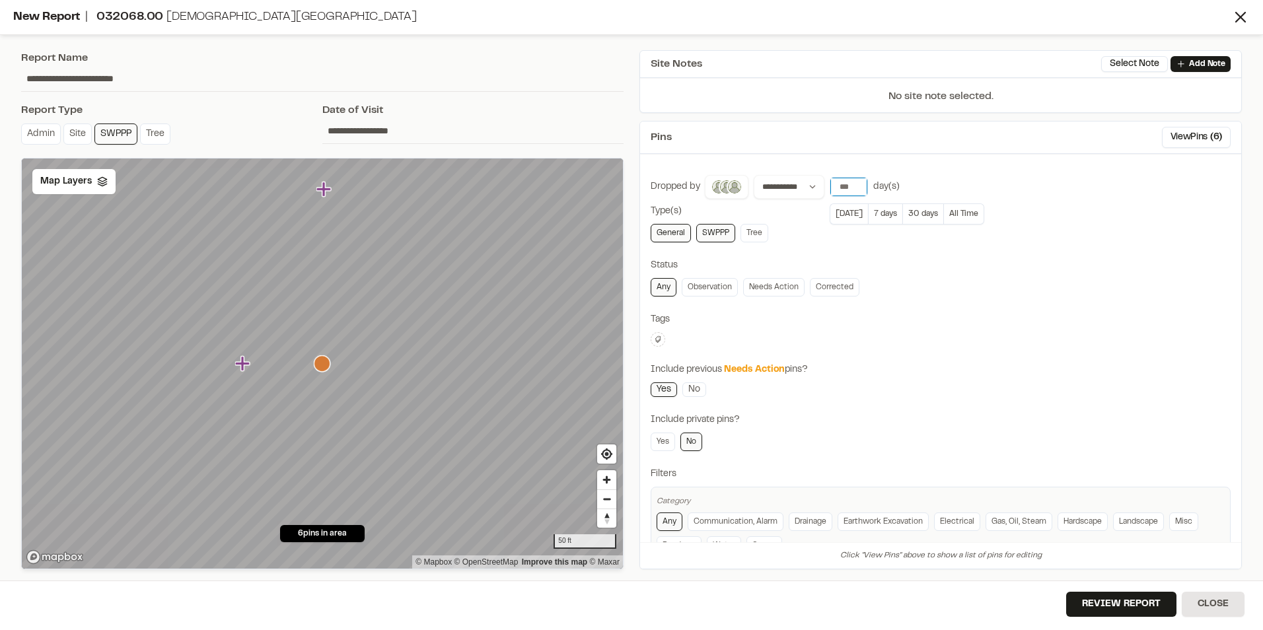
click at [856, 189] on input "*" at bounding box center [849, 187] width 37 height 19
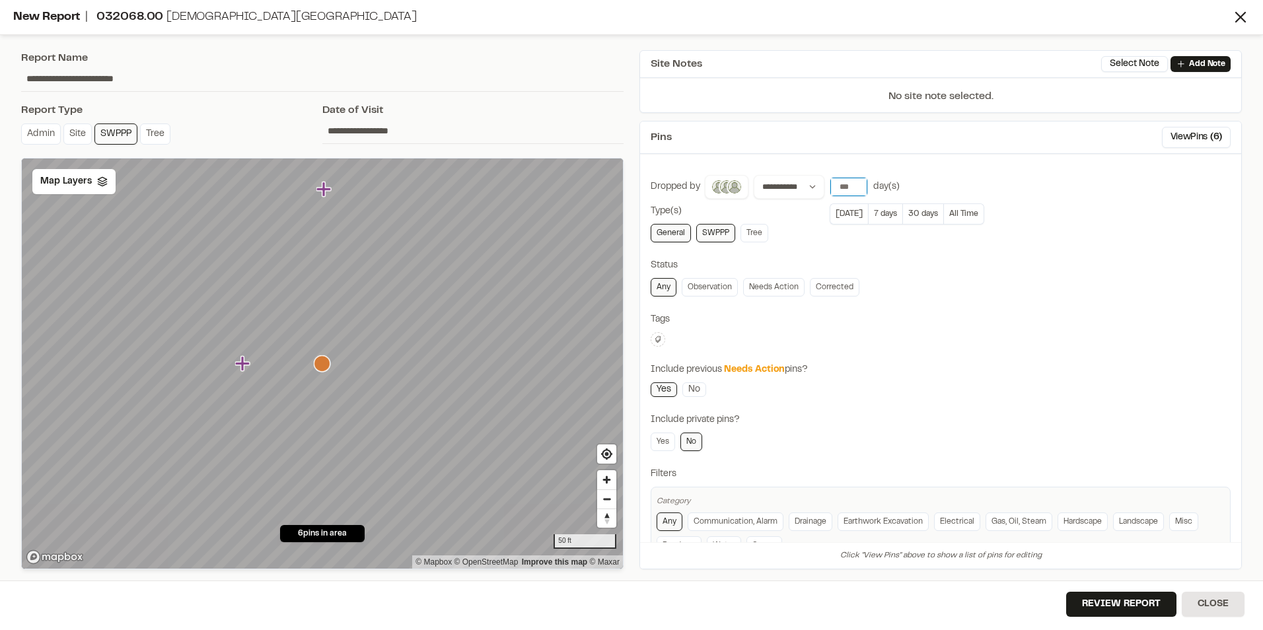
type input "*"
click at [856, 189] on input "*" at bounding box center [849, 187] width 37 height 19
click at [869, 299] on div "**********" at bounding box center [941, 398] width 580 height 447
click at [1093, 603] on button "Review Report" at bounding box center [1122, 604] width 110 height 25
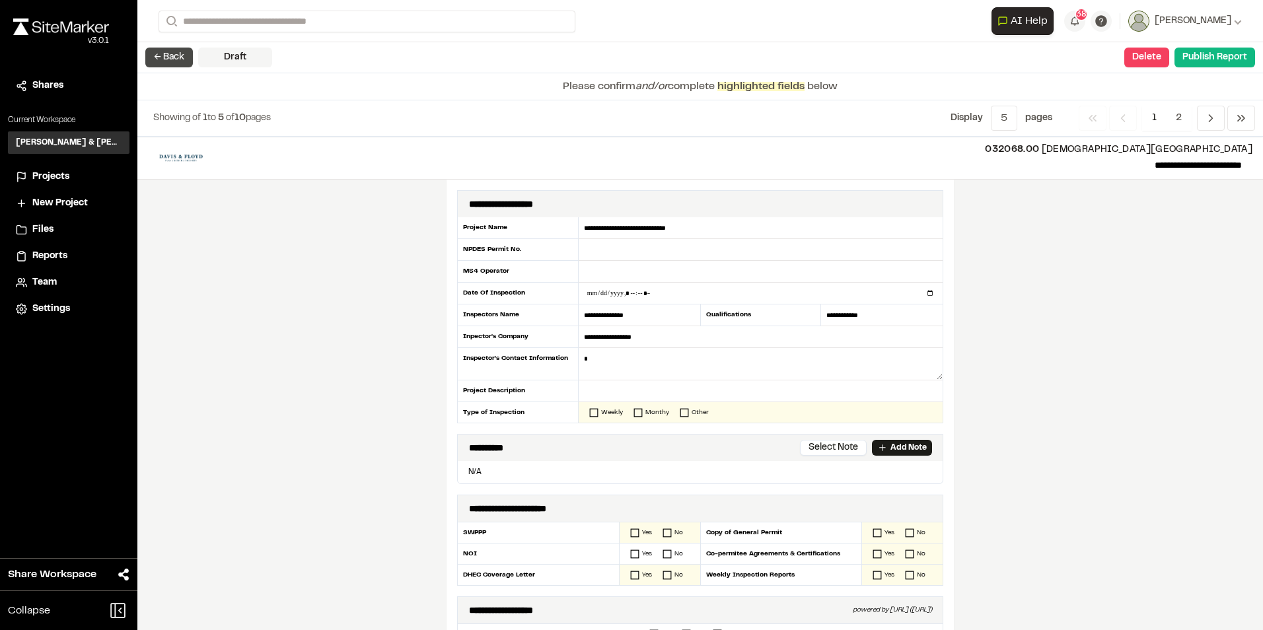
click at [164, 55] on button "← Back" at bounding box center [169, 58] width 48 height 20
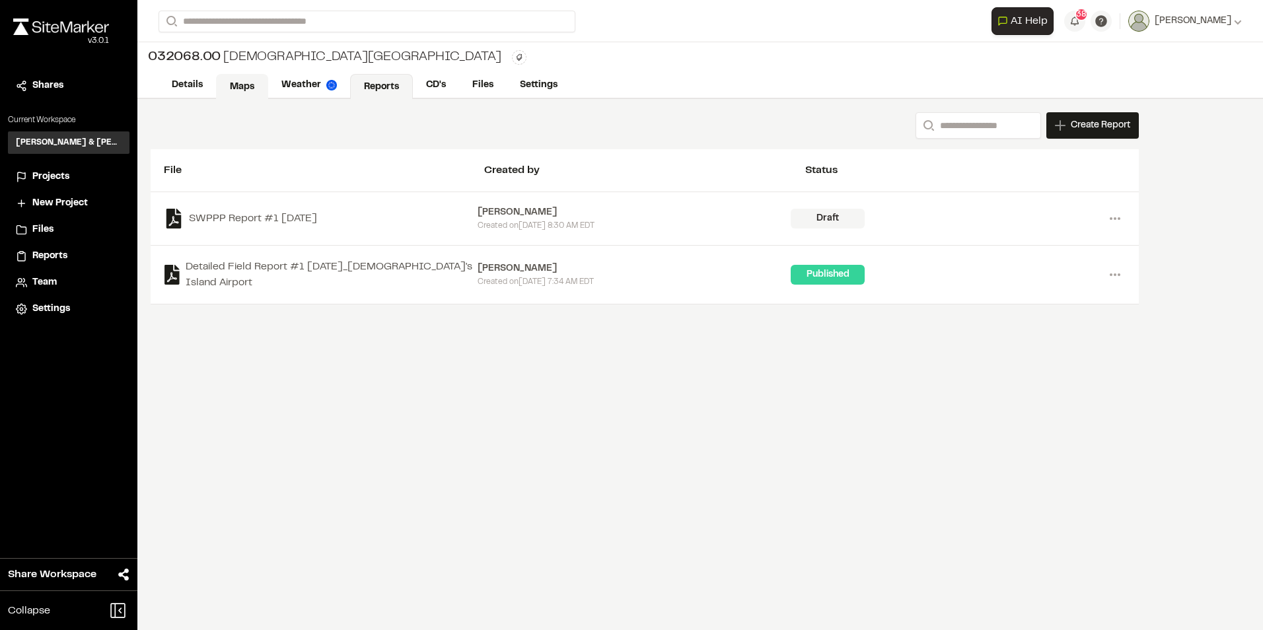
click at [233, 81] on link "Maps" at bounding box center [242, 86] width 52 height 25
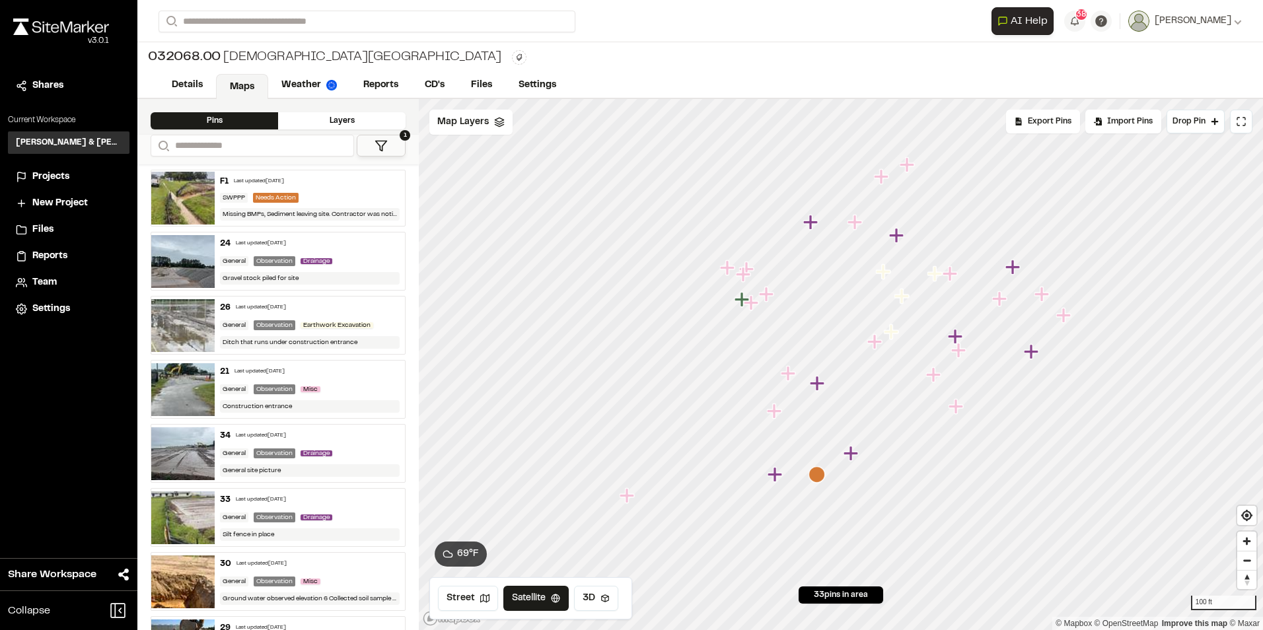
click at [328, 185] on div "F1 Last updated [DATE]" at bounding box center [310, 182] width 180 height 12
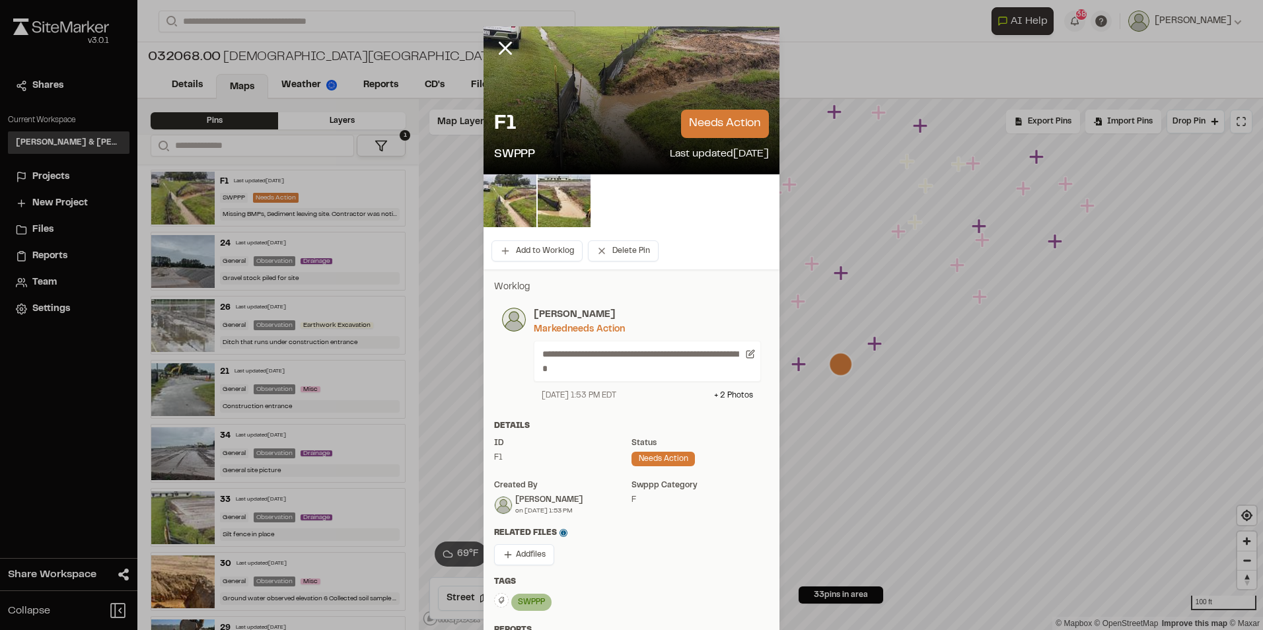
click at [732, 66] on div at bounding box center [632, 100] width 296 height 148
click at [500, 45] on line at bounding box center [505, 48] width 11 height 11
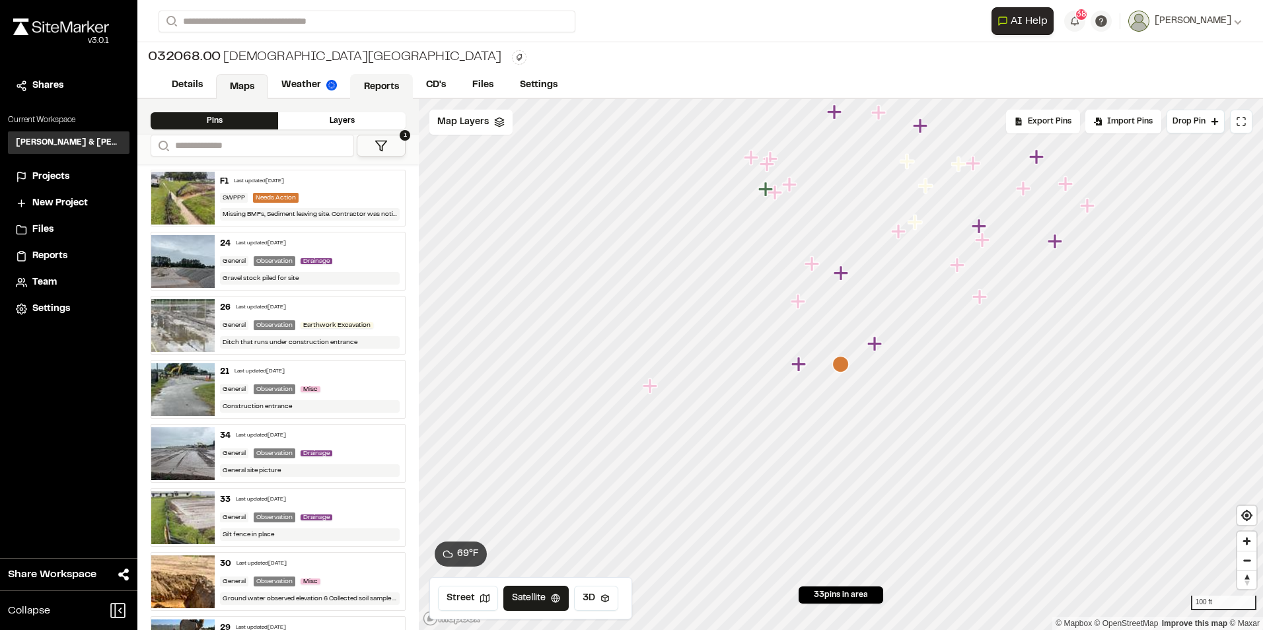
click at [383, 81] on link "Reports" at bounding box center [381, 86] width 63 height 25
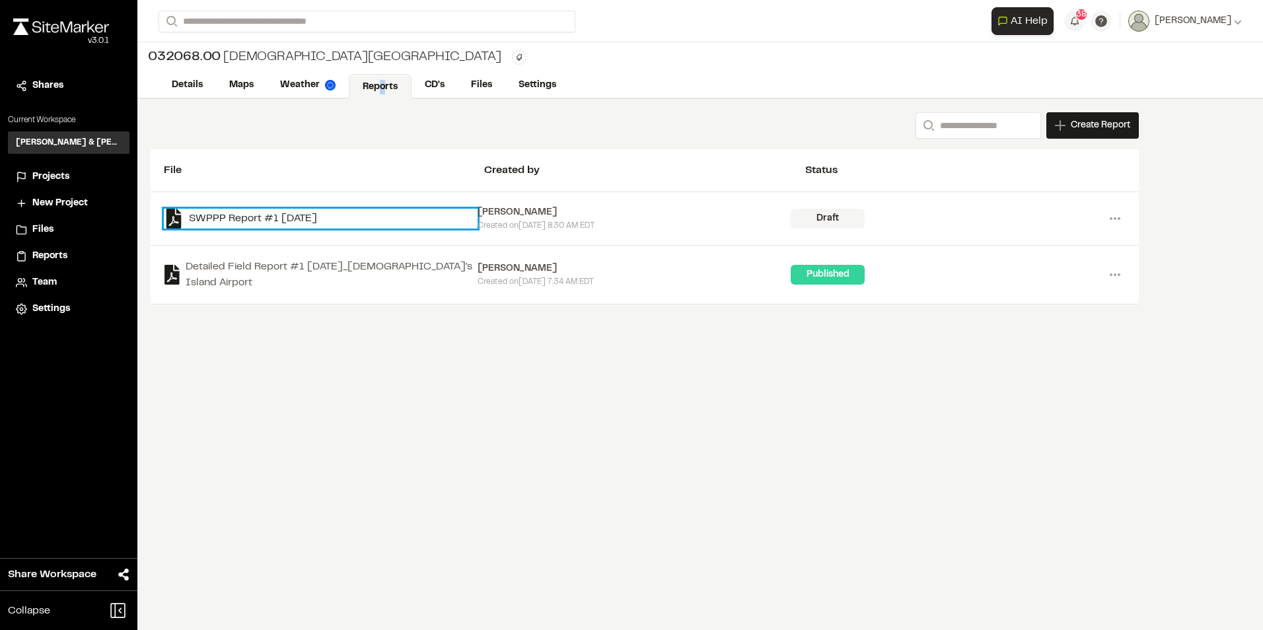
click at [311, 210] on link "SWPPP Report #1 [DATE]" at bounding box center [321, 219] width 314 height 20
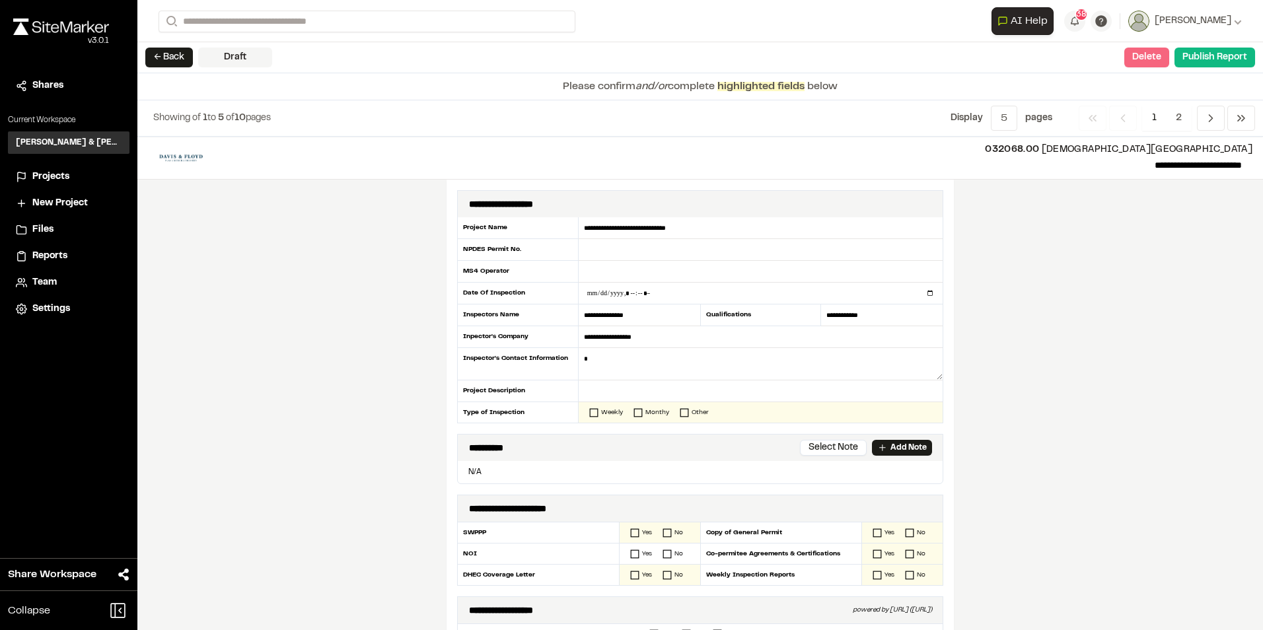
click at [1145, 64] on button "Delete" at bounding box center [1147, 58] width 45 height 20
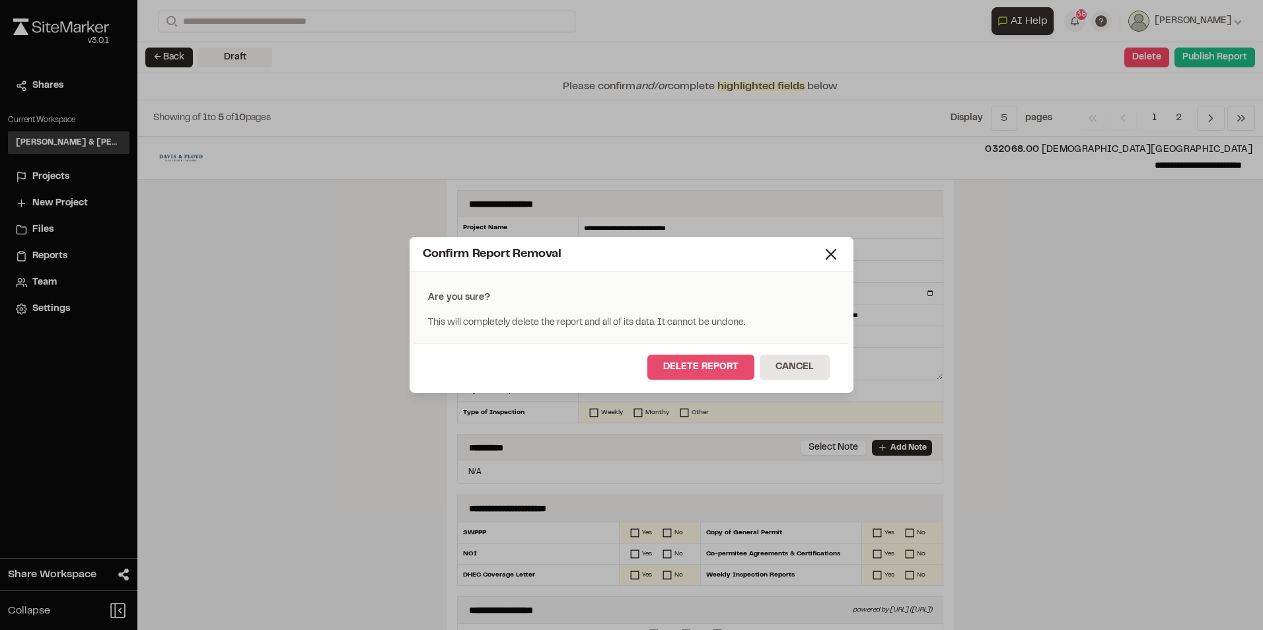
click at [693, 367] on button "Delete Report" at bounding box center [701, 367] width 107 height 25
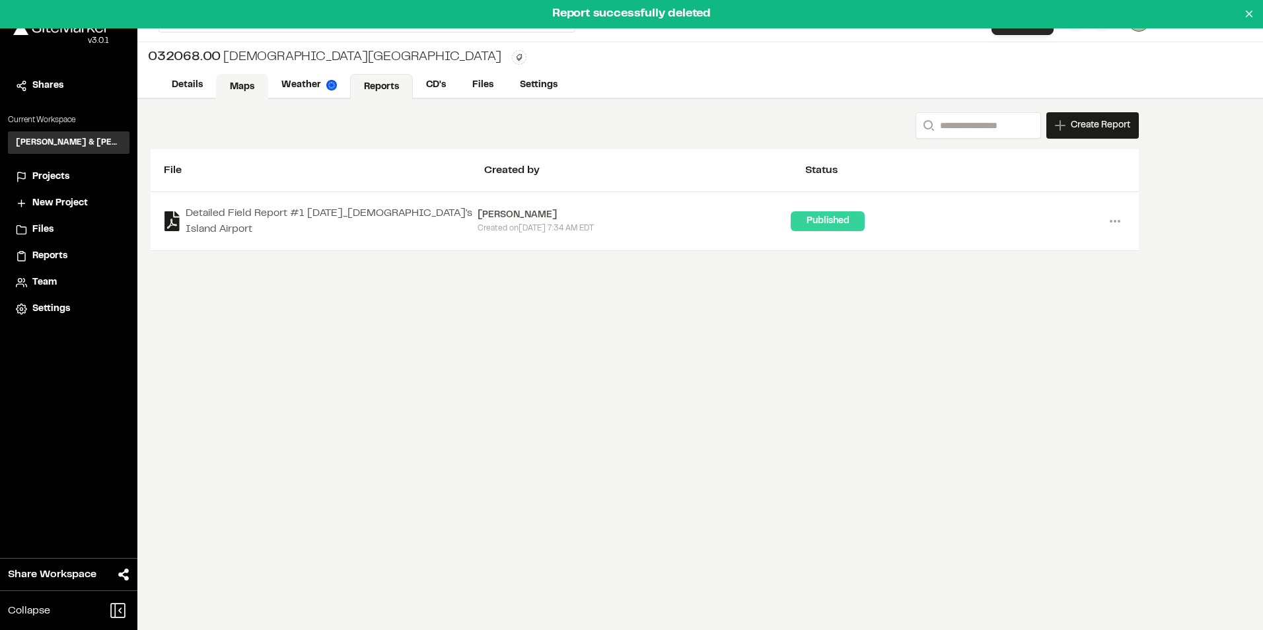
click at [246, 91] on link "Maps" at bounding box center [242, 86] width 52 height 25
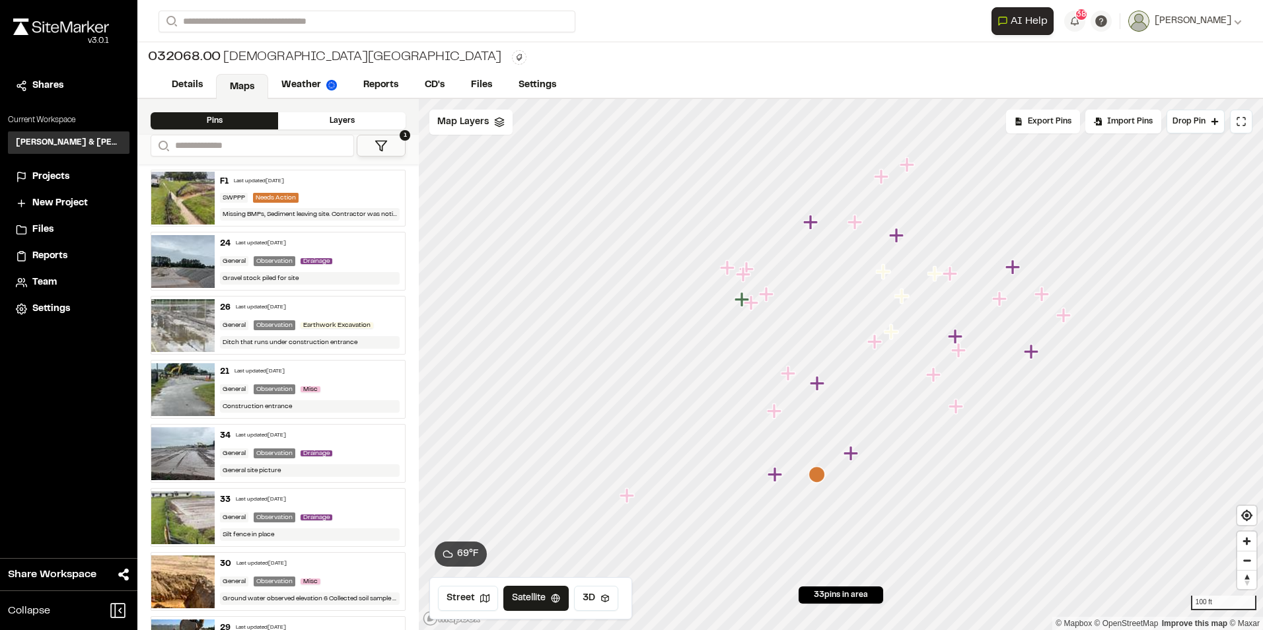
drag, startPoint x: 246, startPoint y: 91, endPoint x: 301, endPoint y: 194, distance: 115.9
click at [301, 194] on div "SWPPP Needs Action" at bounding box center [310, 198] width 180 height 10
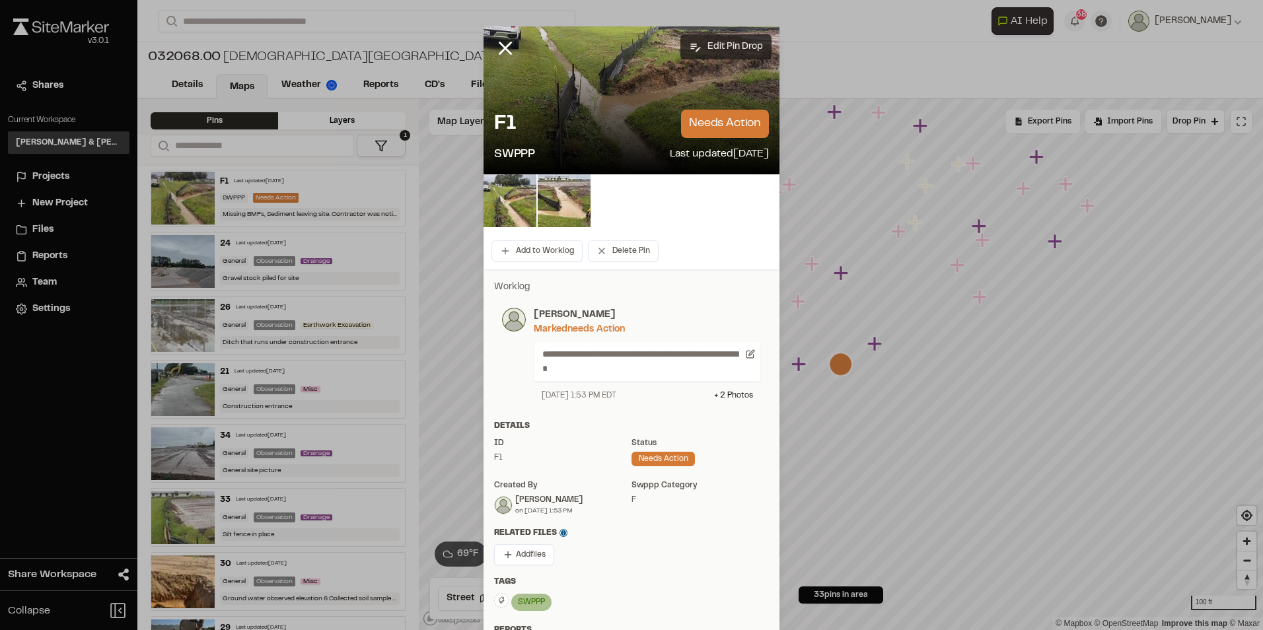
click at [726, 48] on button "Edit Pin Drop" at bounding box center [726, 46] width 91 height 25
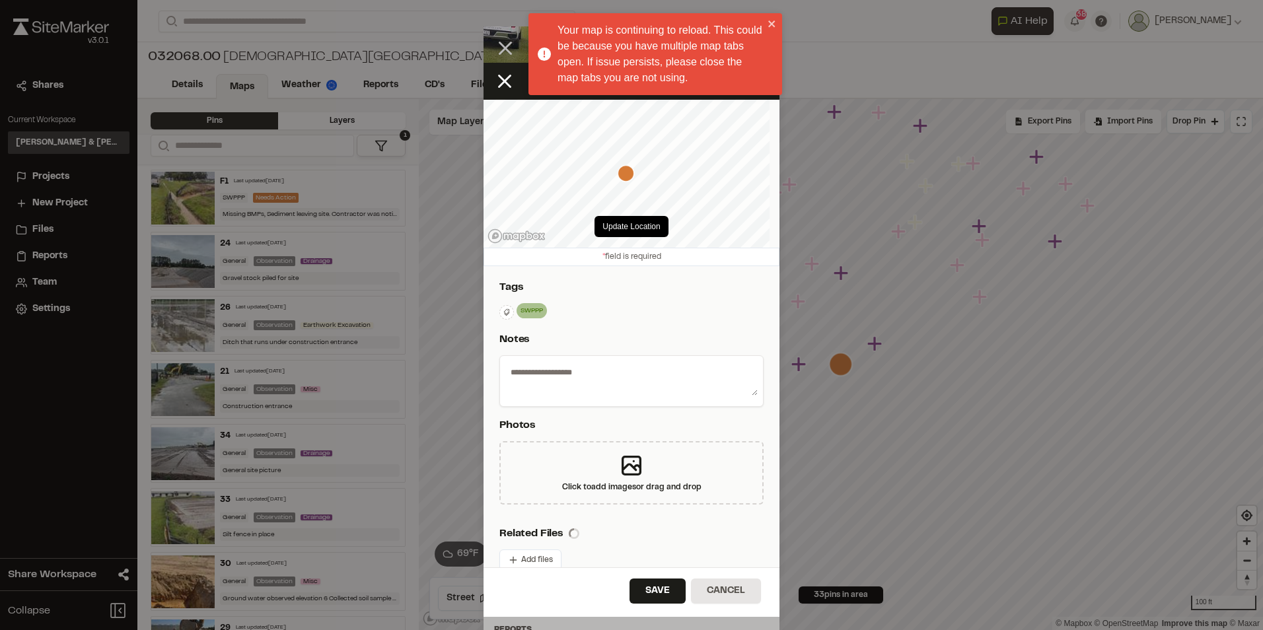
type textarea "**********"
select select "****"
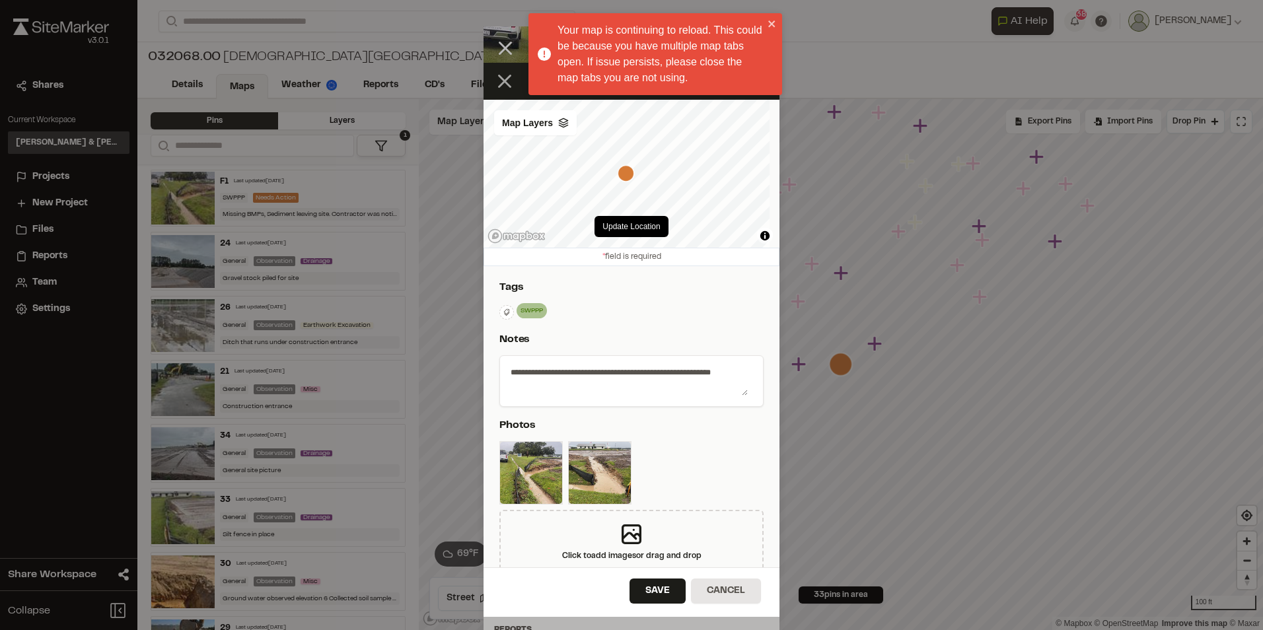
click at [506, 80] on line at bounding box center [505, 81] width 11 height 11
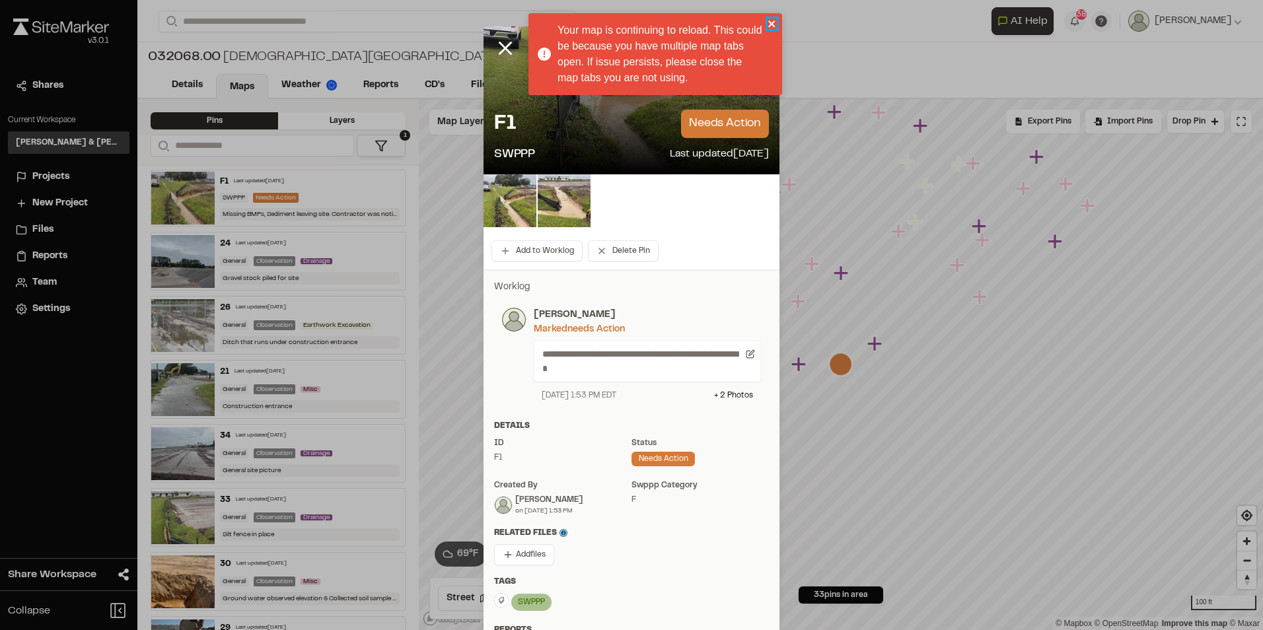
click at [772, 23] on icon "close" at bounding box center [772, 23] width 7 height 7
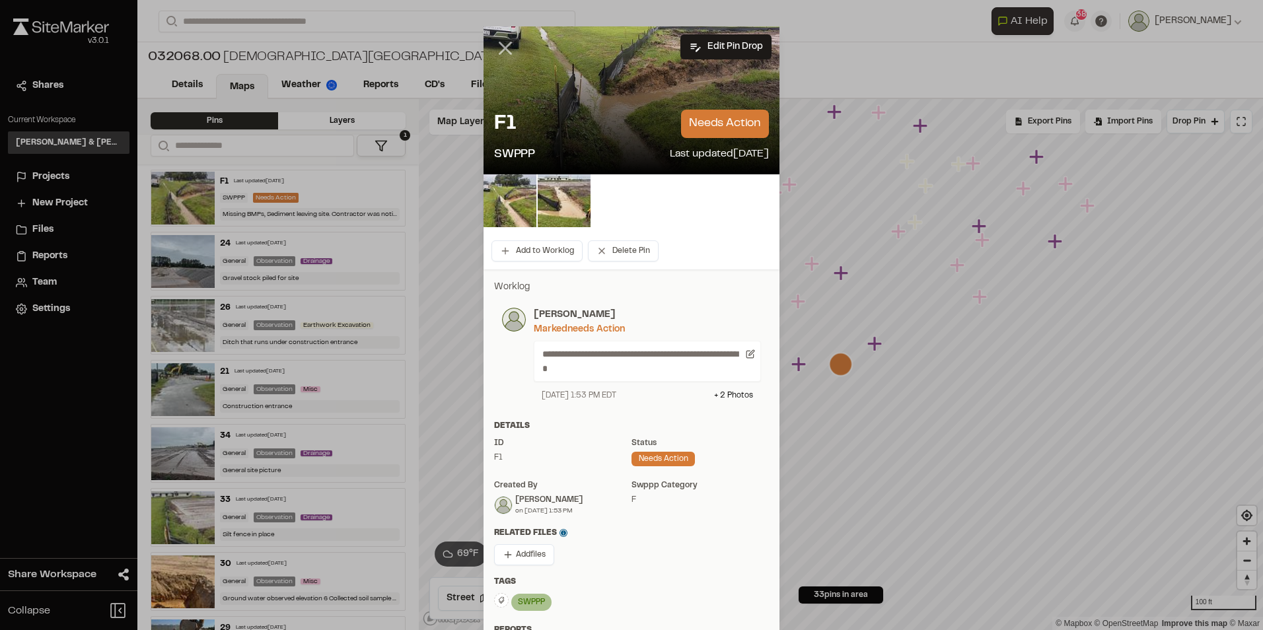
click at [496, 50] on icon at bounding box center [505, 48] width 22 height 22
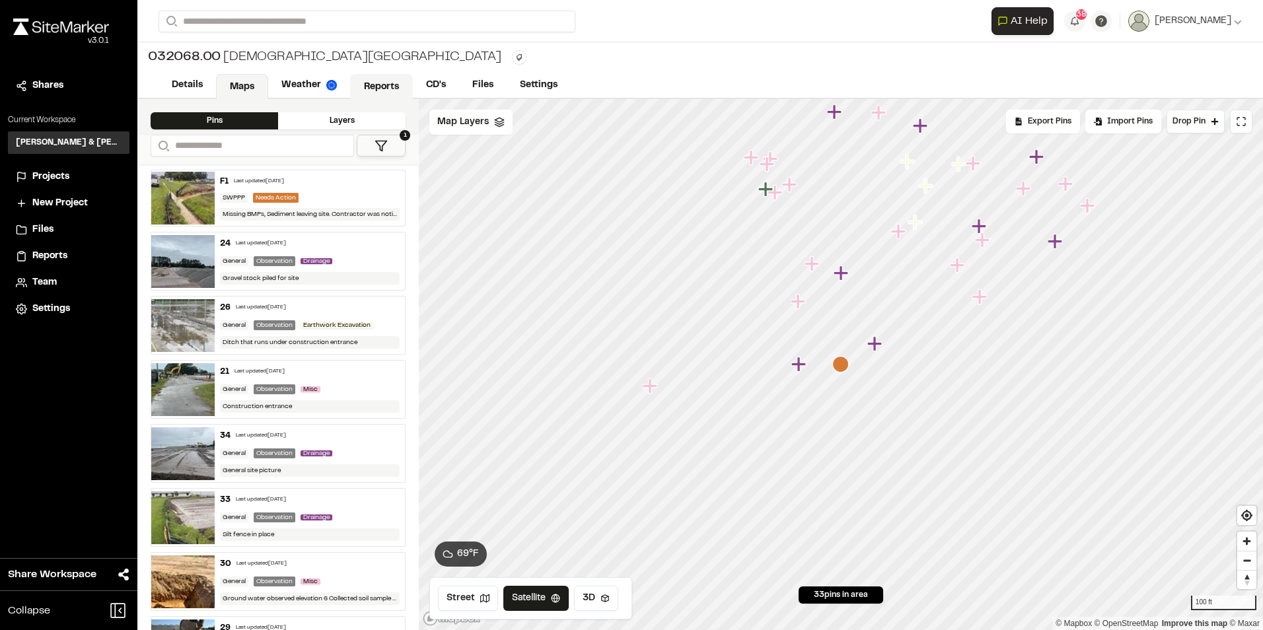
click at [389, 77] on link "Reports" at bounding box center [381, 86] width 63 height 25
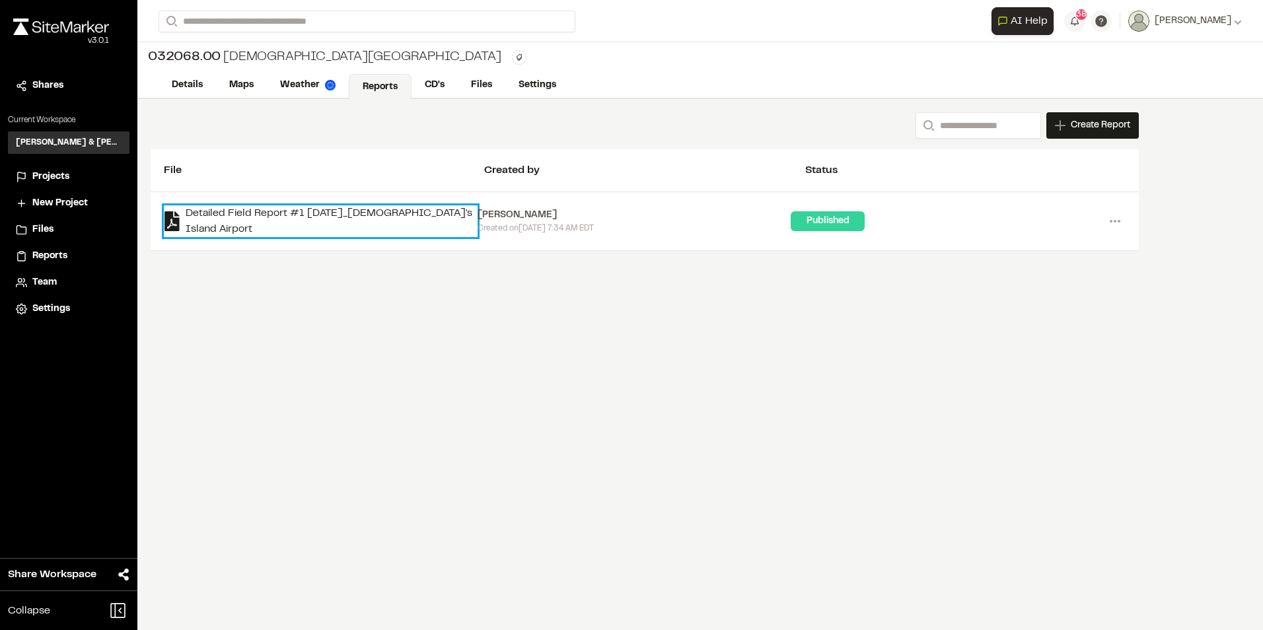
click at [347, 217] on link "Detailed Field Report #1 [DATE]_[DEMOGRAPHIC_DATA]'s Island Airport" at bounding box center [321, 222] width 314 height 32
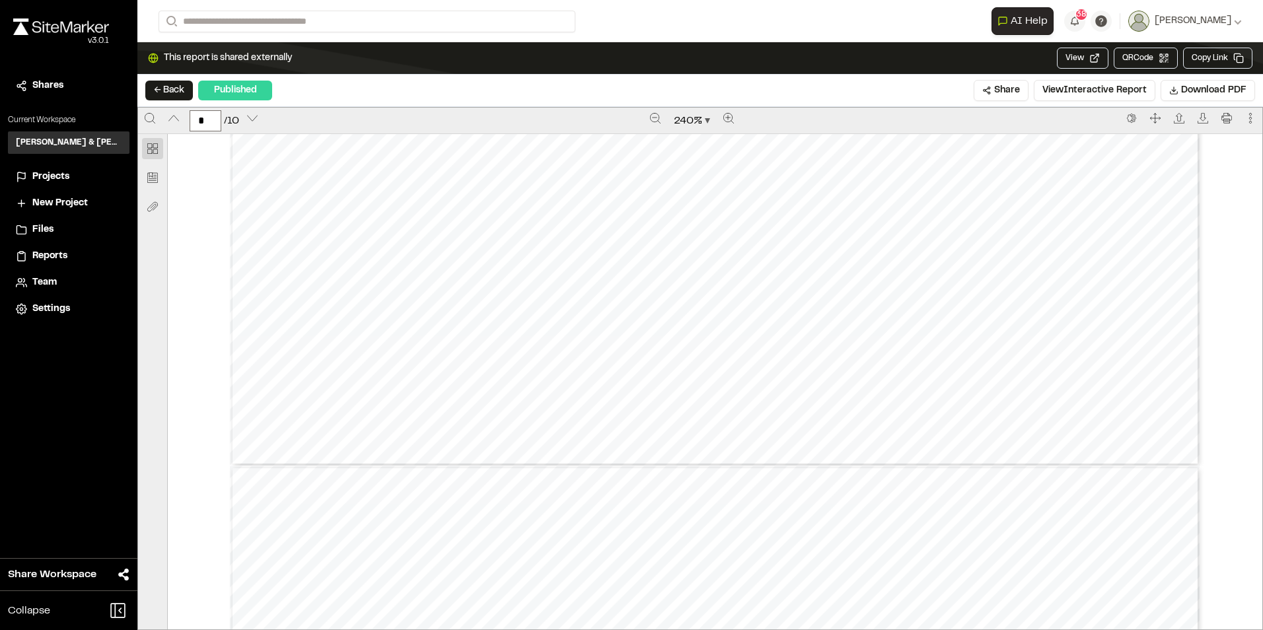
type input "*"
click at [153, 96] on button "← Back" at bounding box center [169, 91] width 48 height 20
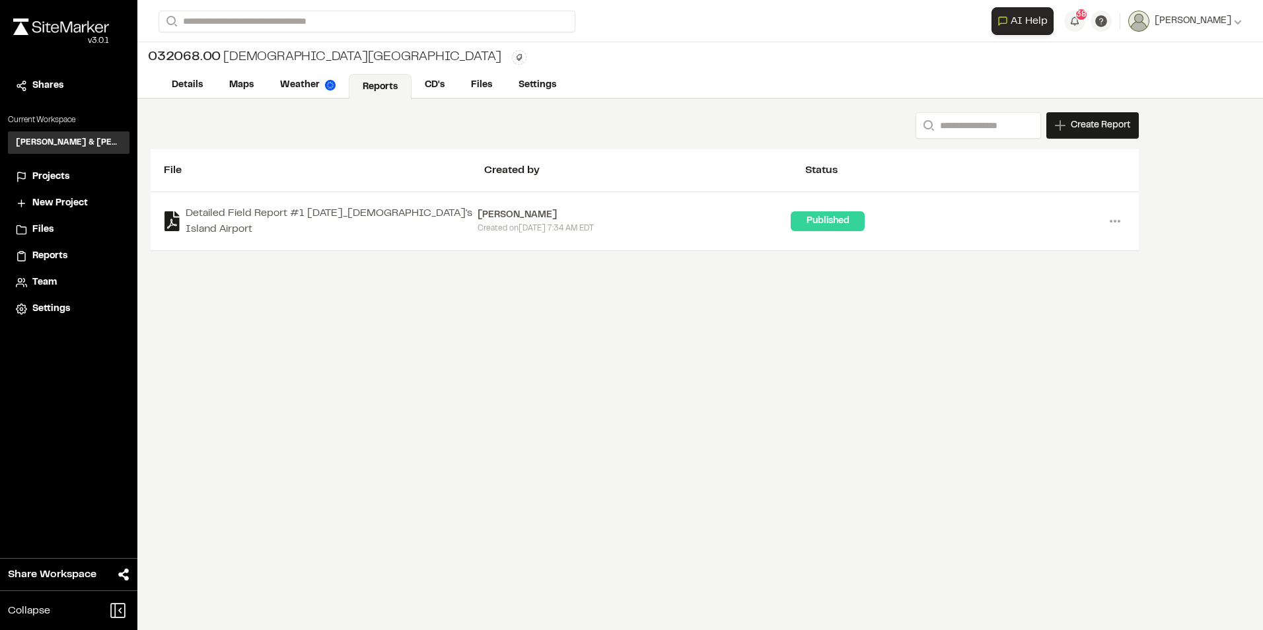
drag, startPoint x: 1077, startPoint y: 131, endPoint x: 1069, endPoint y: 133, distance: 8.2
click at [1078, 131] on span "Create Report" at bounding box center [1100, 125] width 59 height 15
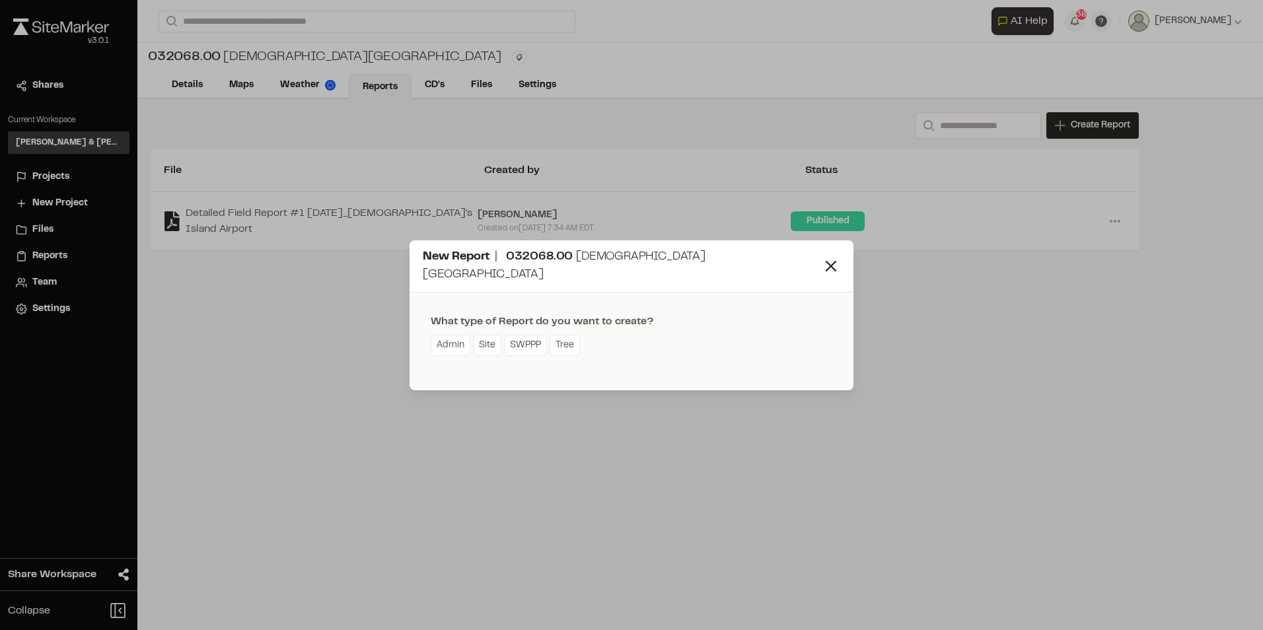
click at [502, 335] on div "Admin Site SWPPP Tree" at bounding box center [542, 347] width 223 height 24
click at [517, 335] on link "SWPPP" at bounding box center [525, 345] width 43 height 21
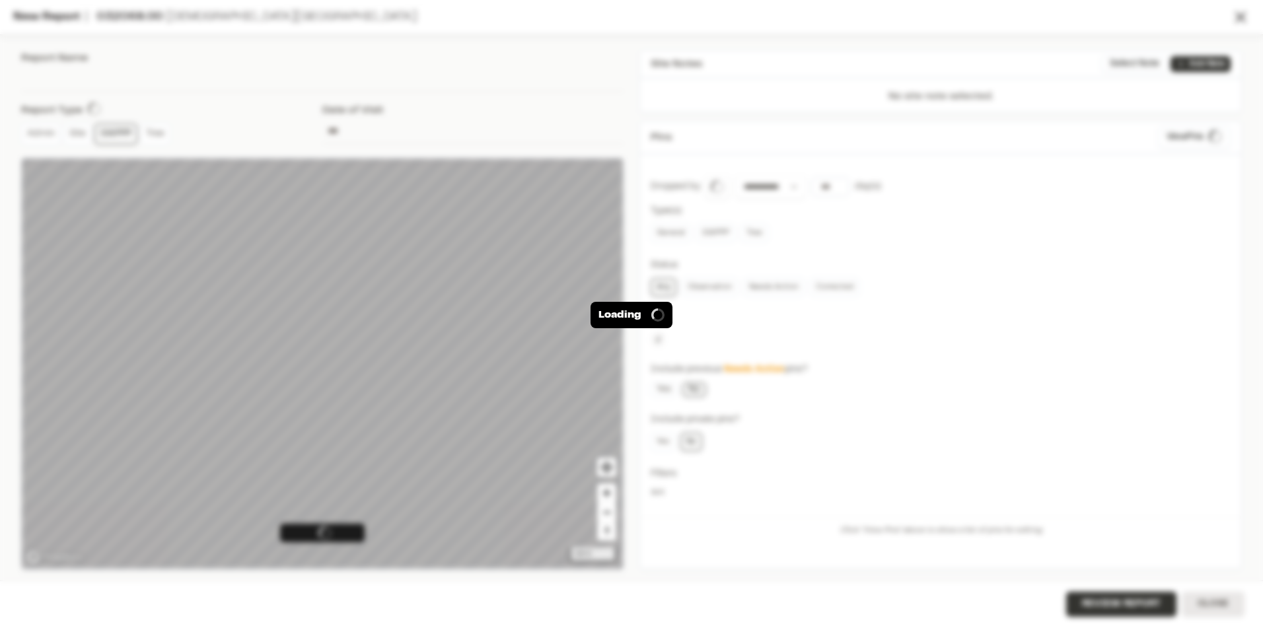
type input "**********"
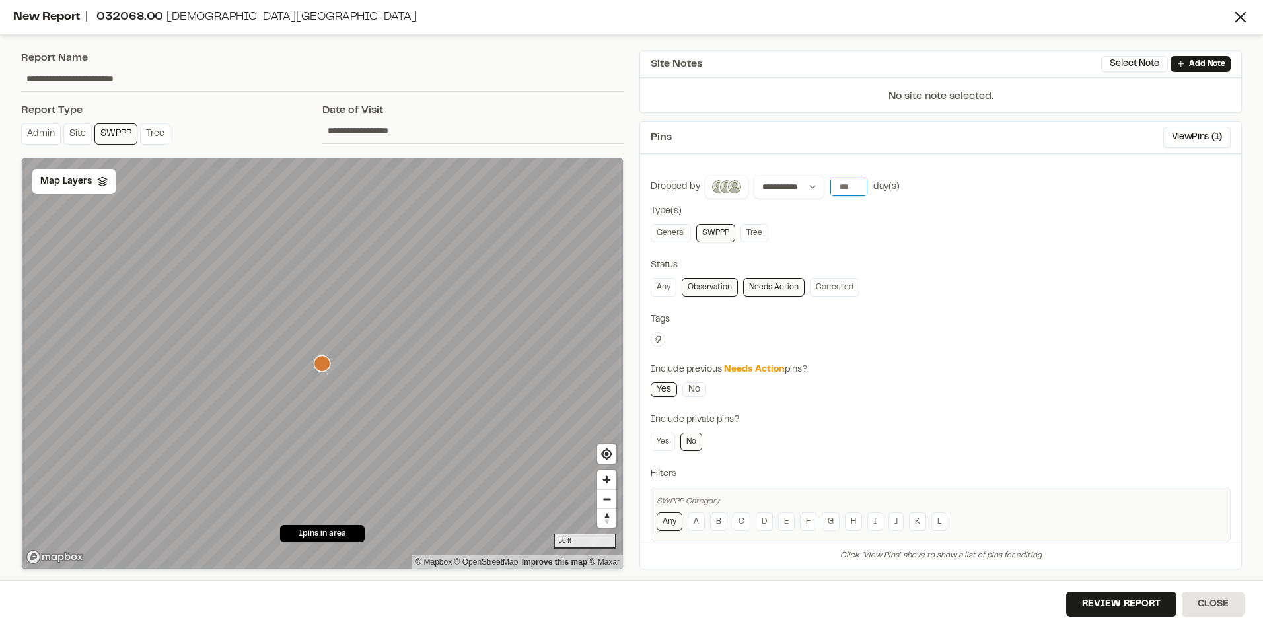
click at [848, 190] on input "number" at bounding box center [849, 187] width 37 height 19
click at [885, 213] on button "7 days" at bounding box center [885, 214] width 34 height 21
click at [858, 189] on input "*" at bounding box center [849, 187] width 37 height 19
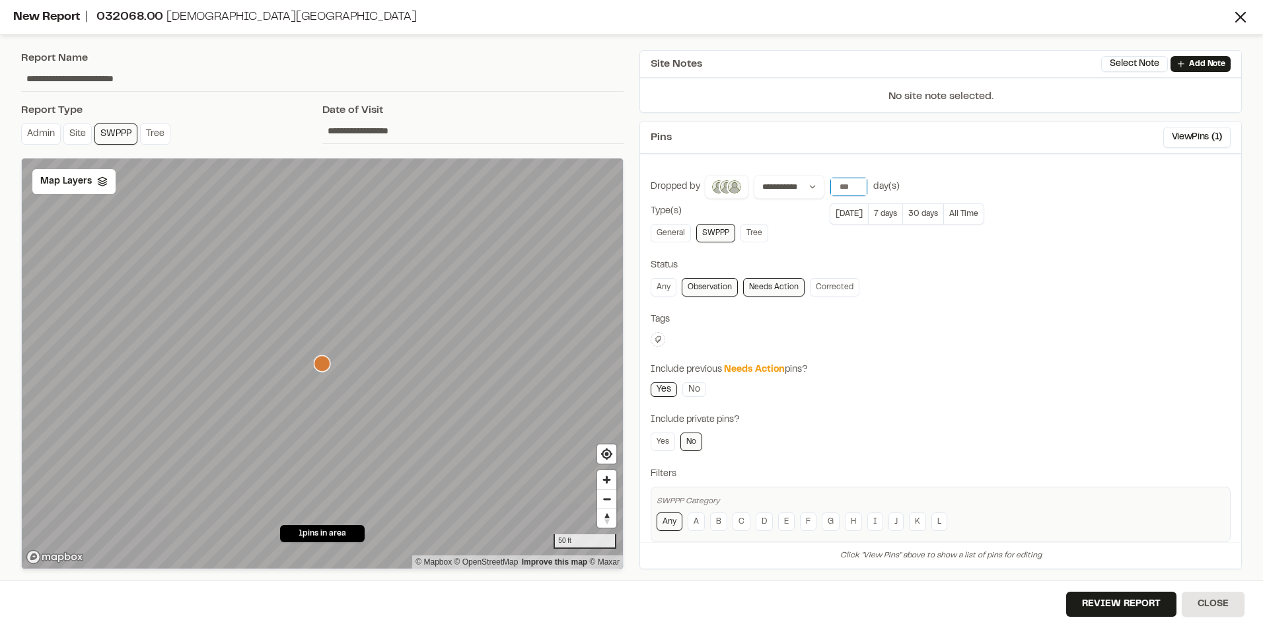
click at [858, 189] on input "*" at bounding box center [849, 187] width 37 height 19
type input "*"
click at [858, 189] on input "*" at bounding box center [849, 187] width 37 height 19
click at [913, 282] on div "Any Observation Needs Action Corrected" at bounding box center [941, 287] width 580 height 19
click at [676, 228] on link "General" at bounding box center [671, 233] width 40 height 19
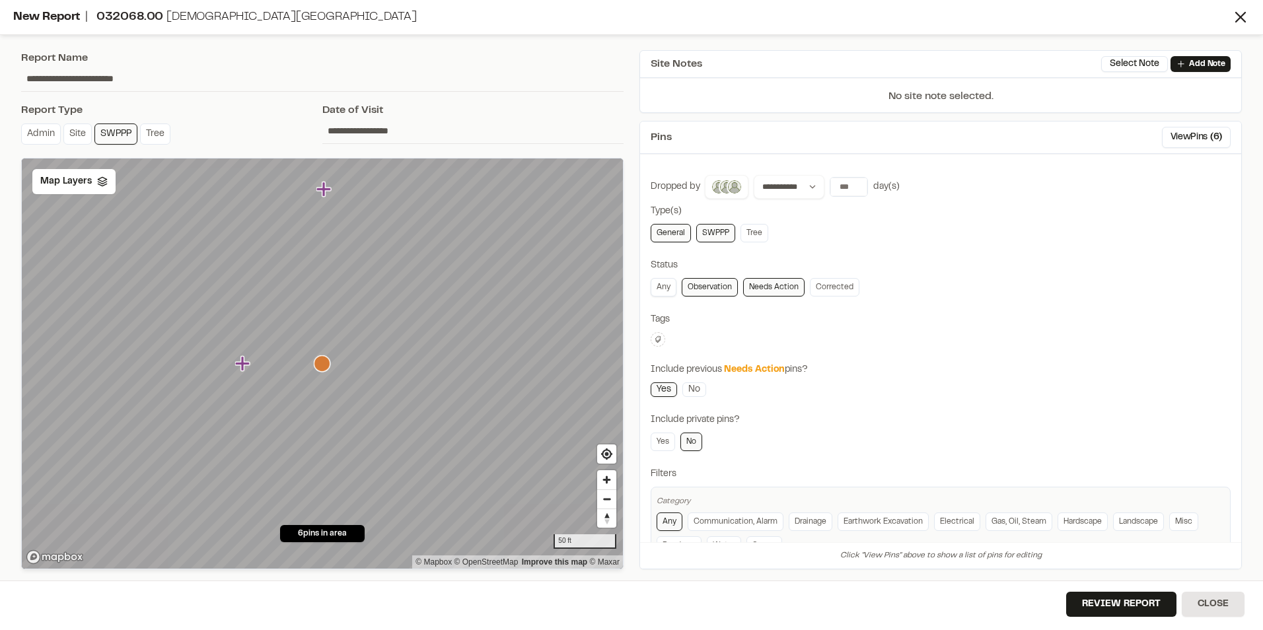
click at [661, 283] on link "Any" at bounding box center [664, 287] width 26 height 19
click at [827, 330] on div "**********" at bounding box center [941, 398] width 580 height 447
click at [653, 336] on button at bounding box center [658, 339] width 15 height 15
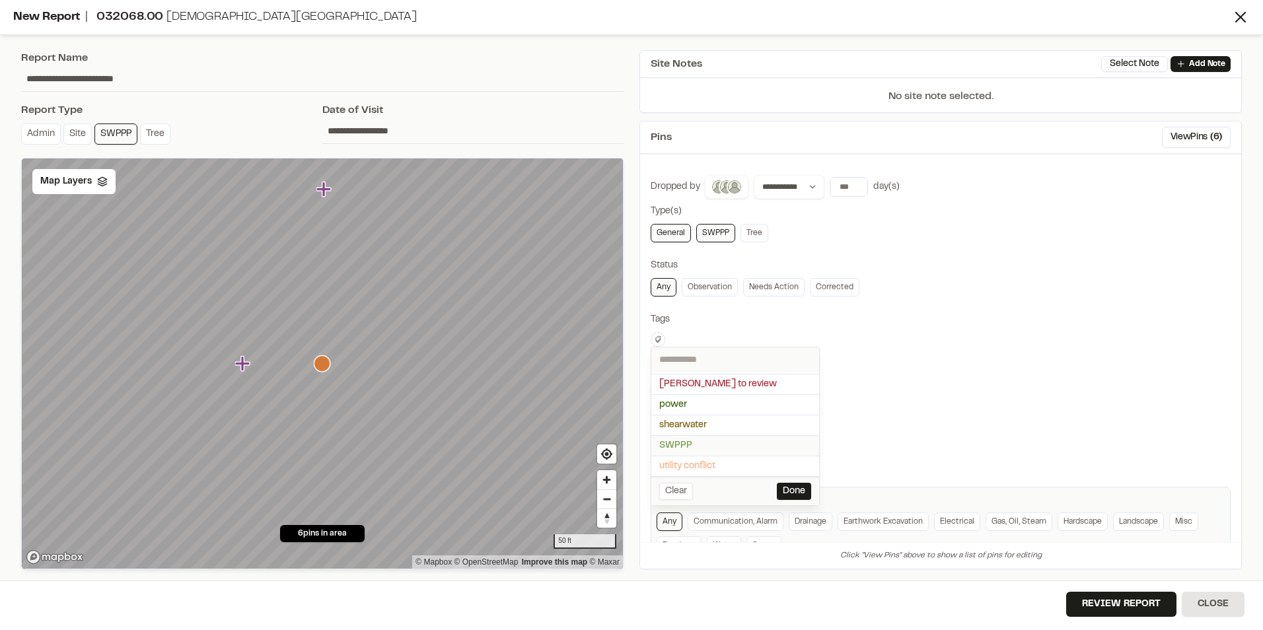
click at [706, 443] on span "SWPPP" at bounding box center [735, 446] width 152 height 15
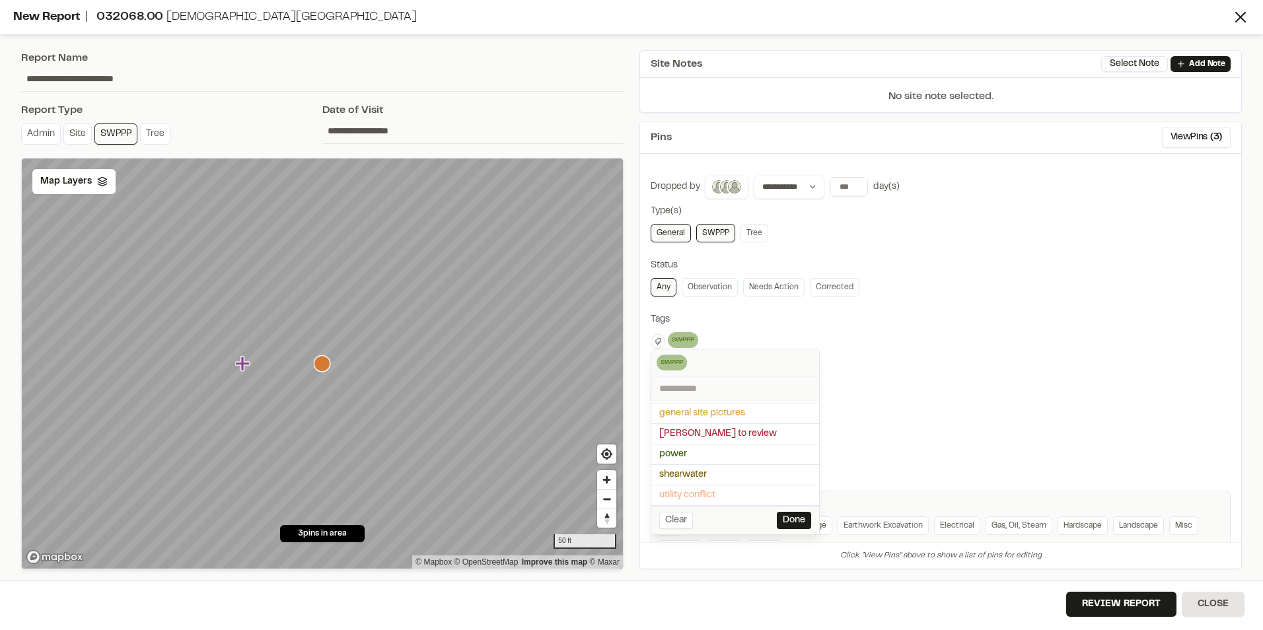
click at [831, 377] on div at bounding box center [631, 315] width 1263 height 630
